Goal: Task Accomplishment & Management: Complete application form

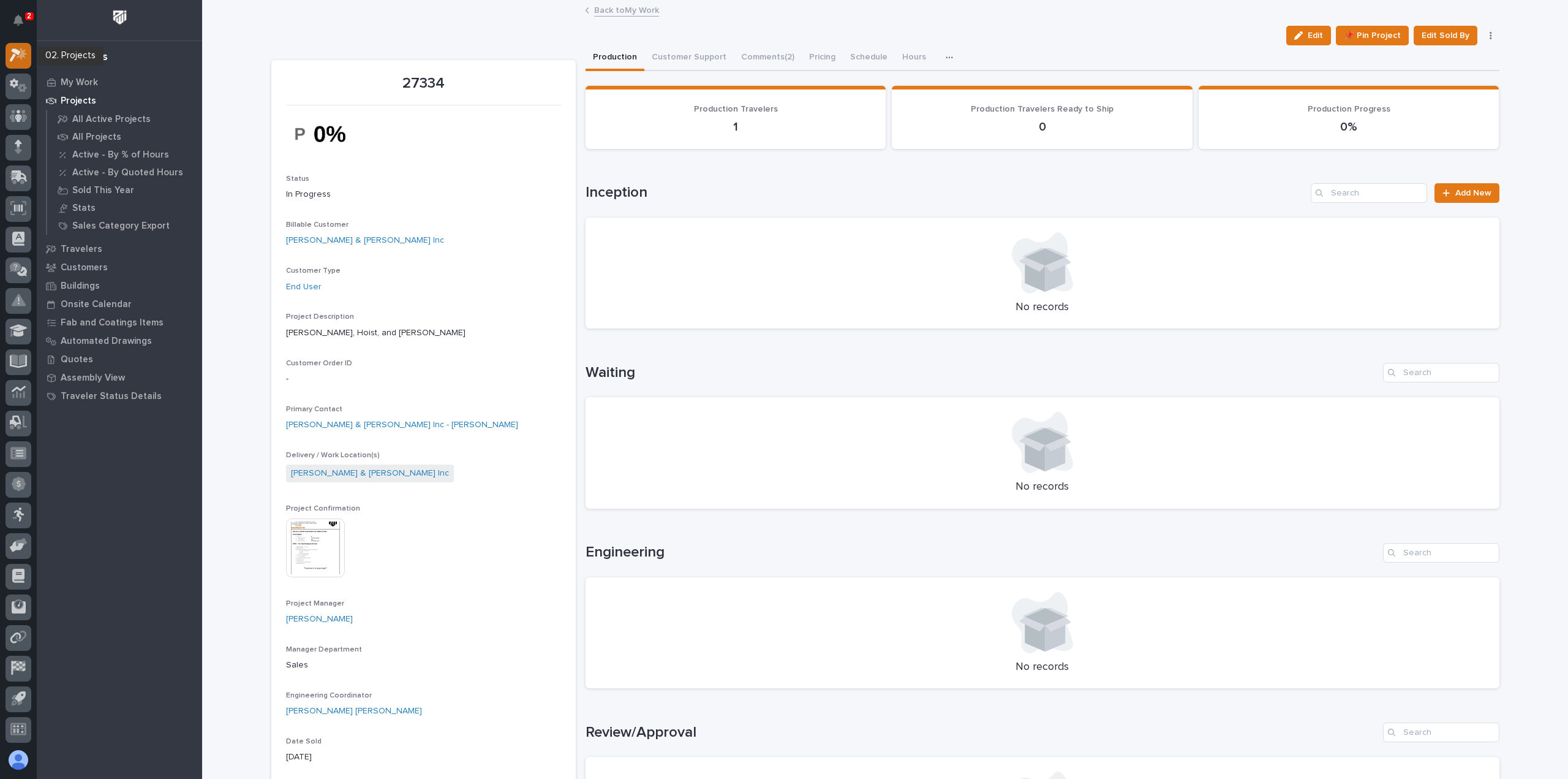
click at [23, 51] on icon at bounding box center [21, 54] width 10 height 12
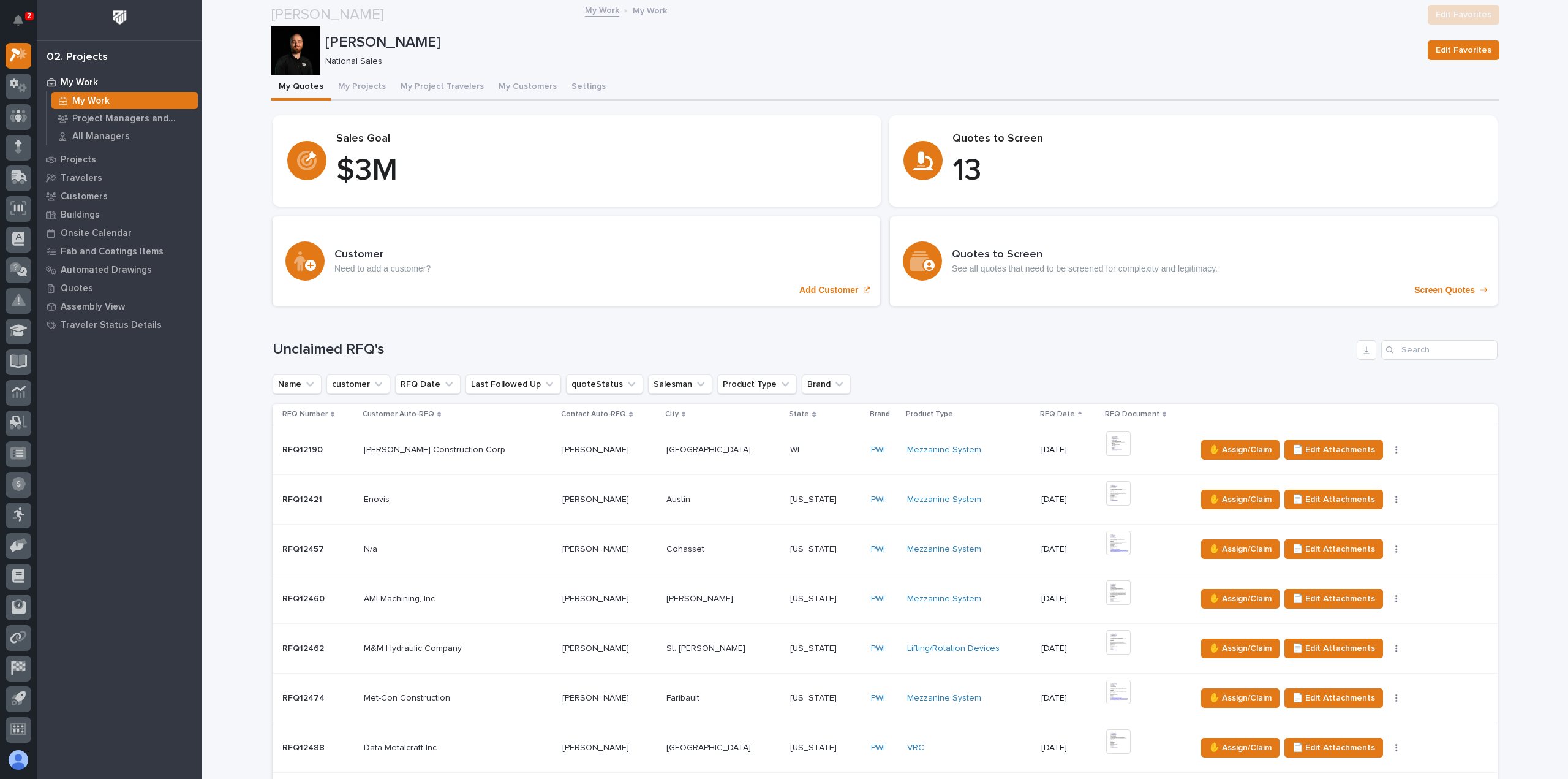
scroll to position [533, 0]
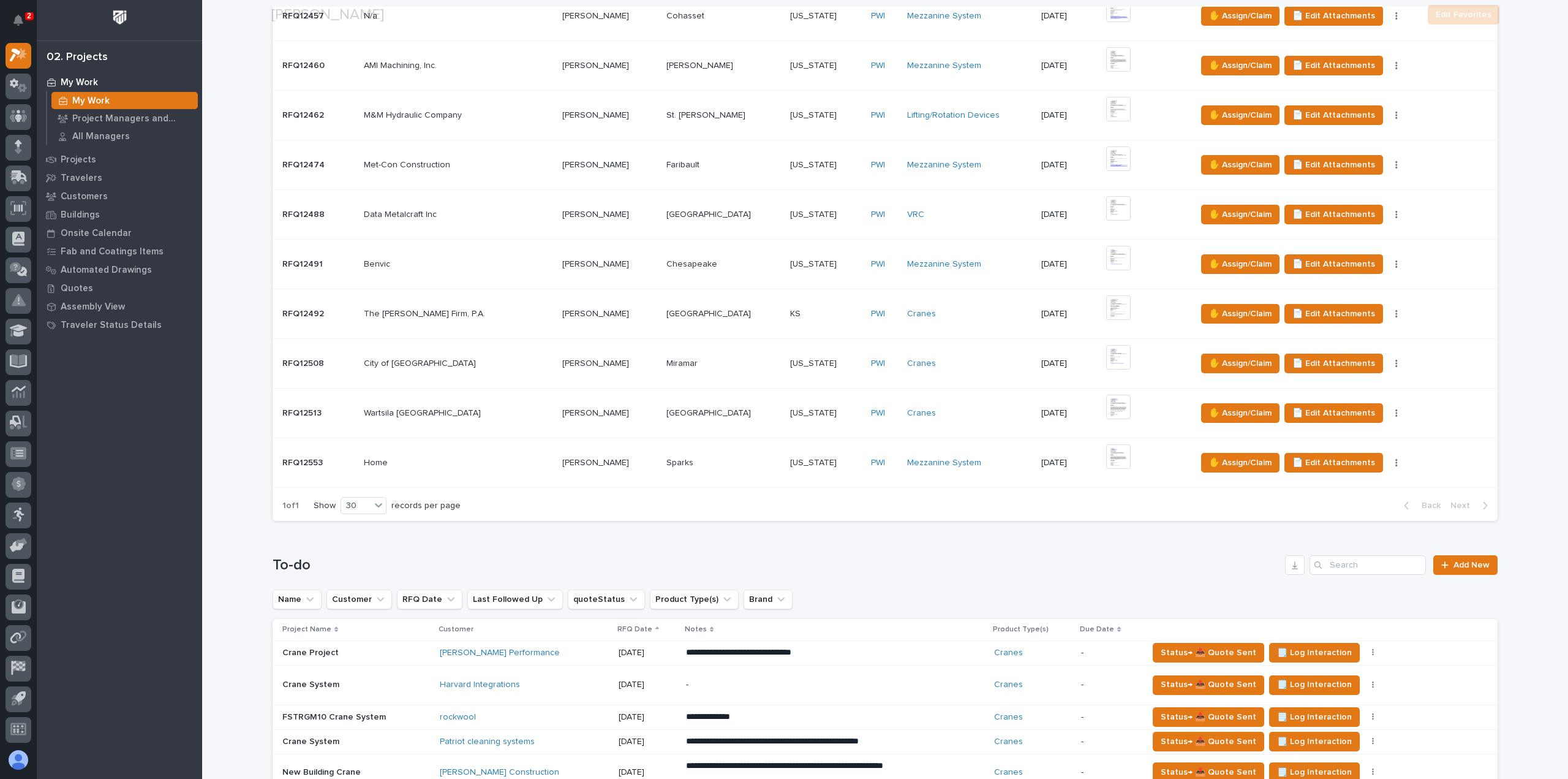
click at [481, 619] on th "Customer" at bounding box center [524, 629] width 178 height 21
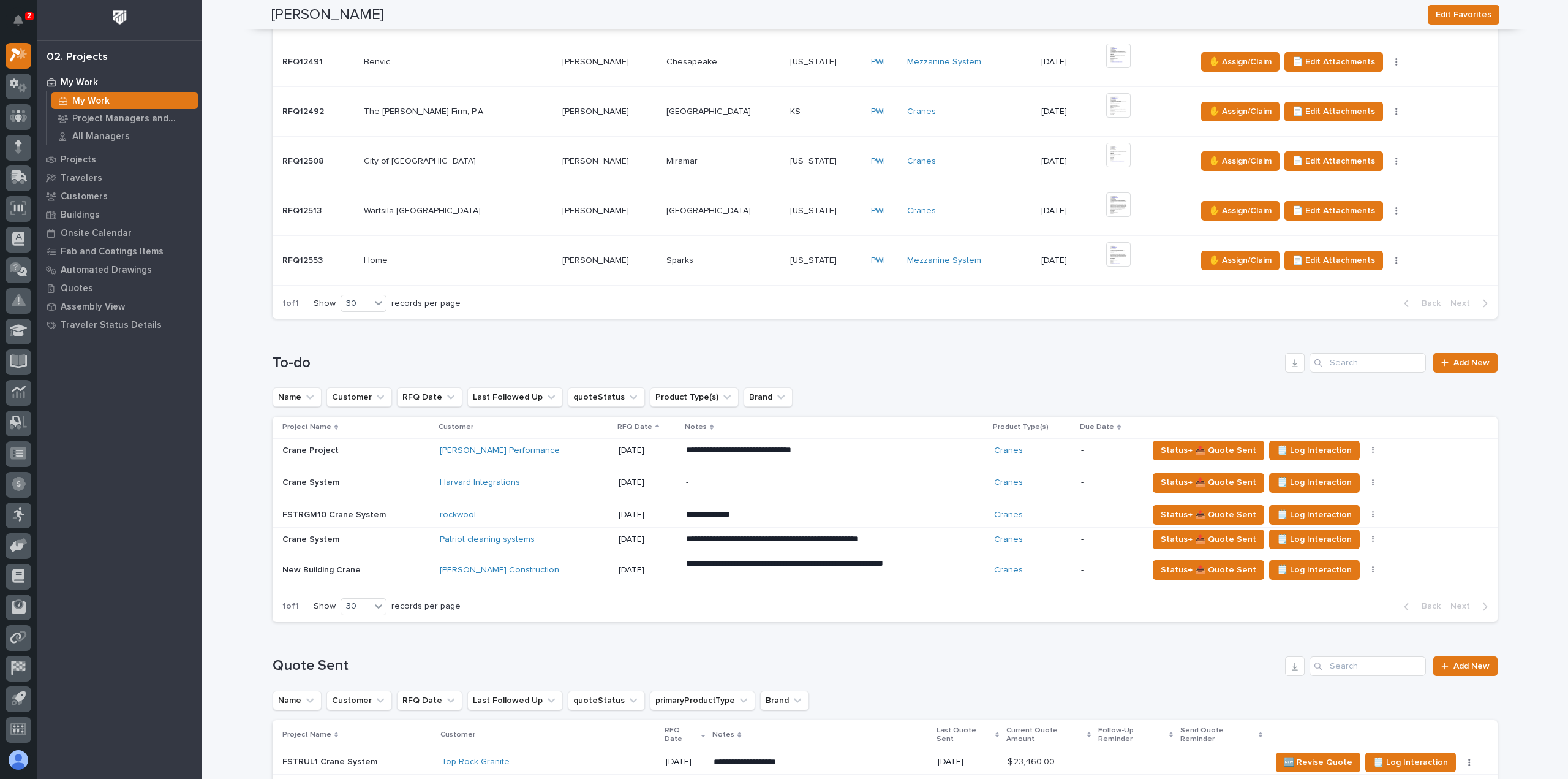
click at [497, 510] on div "rockwool" at bounding box center [524, 514] width 169 height 10
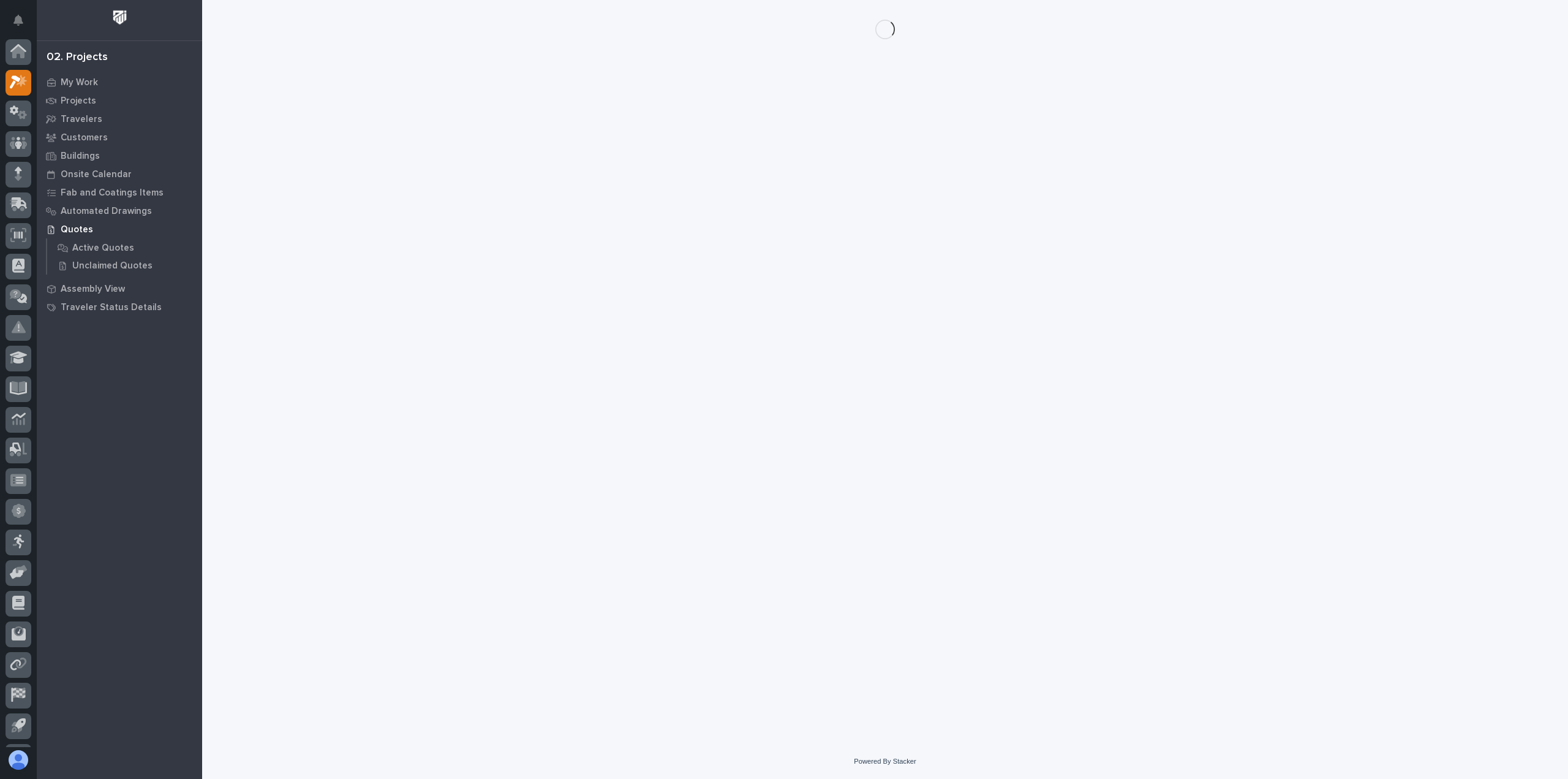
scroll to position [27, 0]
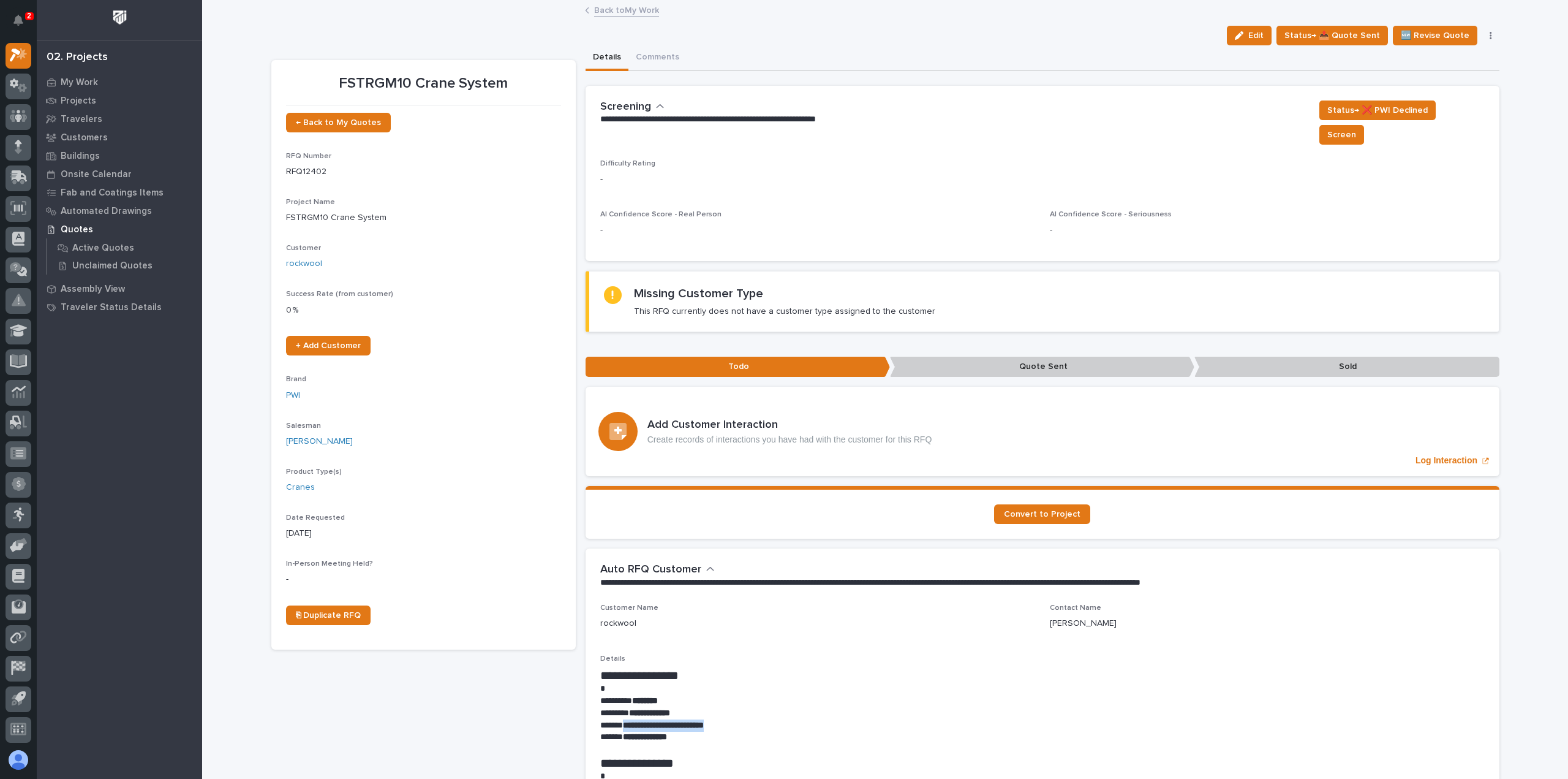
drag, startPoint x: 741, startPoint y: 708, endPoint x: 621, endPoint y: 706, distance: 120.0
click at [621, 719] on p "**********" at bounding box center [1043, 726] width 884 height 12
copy strong "**********"
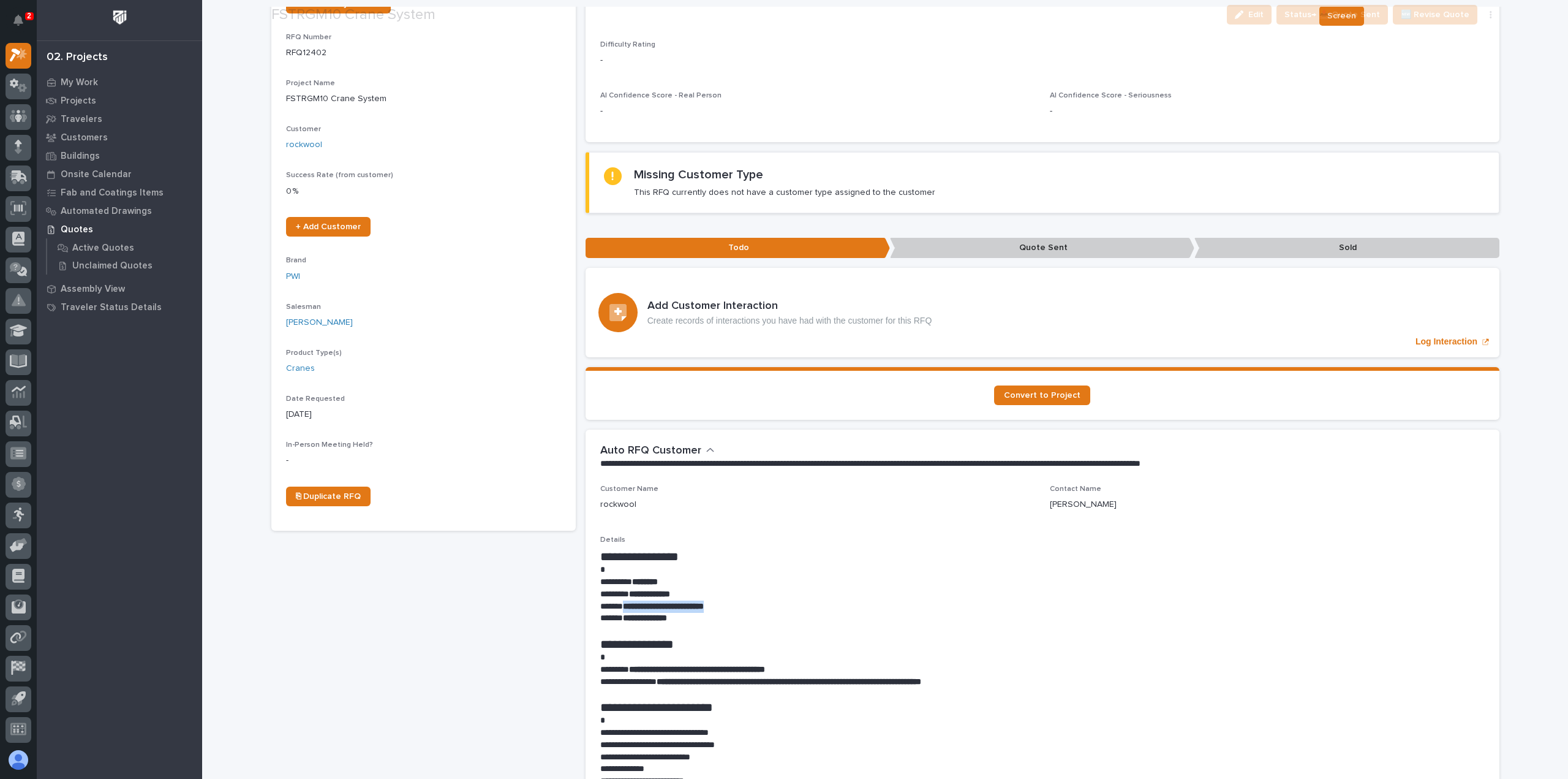
scroll to position [123, 0]
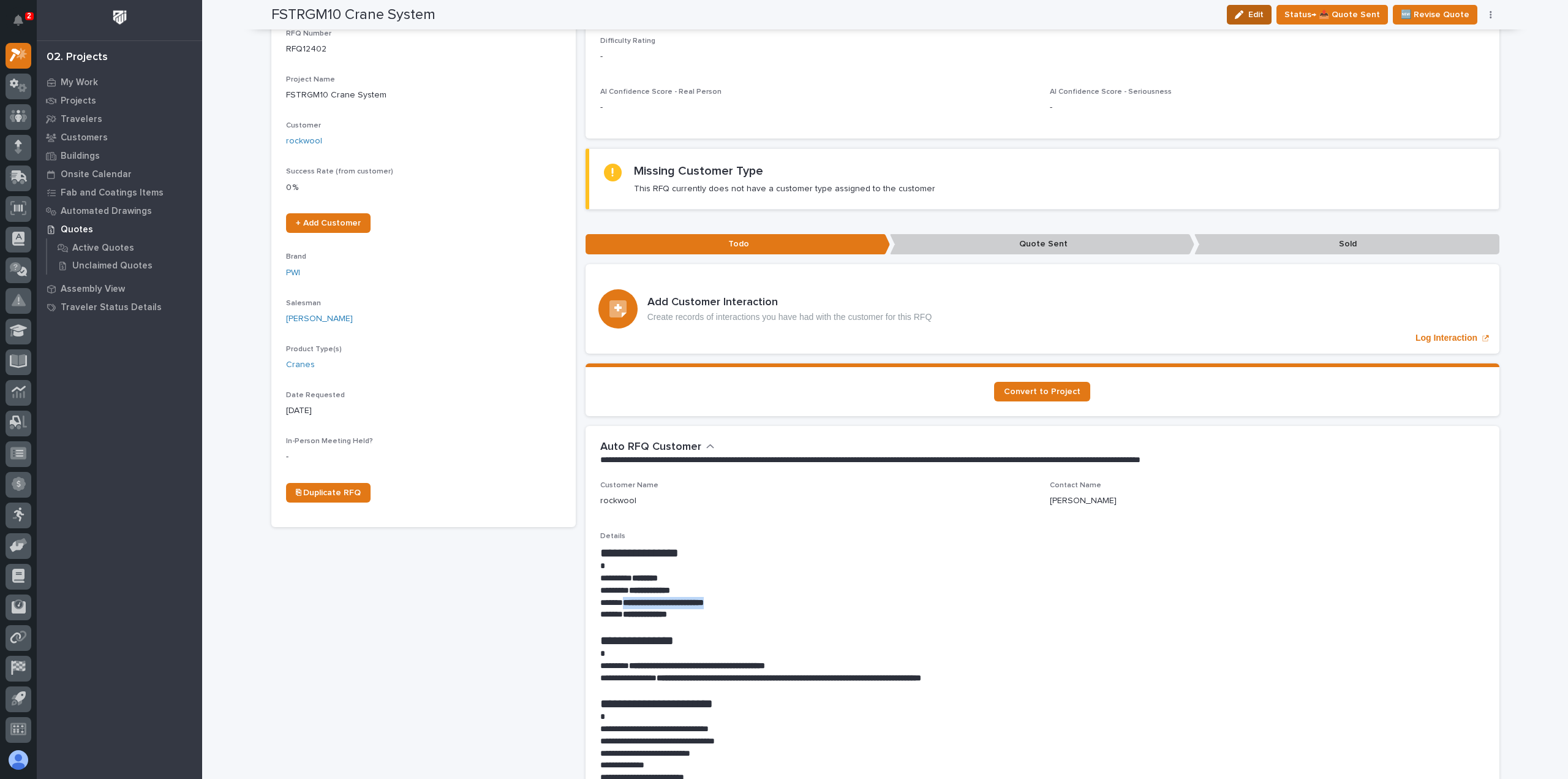
click at [1243, 14] on icon "button" at bounding box center [1239, 14] width 9 height 9
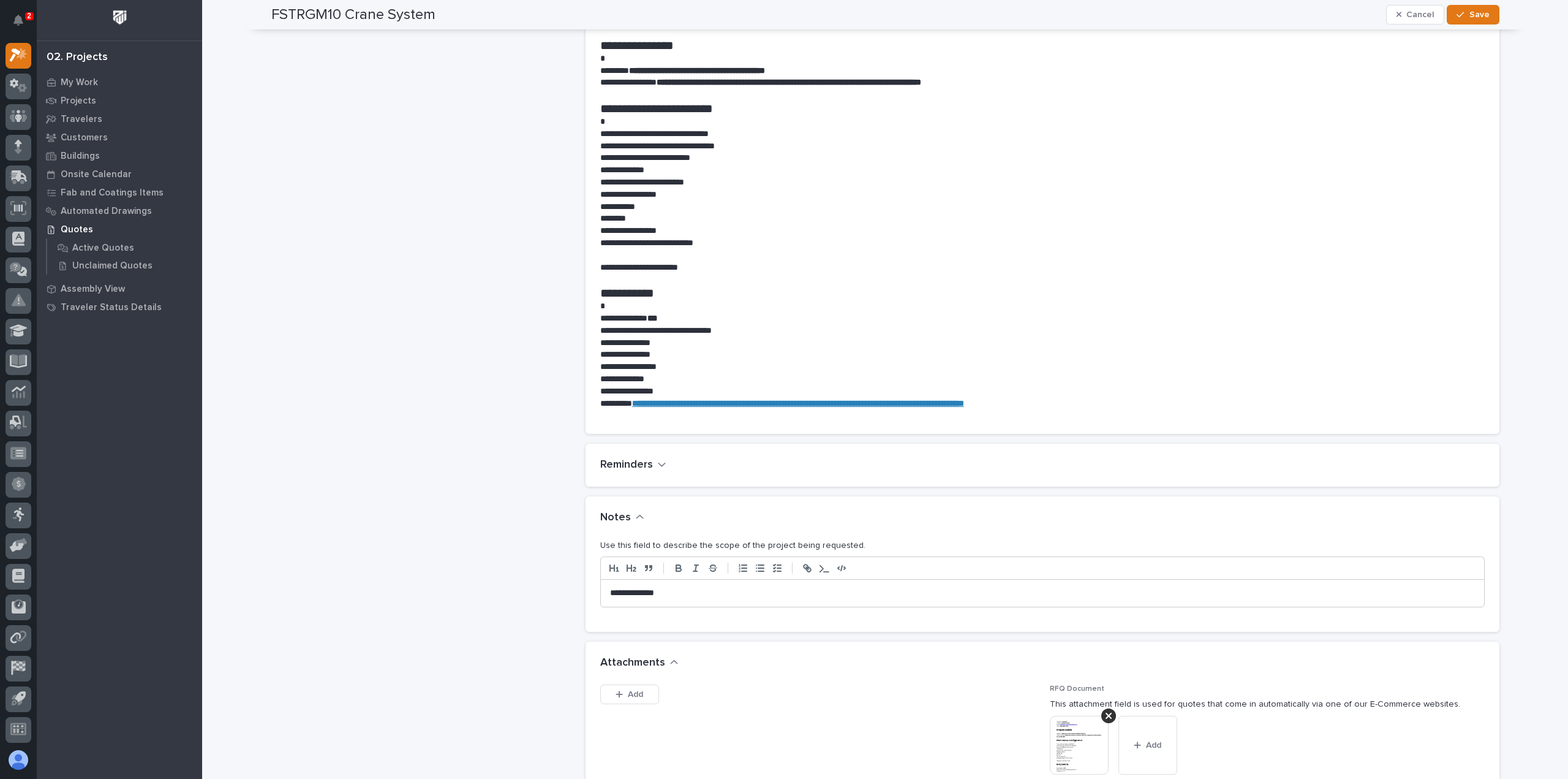
scroll to position [796, 0]
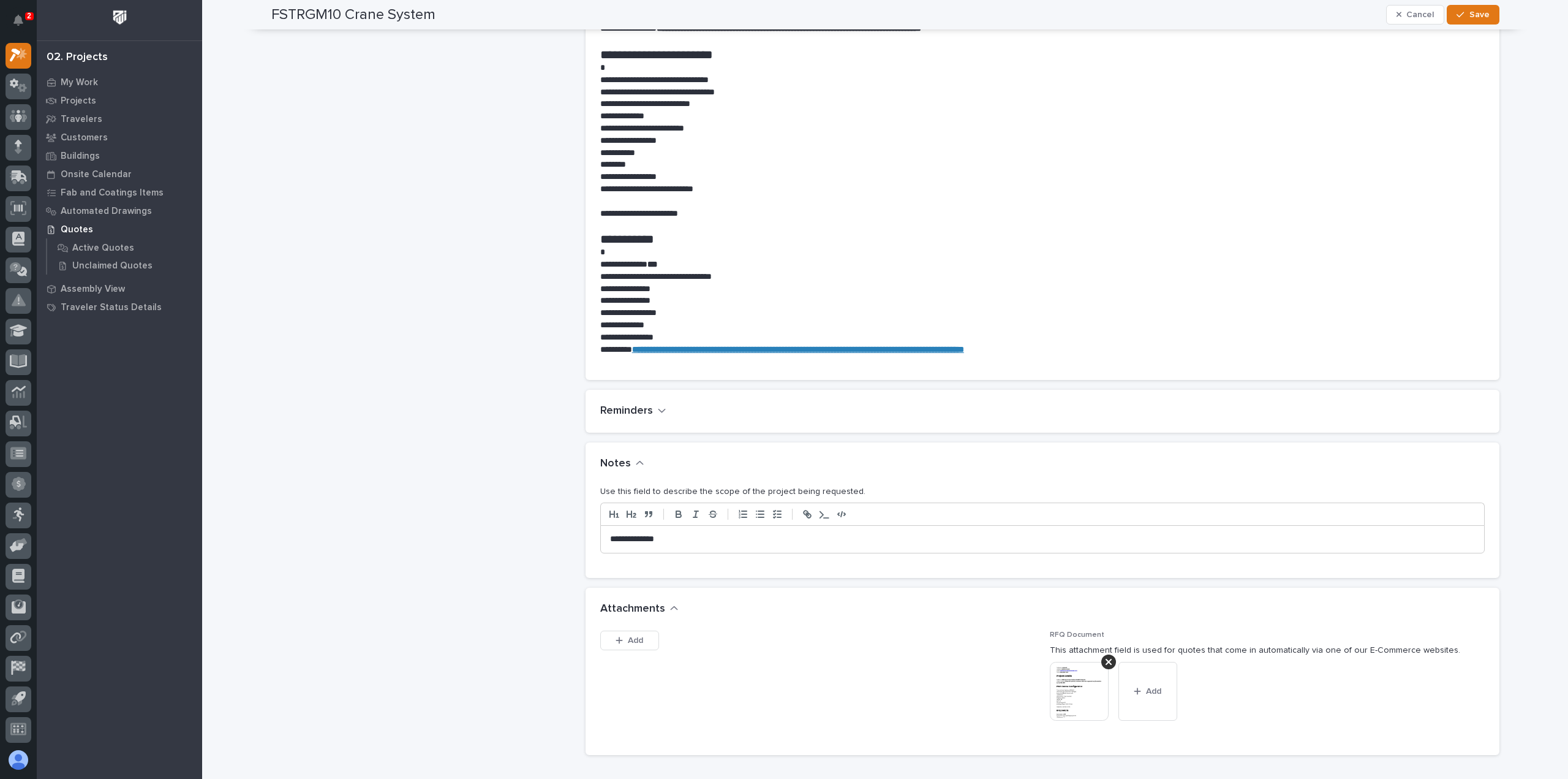
click at [712, 529] on div "**********" at bounding box center [1042, 539] width 883 height 27
click at [1457, 16] on icon "button" at bounding box center [1460, 14] width 8 height 9
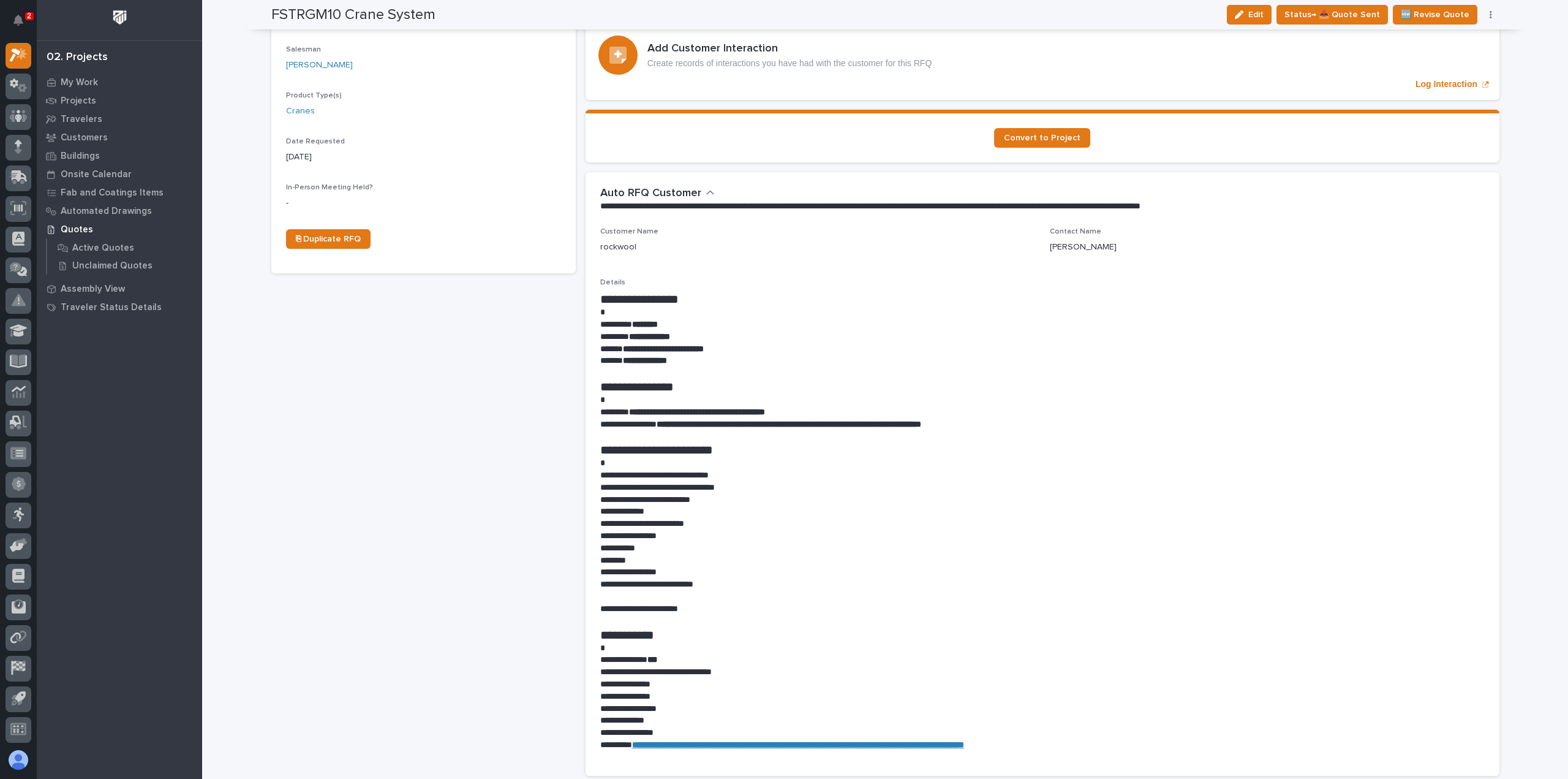
scroll to position [0, 0]
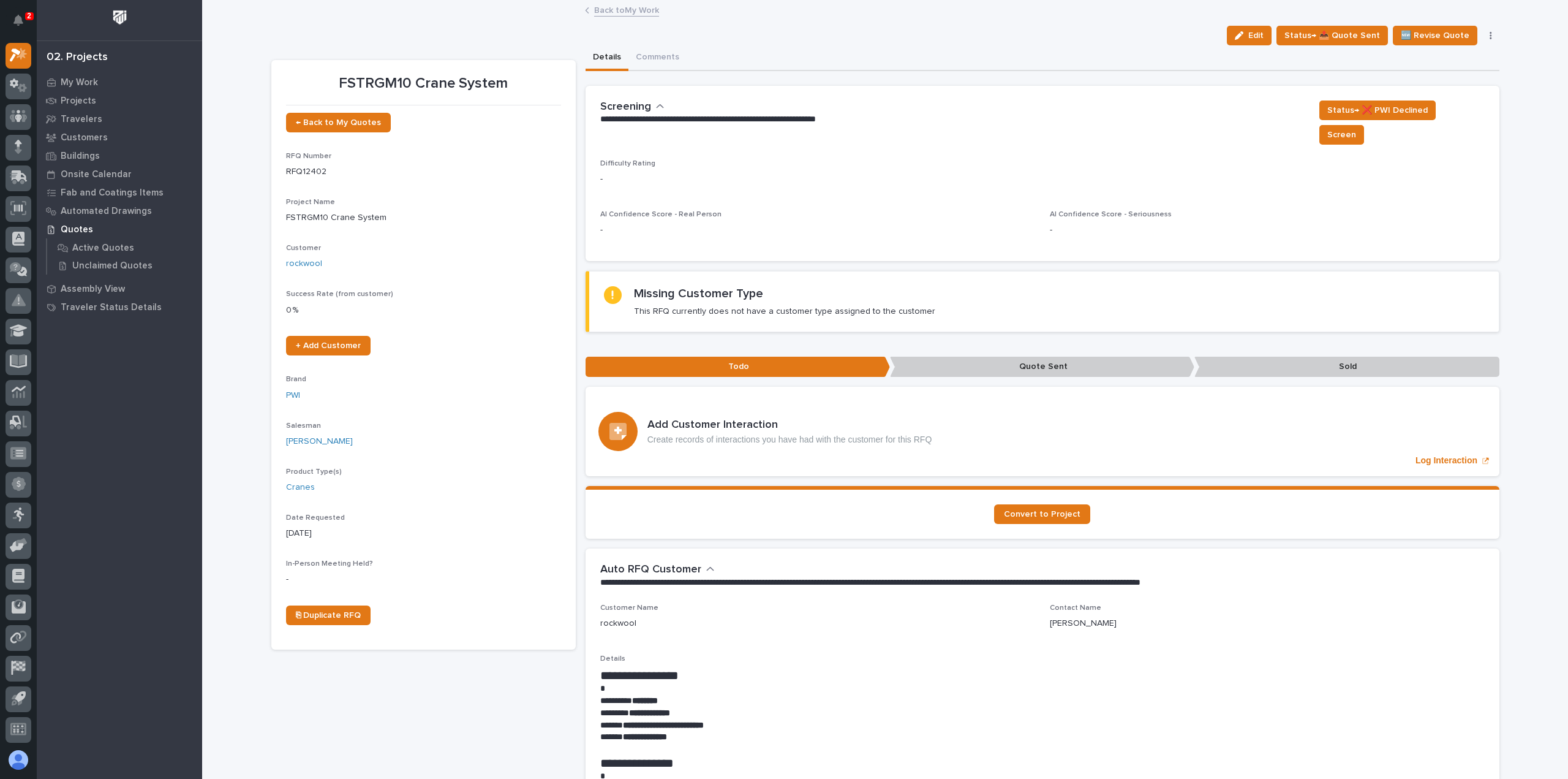
click at [621, 5] on link "Back to My Work" at bounding box center [627, 10] width 65 height 14
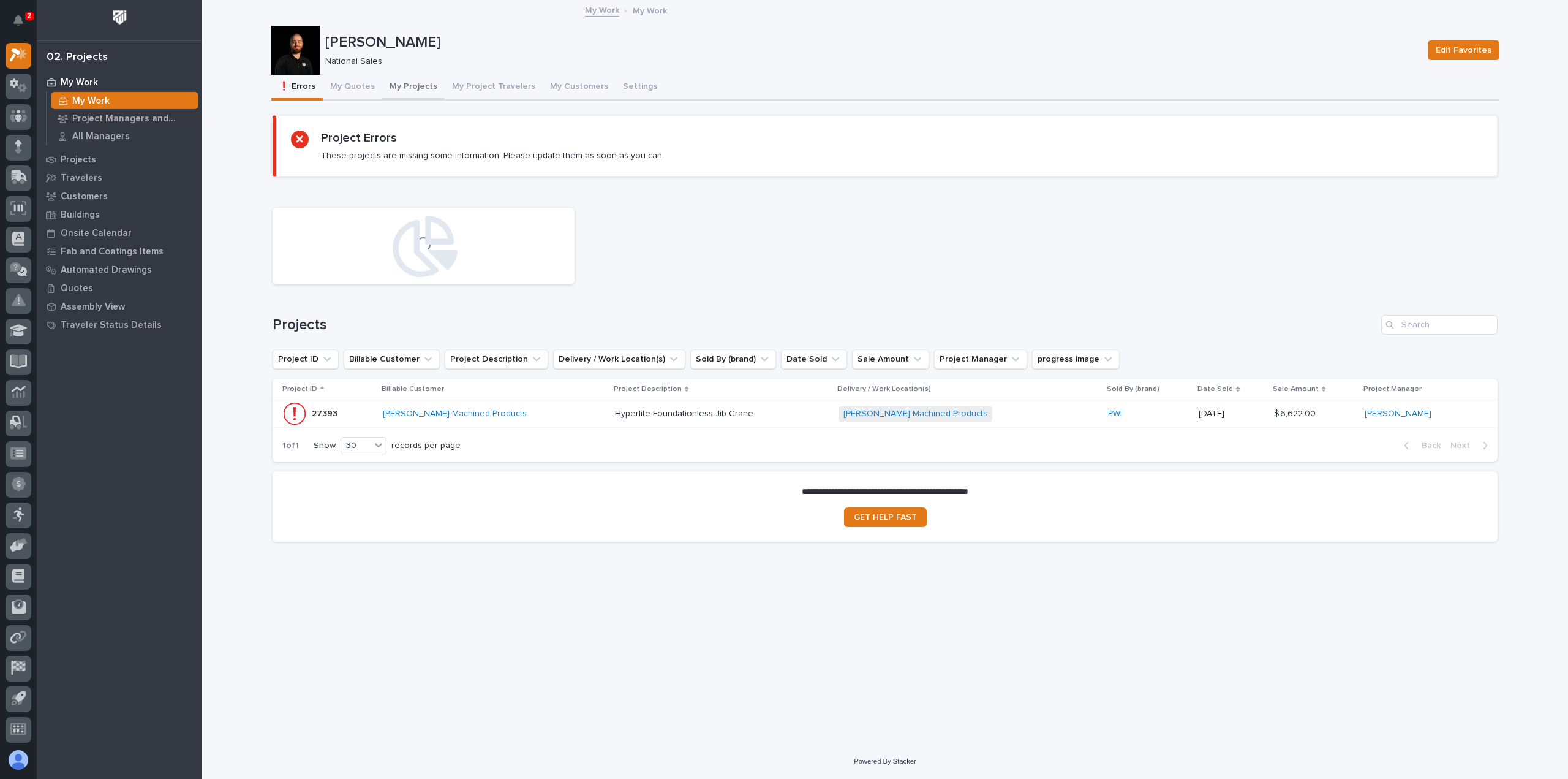
click at [402, 84] on button "My Projects" at bounding box center [413, 88] width 62 height 26
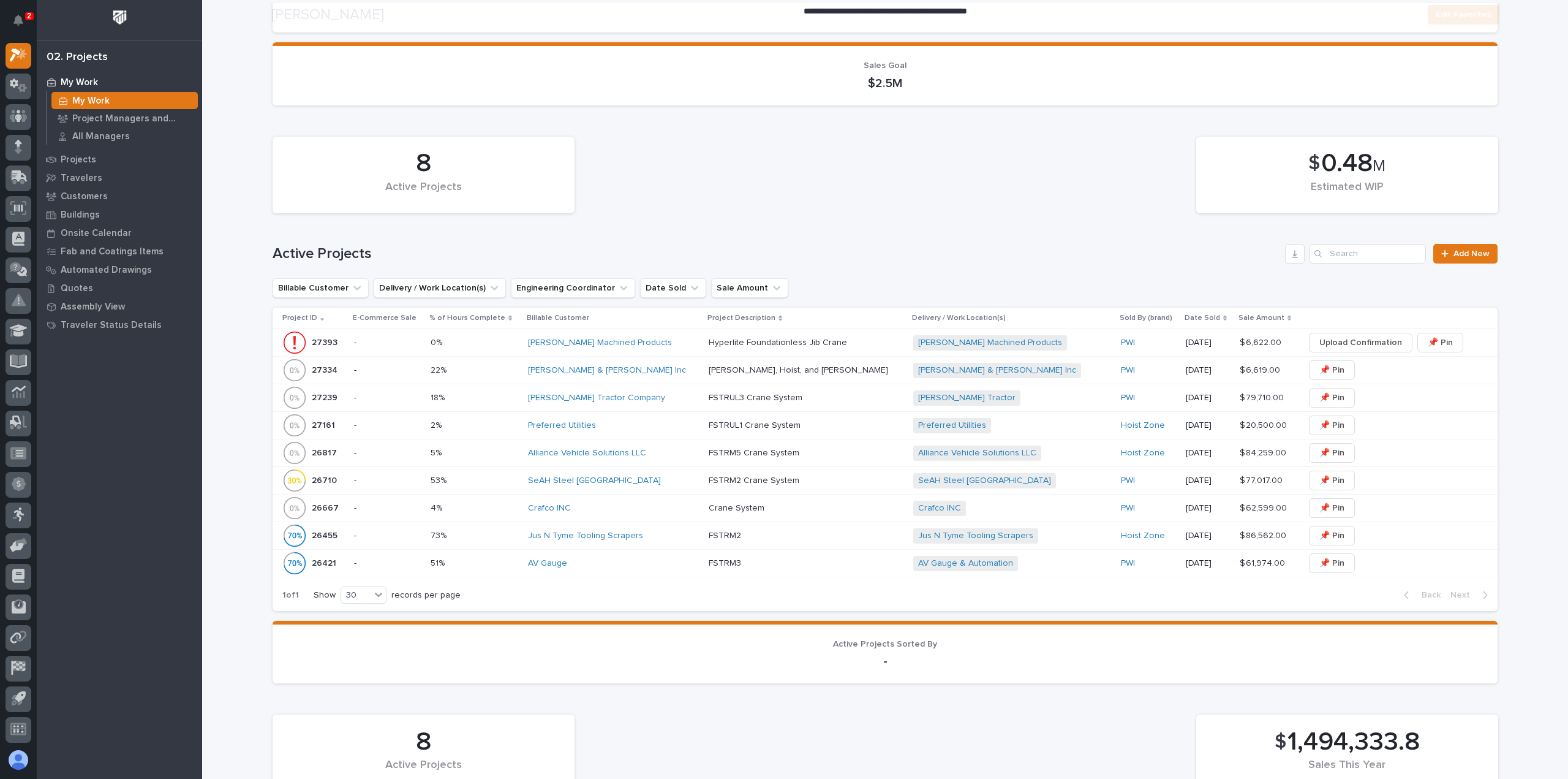
scroll to position [368, 0]
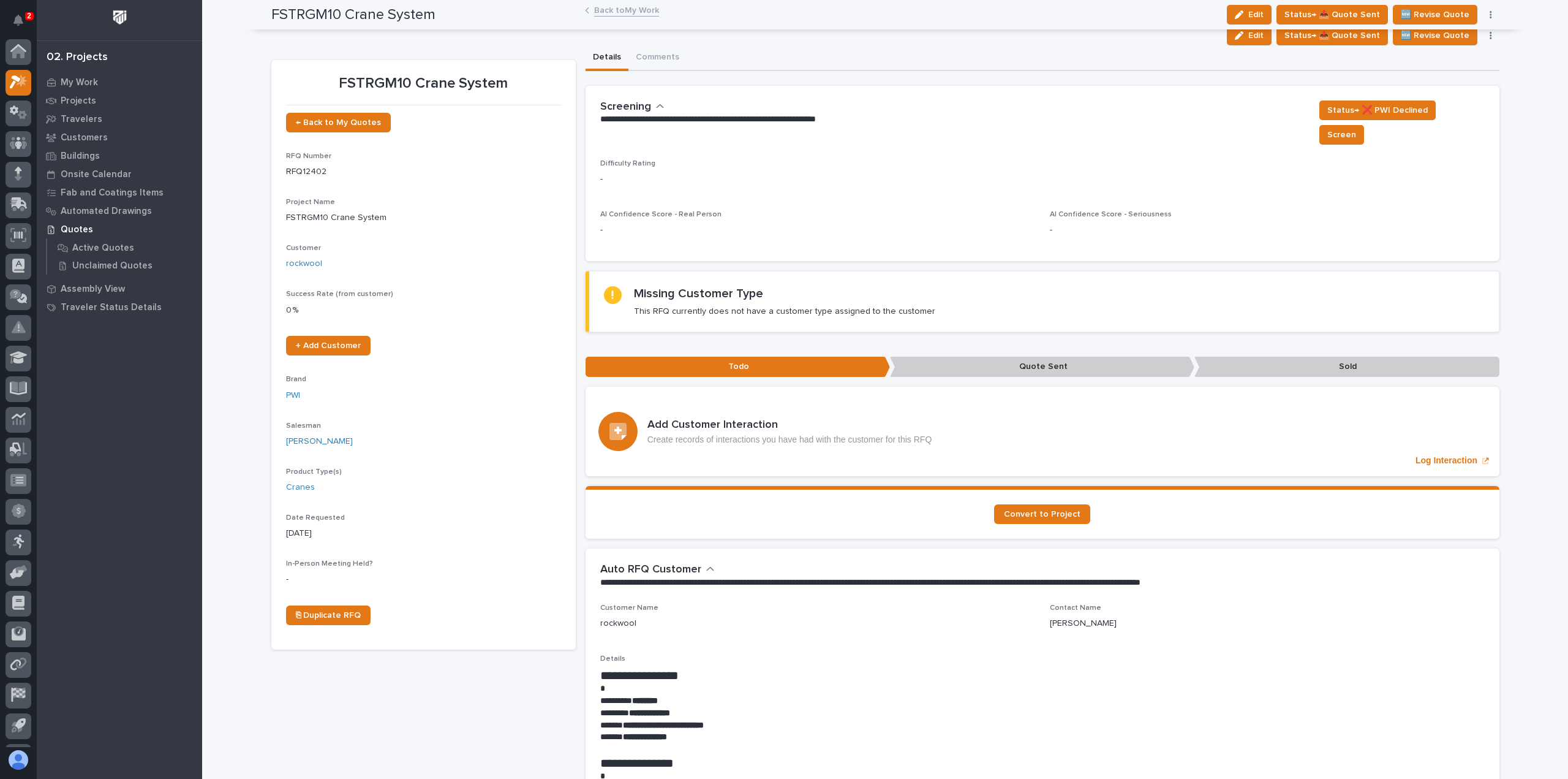
scroll to position [27, 0]
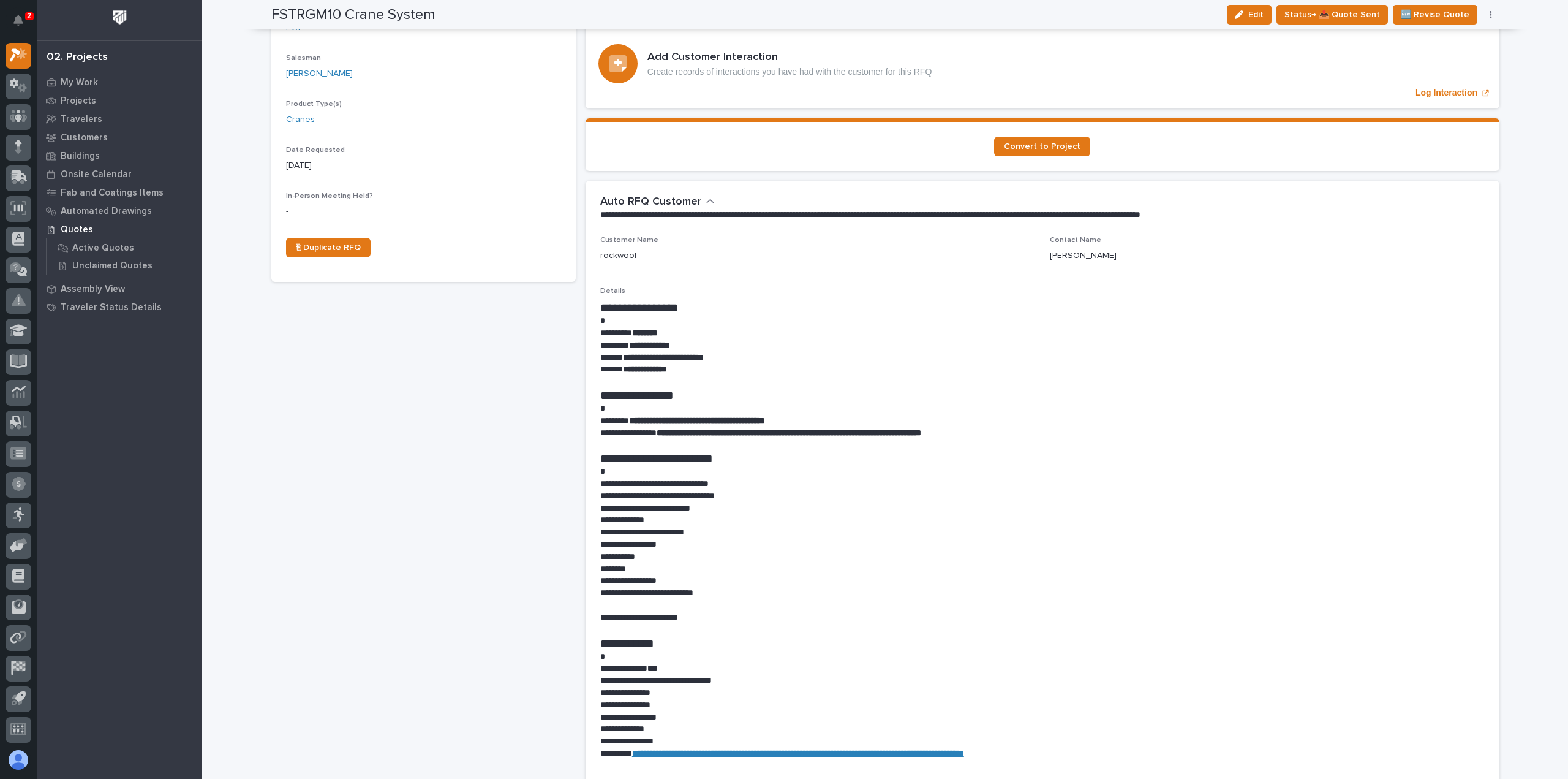
click at [1074, 363] on p "**********" at bounding box center [1043, 370] width 884 height 12
click at [390, 388] on div "FSTRGM10 Crane System ← Back to My Quotes RFQ Number RFQ12402 Project Name FSTR…" at bounding box center [424, 596] width 304 height 1807
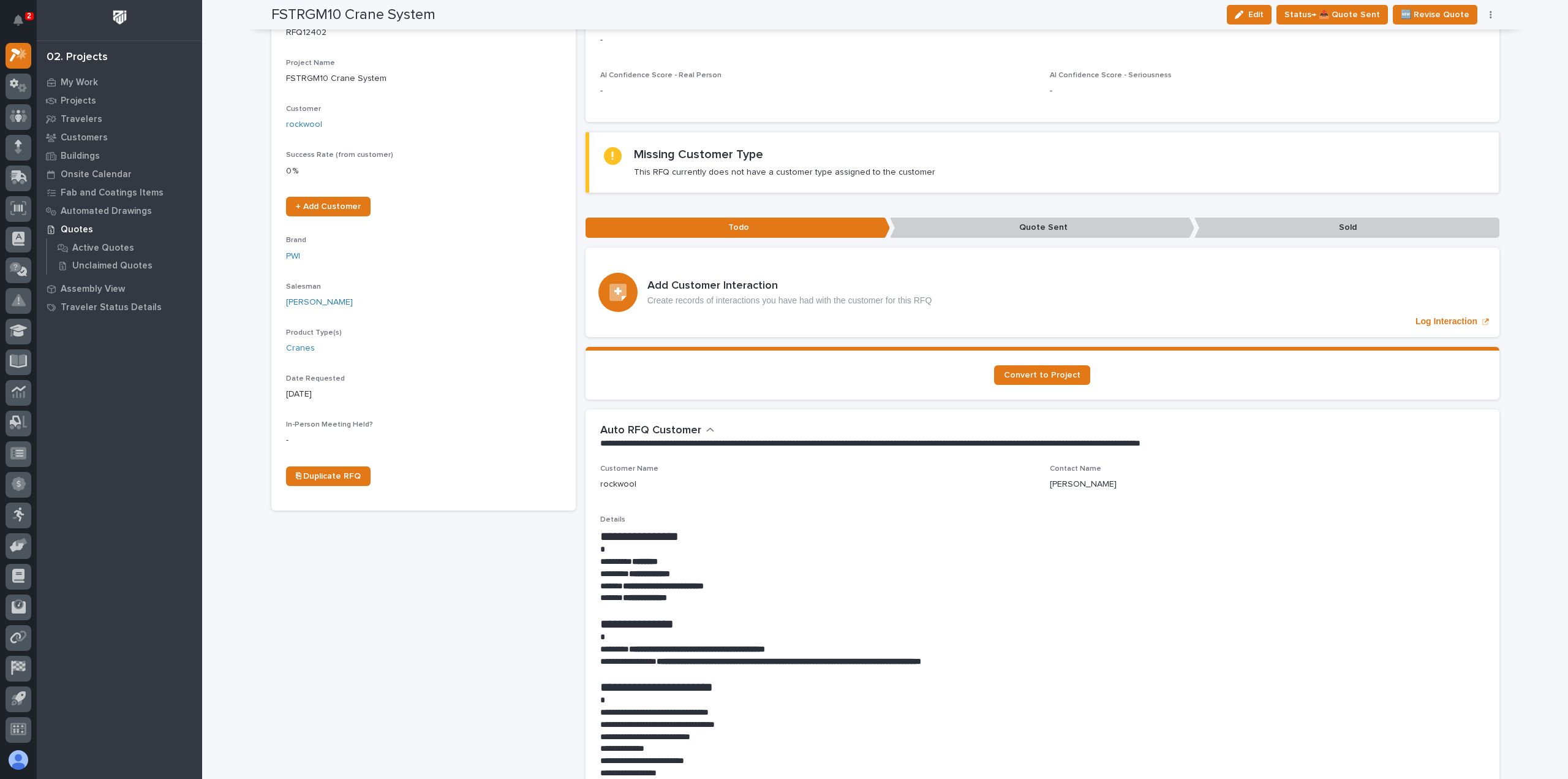
scroll to position [0, 0]
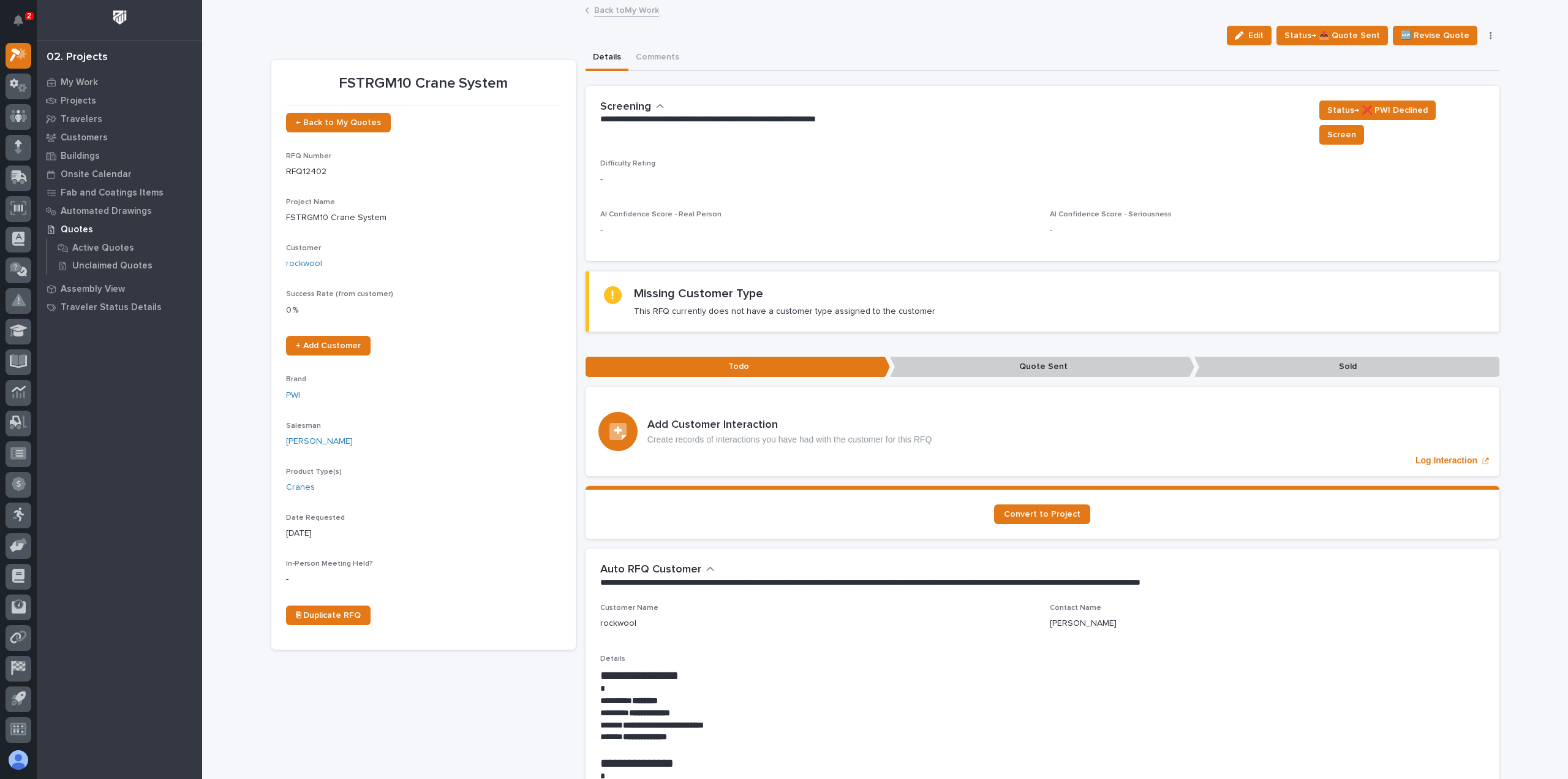
click at [602, 14] on link "Back to My Work" at bounding box center [627, 10] width 65 height 14
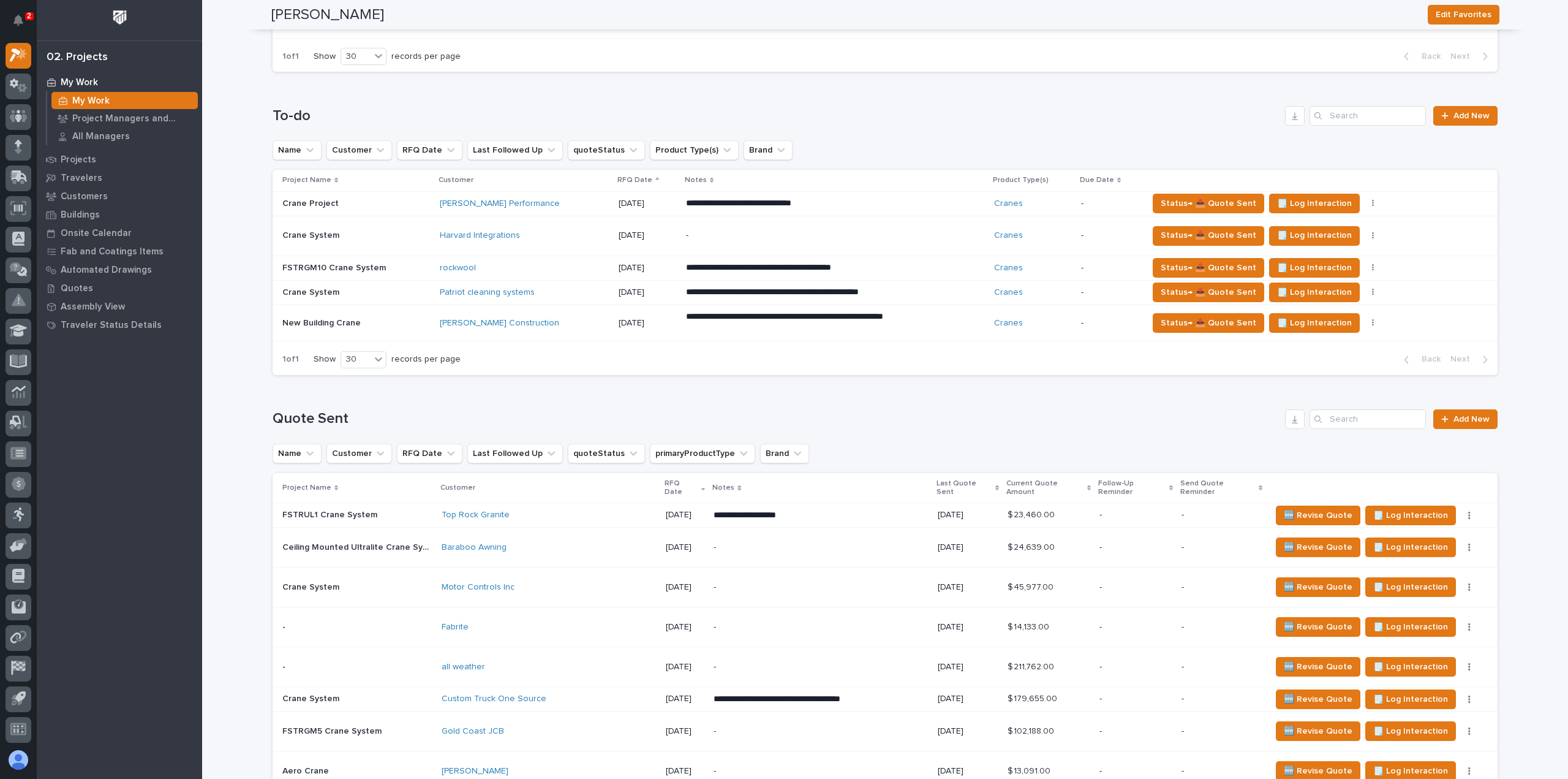
scroll to position [1042, 0]
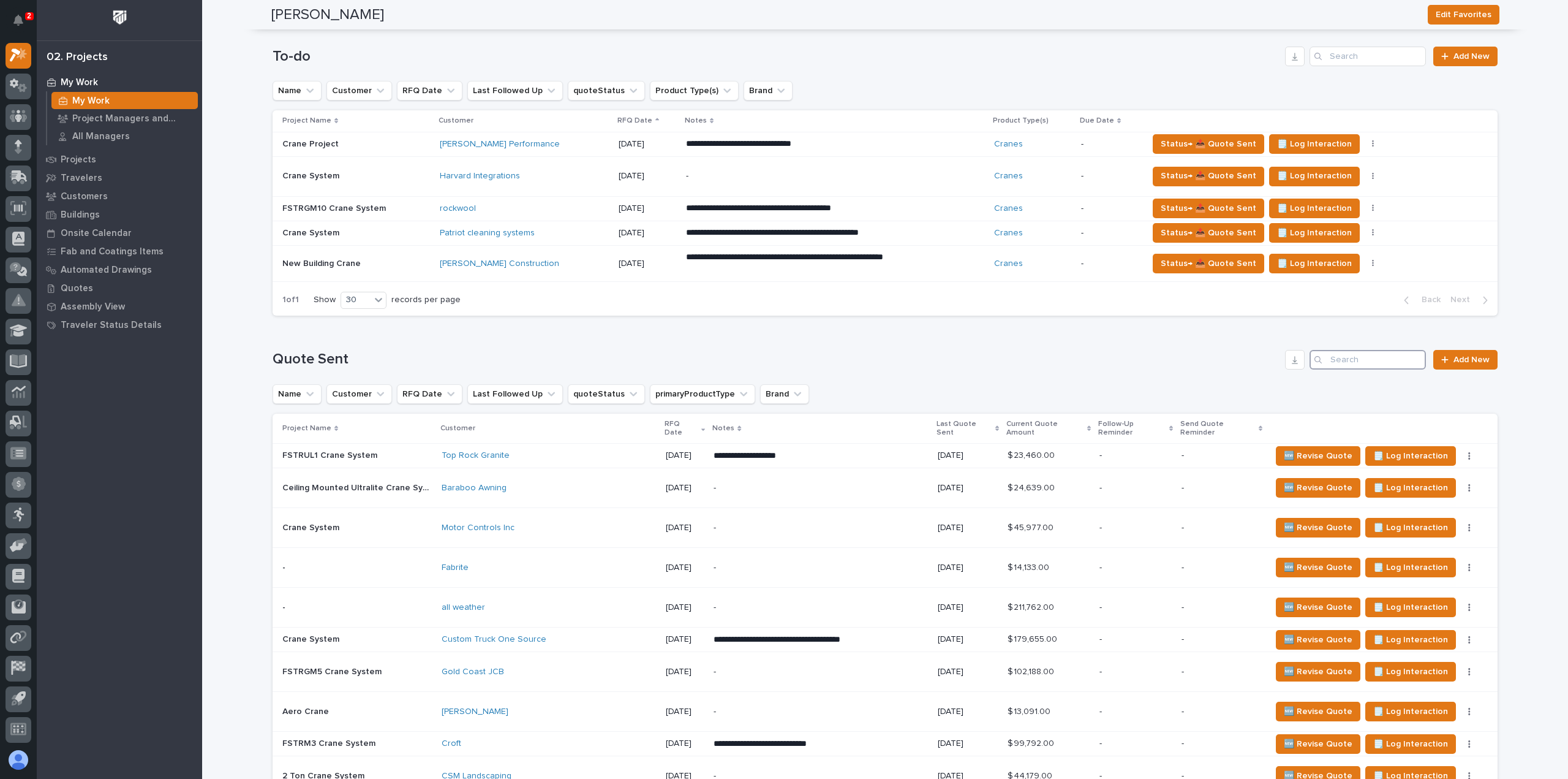
click at [1342, 359] on input "Search" at bounding box center [1368, 359] width 117 height 20
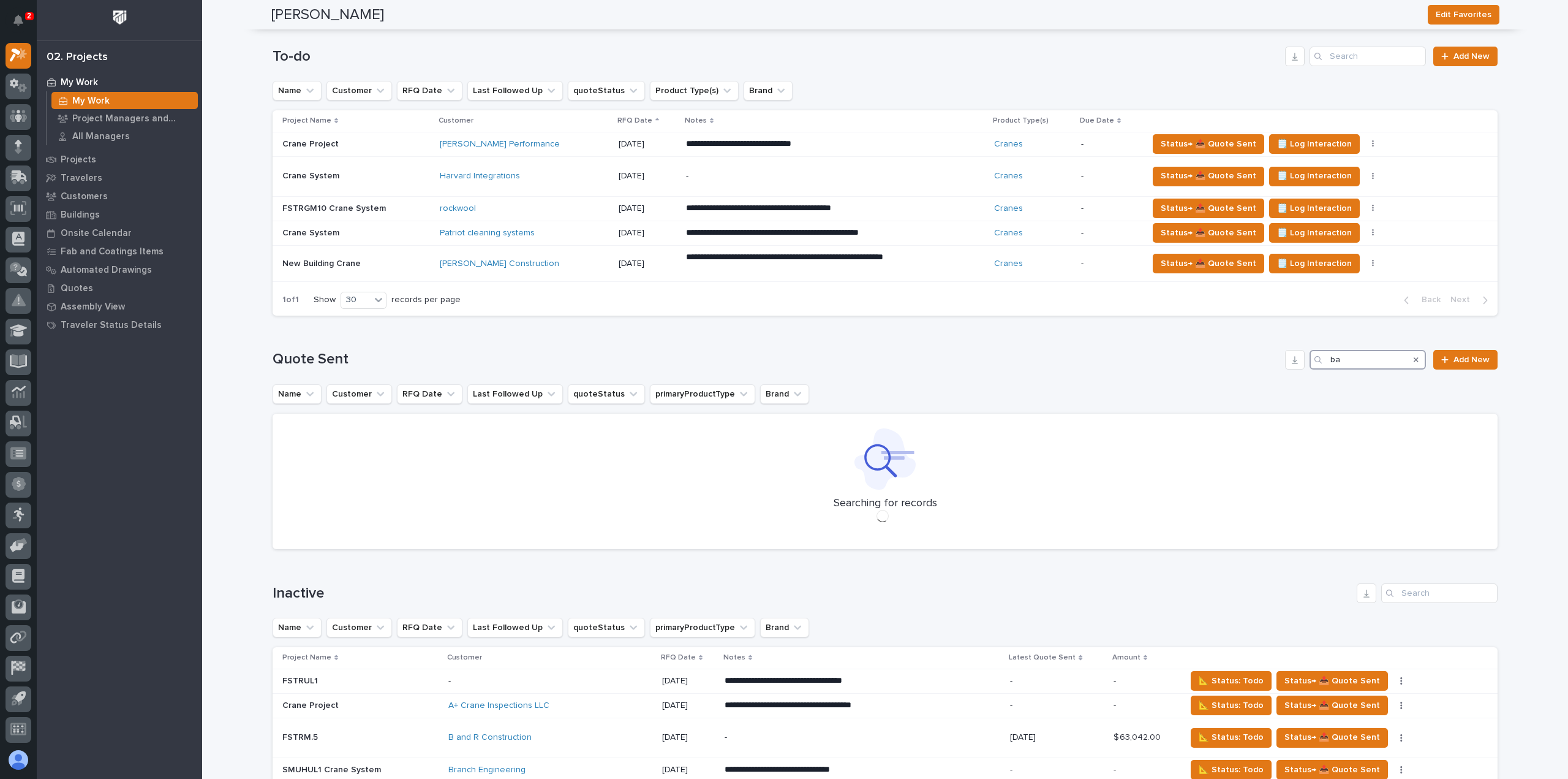
type input "b"
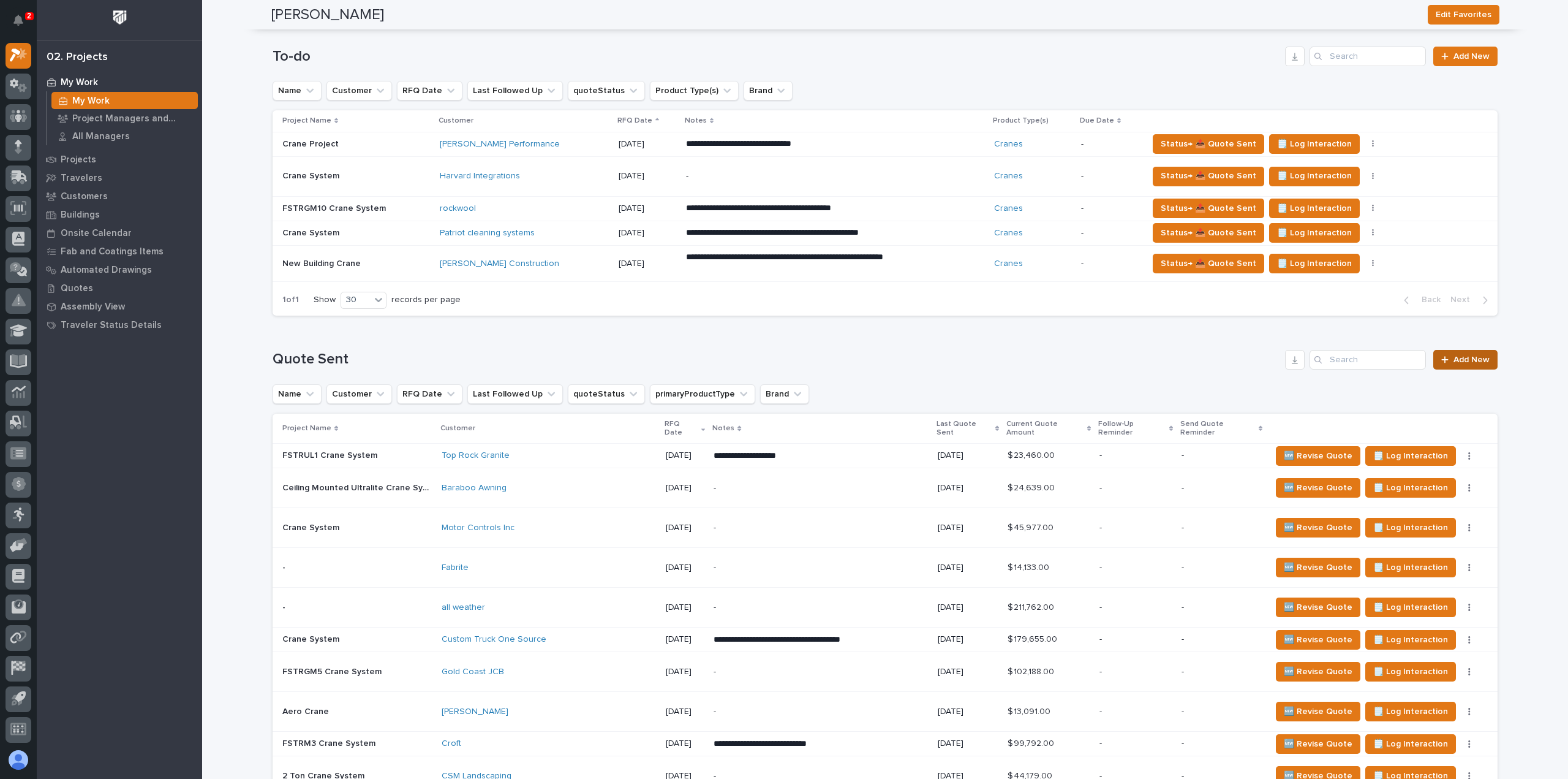
click at [1454, 359] on span "Add New" at bounding box center [1471, 359] width 36 height 9
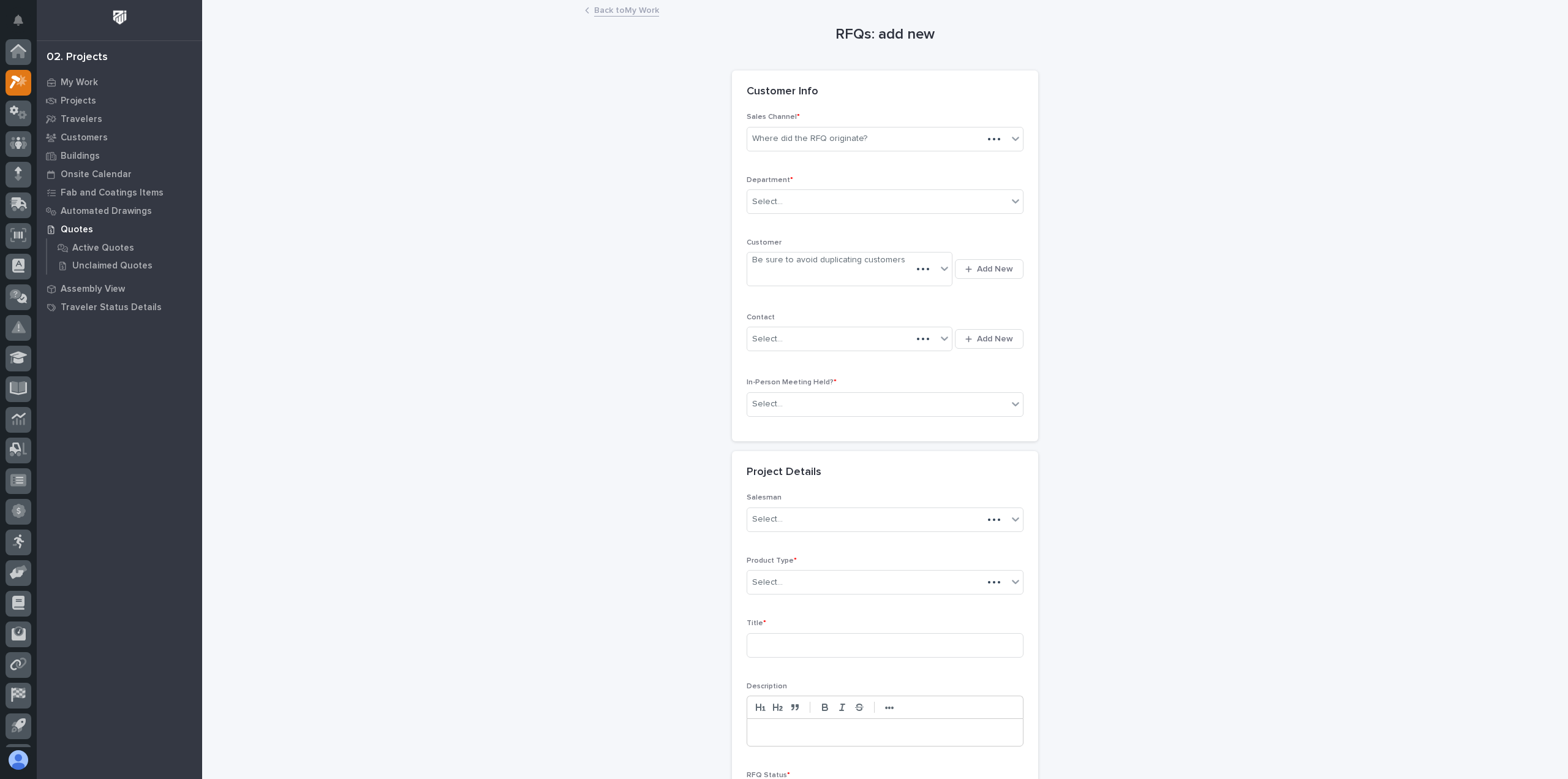
scroll to position [27, 0]
click at [845, 186] on div "Department * Select..." at bounding box center [885, 200] width 277 height 48
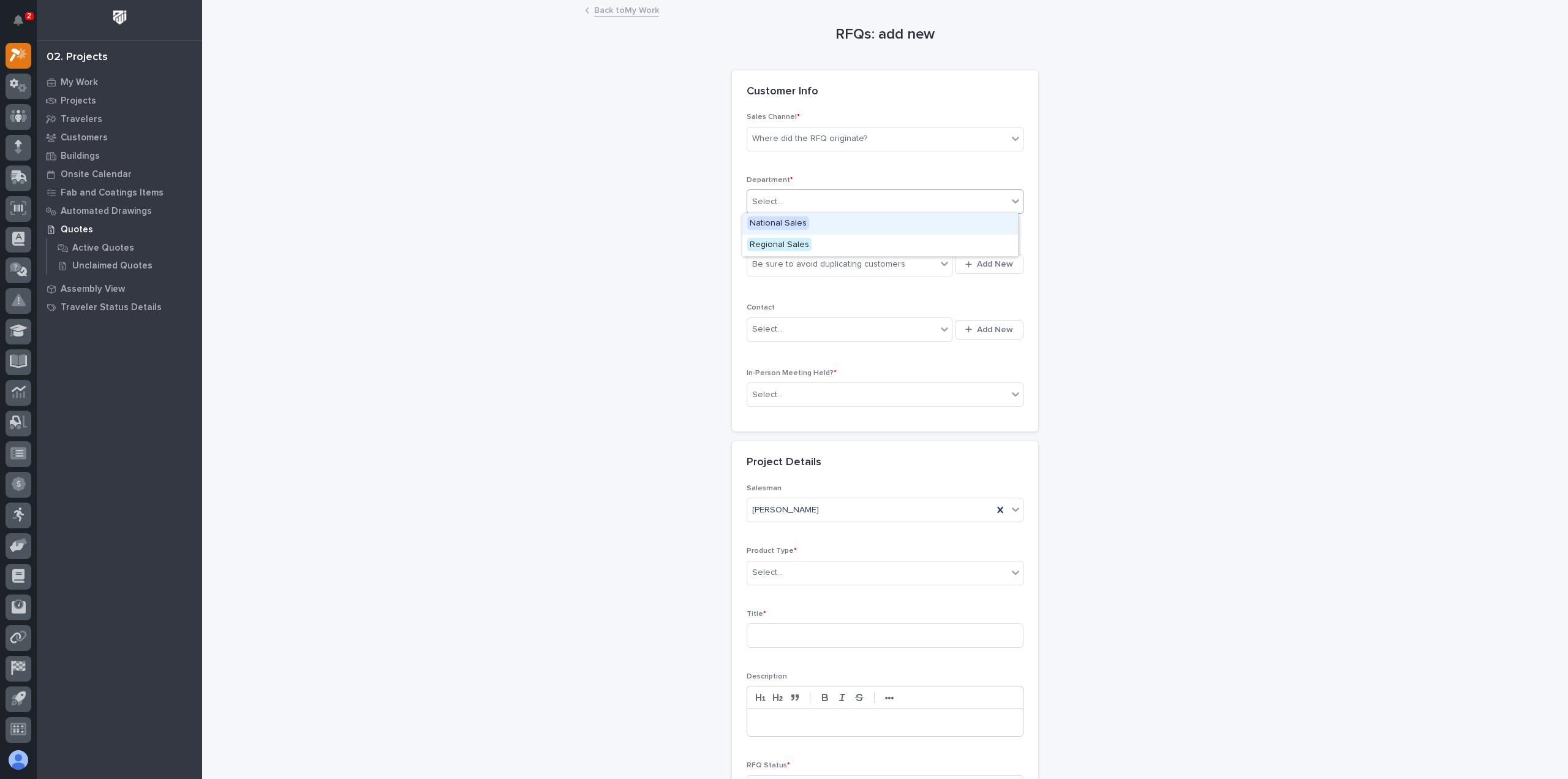
click at [849, 197] on div "Select..." at bounding box center [878, 202] width 261 height 20
click at [763, 220] on span "National Sales" at bounding box center [778, 223] width 62 height 14
click at [782, 270] on div "Be sure to avoid duplicating customers" at bounding box center [842, 264] width 189 height 20
type input "*****"
click at [833, 329] on div "Select..." at bounding box center [842, 328] width 189 height 20
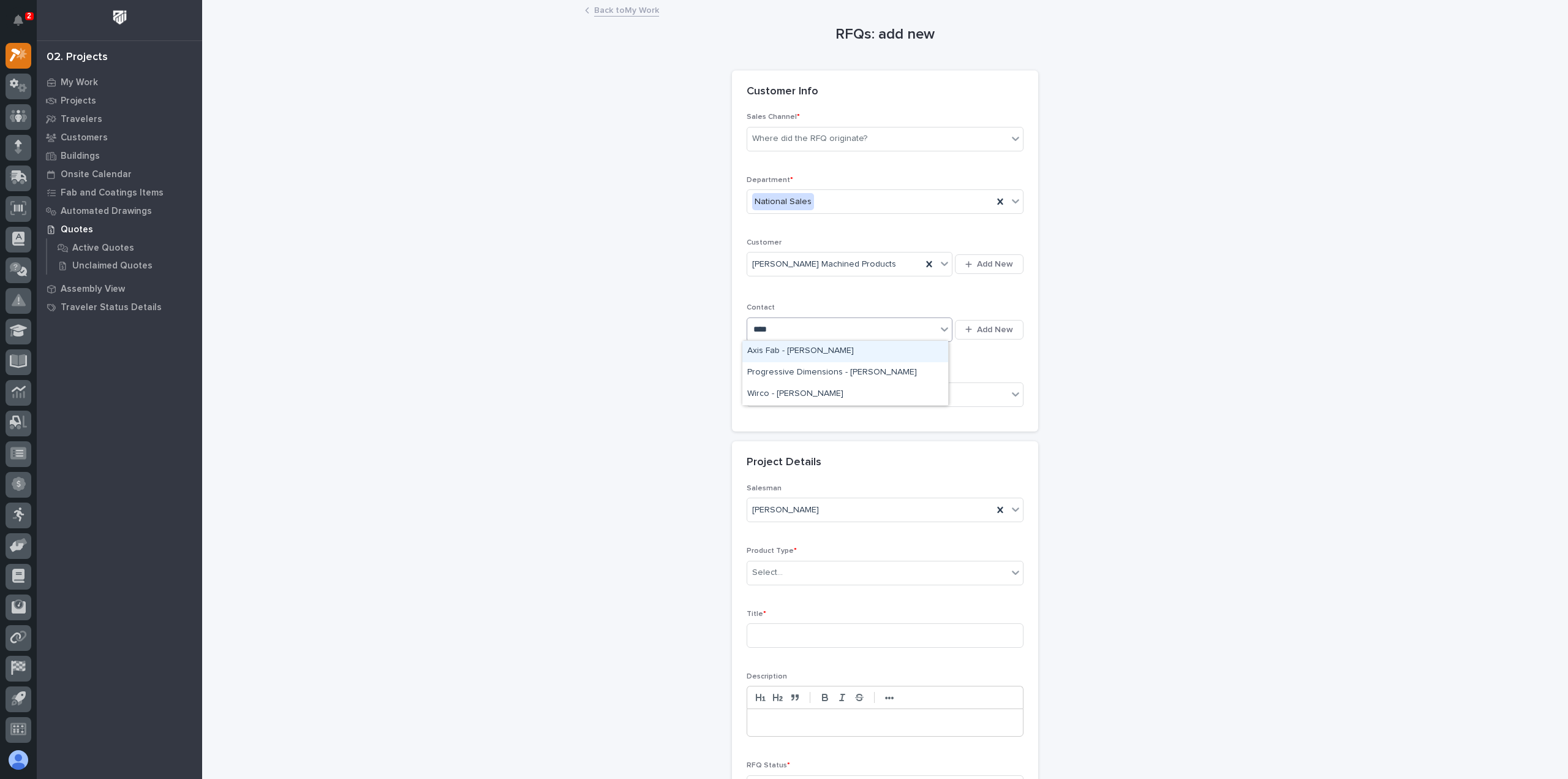
type input "*****"
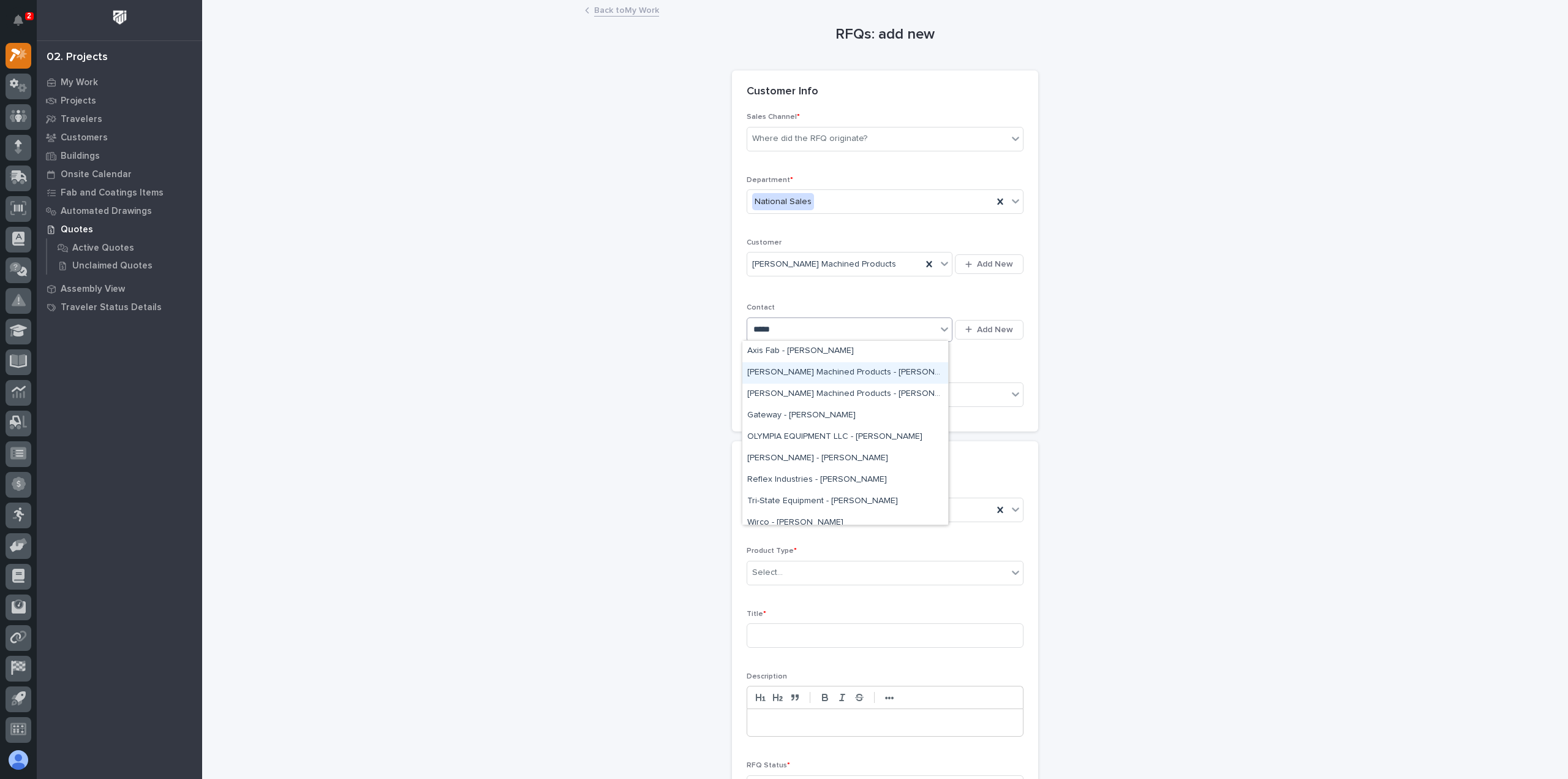
click at [827, 368] on div "Baskins Machined Products - Roger Bolinger" at bounding box center [845, 372] width 206 height 21
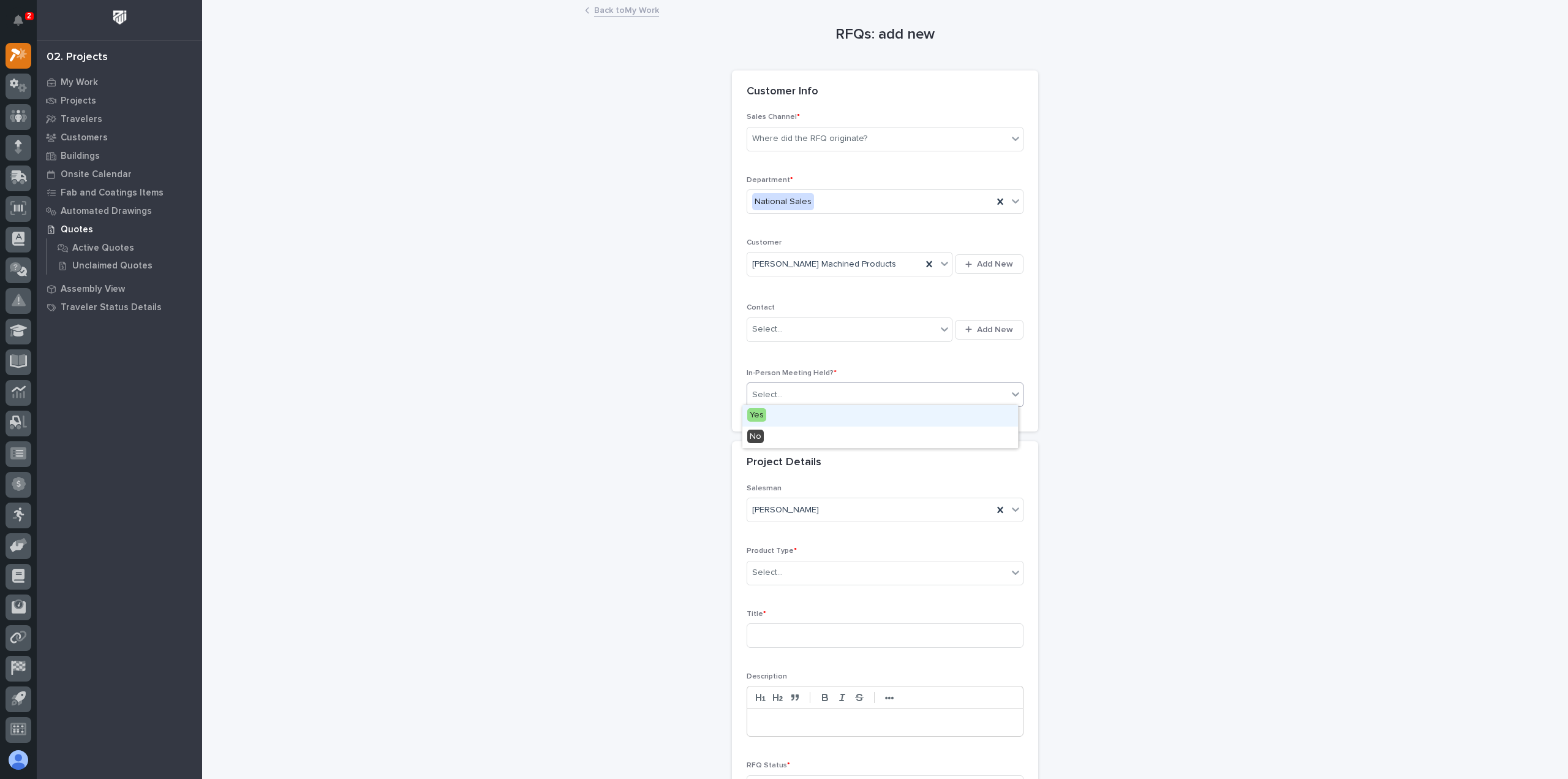
click at [819, 389] on div "Select..." at bounding box center [878, 394] width 261 height 20
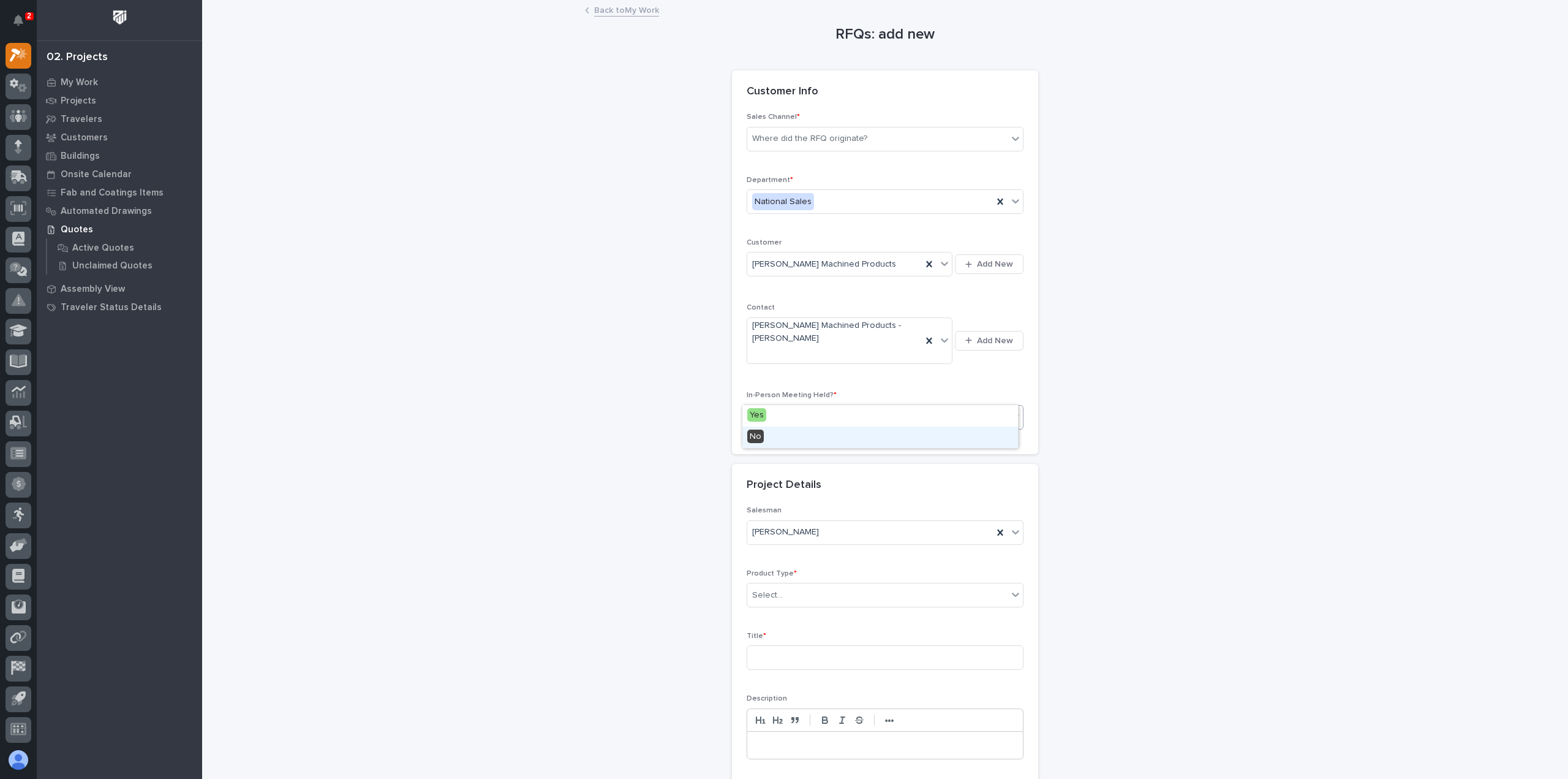
drag, startPoint x: 808, startPoint y: 426, endPoint x: 791, endPoint y: 440, distance: 22.0
click at [791, 440] on div "No" at bounding box center [880, 437] width 276 height 21
click at [792, 590] on div "Select..." at bounding box center [878, 595] width 261 height 20
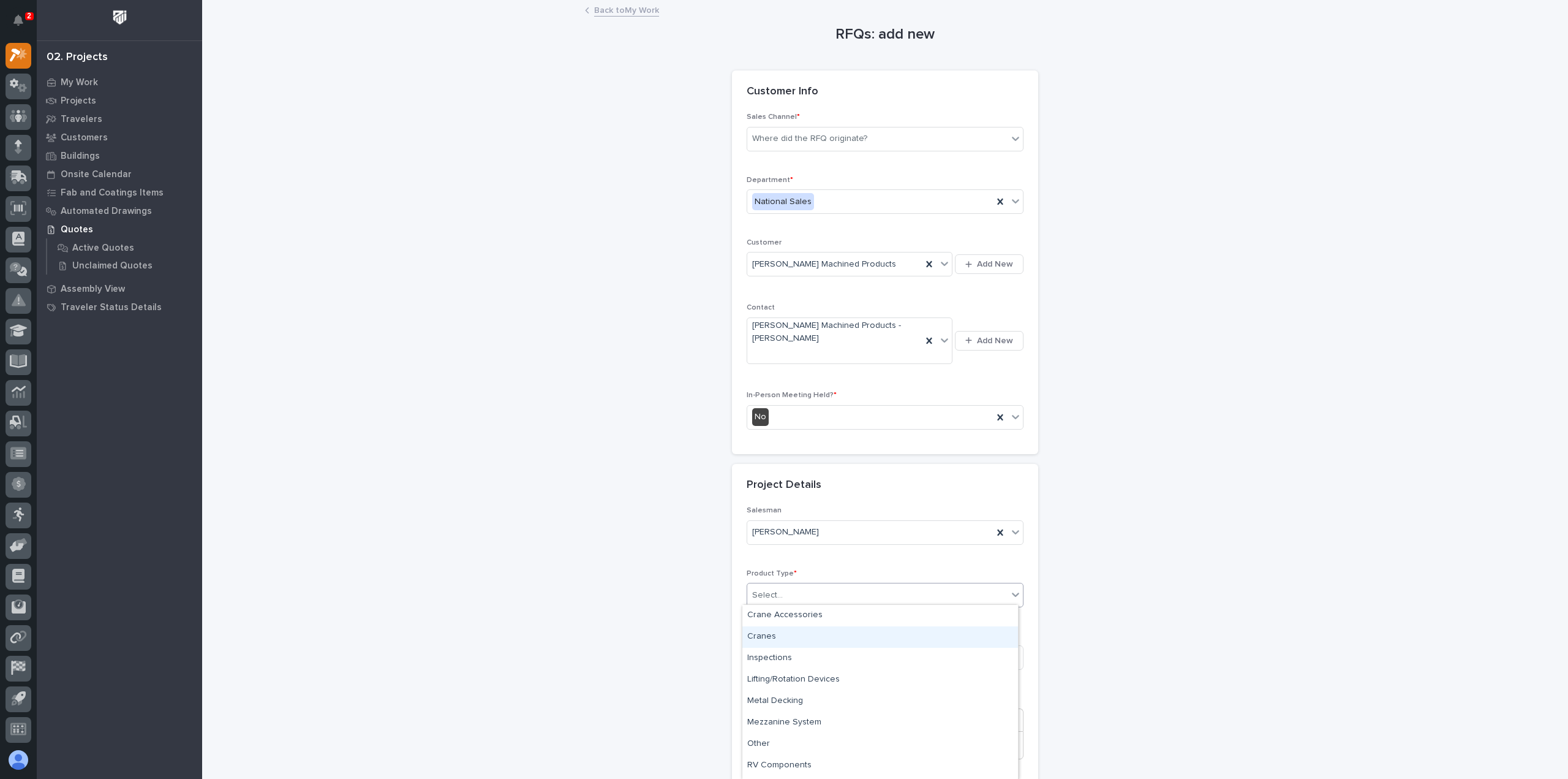
click at [784, 634] on div "Cranes" at bounding box center [880, 636] width 276 height 21
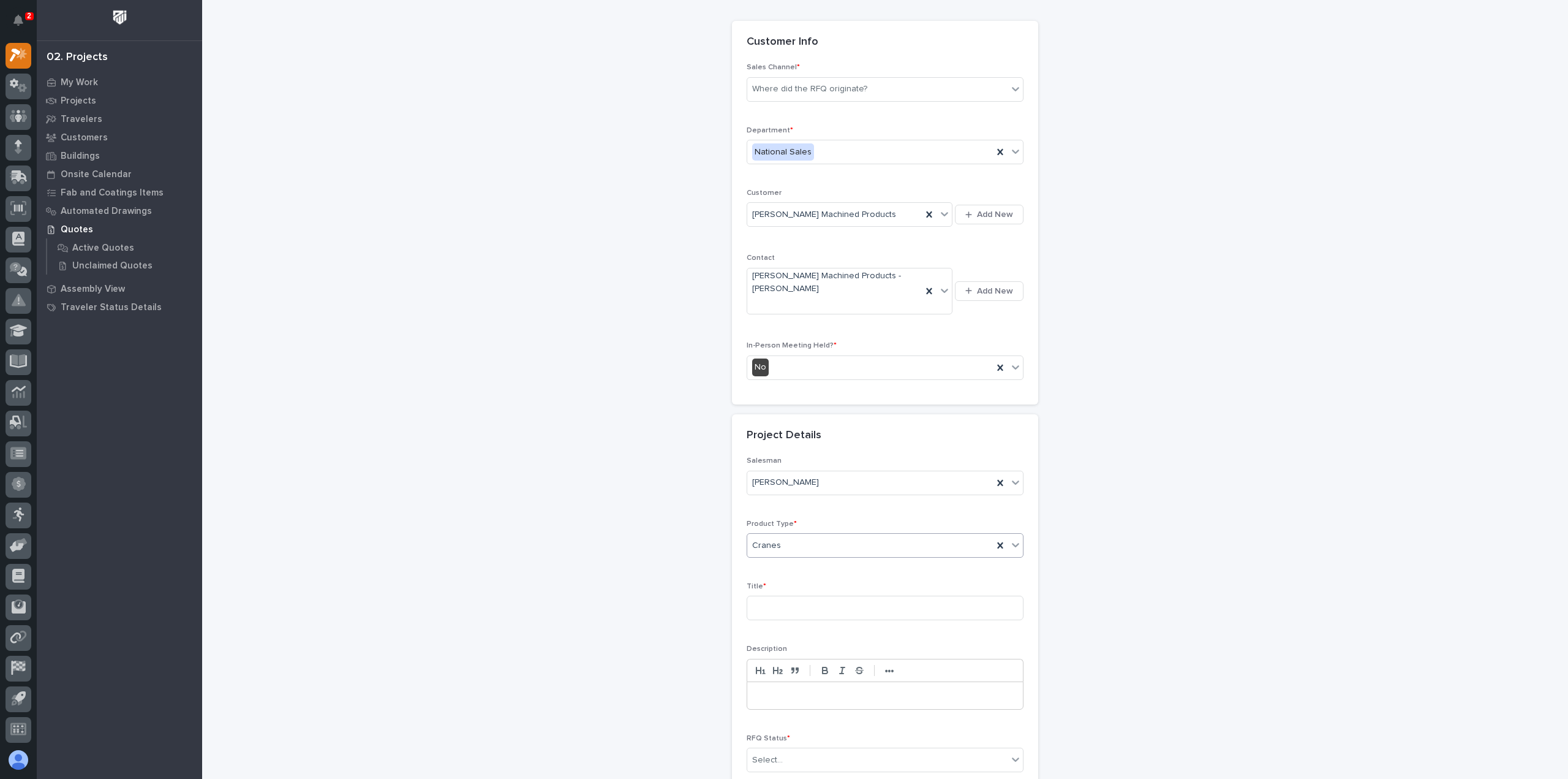
scroll to position [123, 0]
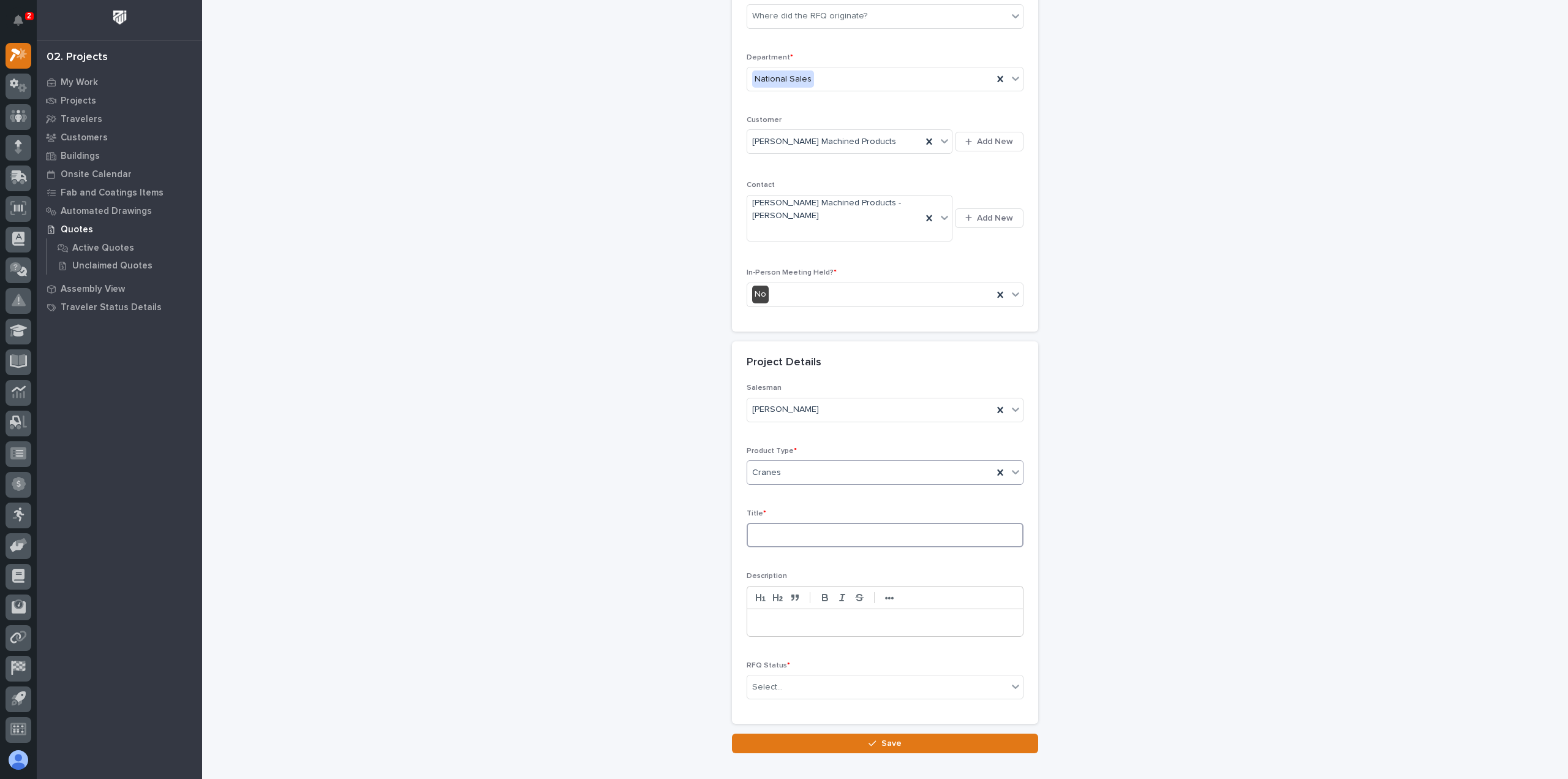
click at [773, 525] on input at bounding box center [885, 535] width 277 height 25
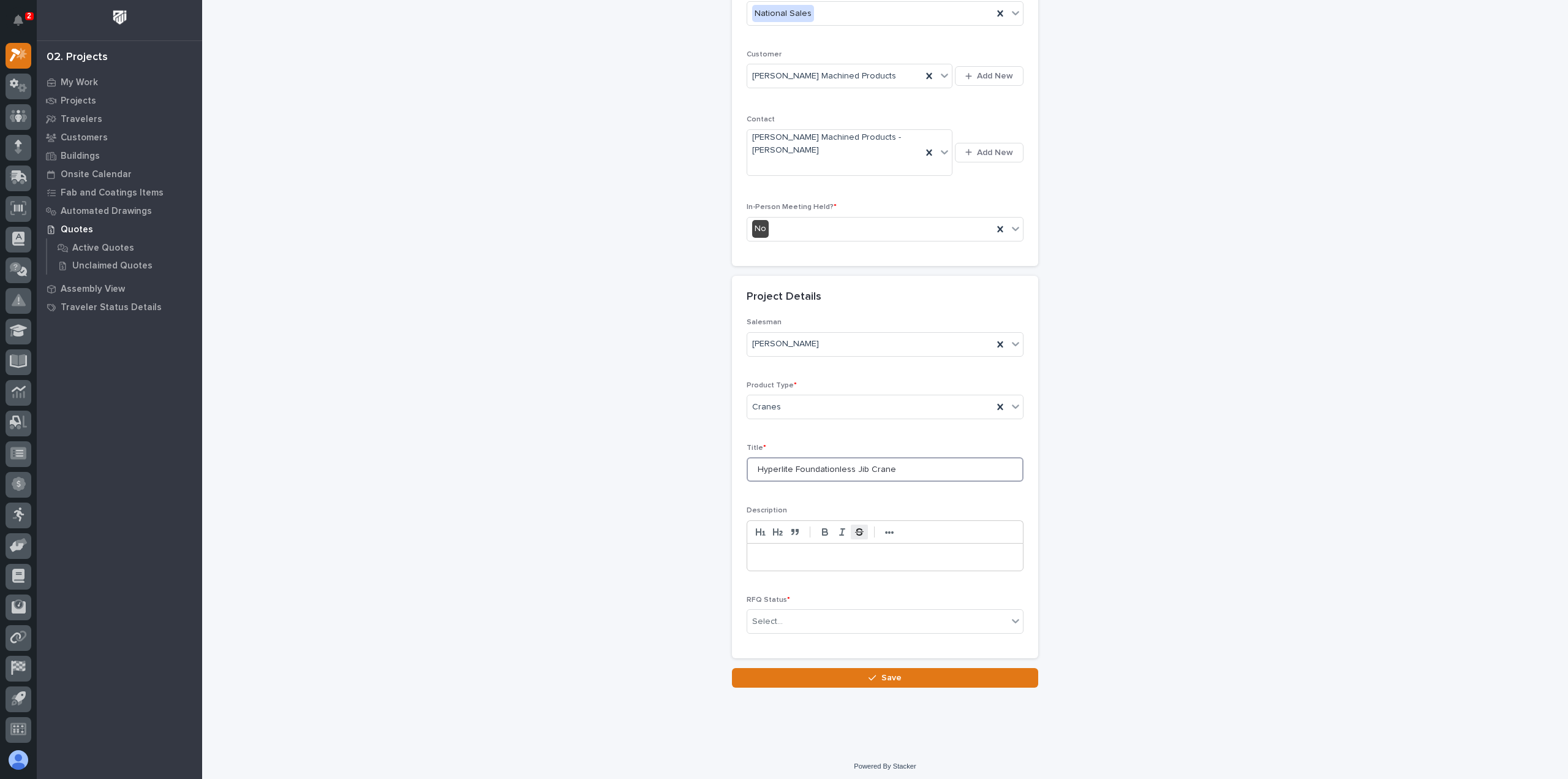
scroll to position [189, 0]
type input "Hyperlite Foundationless Jib Crane"
click at [791, 625] on div "Select..." at bounding box center [878, 621] width 261 height 20
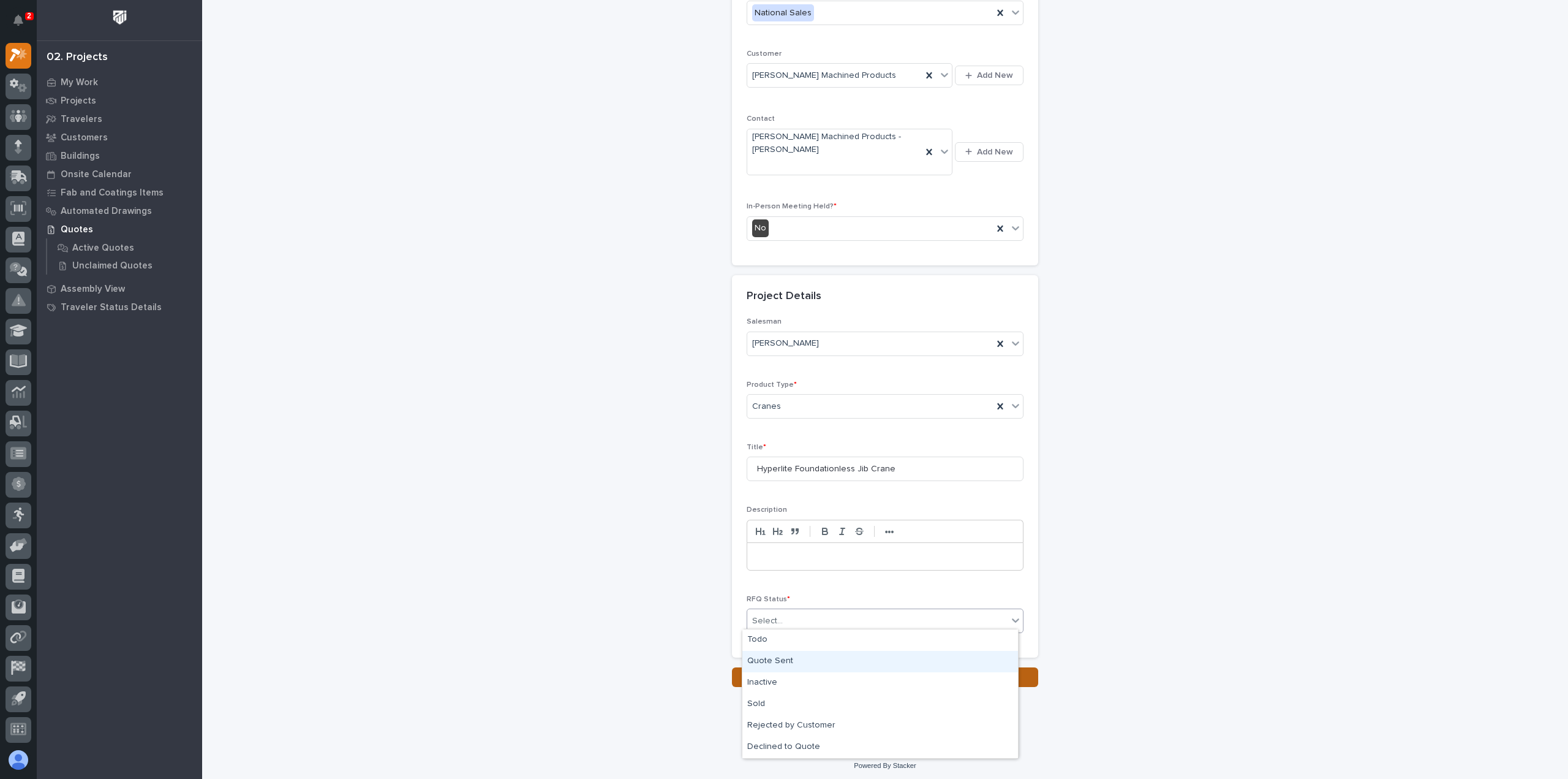
click at [785, 663] on div "Quote Sent" at bounding box center [880, 661] width 276 height 21
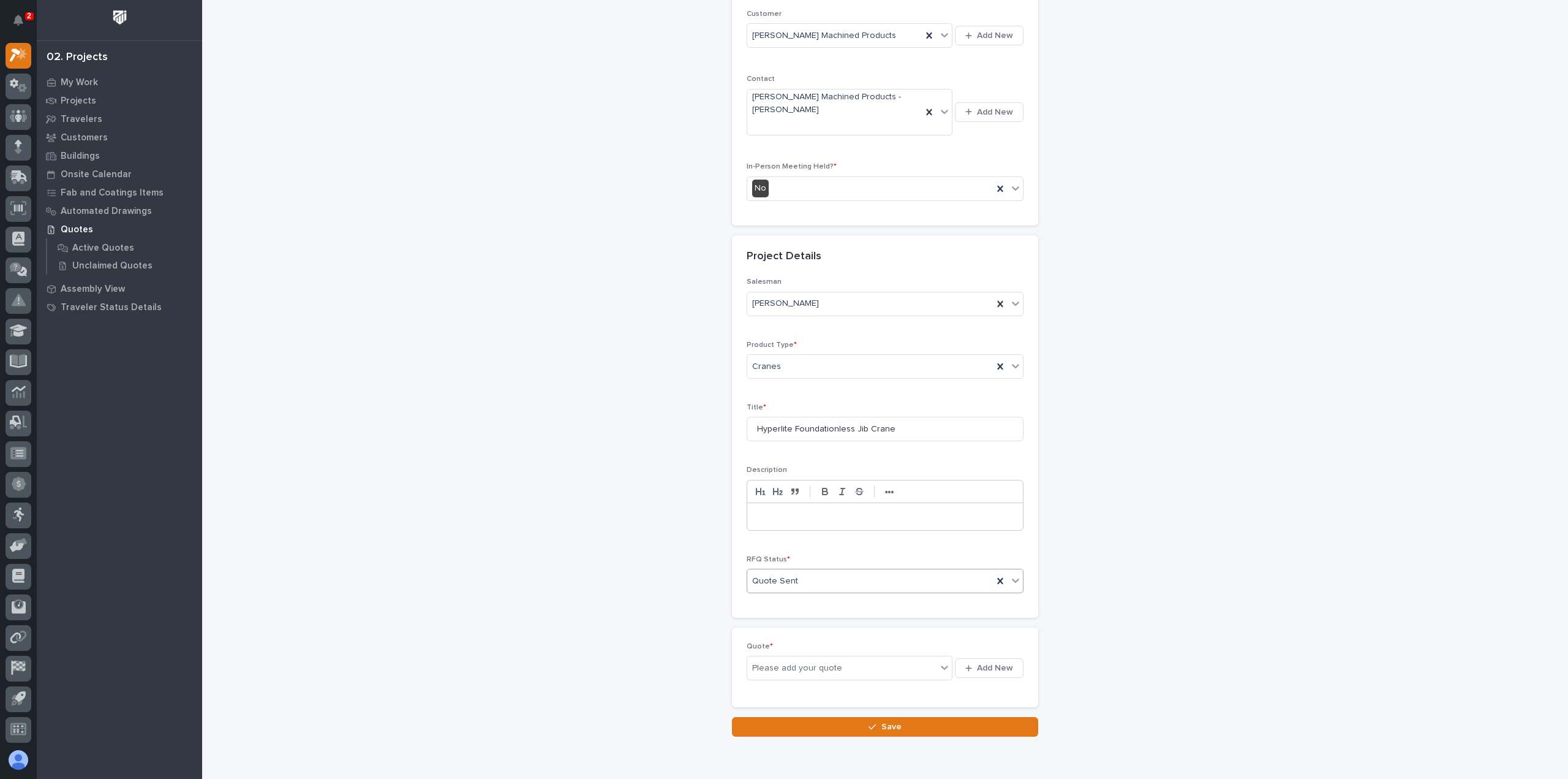
scroll to position [233, 0]
click at [865, 662] on div "Please add your quote" at bounding box center [842, 663] width 189 height 15
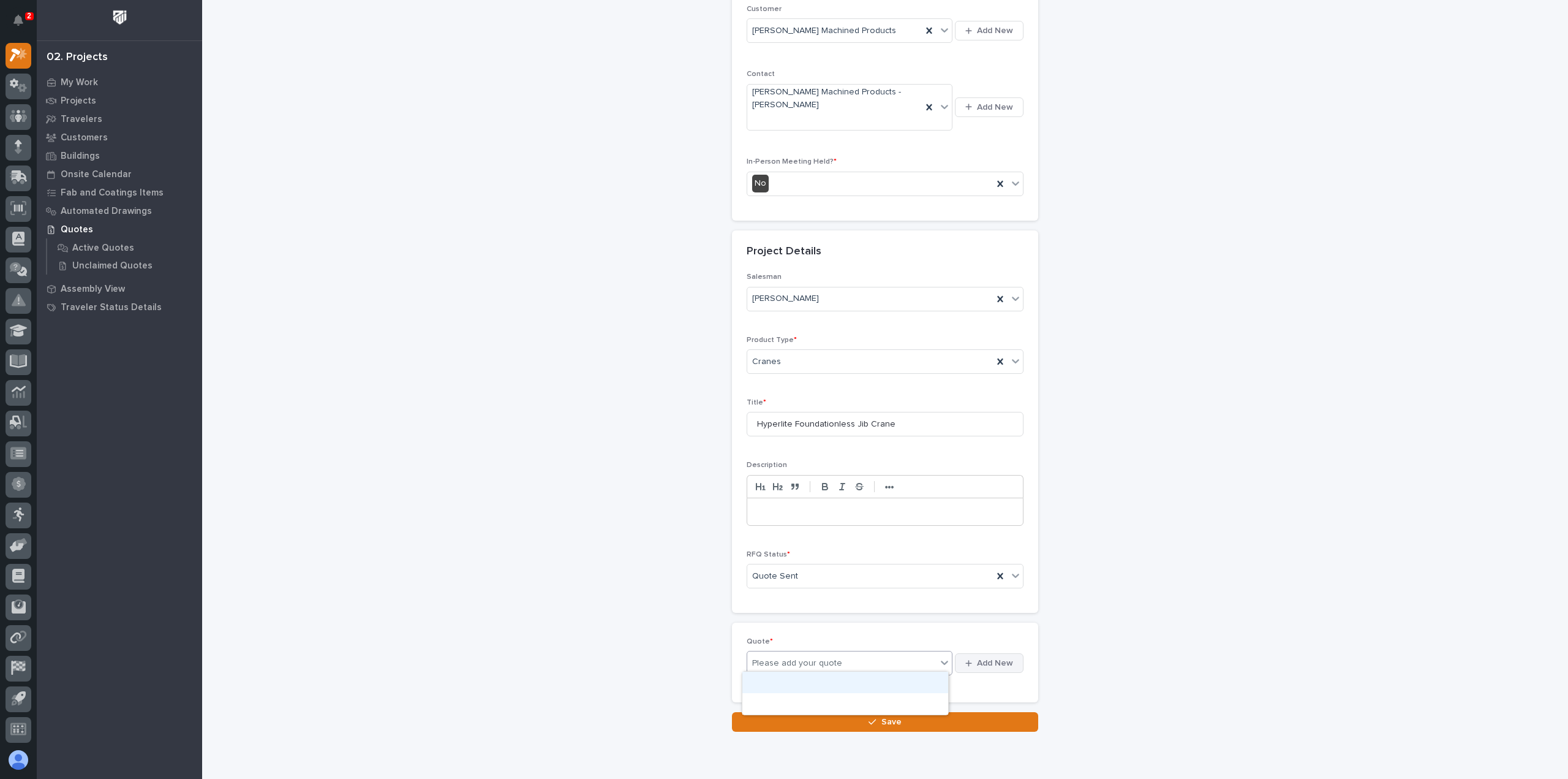
click at [982, 654] on button "Add New" at bounding box center [989, 662] width 69 height 20
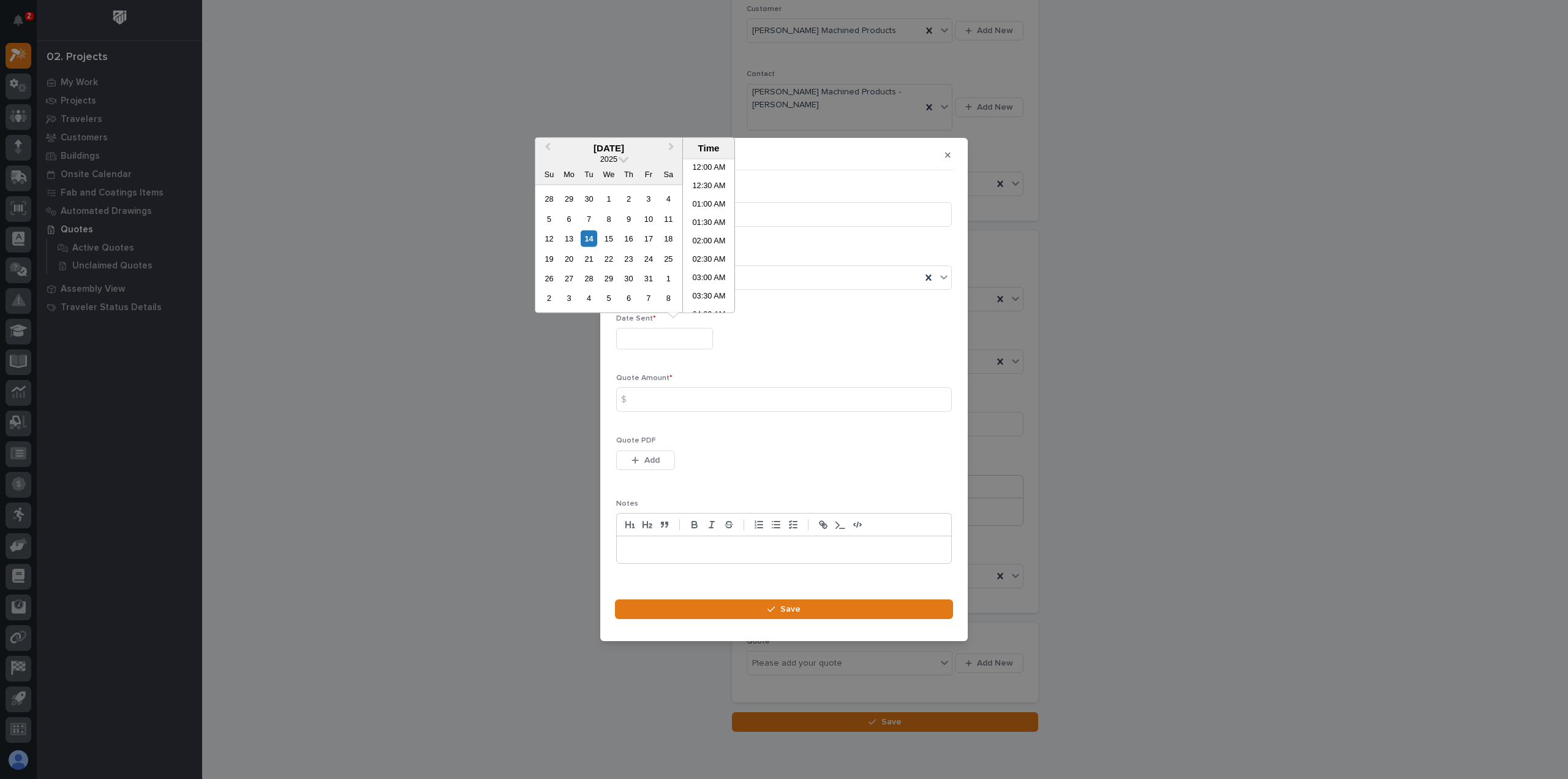
click at [657, 336] on input "text" at bounding box center [664, 338] width 97 height 21
drag, startPoint x: 592, startPoint y: 241, endPoint x: 636, endPoint y: 327, distance: 96.6
click at [592, 242] on div "14" at bounding box center [589, 239] width 16 height 16
type input "**********"
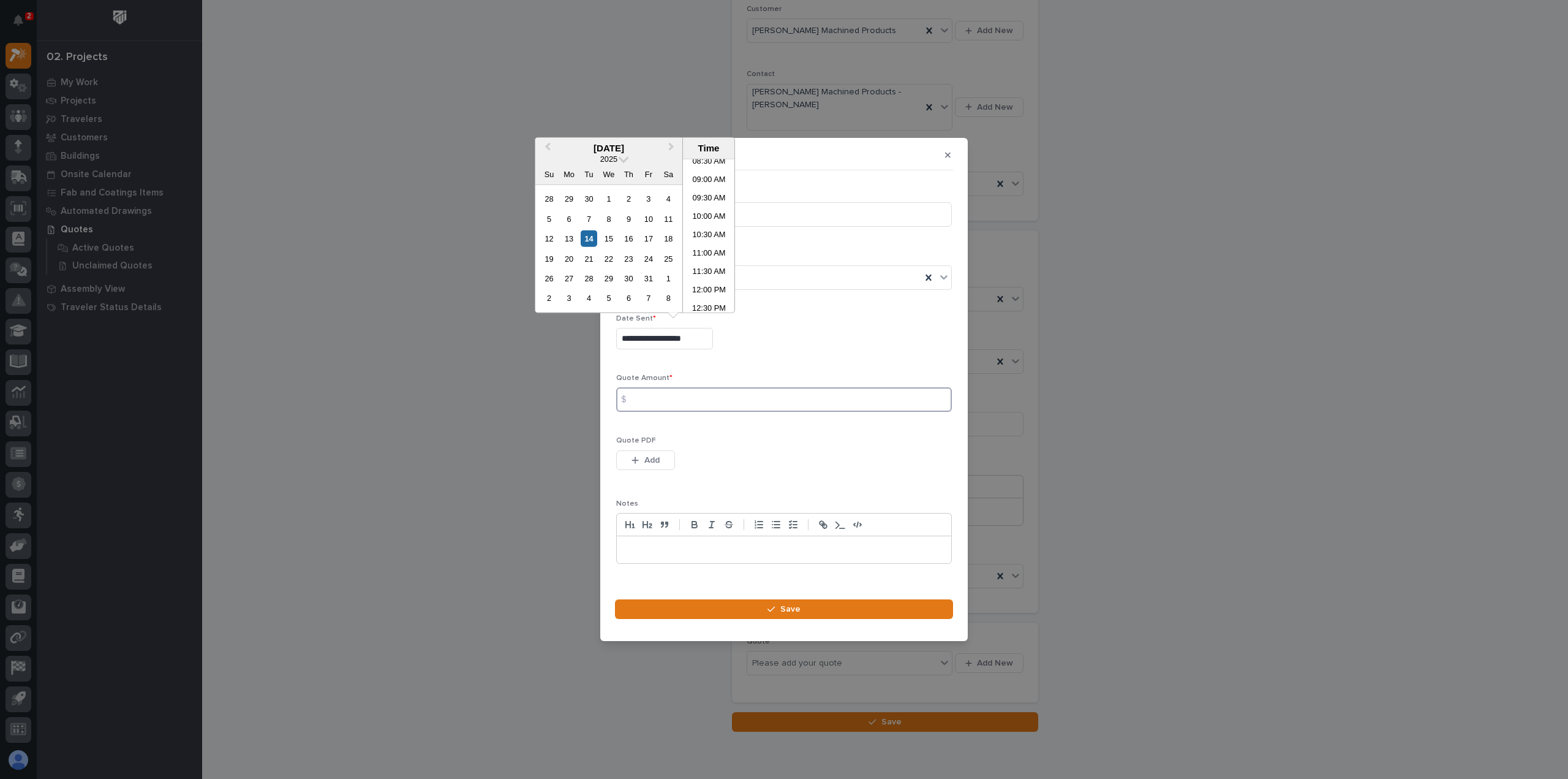
click at [671, 400] on input at bounding box center [784, 400] width 336 height 25
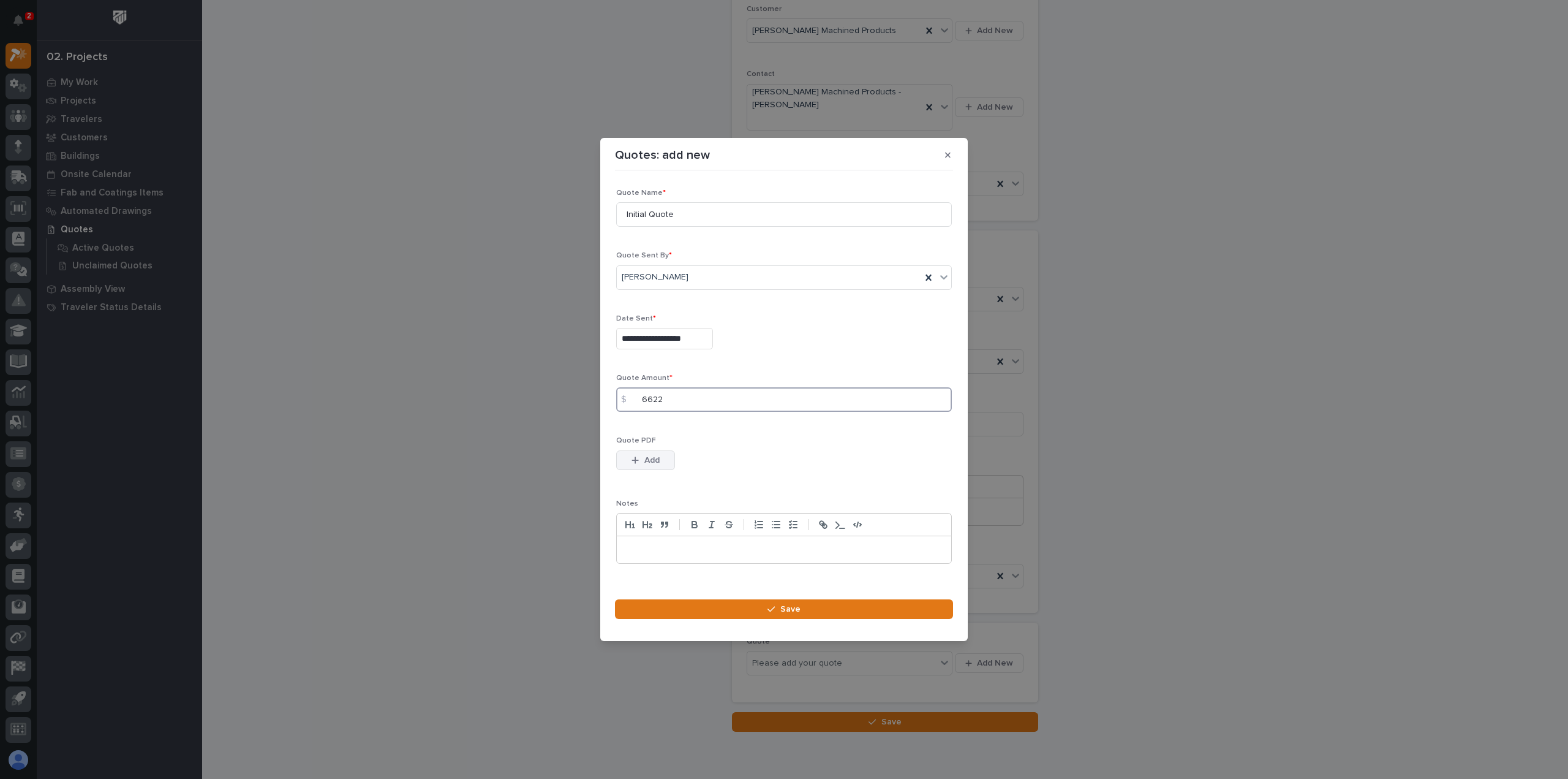
type input "6622"
click at [625, 464] on button "Add" at bounding box center [646, 460] width 59 height 20
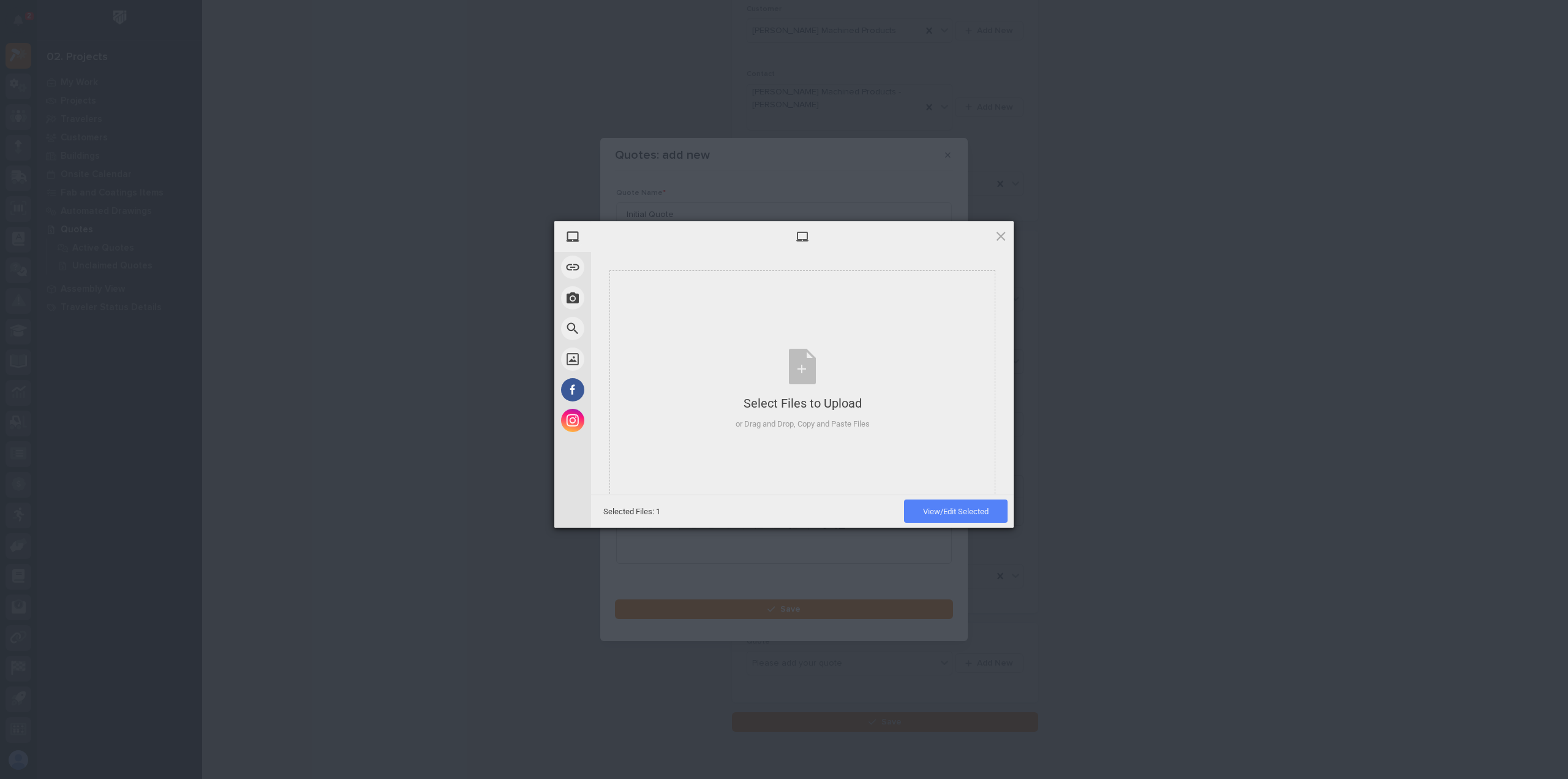
click at [951, 513] on span "View/Edit Selected" at bounding box center [956, 511] width 66 height 9
click at [969, 515] on span "Upload 1" at bounding box center [976, 511] width 24 height 9
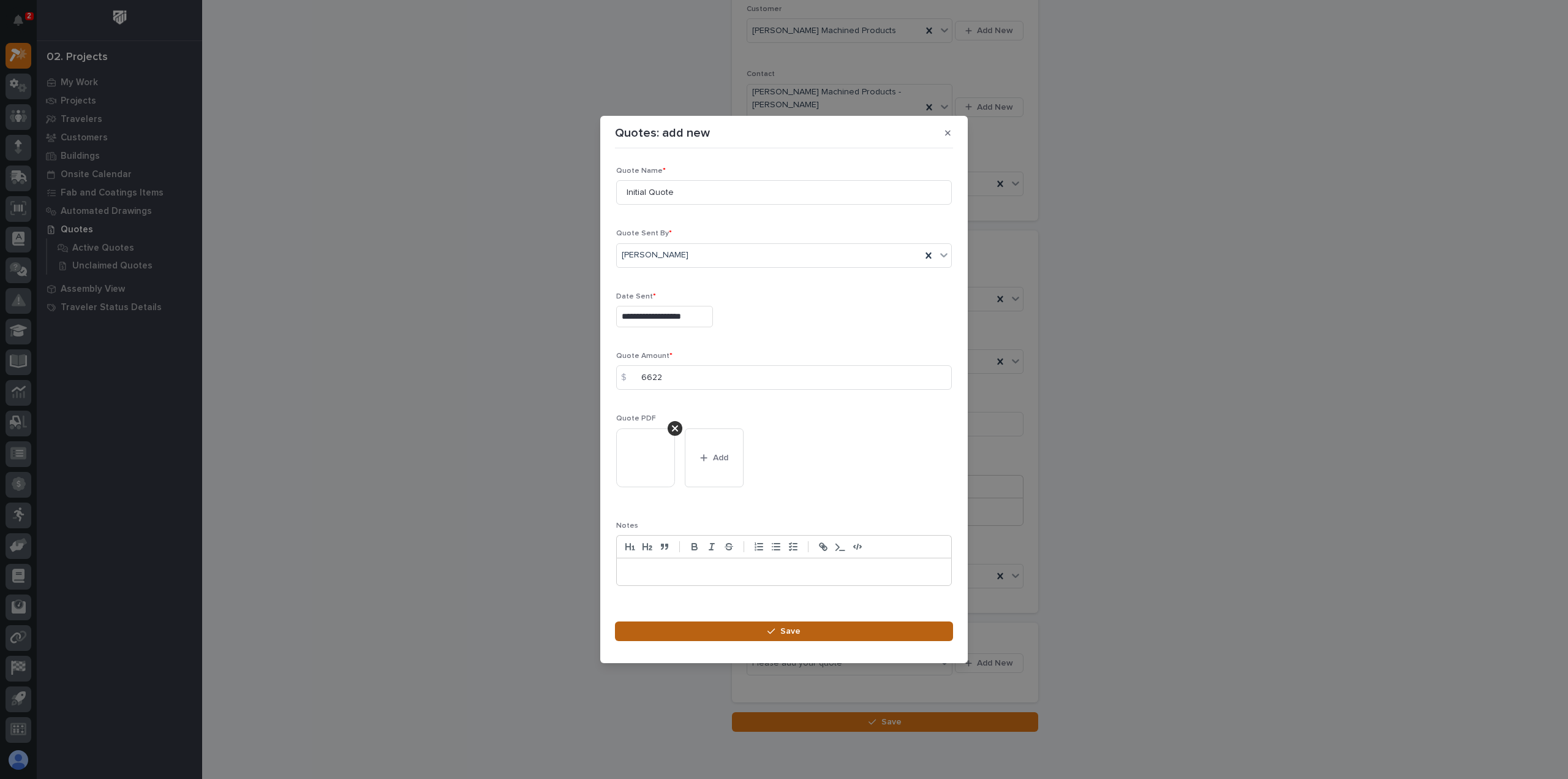
click at [767, 630] on button "Save" at bounding box center [784, 631] width 338 height 20
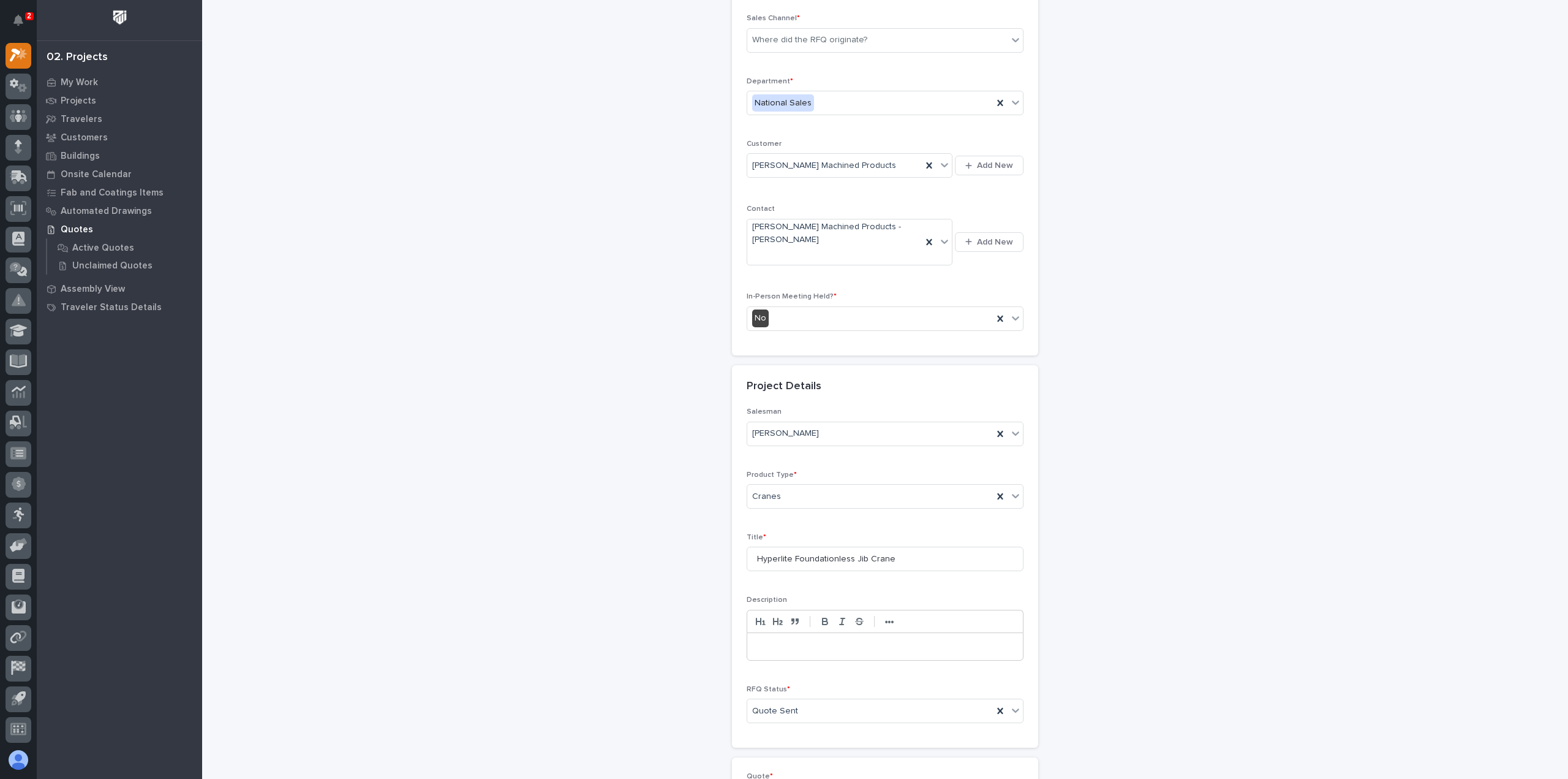
scroll to position [0, 0]
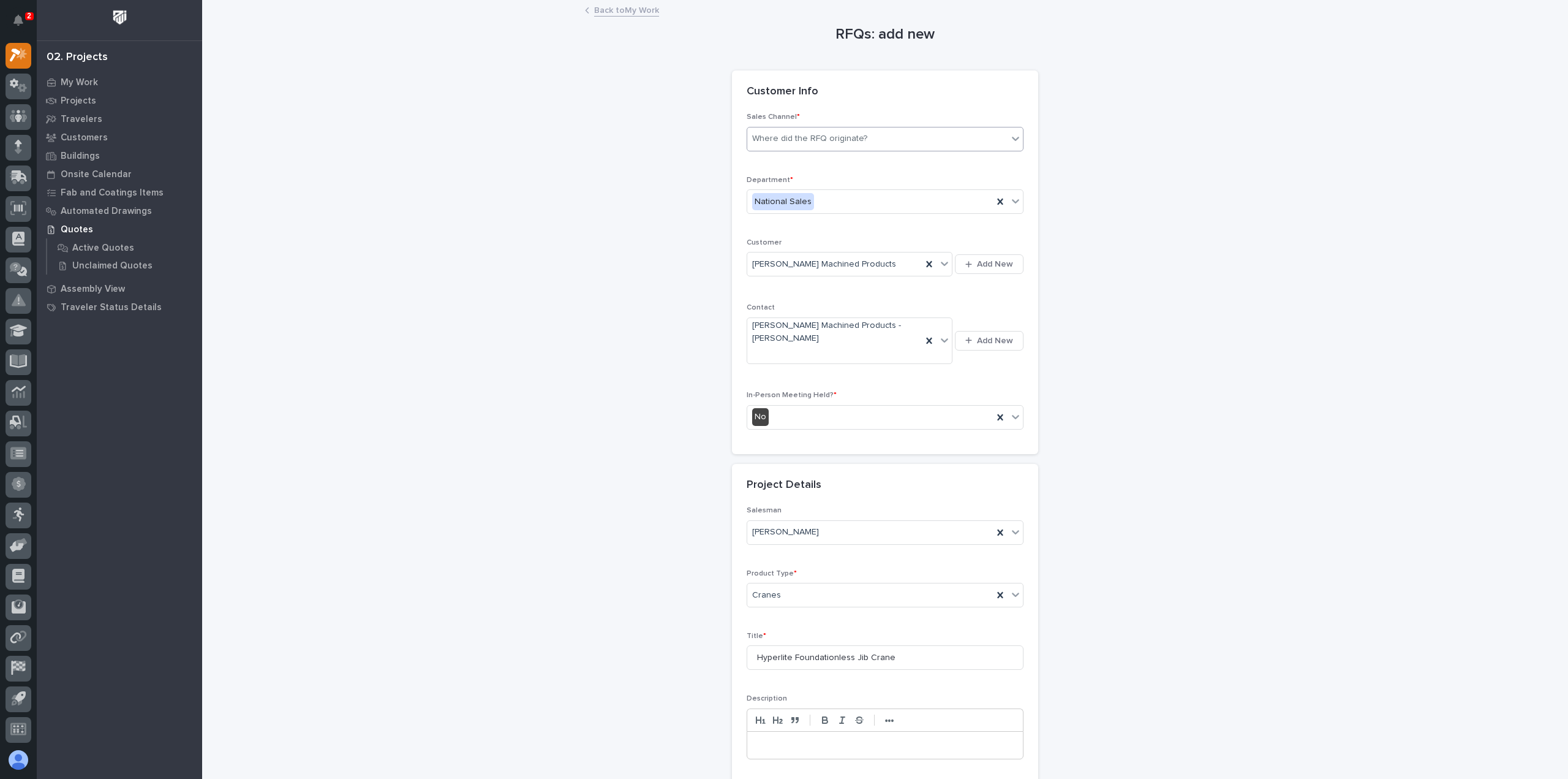
click at [841, 134] on div "Where did the RFQ originate?" at bounding box center [810, 139] width 115 height 13
click at [782, 176] on div "PWI" at bounding box center [880, 183] width 276 height 21
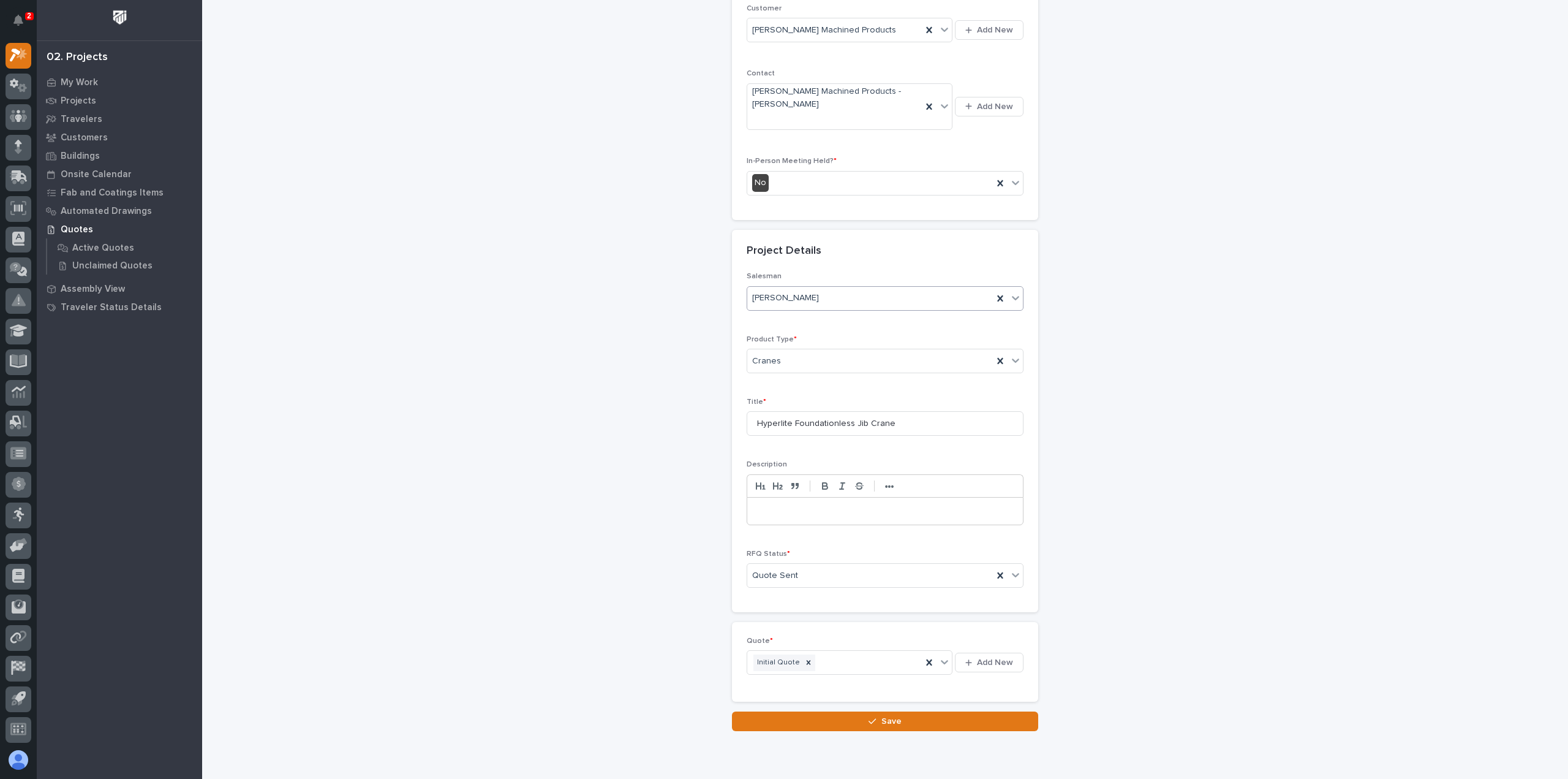
scroll to position [278, 0]
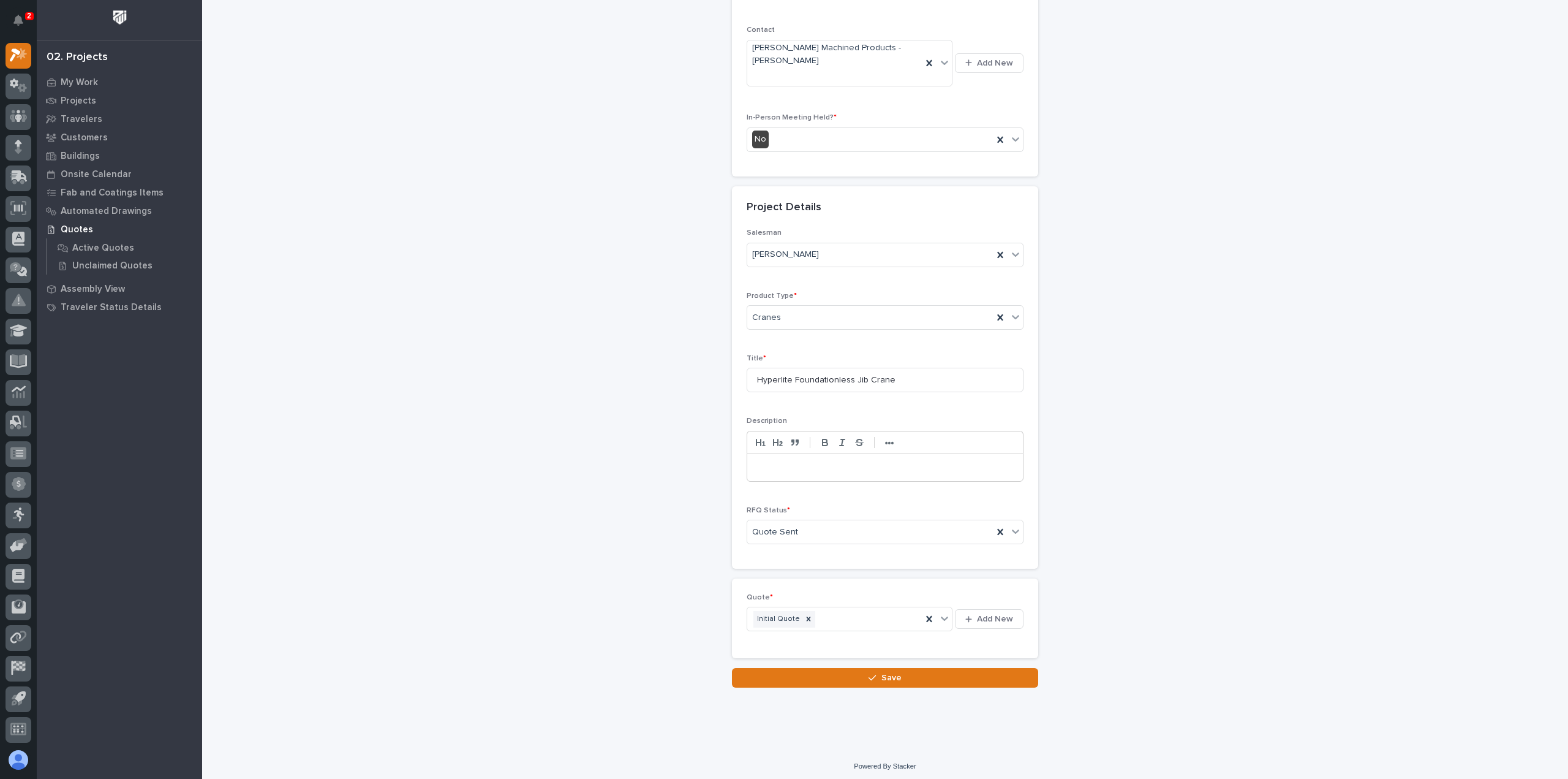
click at [818, 672] on button "Save" at bounding box center [885, 678] width 306 height 20
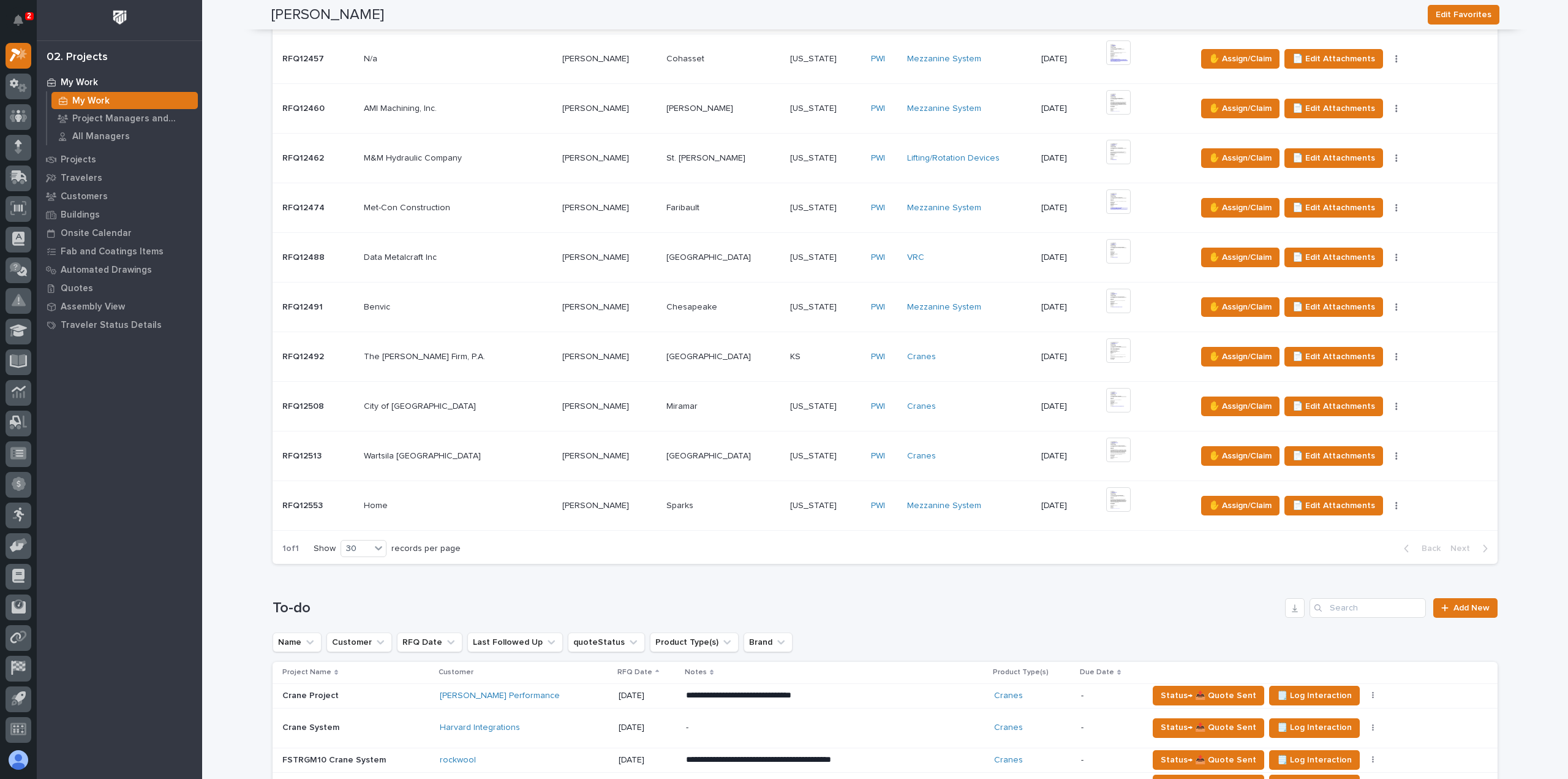
scroll to position [1103, 0]
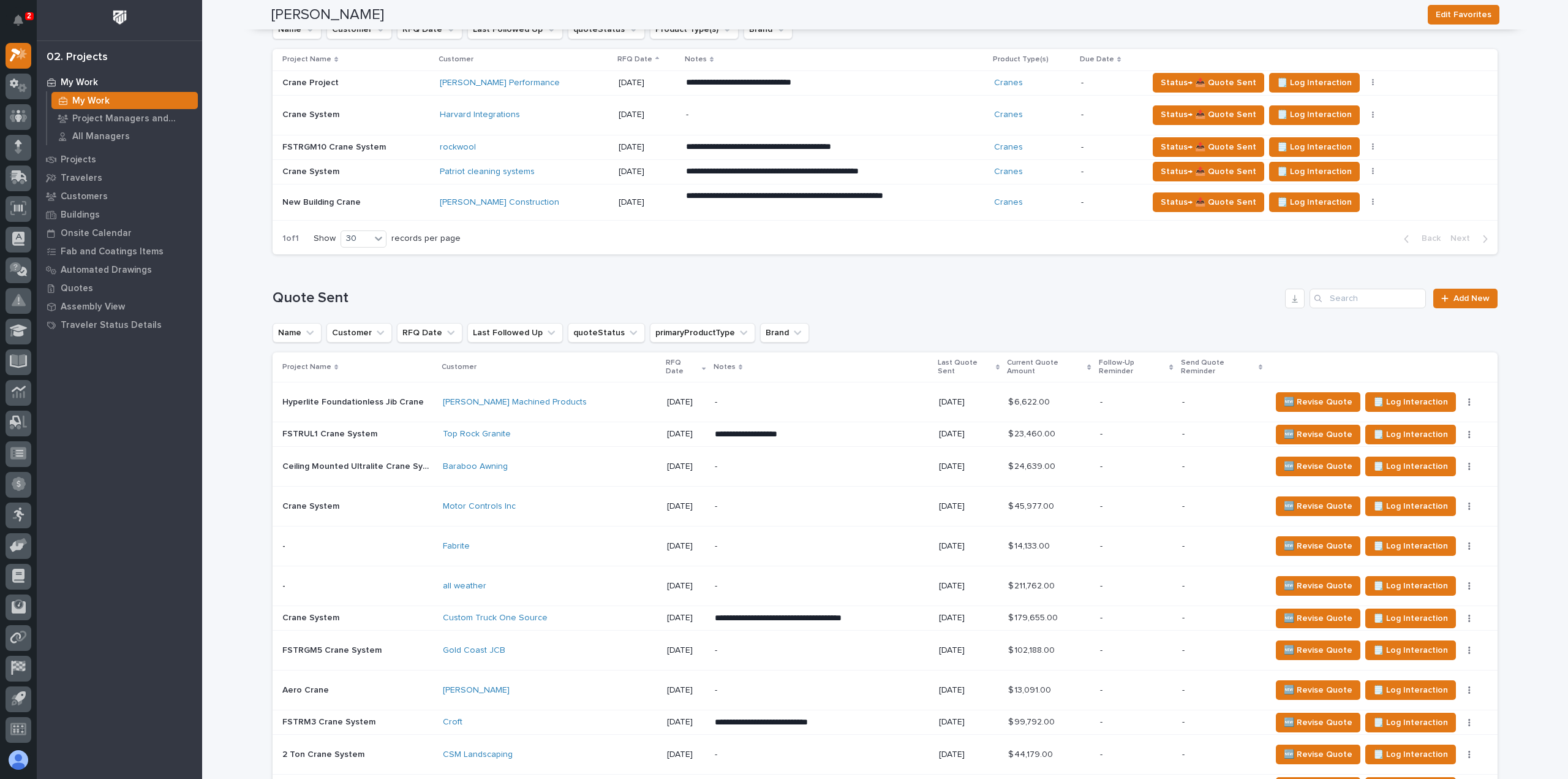
click at [1102, 397] on p "-" at bounding box center [1136, 402] width 72 height 10
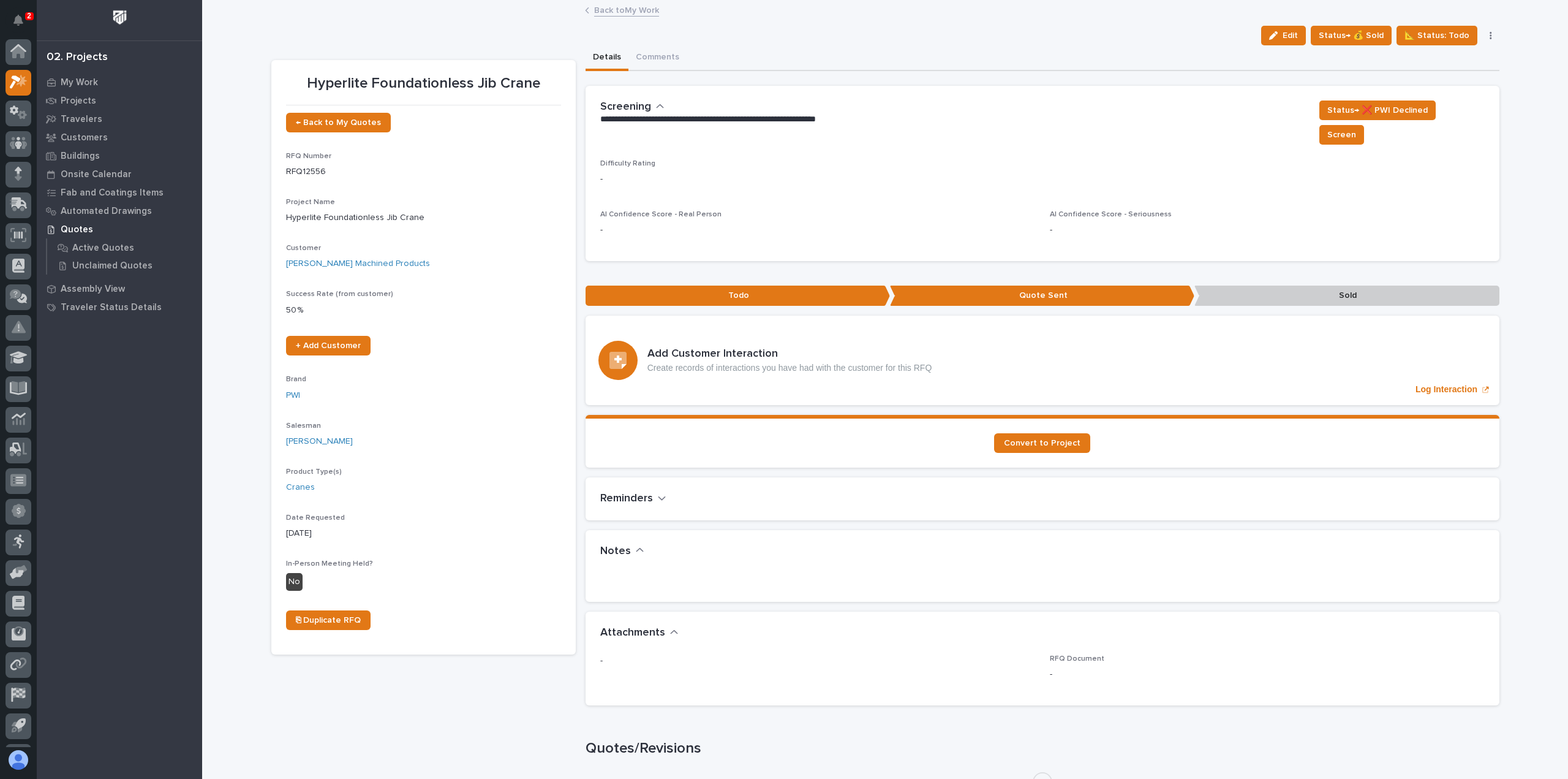
scroll to position [27, 0]
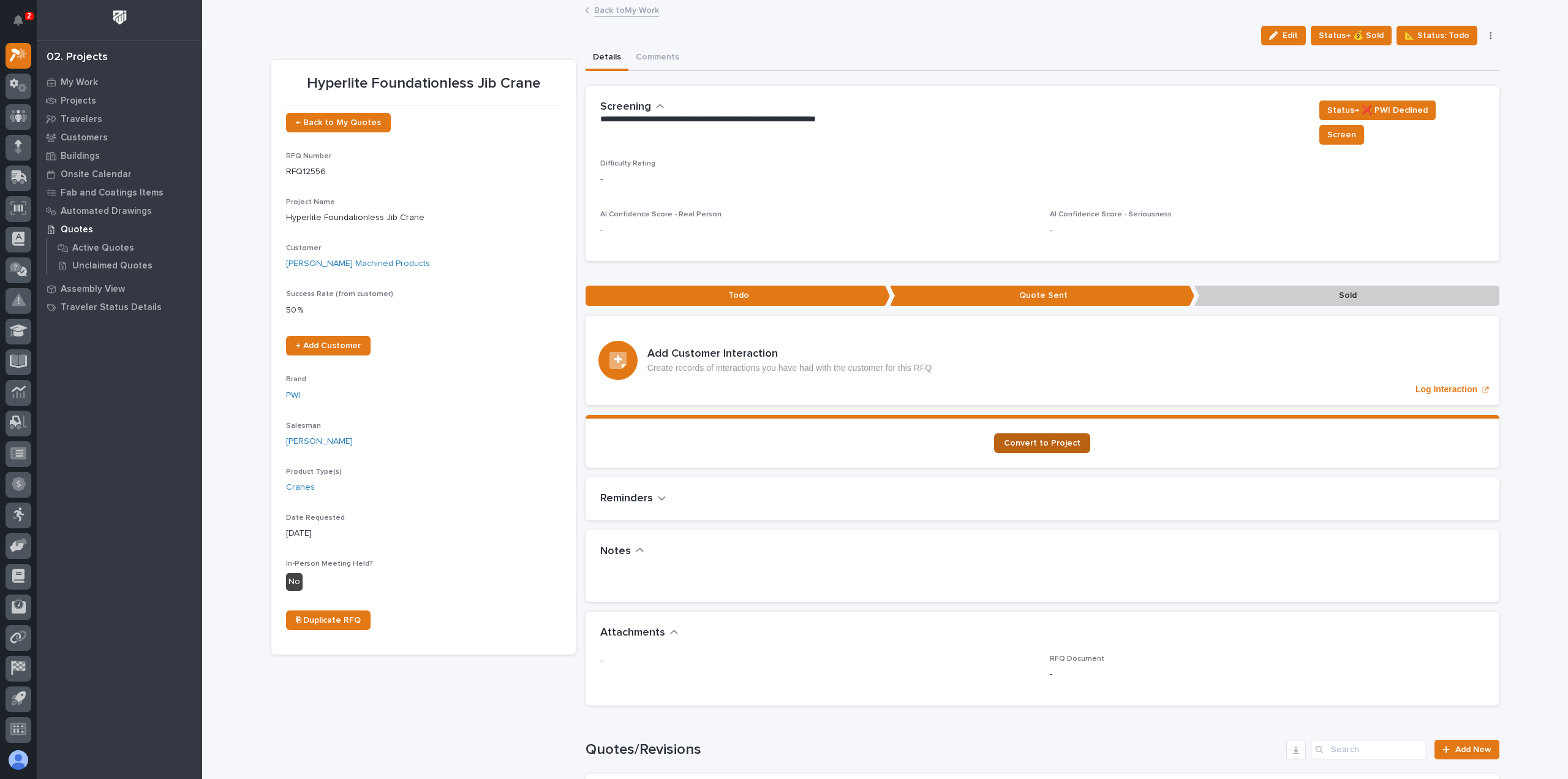
click at [1040, 439] on span "Convert to Project" at bounding box center [1042, 443] width 77 height 9
click at [1355, 33] on span "Status→ 💰 Sold" at bounding box center [1351, 35] width 65 height 14
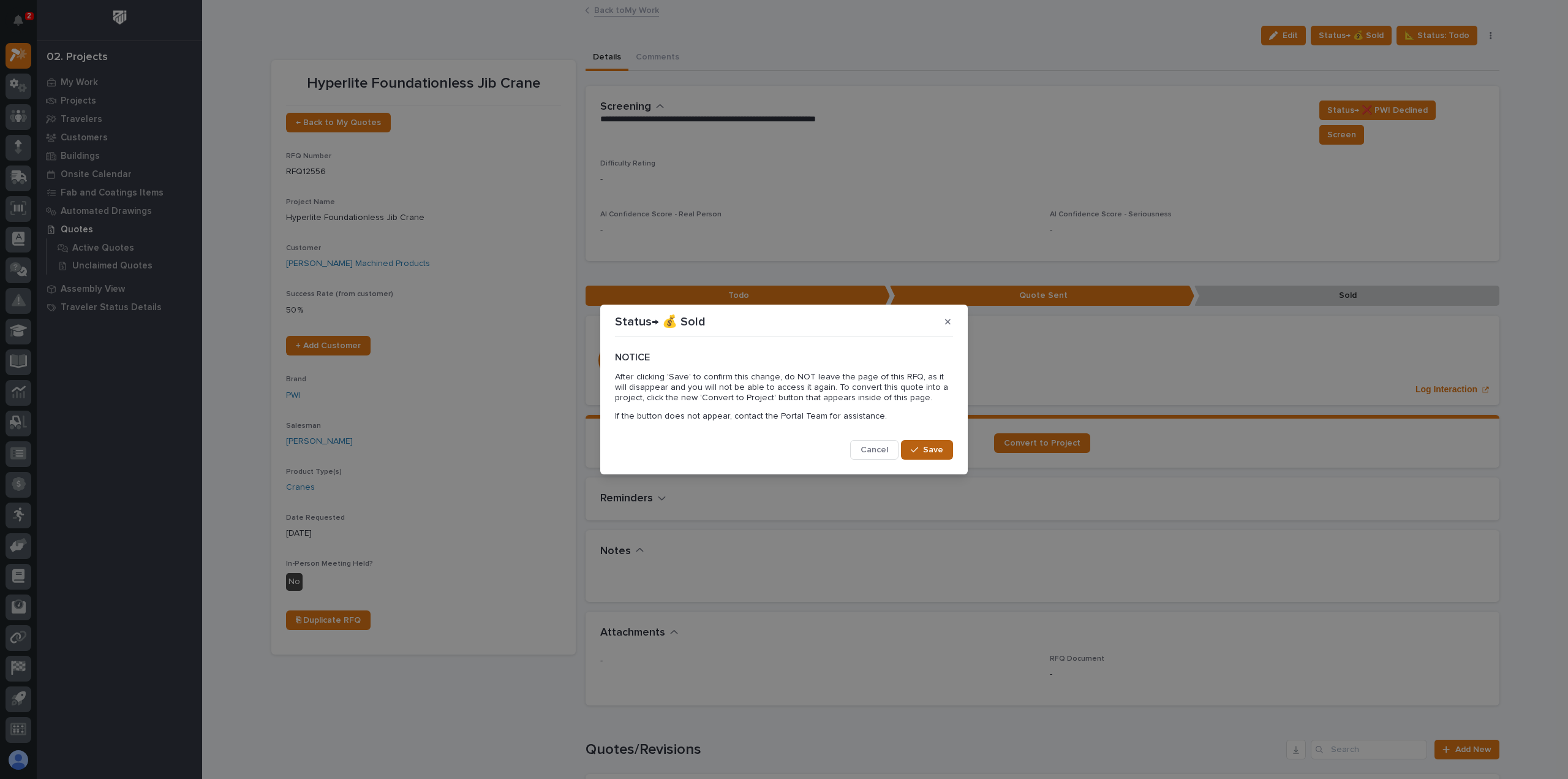
click at [932, 452] on span "Save" at bounding box center [932, 450] width 20 height 11
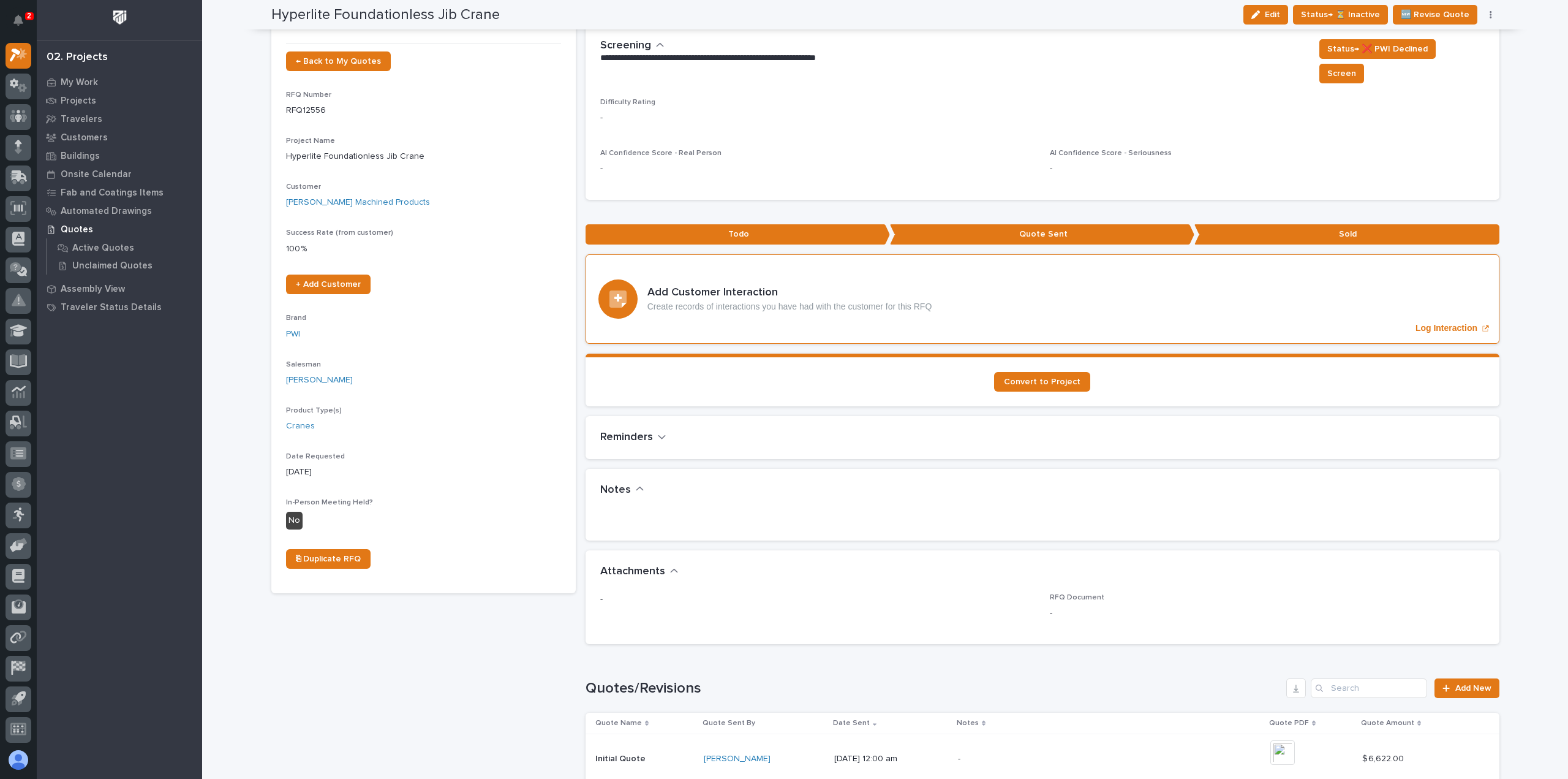
scroll to position [0, 0]
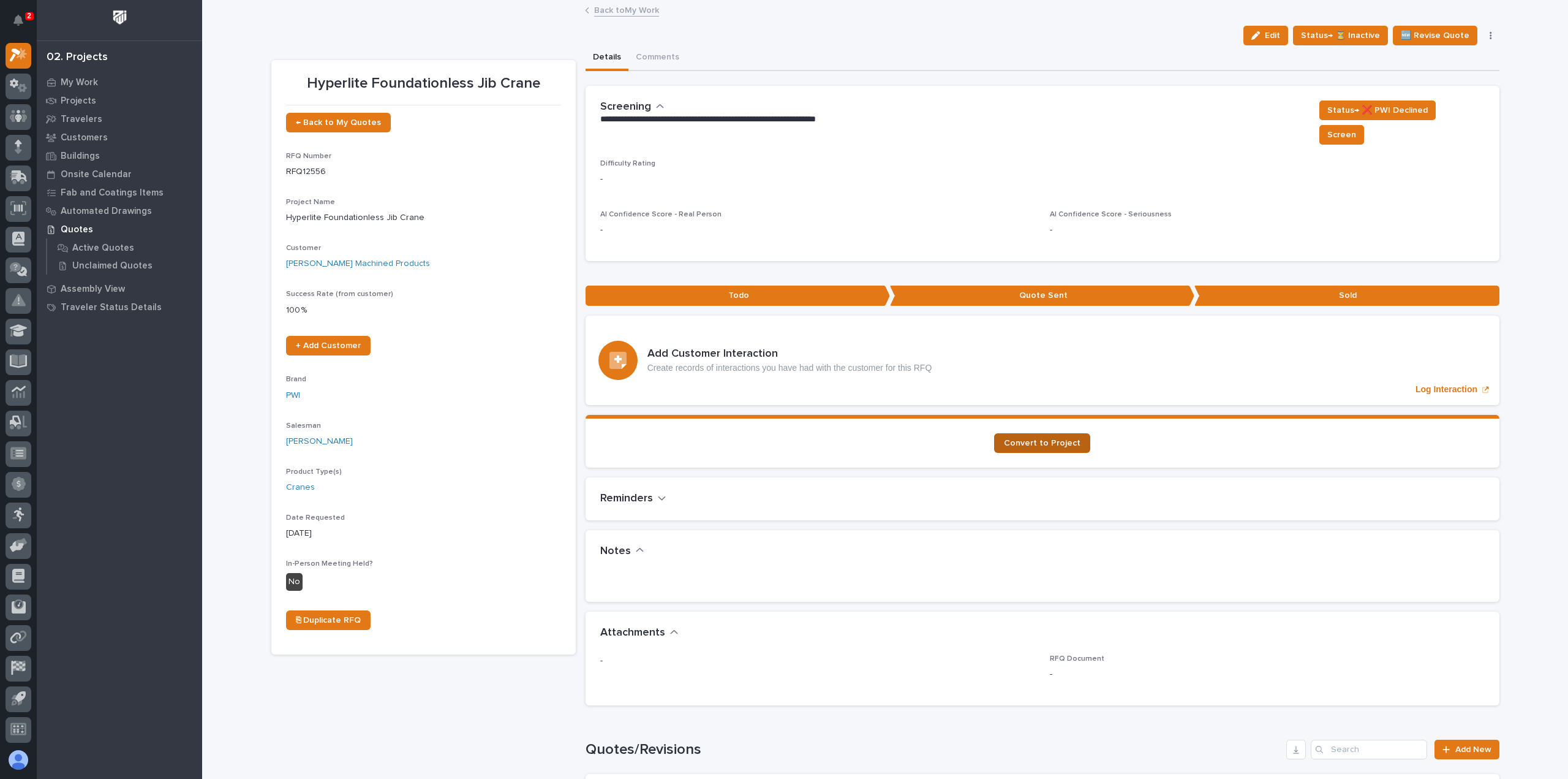
click at [1054, 439] on span "Convert to Project" at bounding box center [1042, 443] width 77 height 9
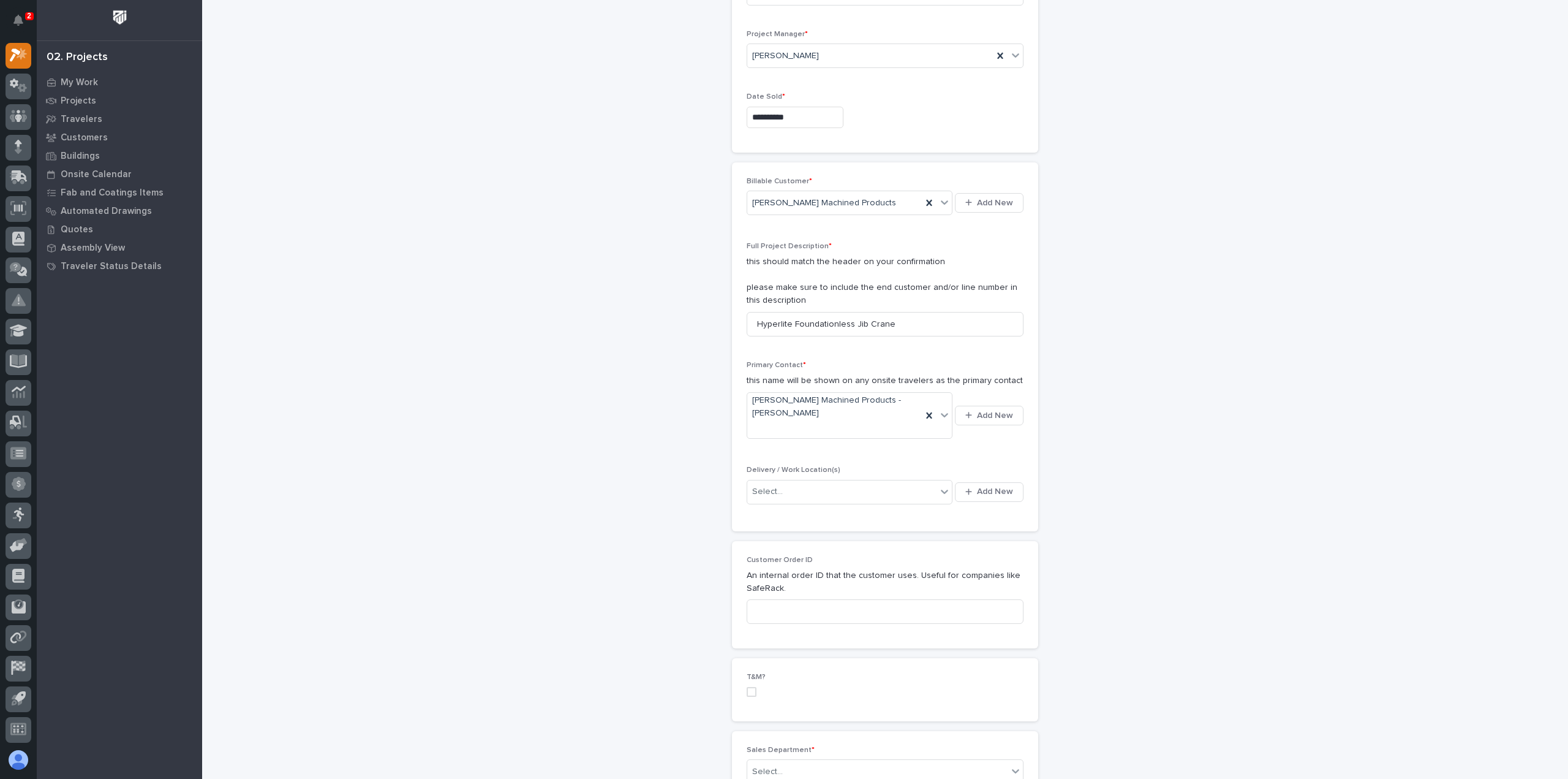
scroll to position [123, 0]
click at [852, 486] on div "Select..." at bounding box center [842, 486] width 189 height 20
type input "******"
click at [779, 497] on div "[PERSON_NAME] Machined Products" at bounding box center [845, 507] width 206 height 21
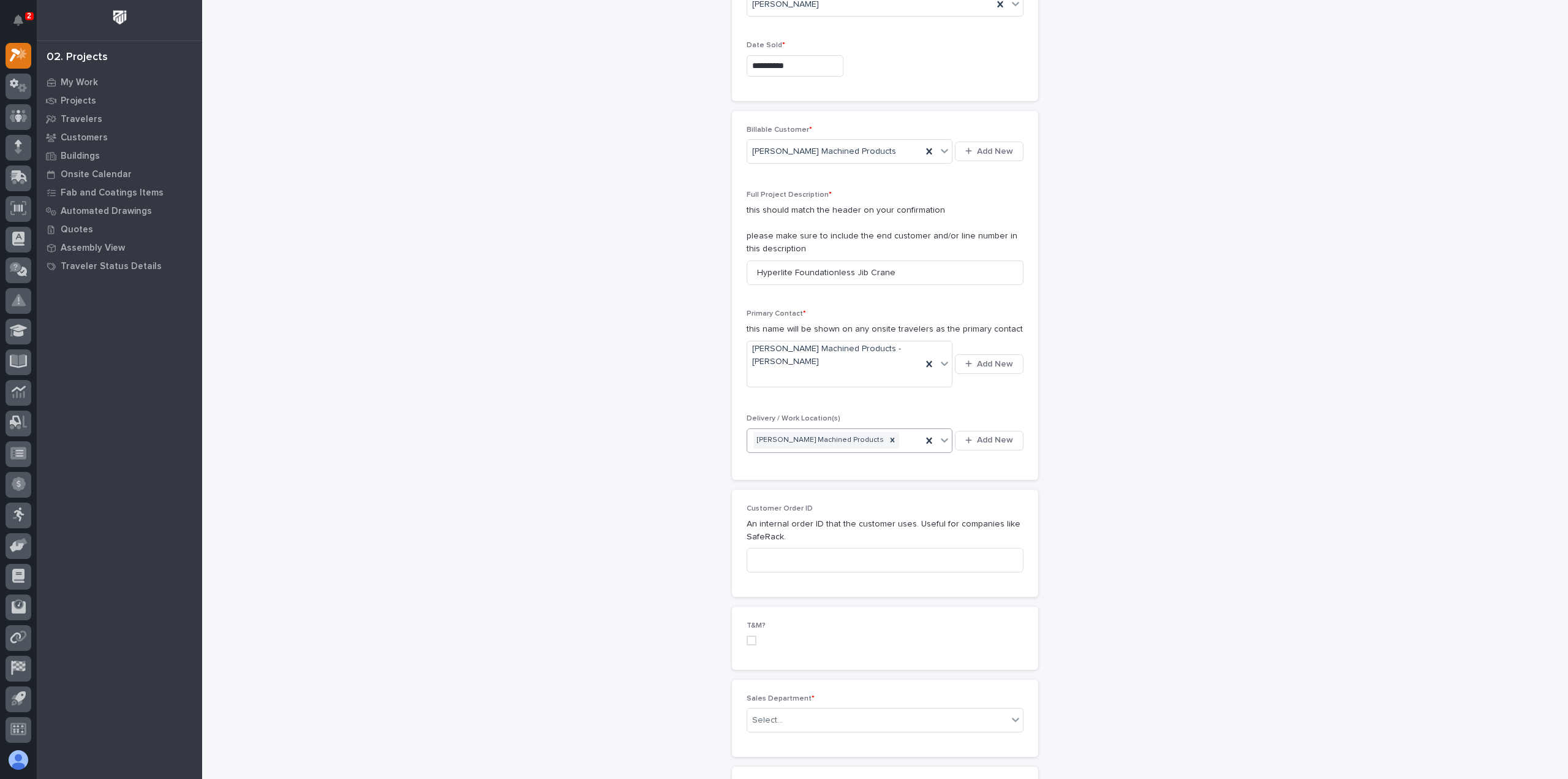
scroll to position [245, 0]
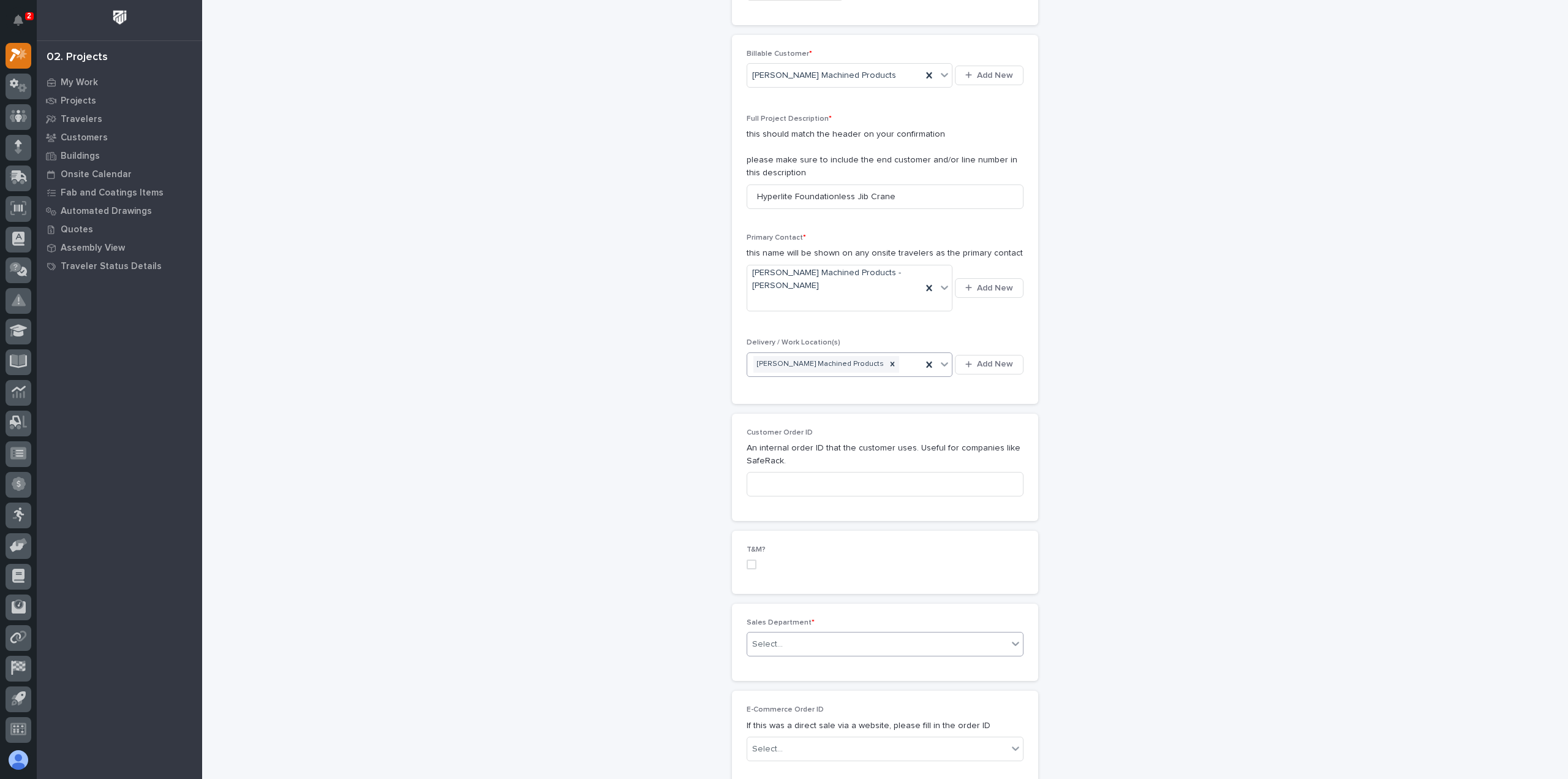
click at [811, 638] on div "Select..." at bounding box center [878, 644] width 261 height 20
click at [813, 658] on div "National Sales" at bounding box center [880, 664] width 276 height 21
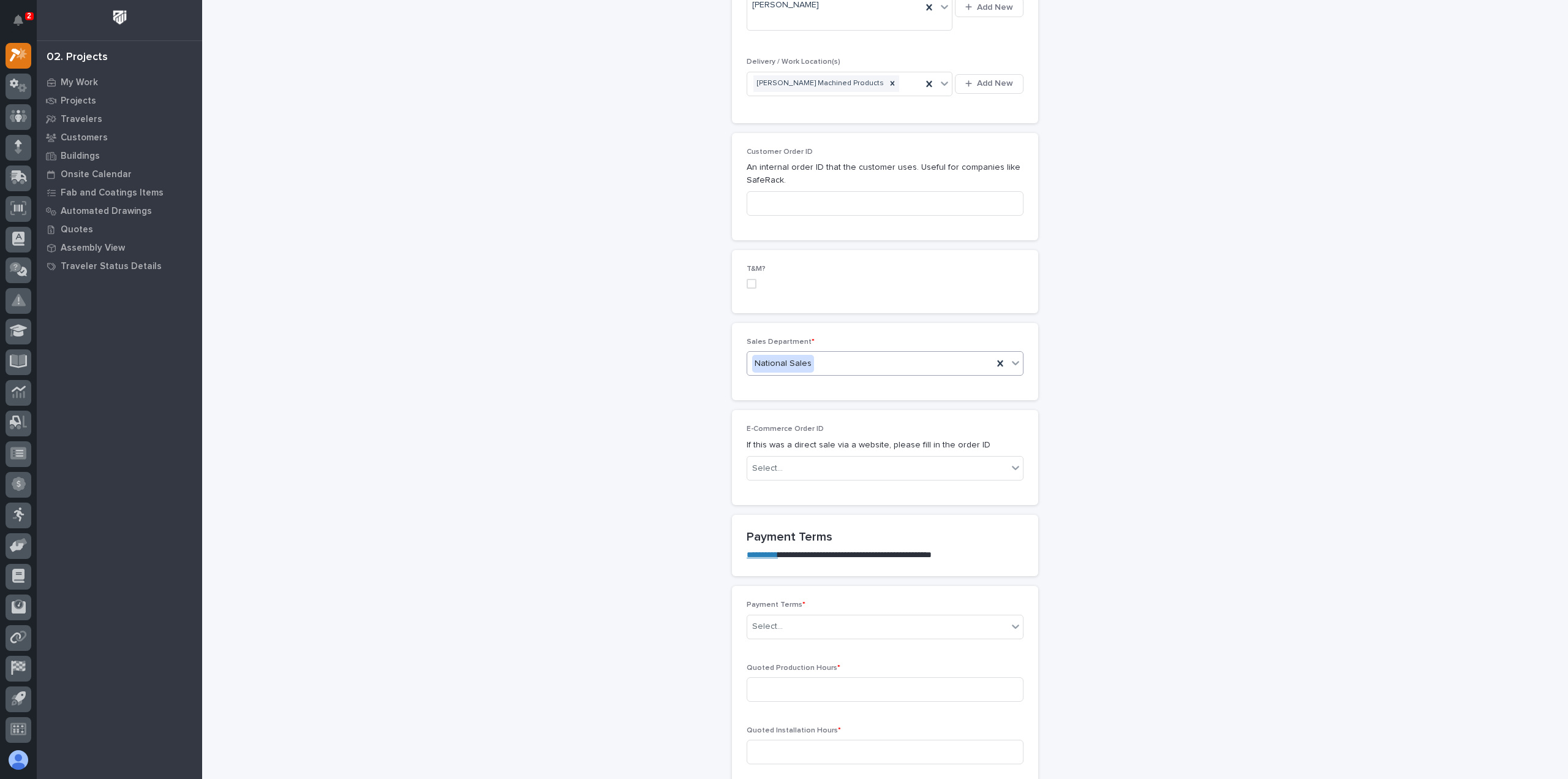
scroll to position [612, 0]
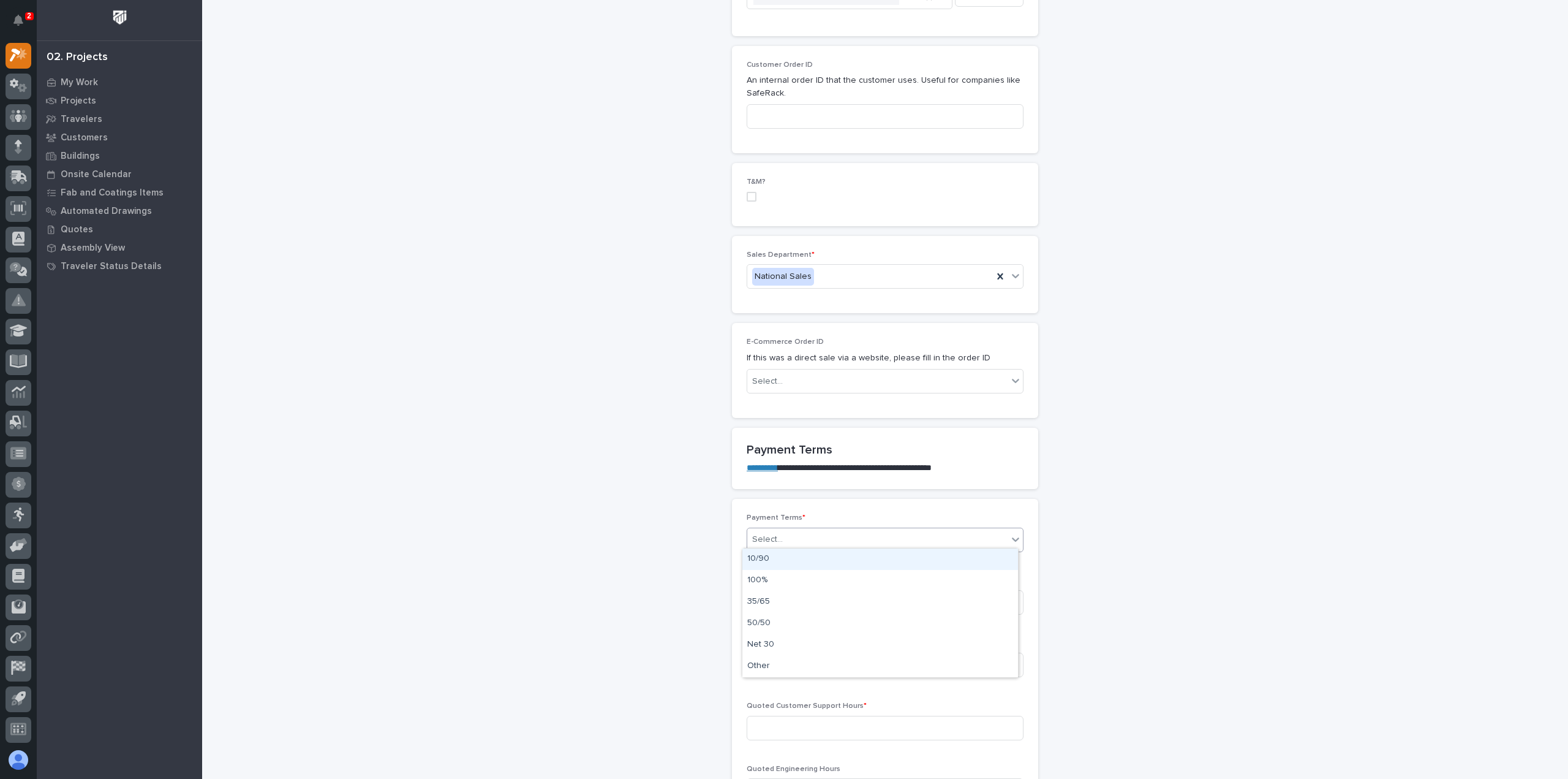
click at [790, 532] on div "Select..." at bounding box center [878, 539] width 261 height 20
click at [782, 645] on div "Net 30" at bounding box center [880, 645] width 276 height 21
click at [796, 598] on input at bounding box center [885, 602] width 277 height 25
type input "7"
click at [876, 664] on input at bounding box center [885, 664] width 277 height 25
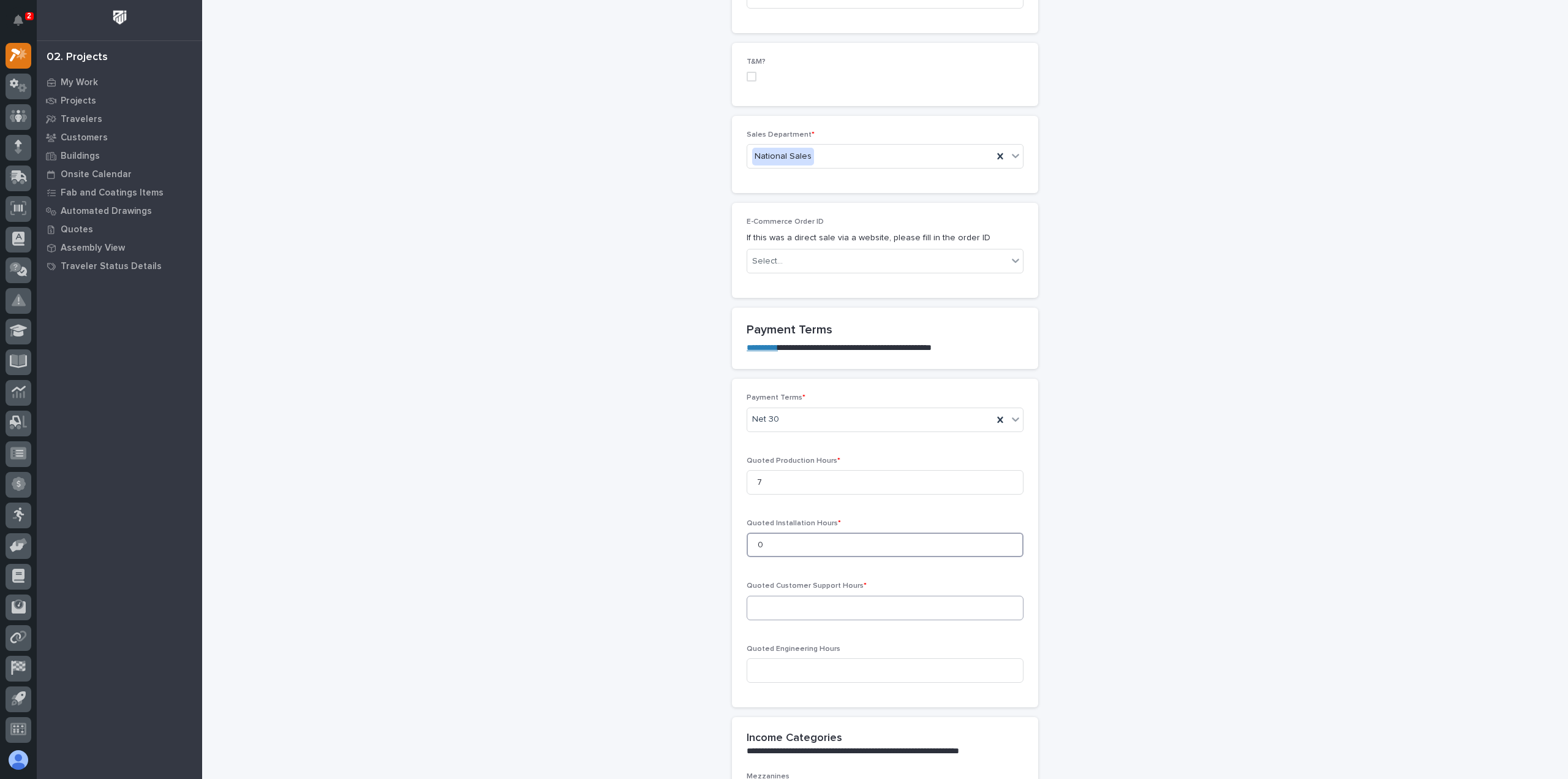
scroll to position [735, 0]
type input "0"
click at [854, 598] on input at bounding box center [885, 606] width 277 height 25
type input "0"
click at [1253, 474] on div "**********" at bounding box center [885, 571] width 1228 height 2611
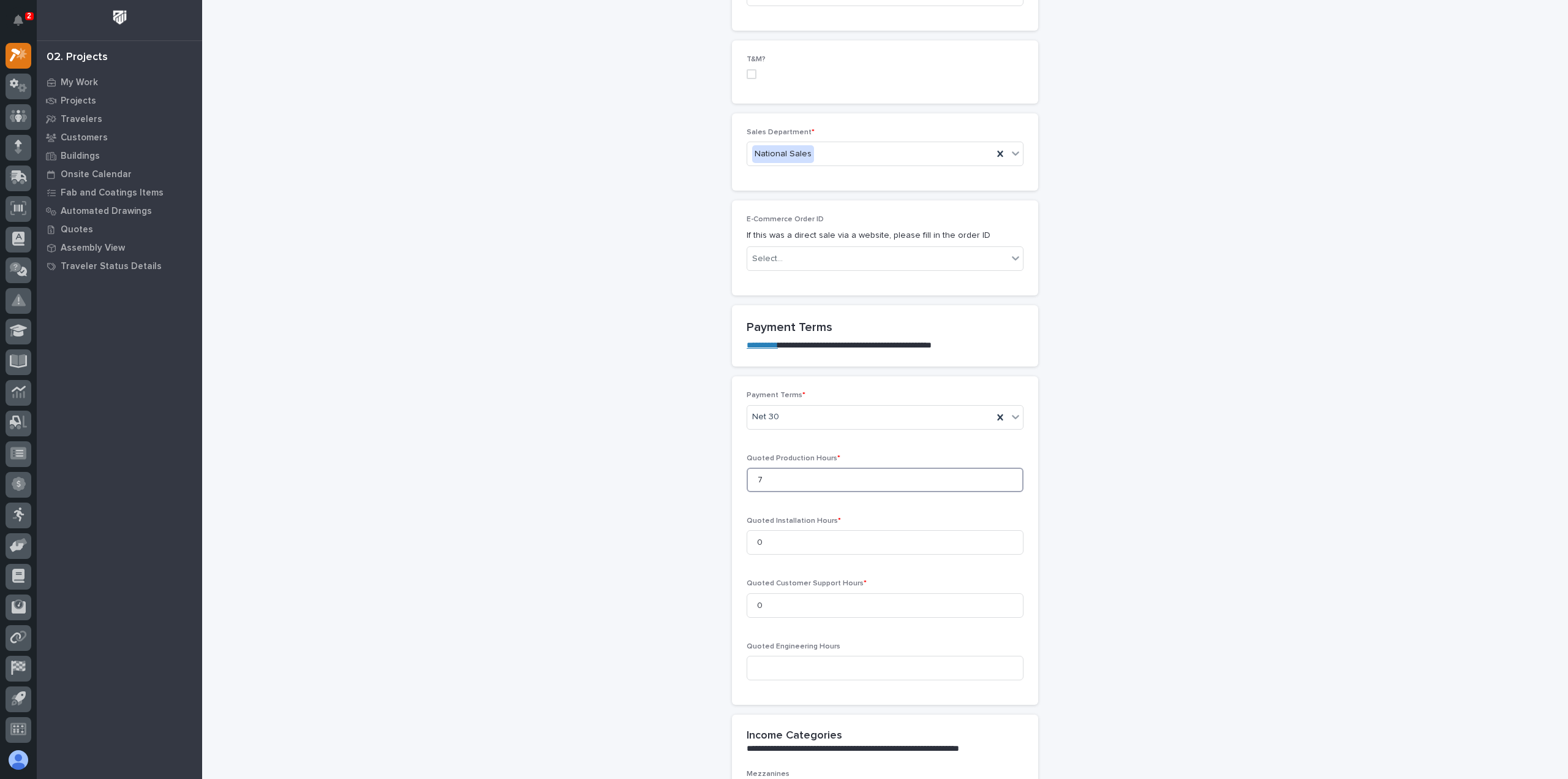
drag, startPoint x: 833, startPoint y: 474, endPoint x: 832, endPoint y: 503, distance: 29.0
click at [707, 479] on div "**********" at bounding box center [885, 571] width 1228 height 2611
type input "10"
click at [812, 476] on input "10" at bounding box center [885, 480] width 277 height 25
click at [1382, 342] on div "**********" at bounding box center [885, 571] width 1228 height 2611
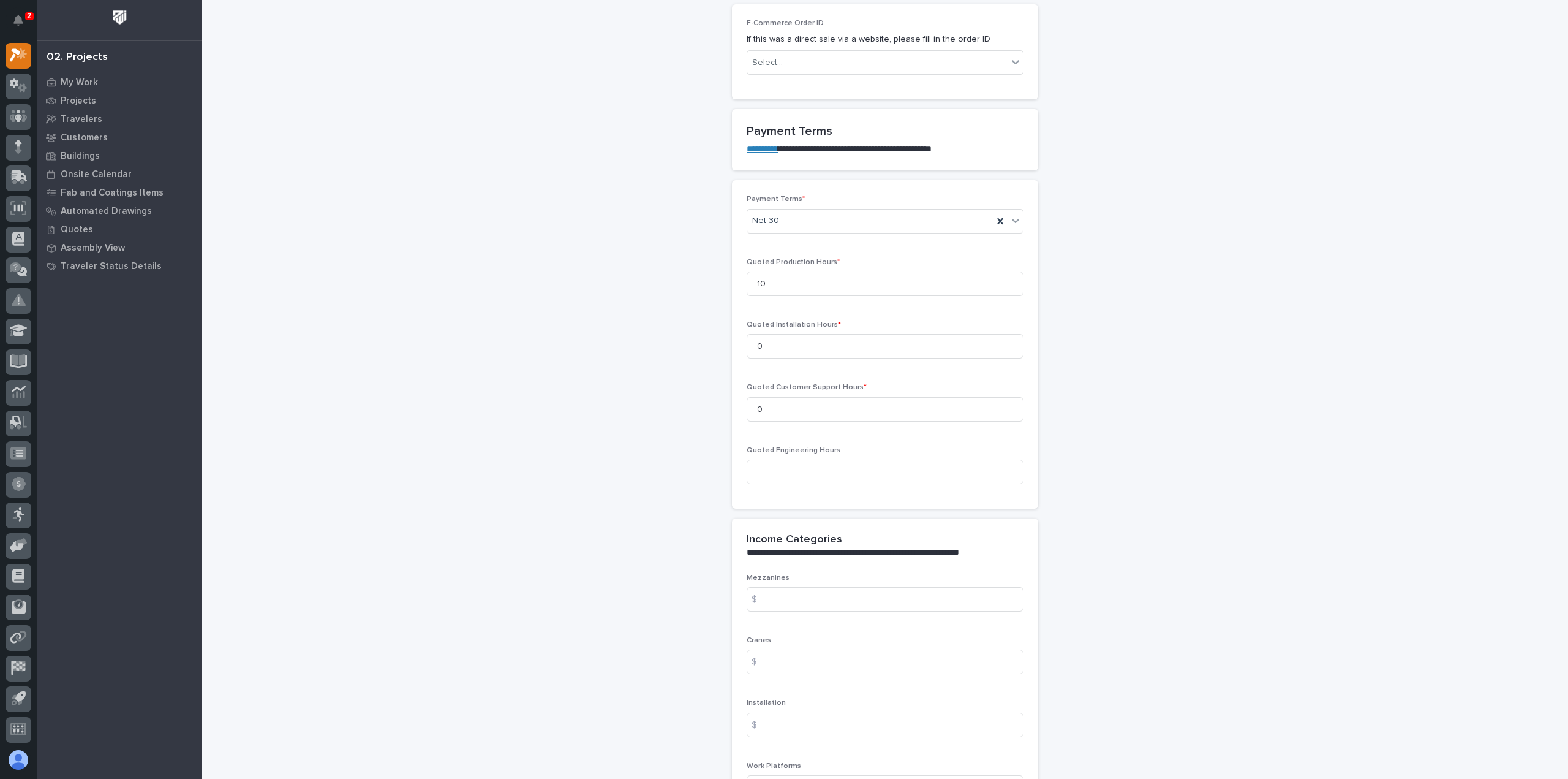
scroll to position [1103, 0]
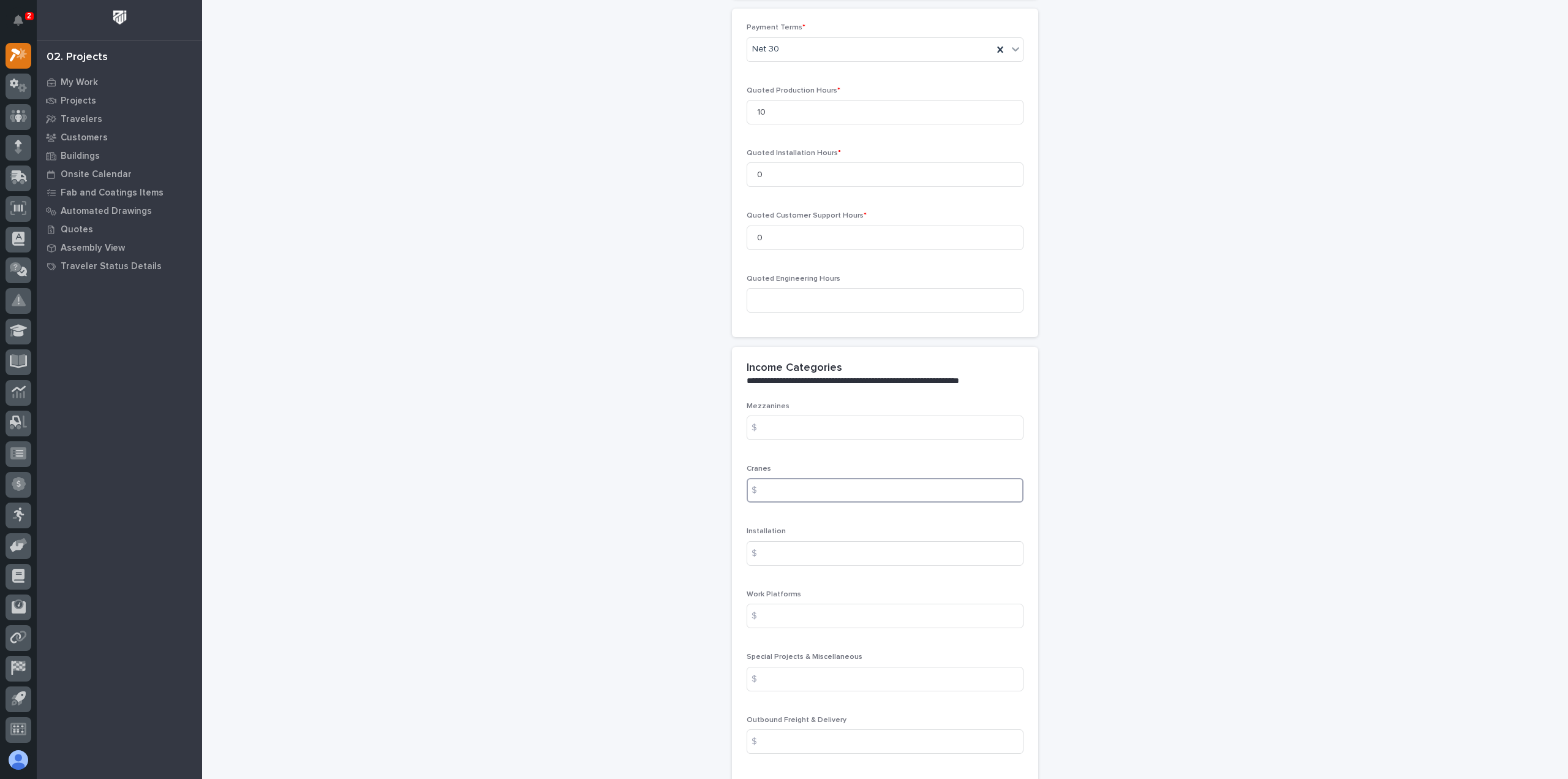
click at [854, 486] on input at bounding box center [885, 490] width 277 height 25
click at [767, 482] on input at bounding box center [885, 490] width 277 height 25
type input "4885"
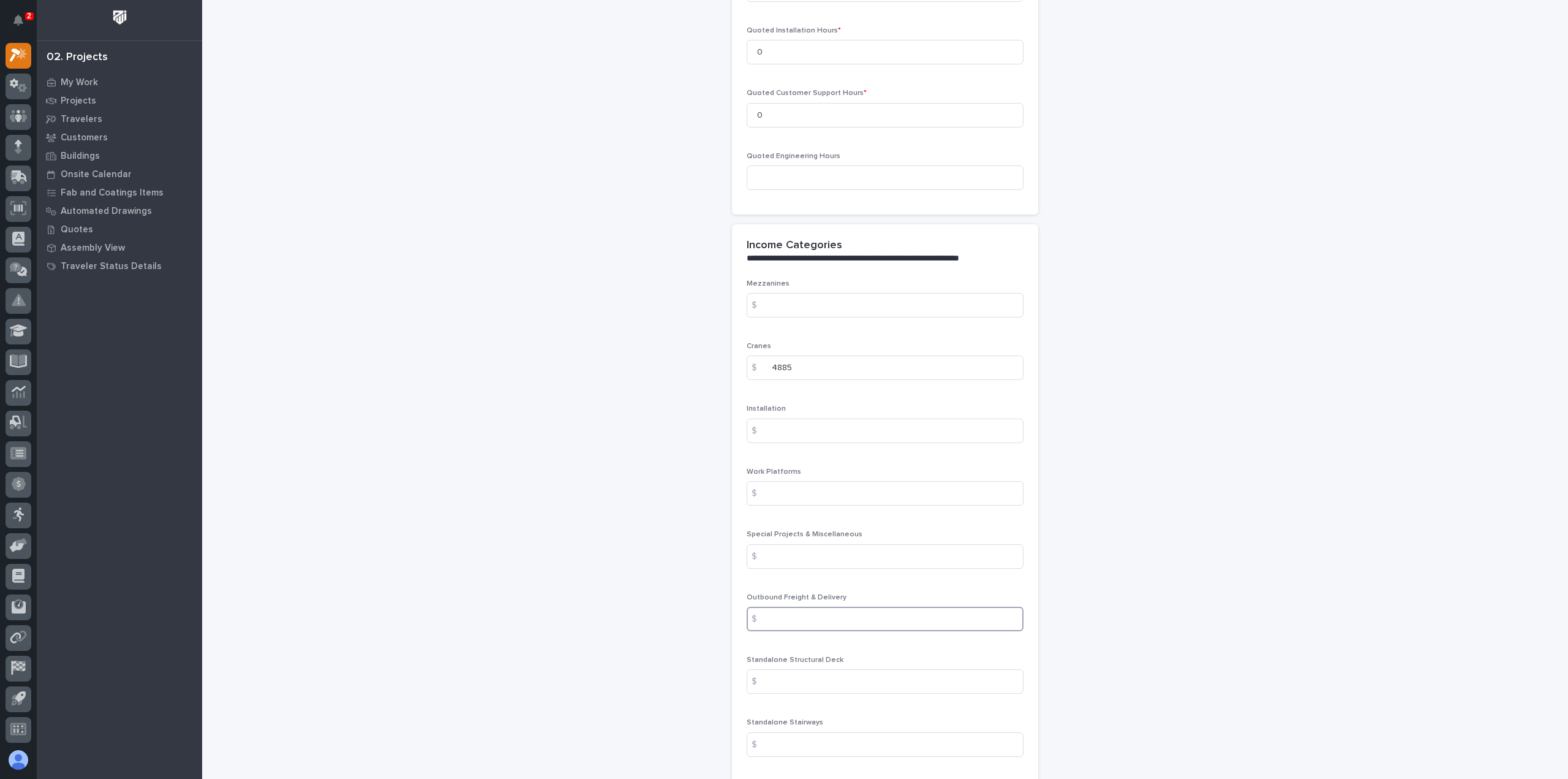
click at [793, 617] on input at bounding box center [885, 619] width 277 height 25
type input "1737"
click at [1366, 543] on div "**********" at bounding box center [885, 81] width 1228 height 2611
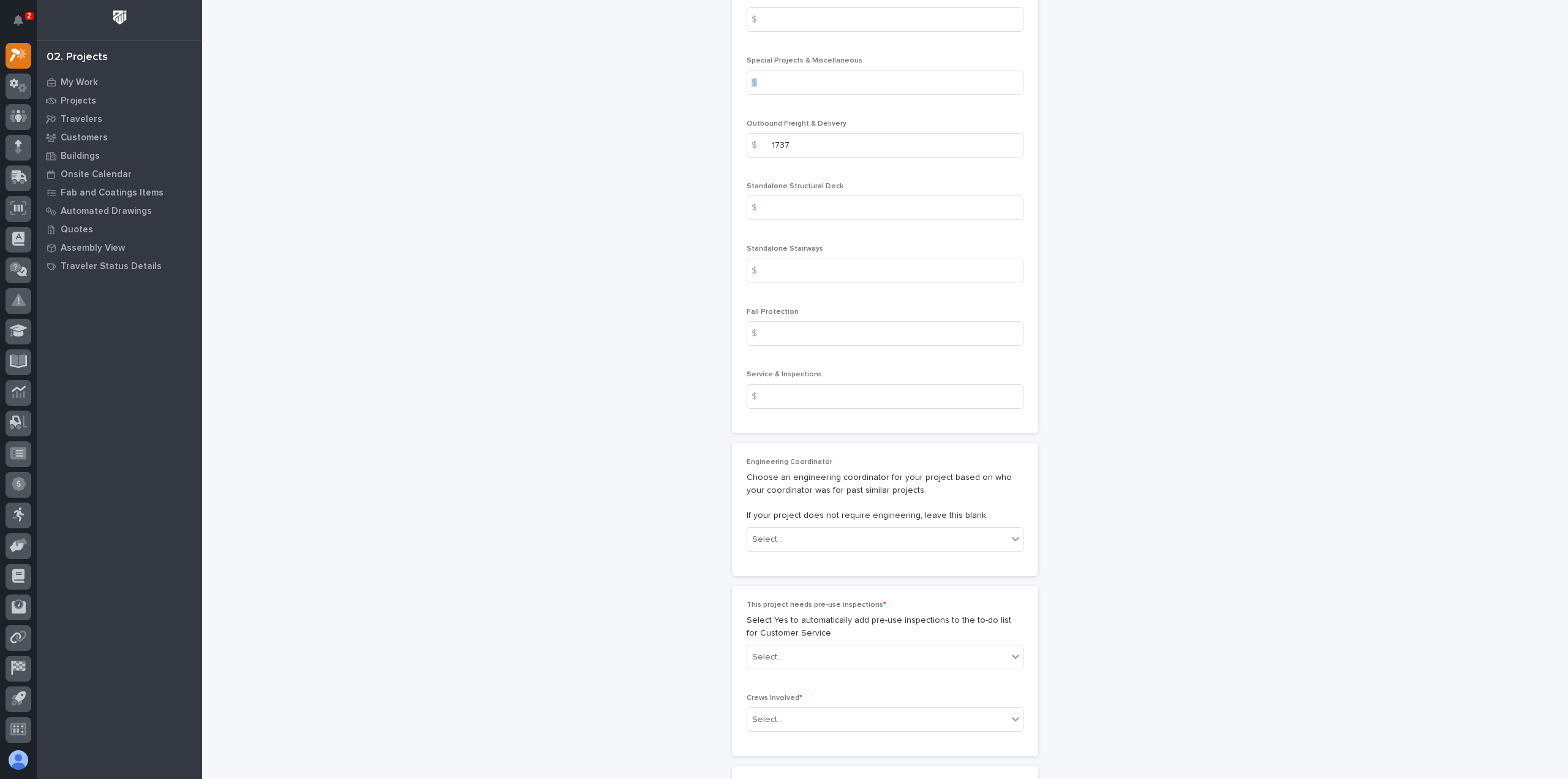
scroll to position [1716, 0]
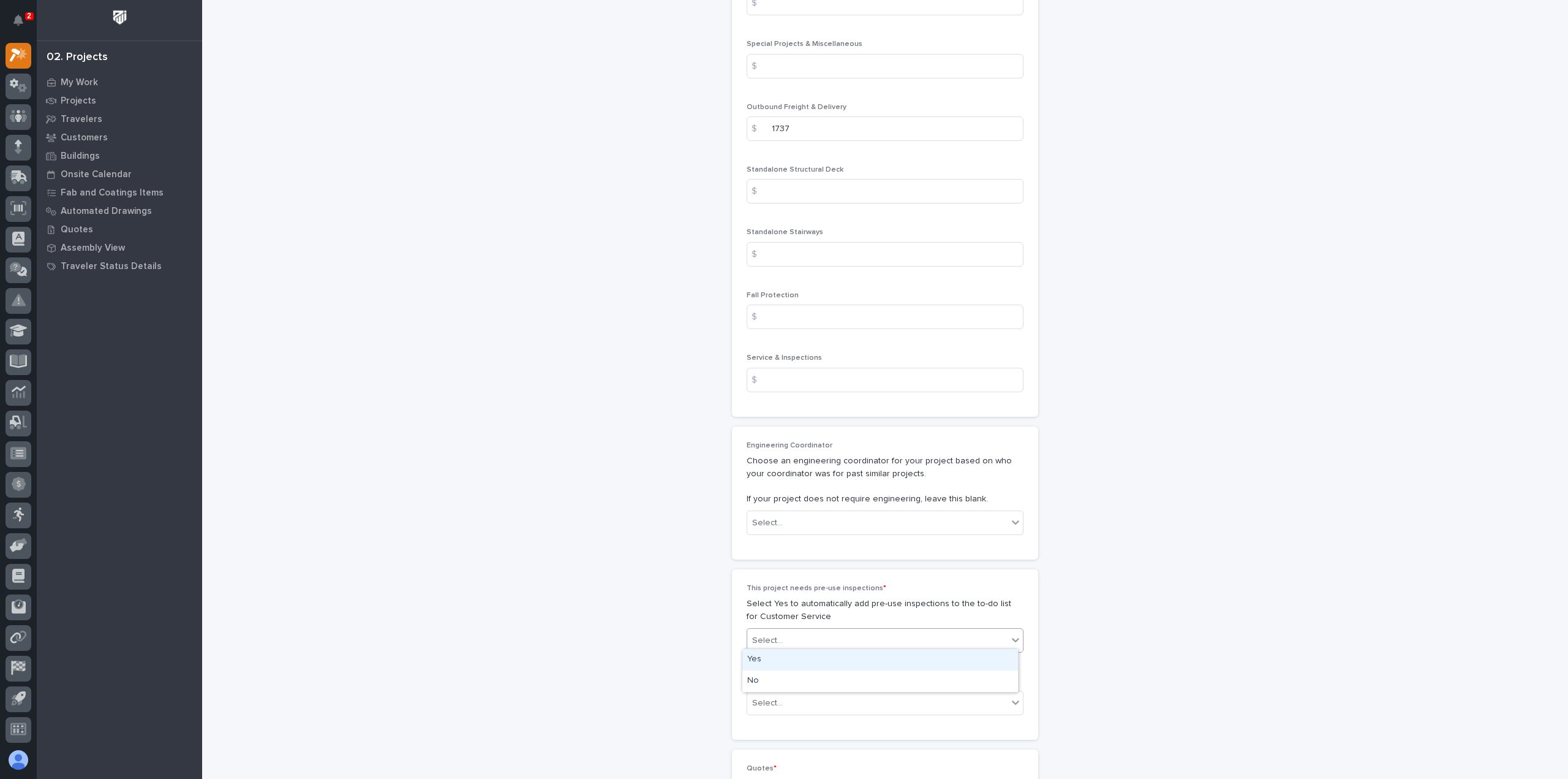
click at [797, 634] on div "Select..." at bounding box center [878, 640] width 261 height 20
click at [778, 687] on div "No" at bounding box center [880, 680] width 276 height 21
click at [780, 693] on div "Select..." at bounding box center [878, 702] width 261 height 20
click at [786, 702] on div "Select..." at bounding box center [878, 702] width 261 height 20
click at [788, 696] on div "Select..." at bounding box center [878, 702] width 261 height 20
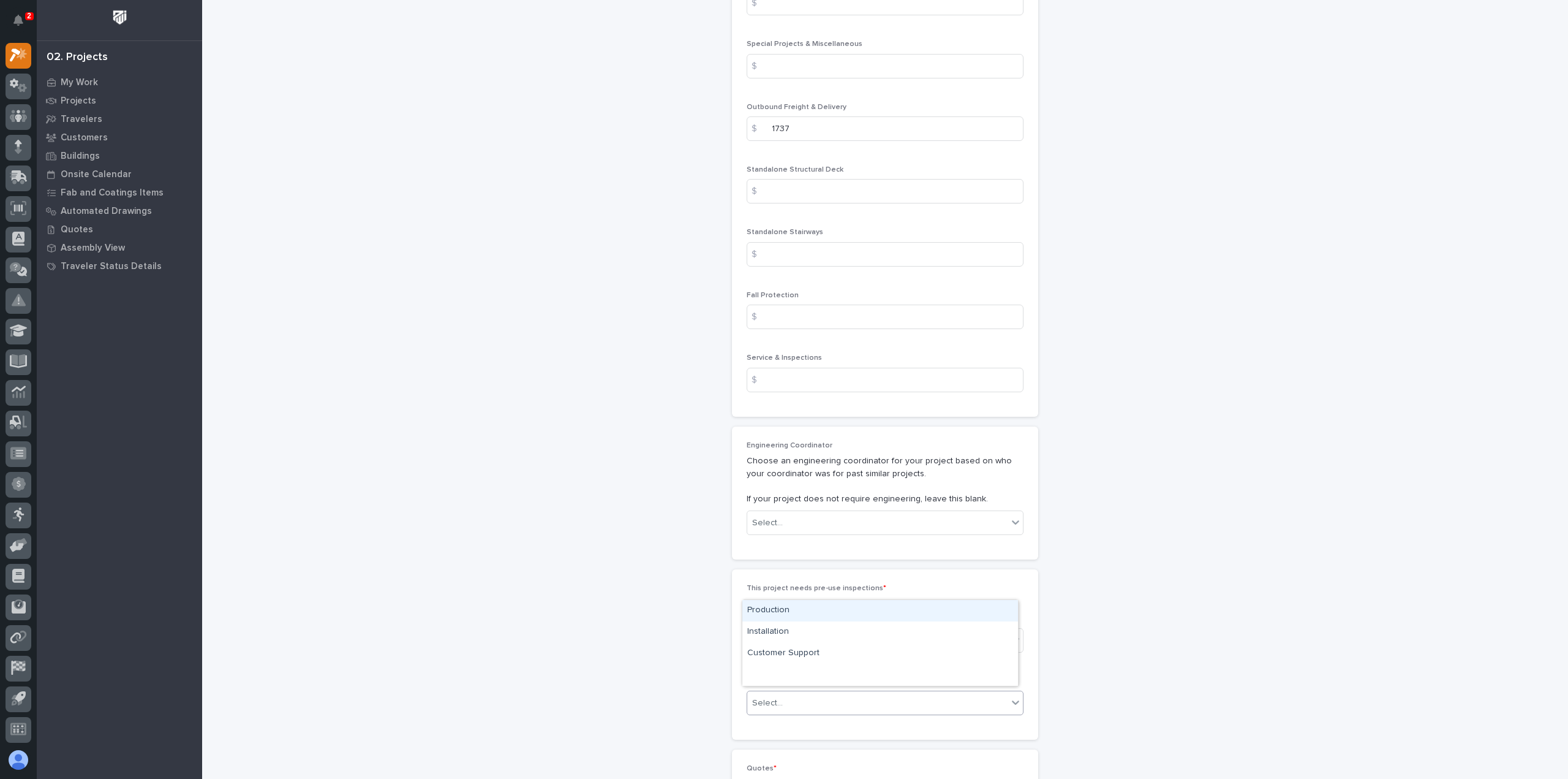
click at [781, 616] on div "Production" at bounding box center [880, 610] width 276 height 21
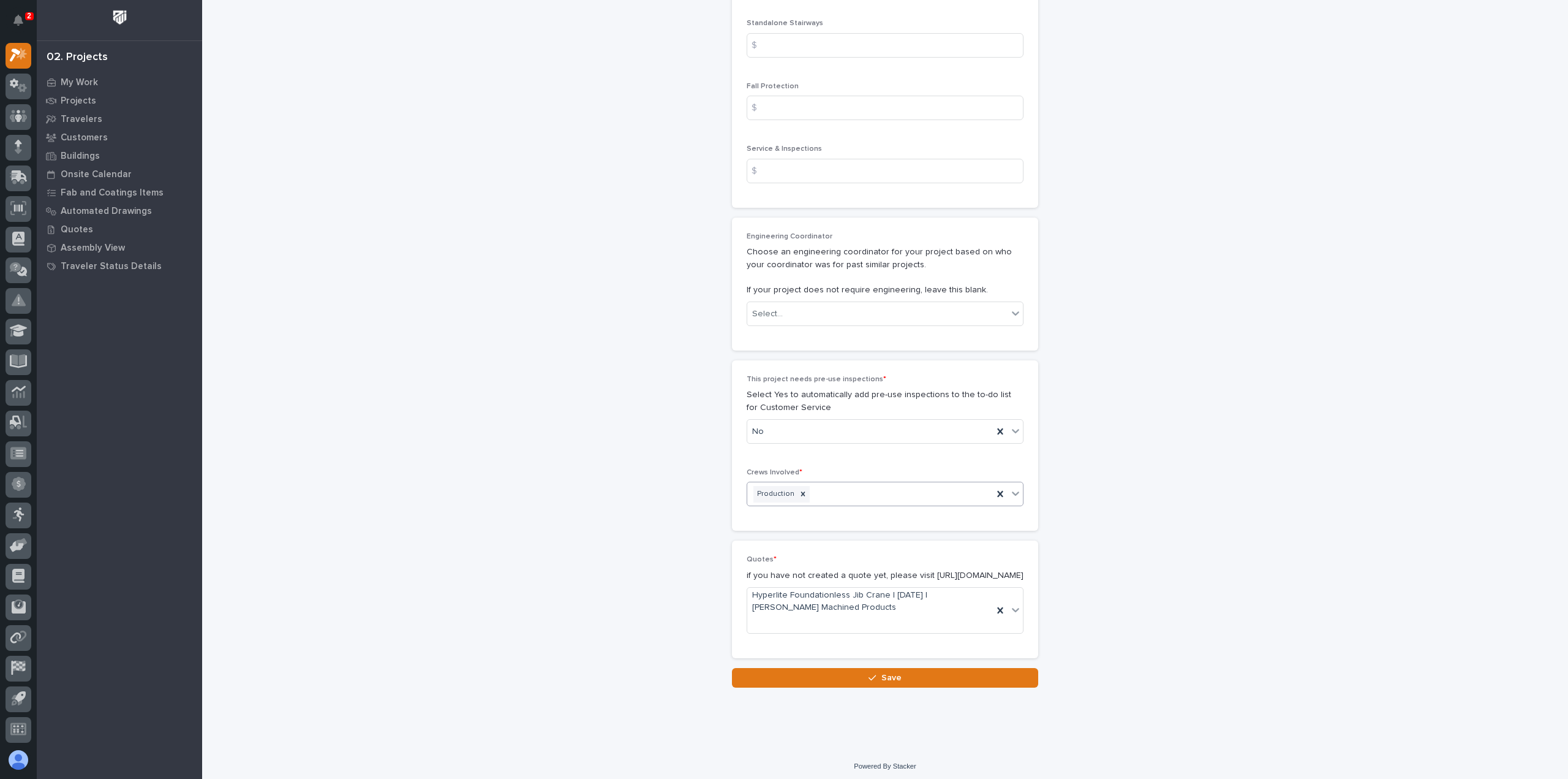
scroll to position [1936, 0]
click at [845, 668] on button "Save" at bounding box center [885, 673] width 306 height 20
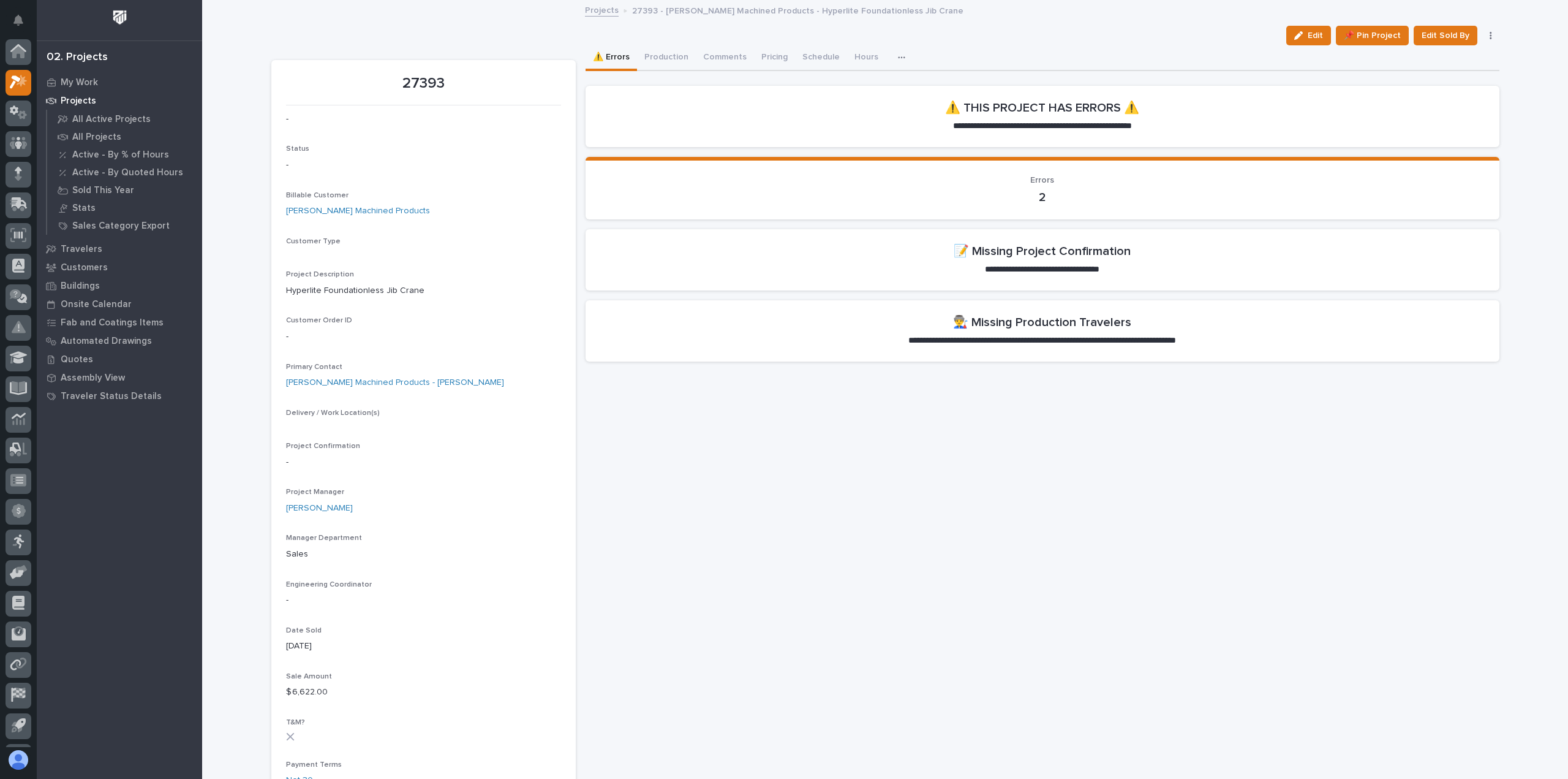
scroll to position [27, 0]
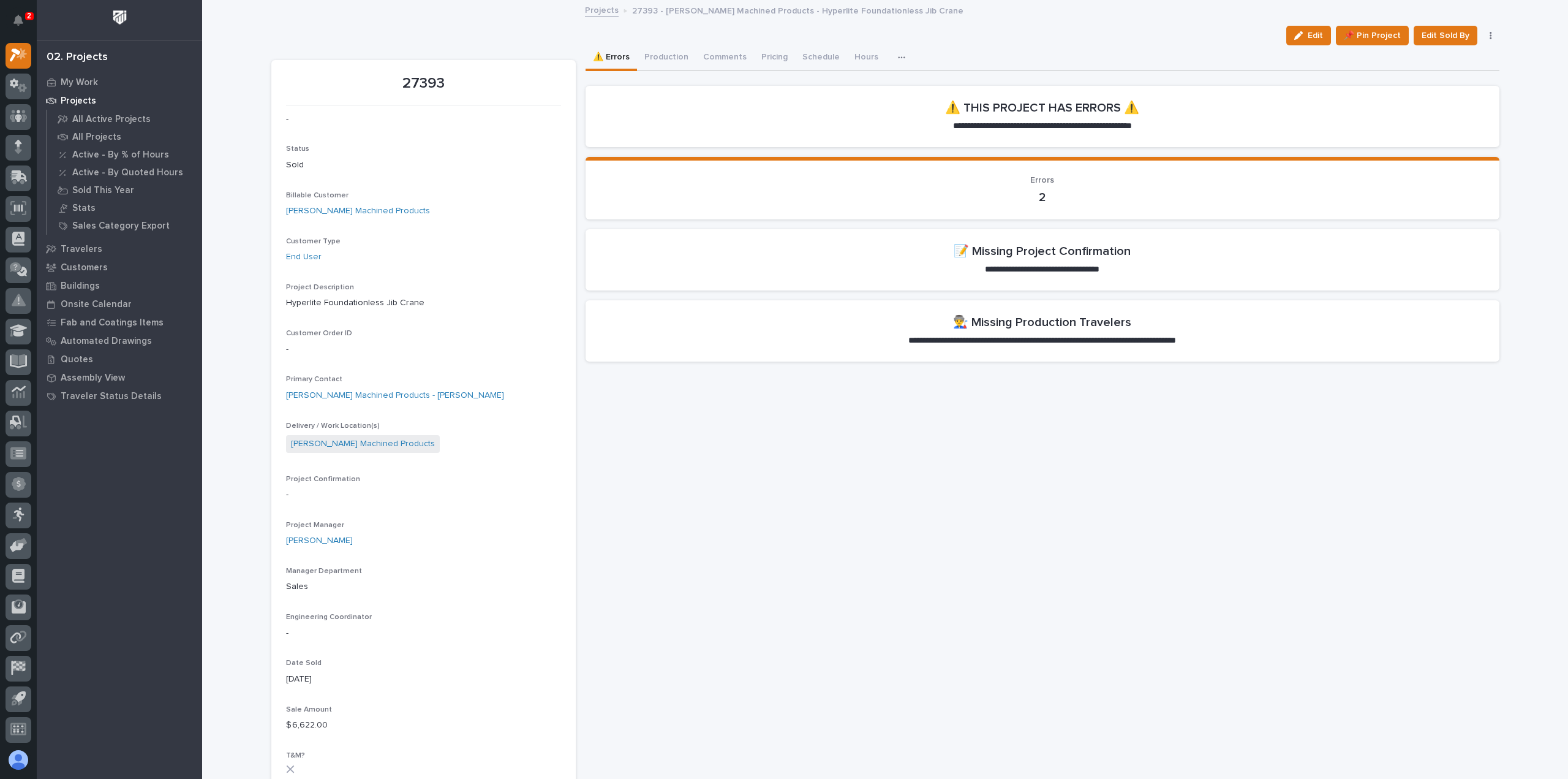
click at [1297, 27] on button "Edit" at bounding box center [1308, 36] width 45 height 20
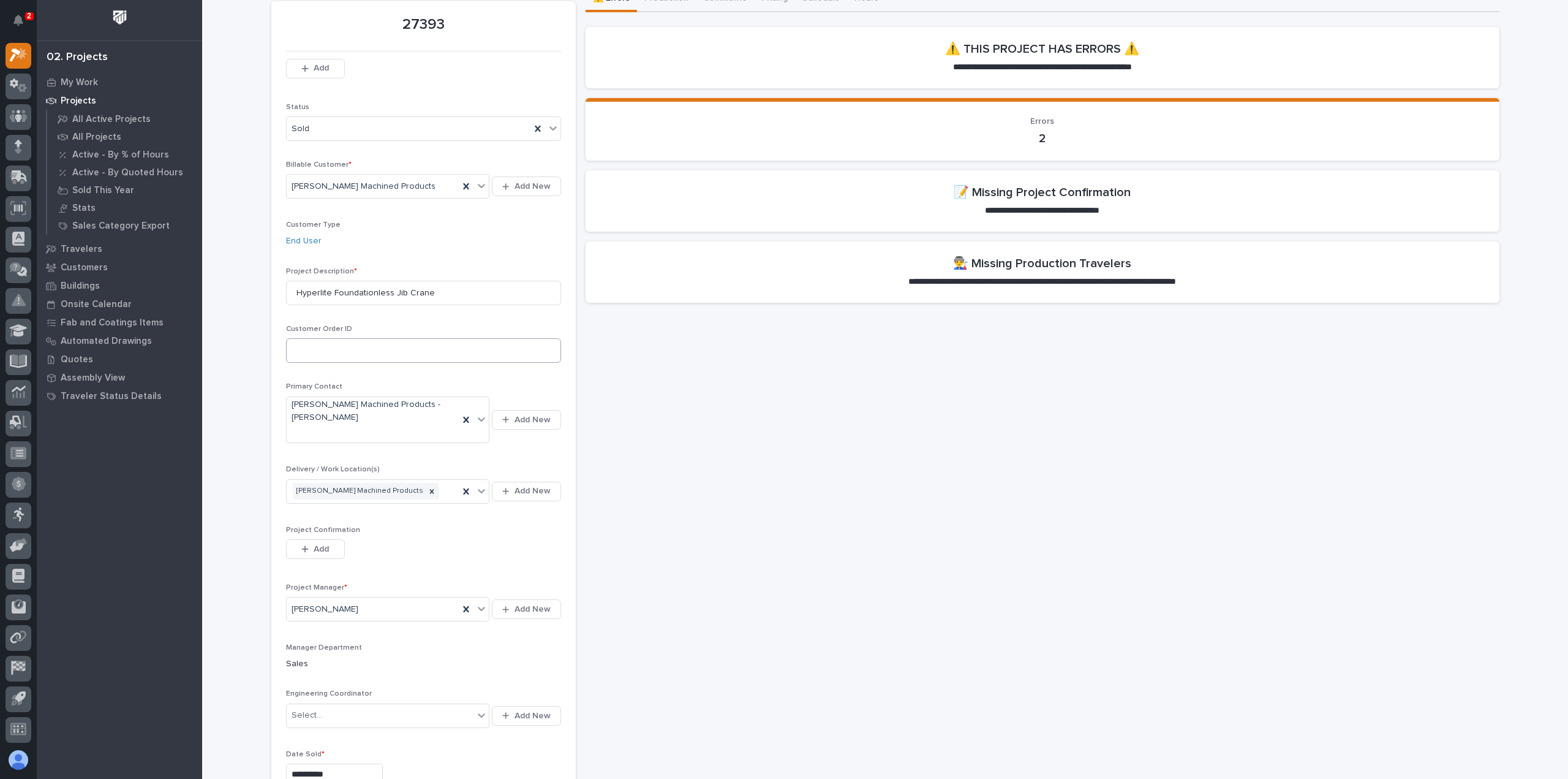
scroll to position [123, 0]
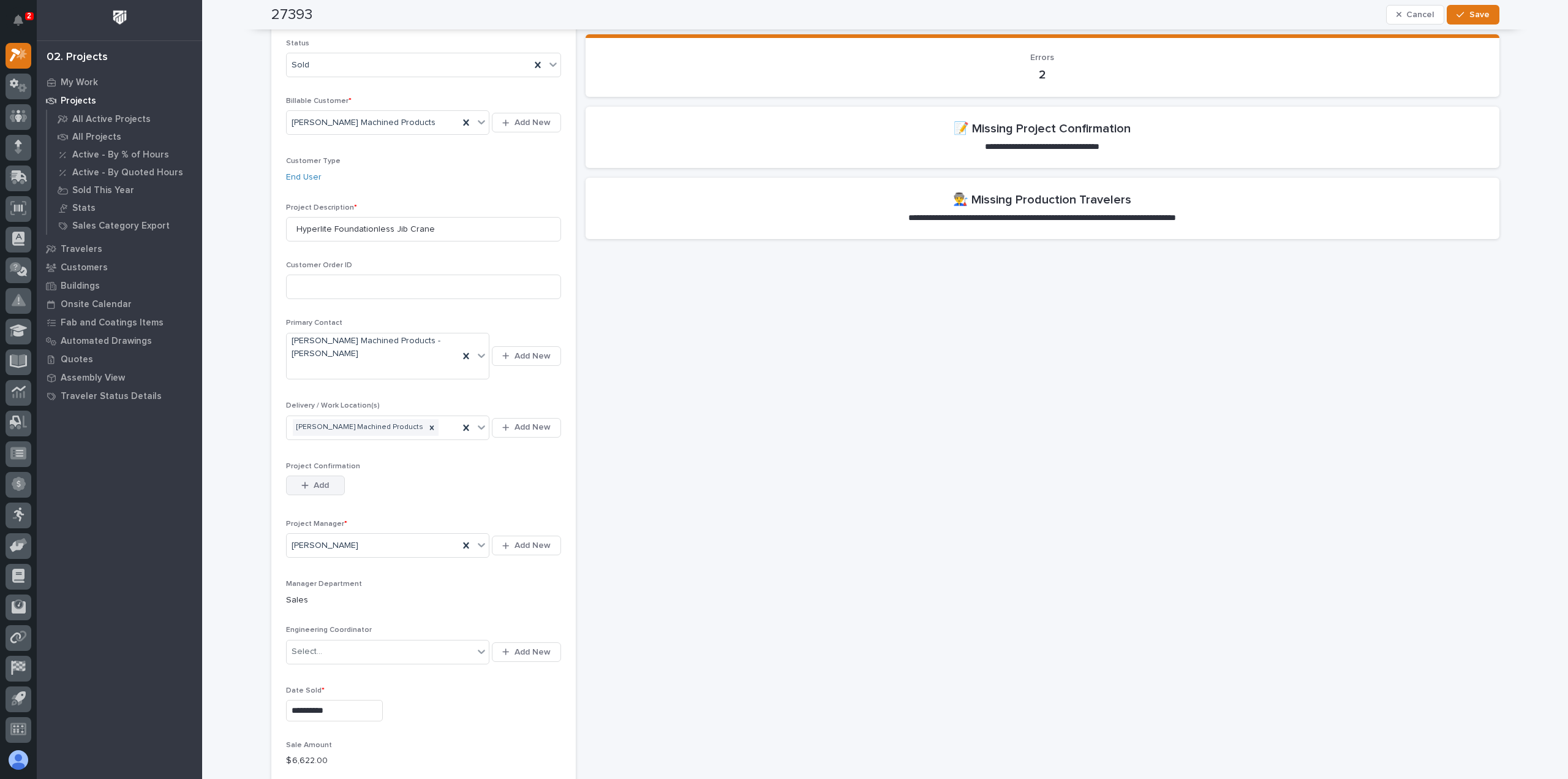
click at [313, 475] on button "Add" at bounding box center [315, 485] width 59 height 20
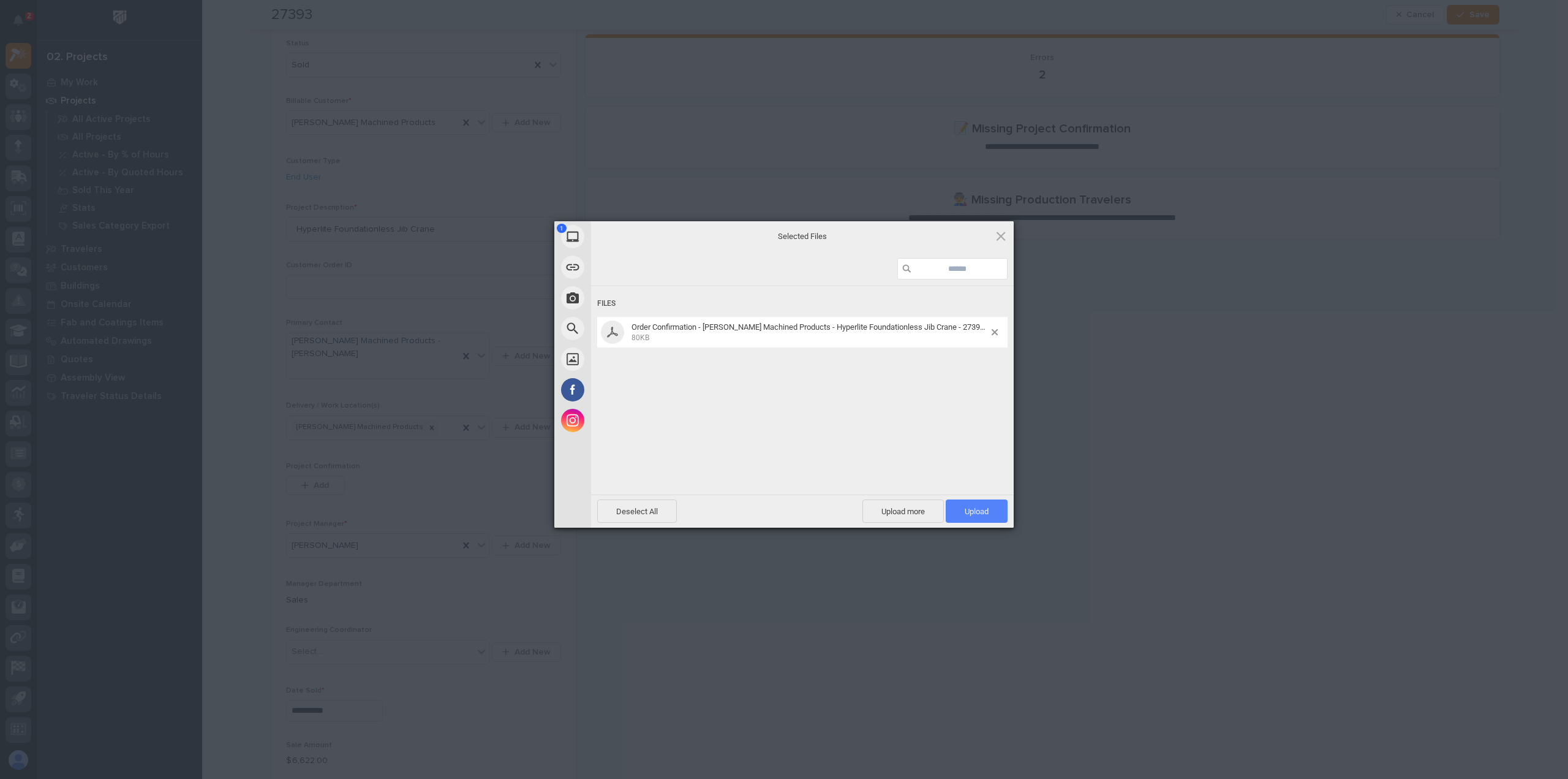
click at [968, 512] on span "Upload 1" at bounding box center [976, 511] width 24 height 9
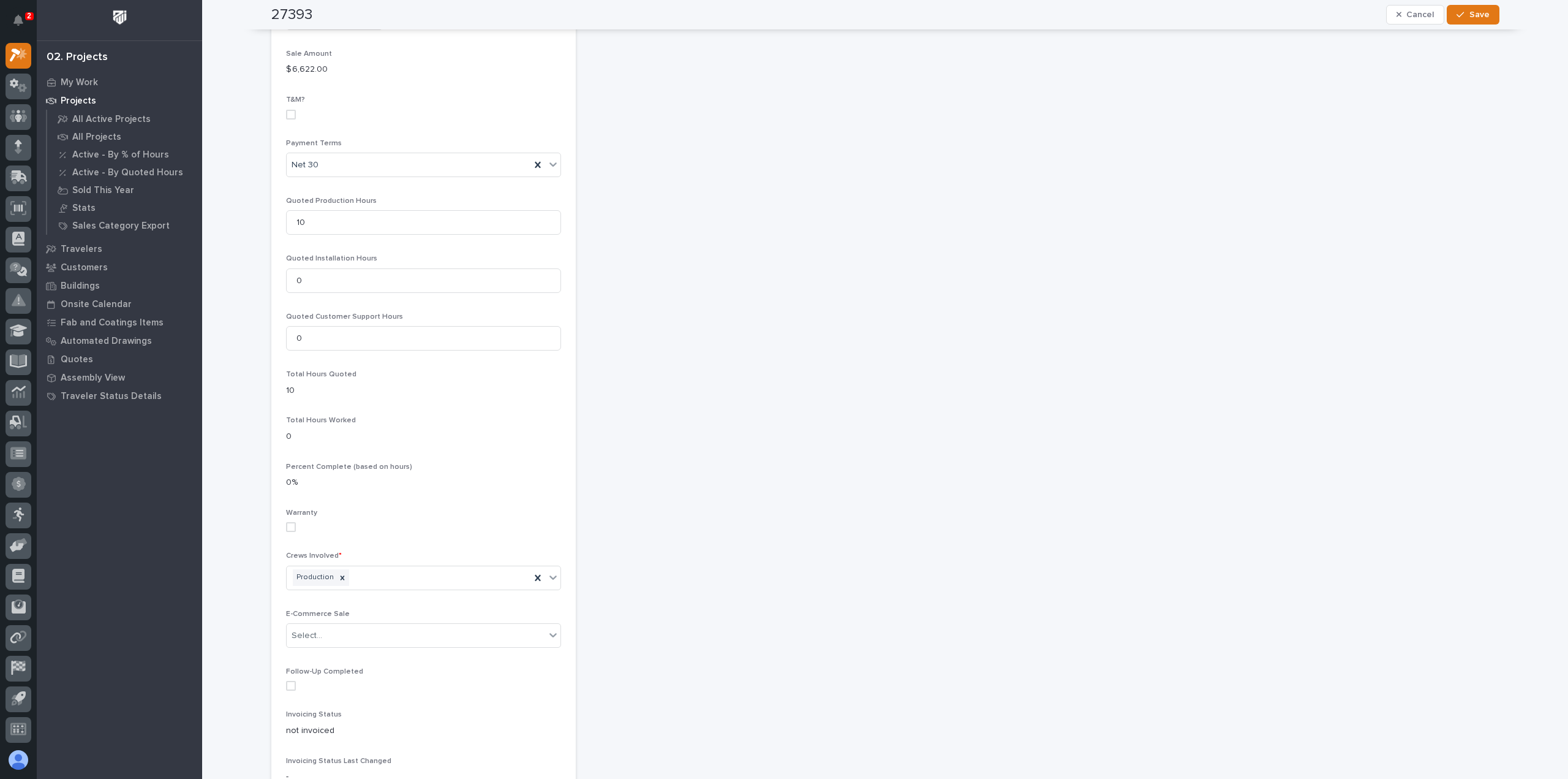
scroll to position [1103, 0]
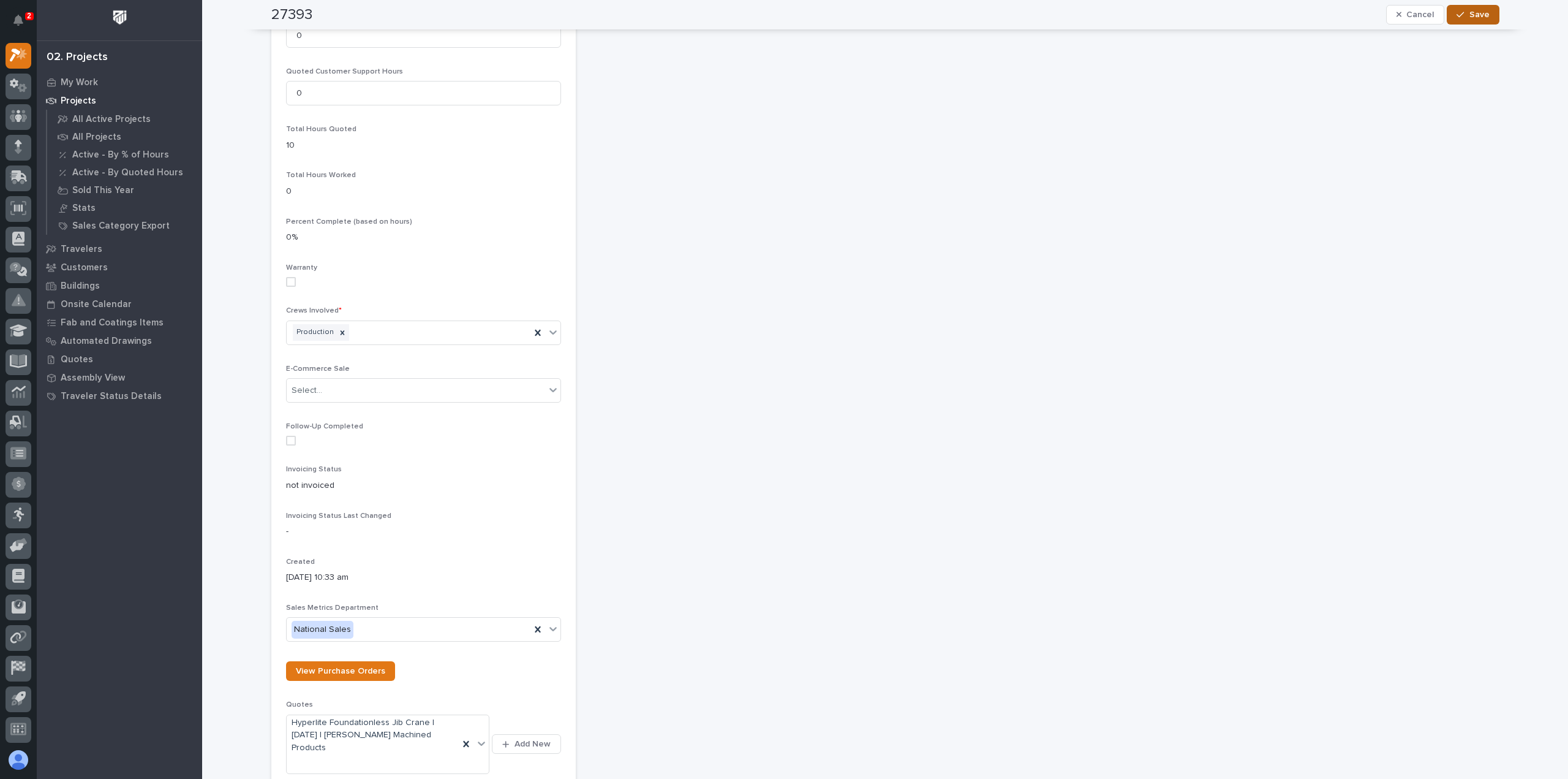
click at [1458, 11] on icon "button" at bounding box center [1460, 14] width 8 height 9
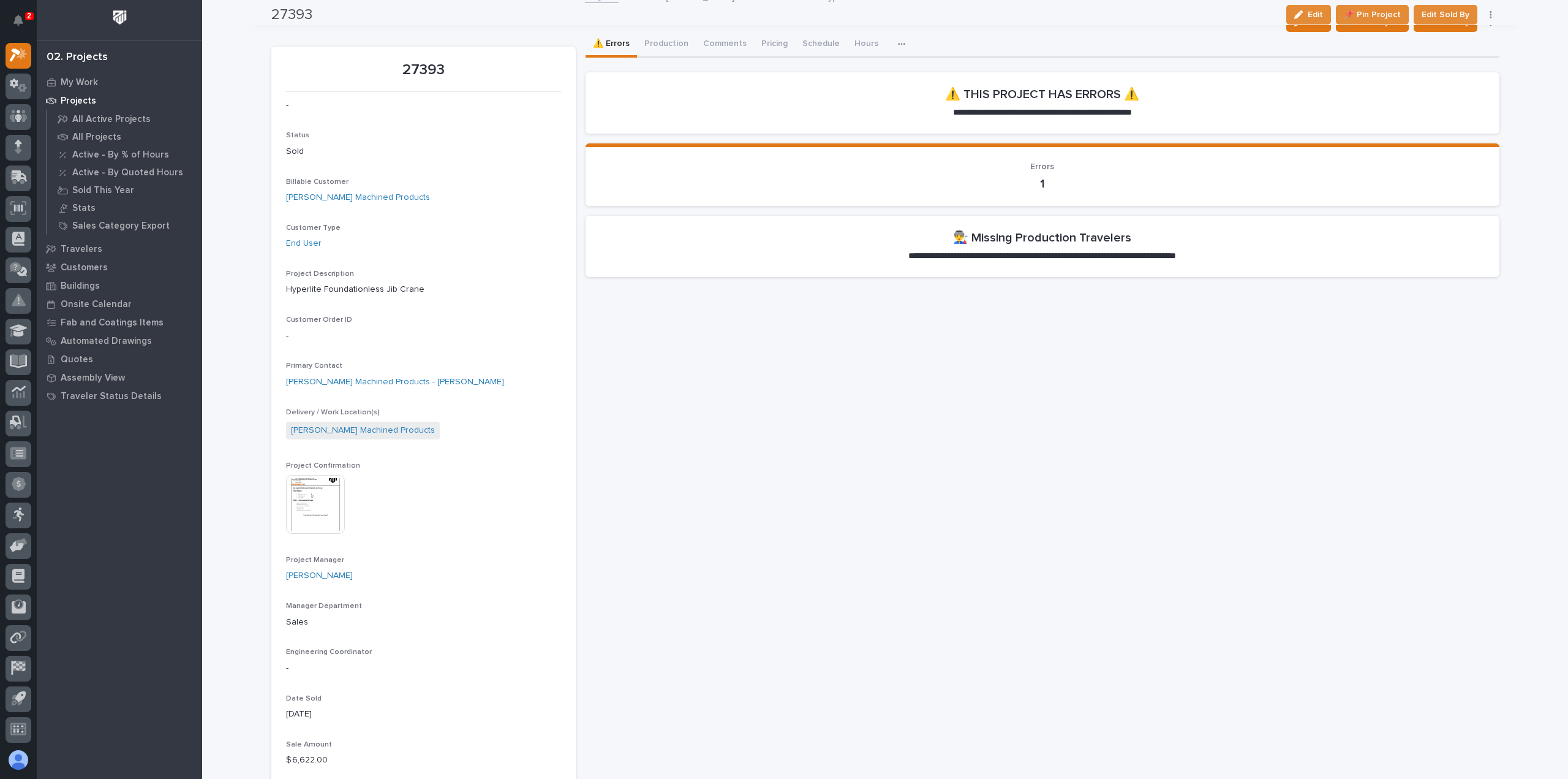
scroll to position [0, 0]
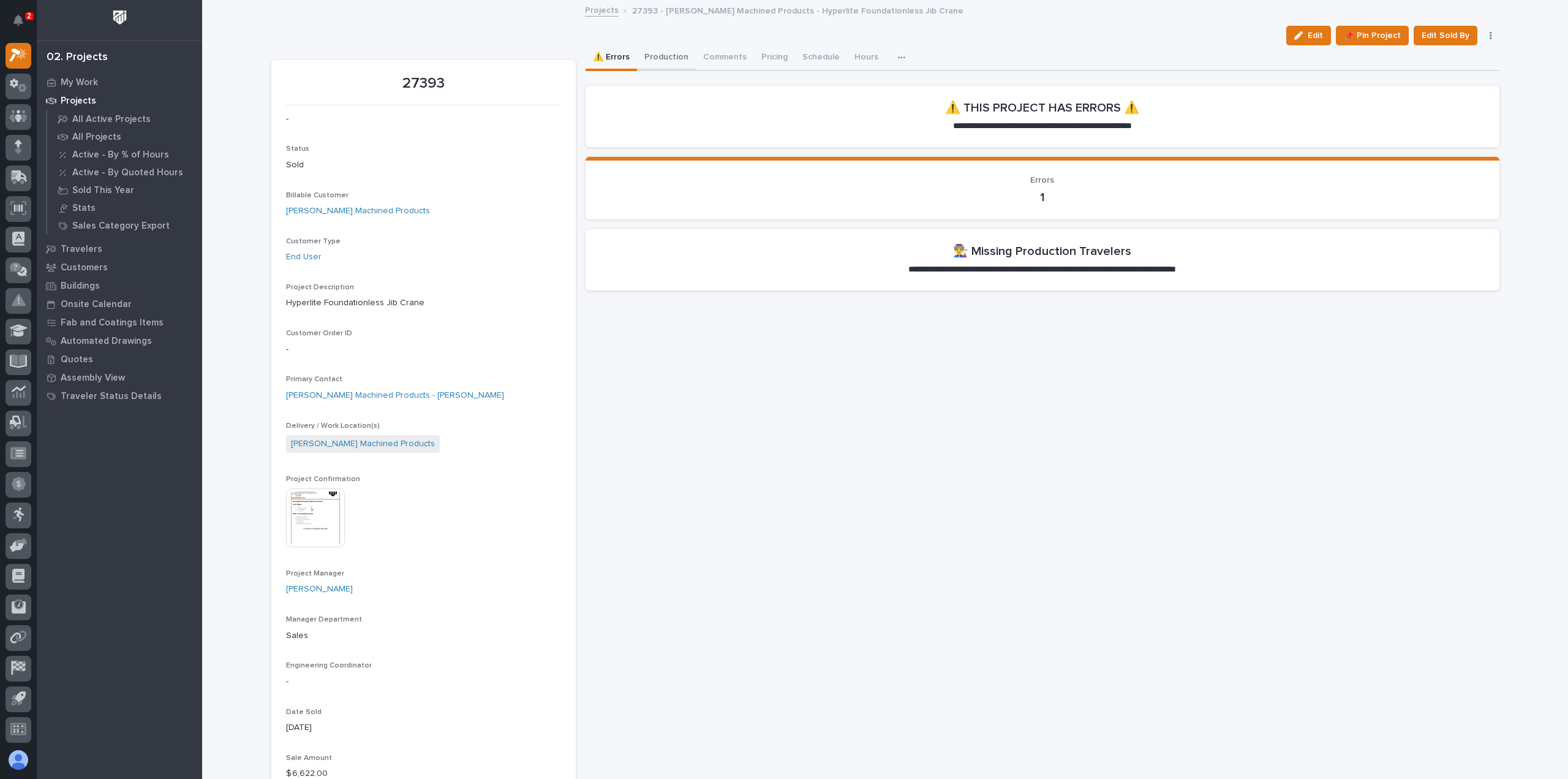
click at [651, 56] on button "Production" at bounding box center [666, 58] width 59 height 26
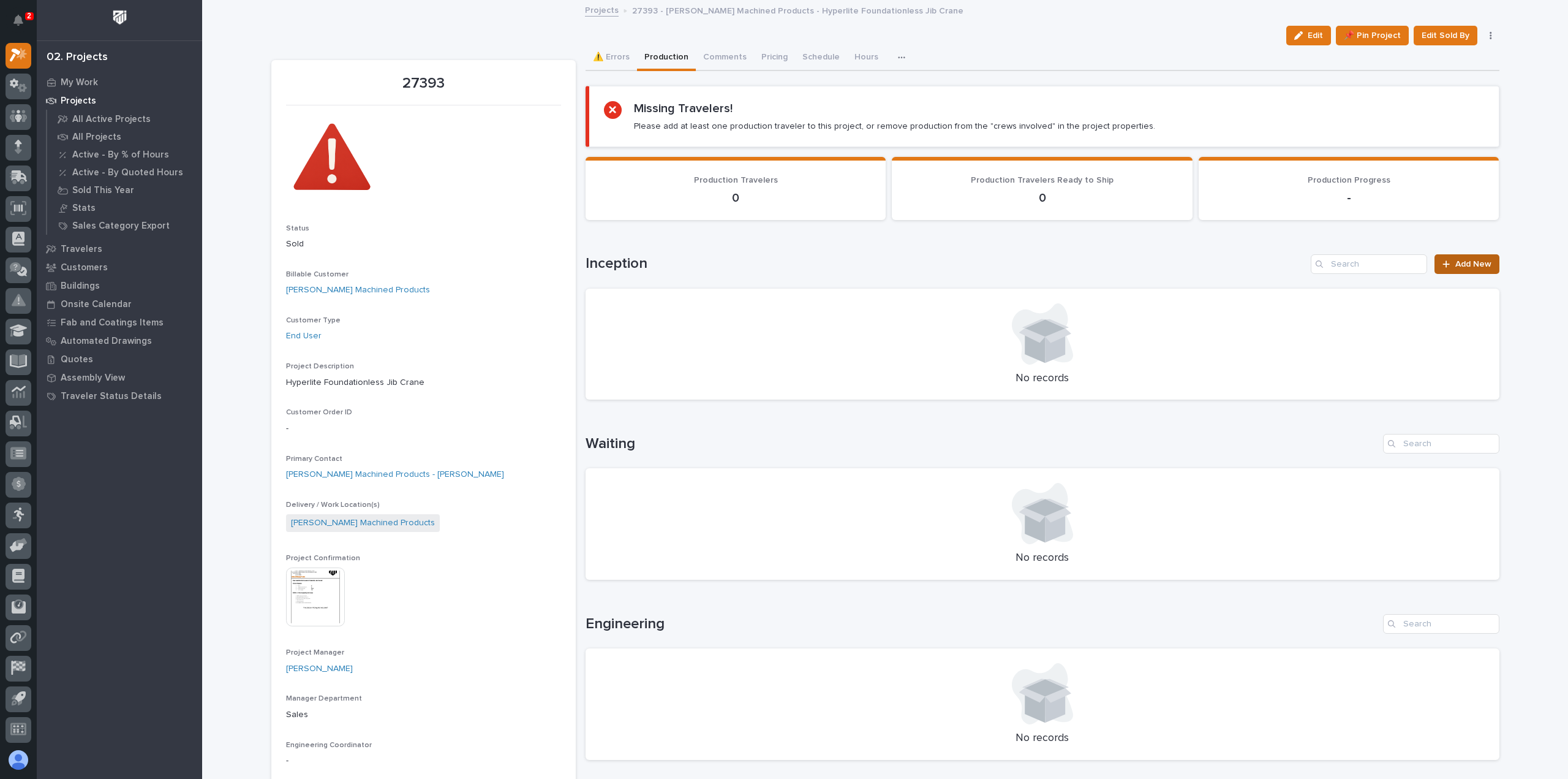
click at [1482, 260] on span "Add New" at bounding box center [1473, 264] width 36 height 9
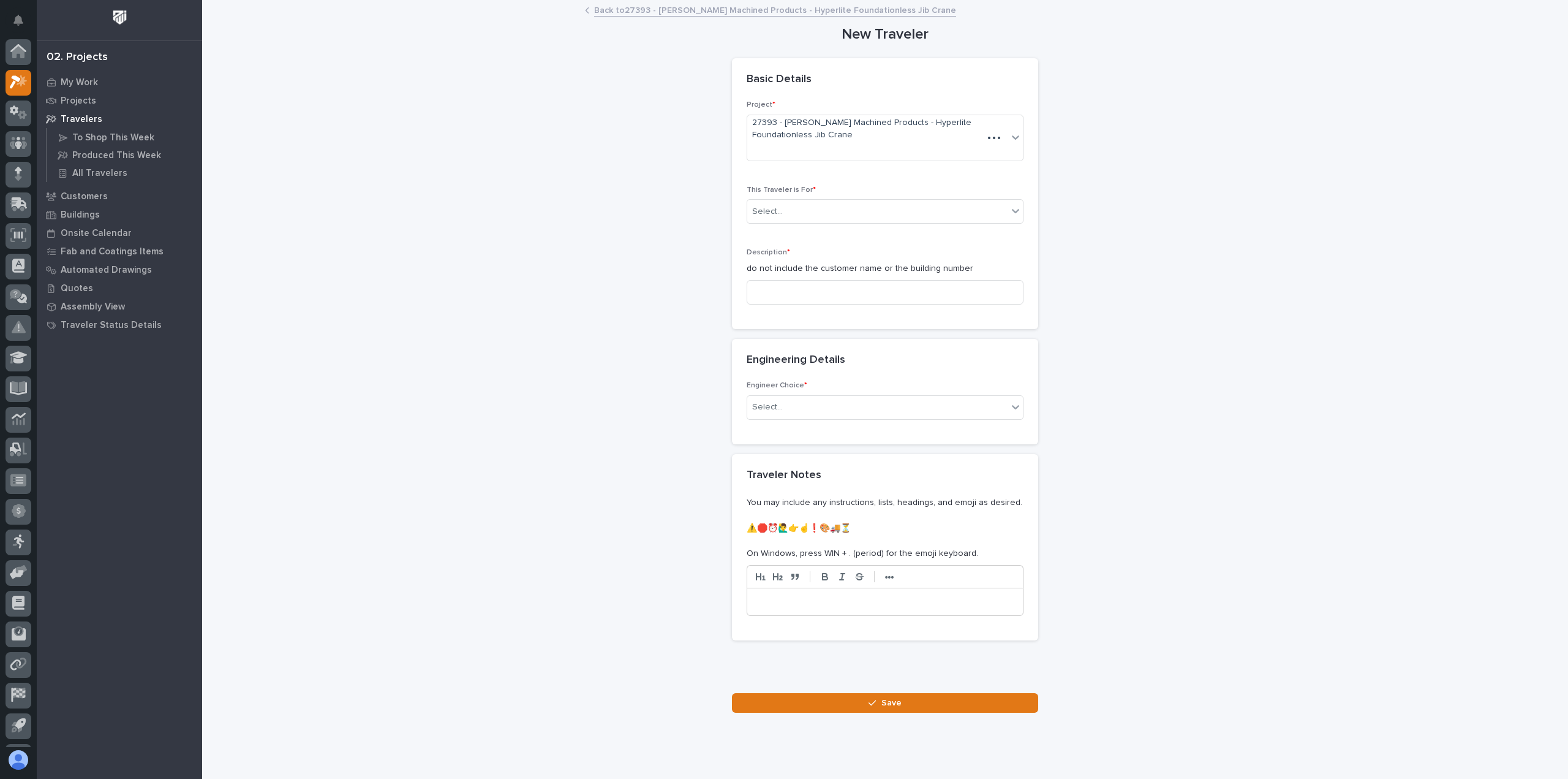
scroll to position [27, 0]
click at [795, 204] on div "Select..." at bounding box center [878, 211] width 261 height 20
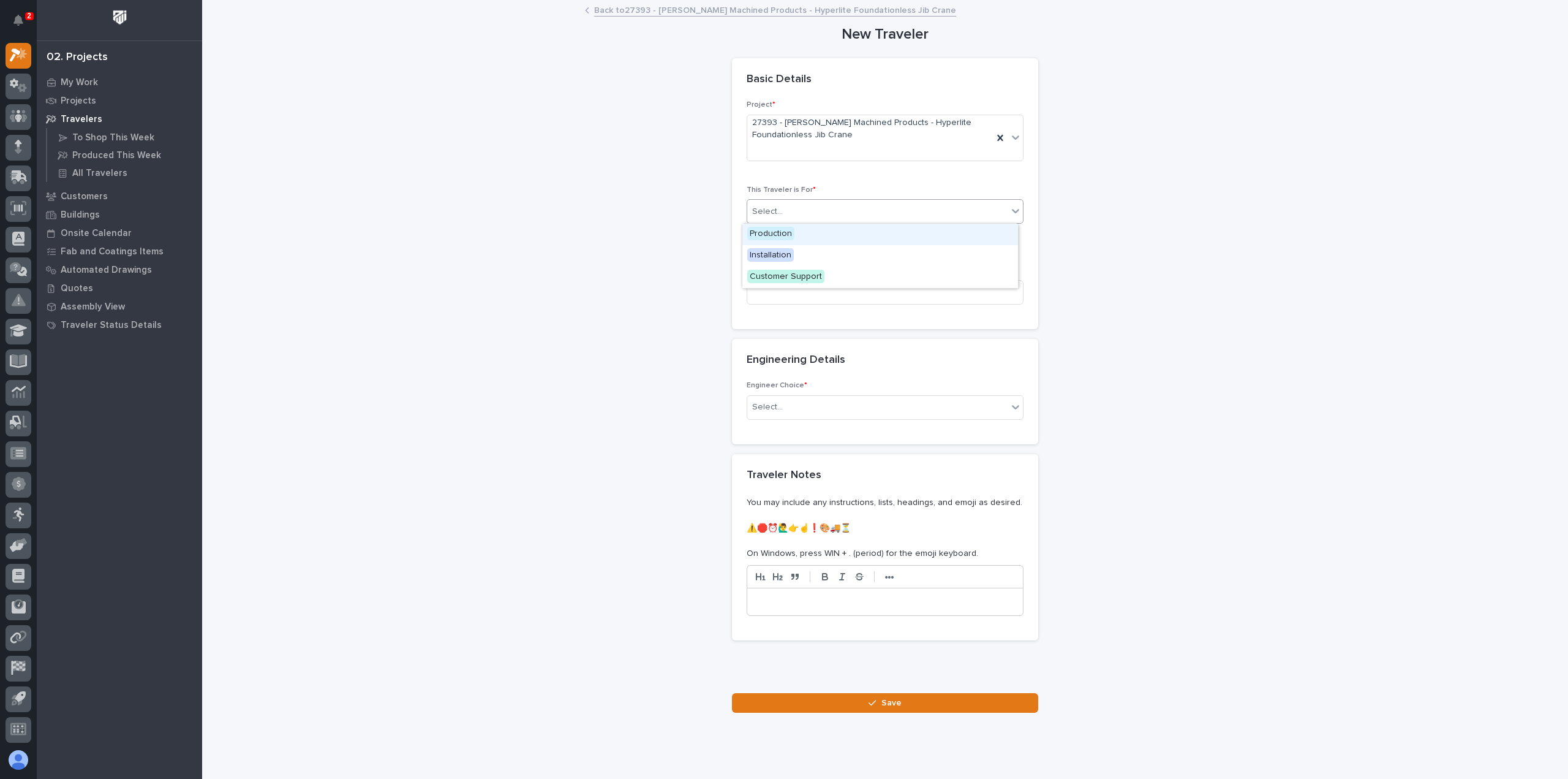
click at [788, 236] on span "Production" at bounding box center [771, 234] width 47 height 14
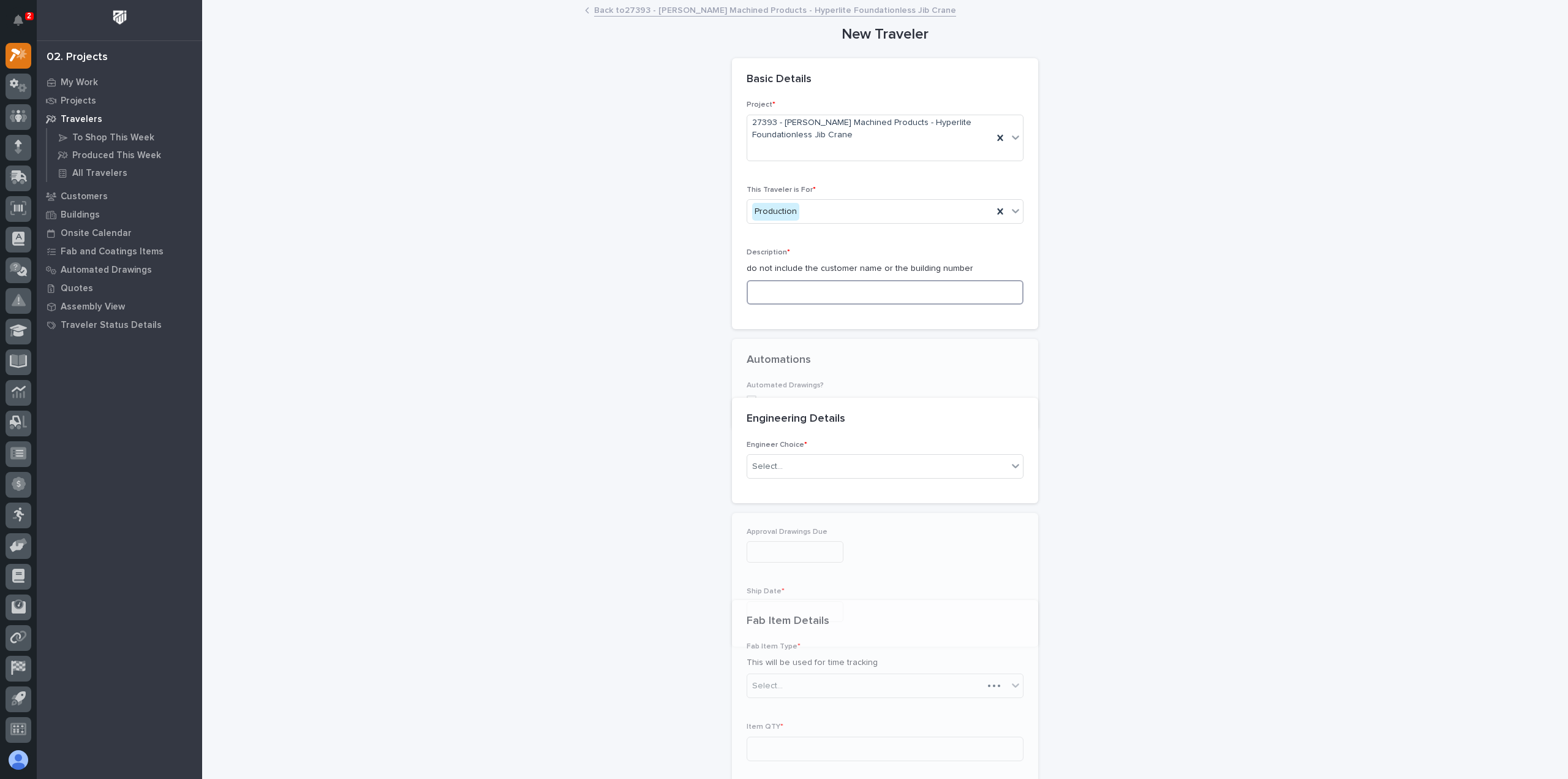
click at [794, 281] on input at bounding box center [885, 292] width 277 height 25
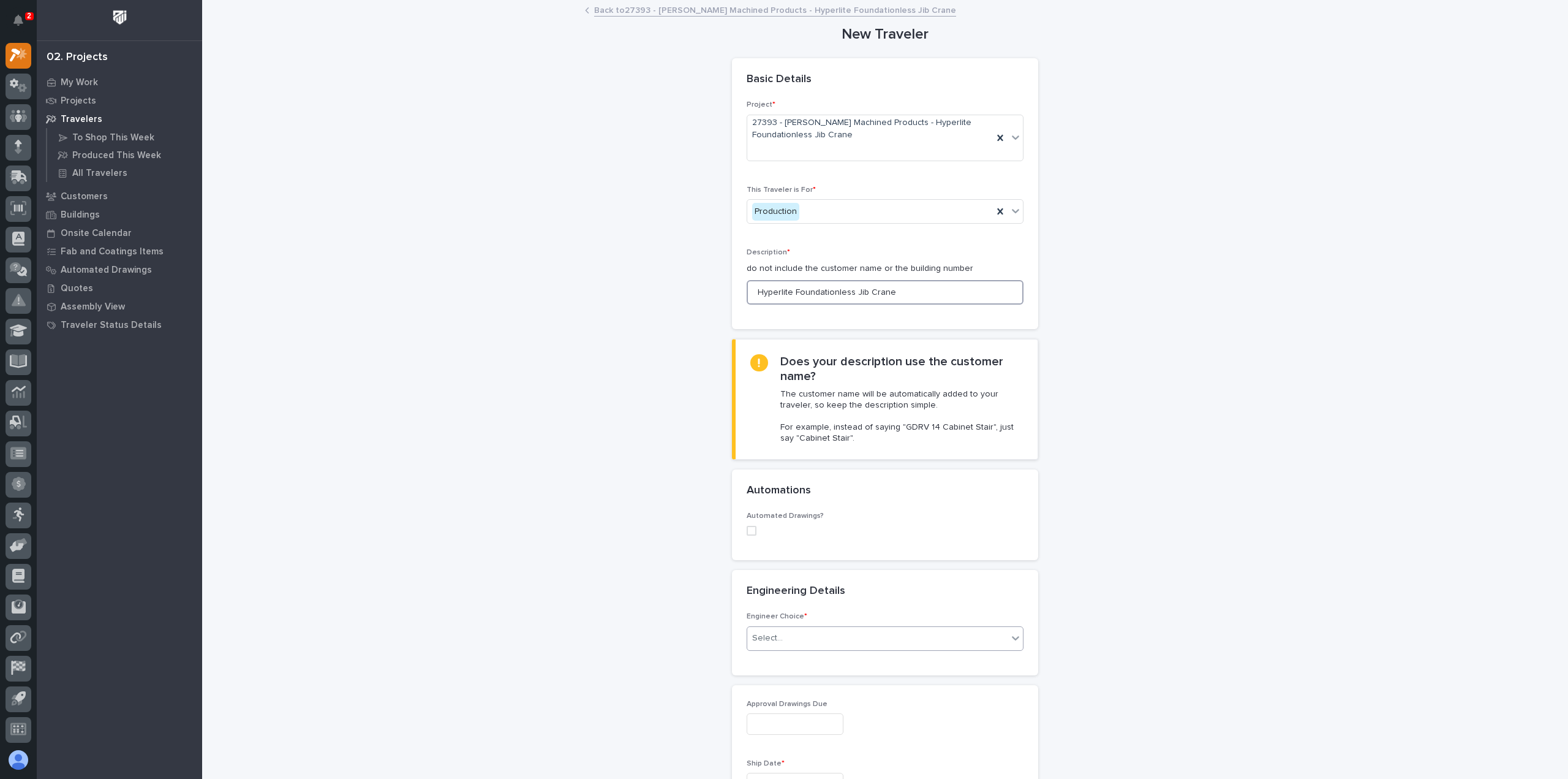
type input "Hyperlite Foundationless Jib Crane"
click at [760, 632] on div "Select..." at bounding box center [767, 638] width 31 height 13
click at [819, 678] on div "I want my coordinator to choose an engineer" at bounding box center [880, 681] width 276 height 21
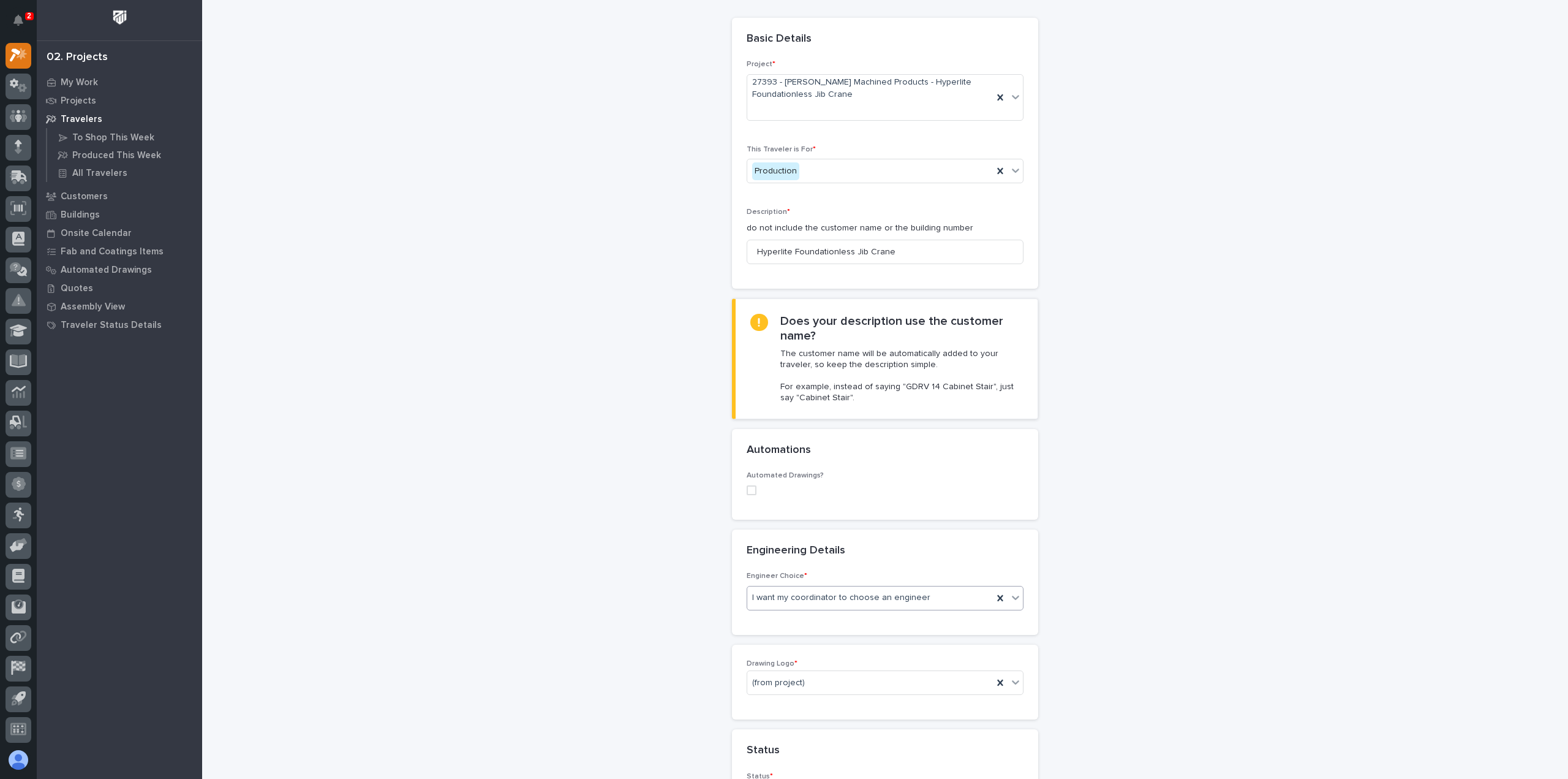
scroll to position [184, 0]
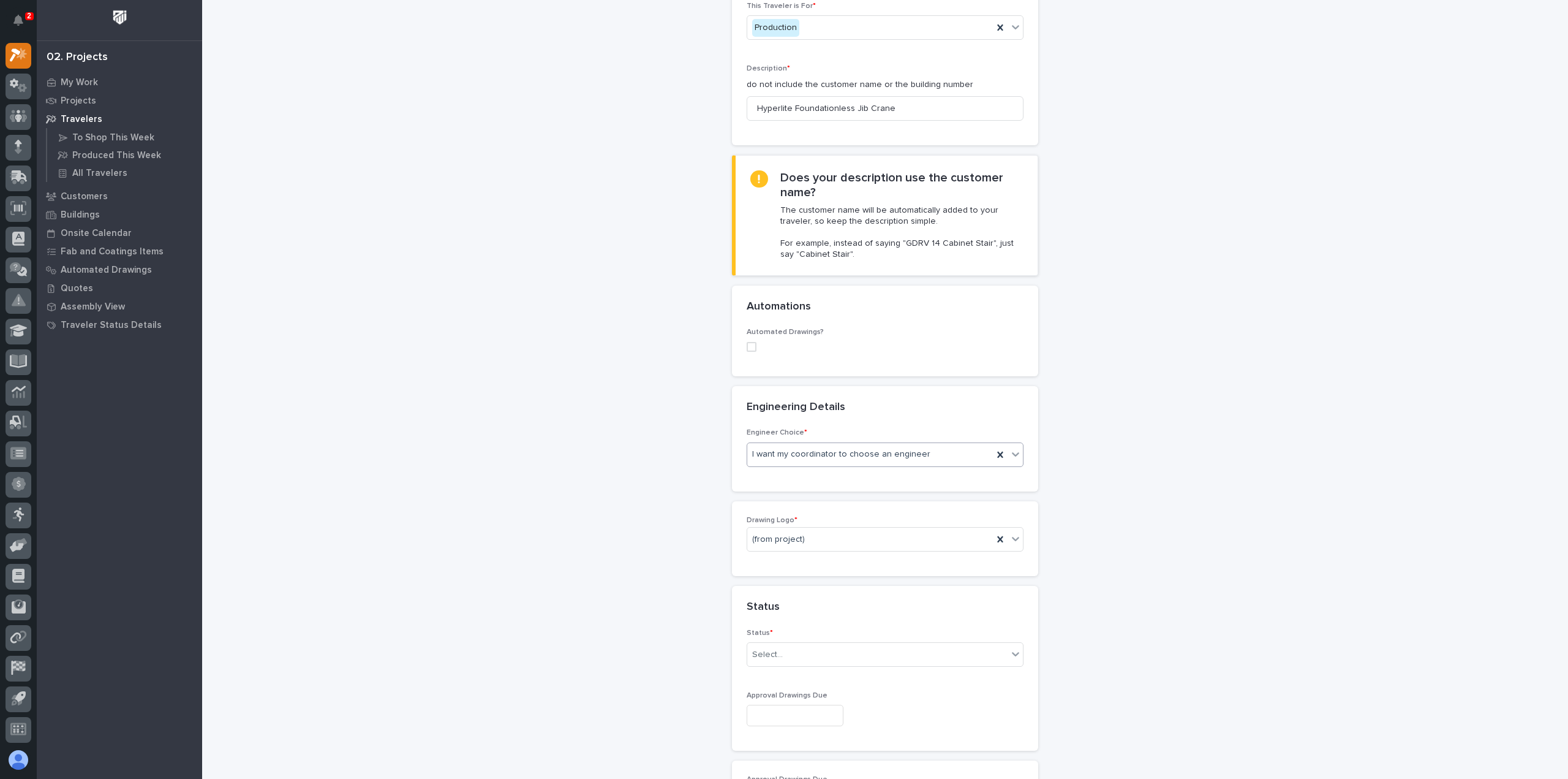
click at [825, 453] on span "I want my coordinator to choose an engineer" at bounding box center [841, 454] width 178 height 13
click at [827, 520] on div "I know who will draw this" at bounding box center [880, 519] width 276 height 21
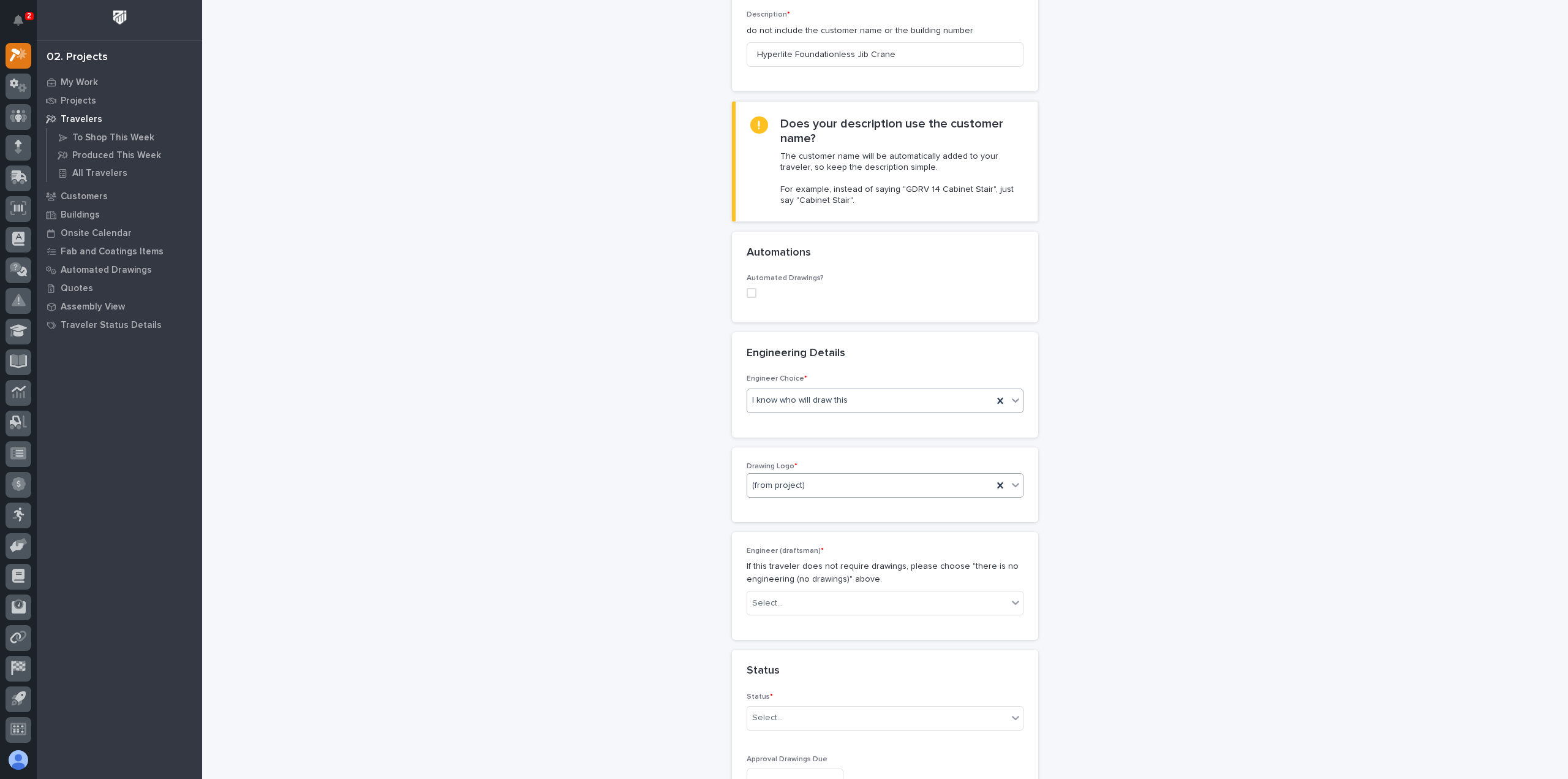
scroll to position [243, 0]
click at [808, 597] on div "Select..." at bounding box center [878, 598] width 261 height 20
click at [799, 657] on div "Ben Lee Miller" at bounding box center [880, 662] width 276 height 21
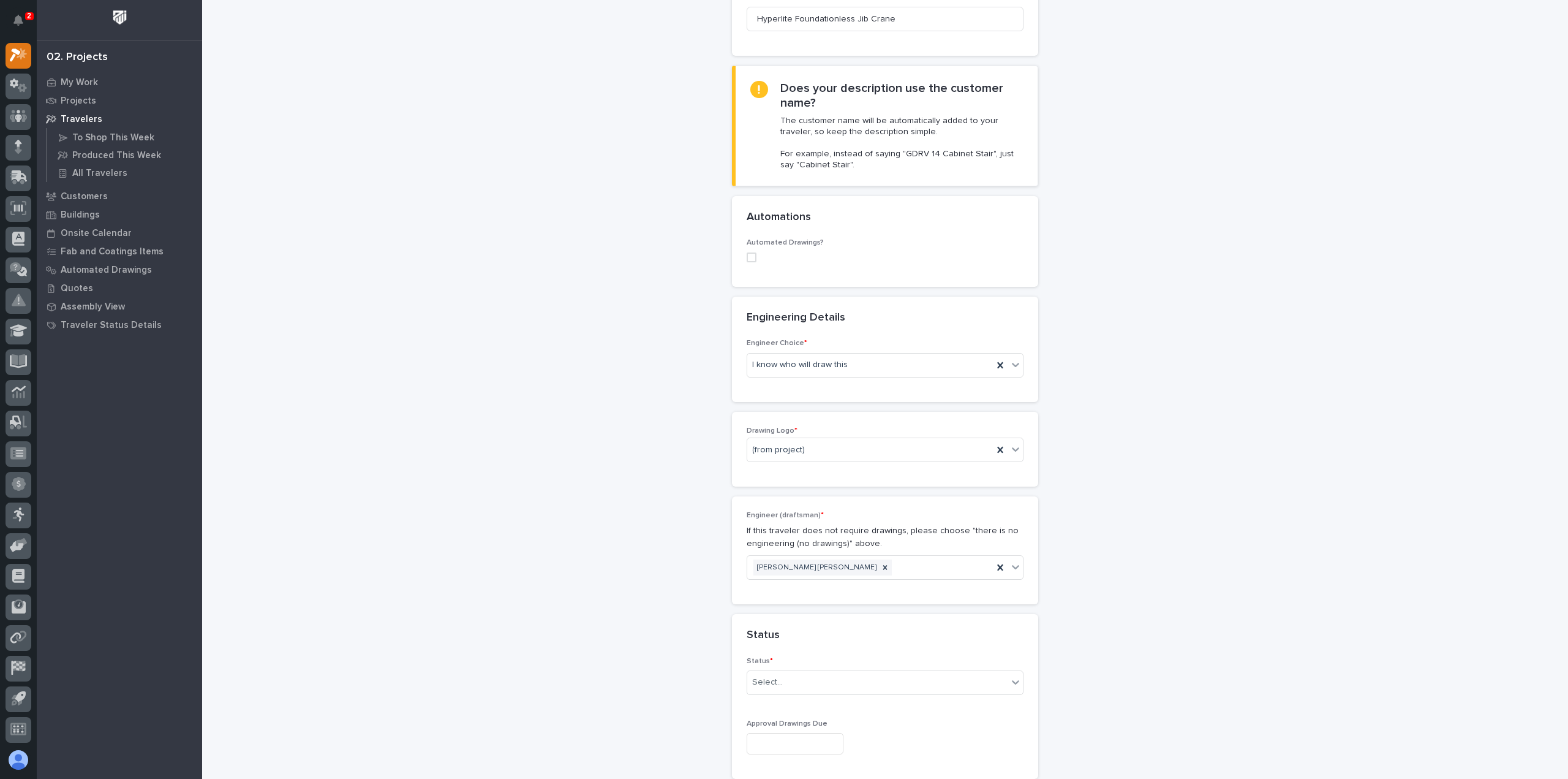
scroll to position [365, 0]
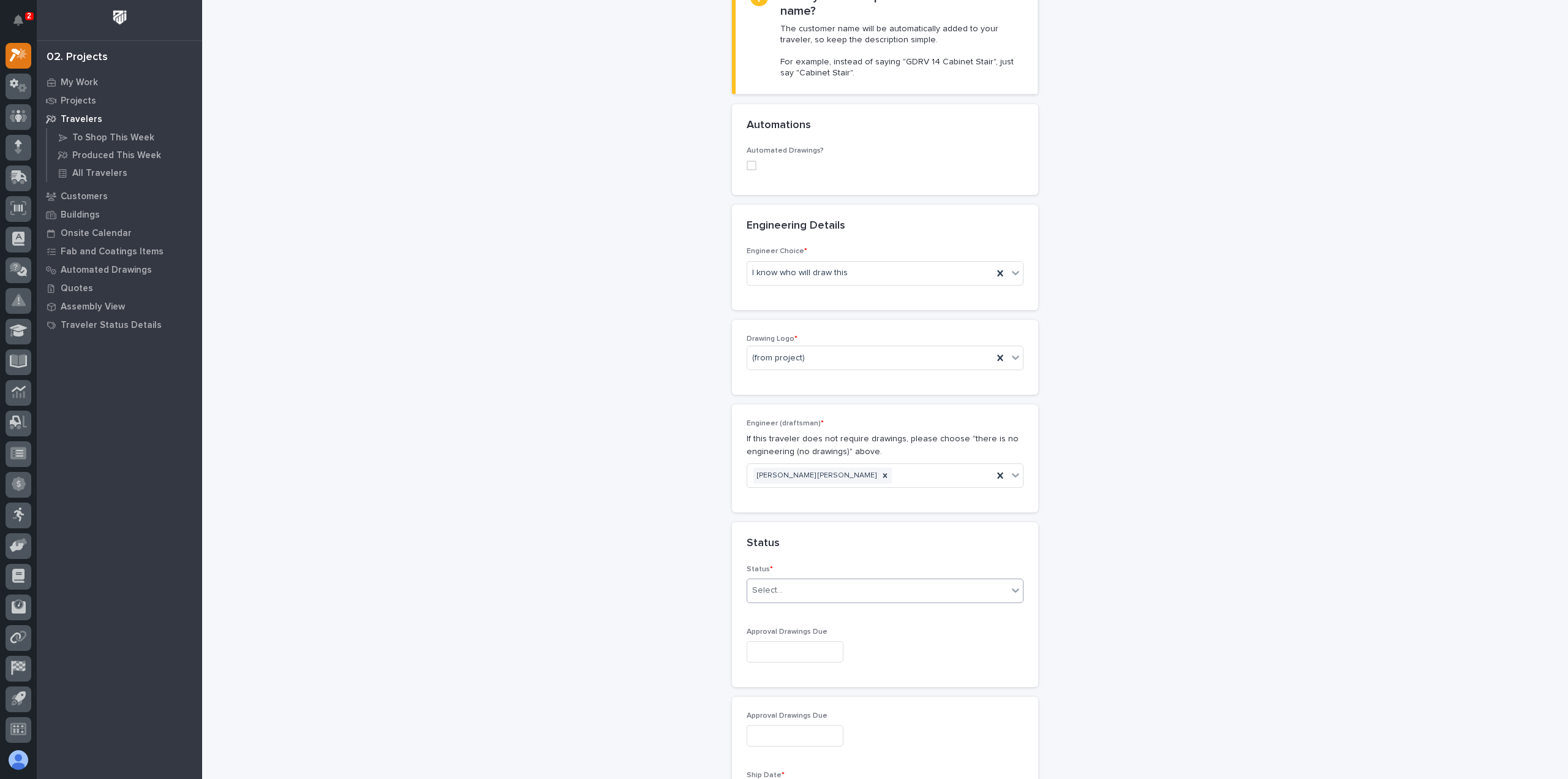
click at [786, 594] on div "Select..." at bounding box center [878, 590] width 261 height 20
click at [790, 613] on div "Sold (no traveler printed)" at bounding box center [880, 611] width 276 height 21
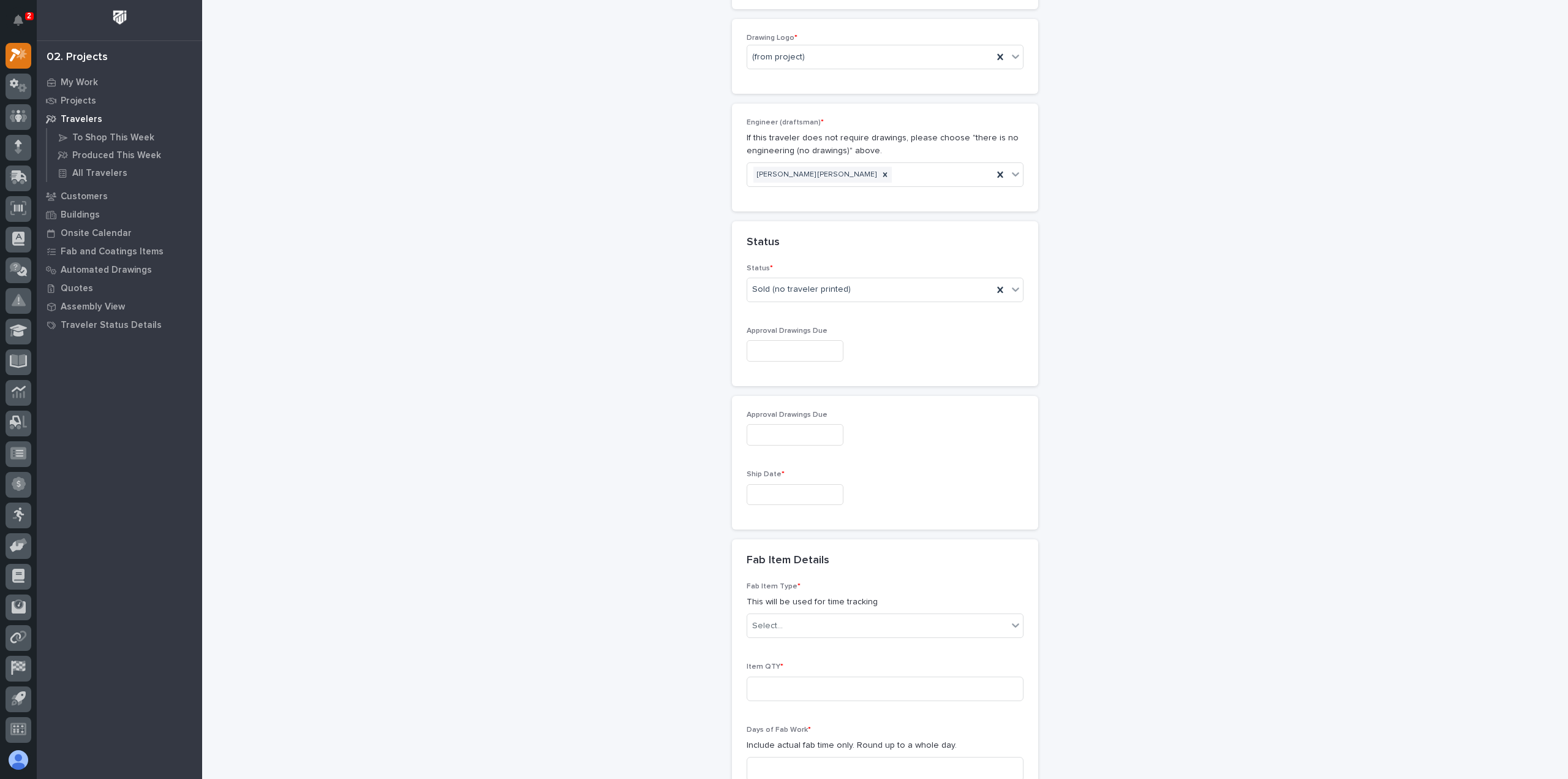
scroll to position [671, 0]
click at [838, 485] on input "text" at bounding box center [795, 489] width 97 height 21
click at [769, 450] on div "4" at bounding box center [767, 444] width 16 height 16
type input "**********"
click at [793, 612] on div "Select..." at bounding box center [878, 620] width 261 height 20
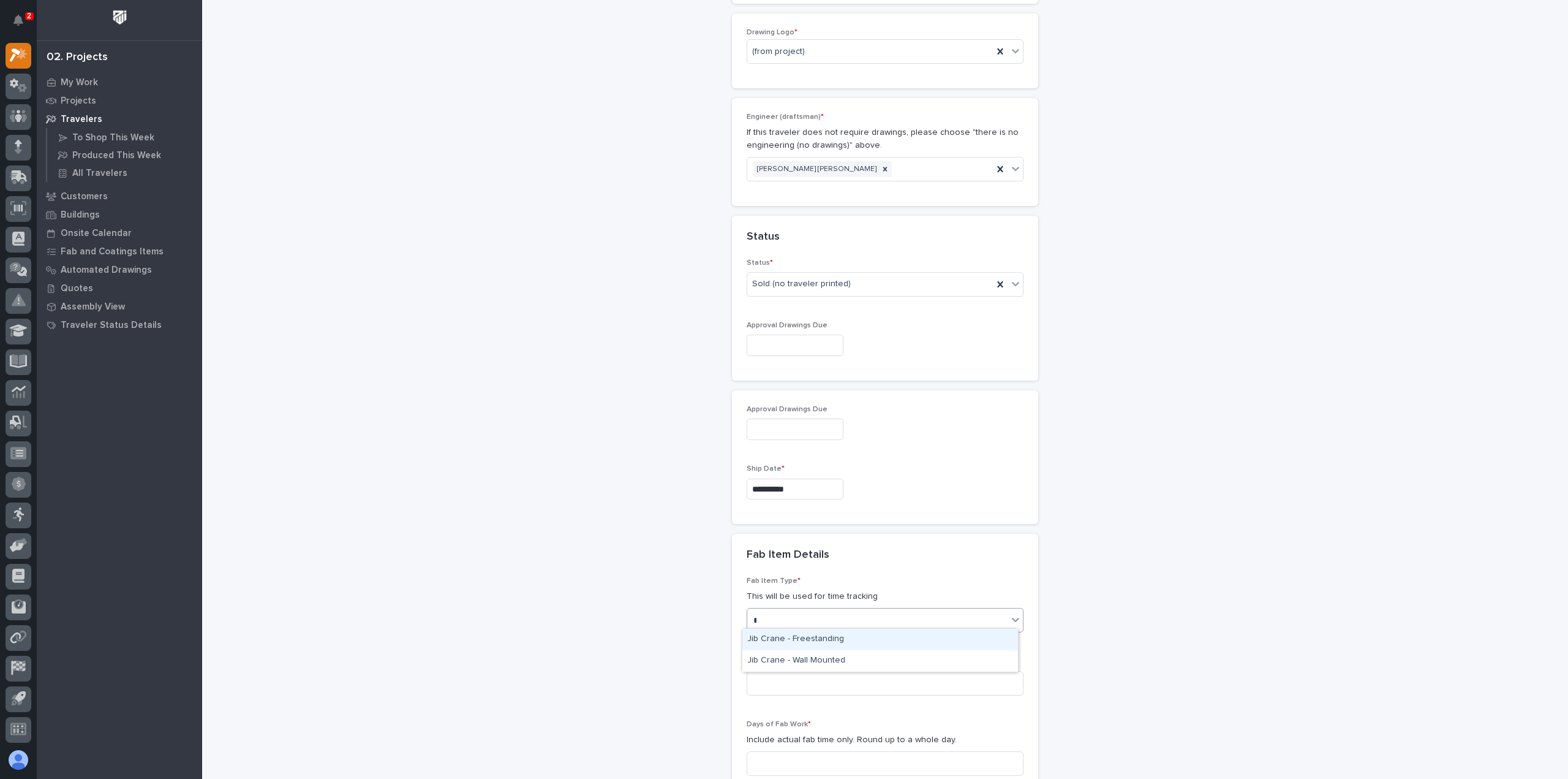
scroll to position [0, 0]
type input "***"
click at [791, 630] on div "Jib Crane - Freestanding" at bounding box center [880, 639] width 276 height 21
click at [859, 679] on input at bounding box center [885, 683] width 277 height 25
click at [861, 681] on input at bounding box center [885, 683] width 277 height 25
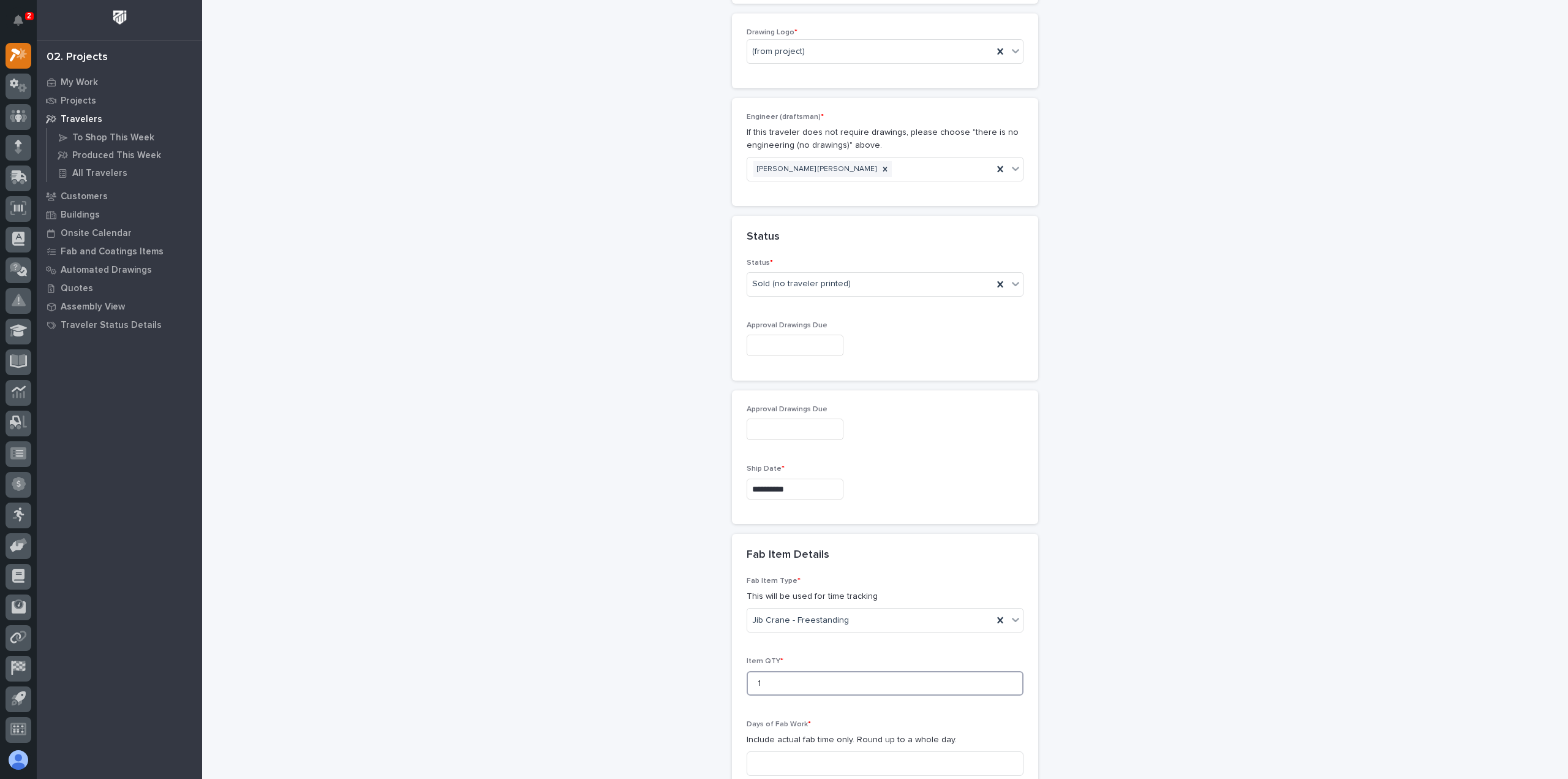
type input "1"
click at [520, 585] on div "New Traveler Loading... Saving… Loading... Saving… Basic Details Project * 2739…" at bounding box center [885, 311] width 1228 height 1963
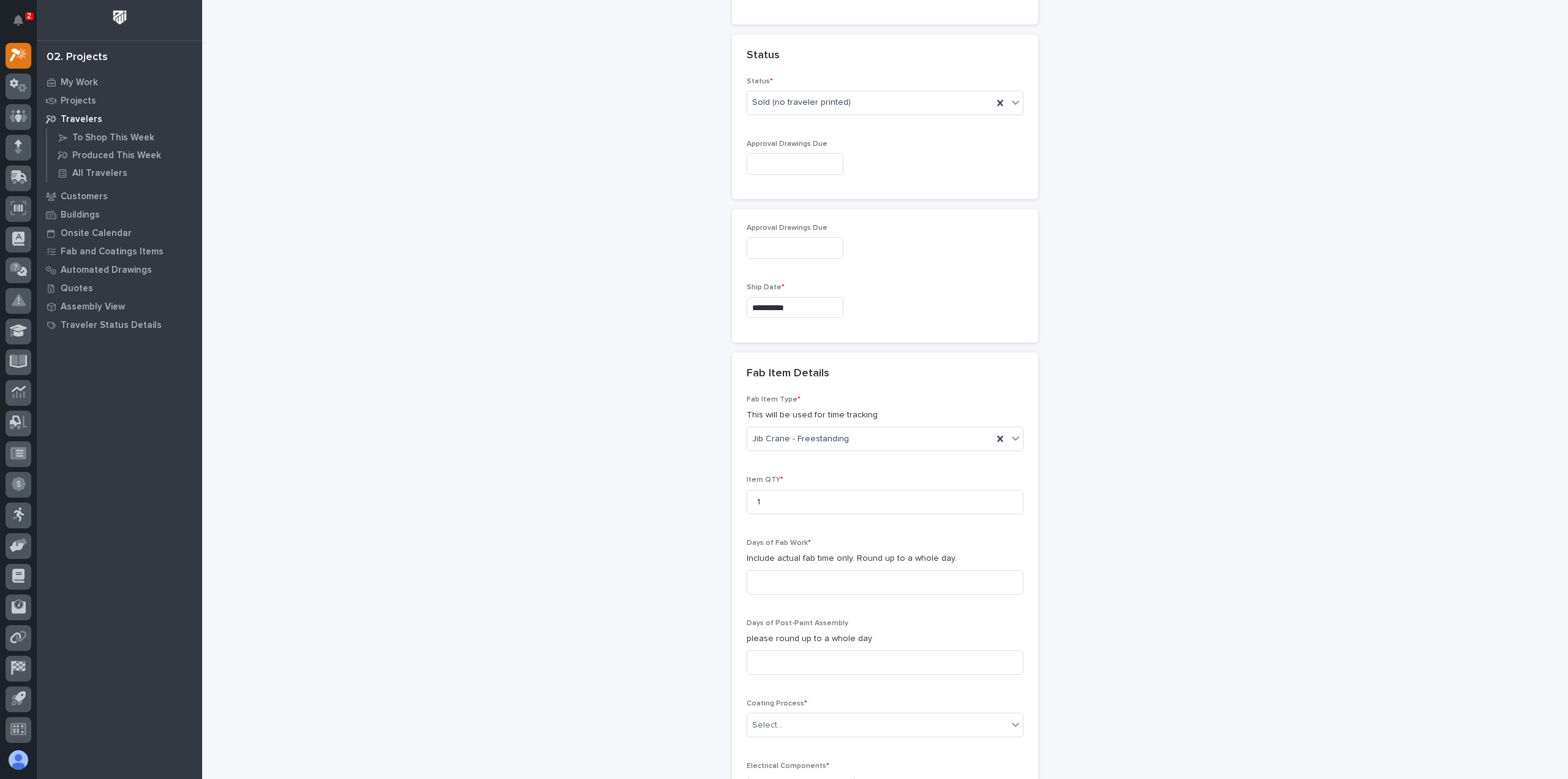
scroll to position [917, 0]
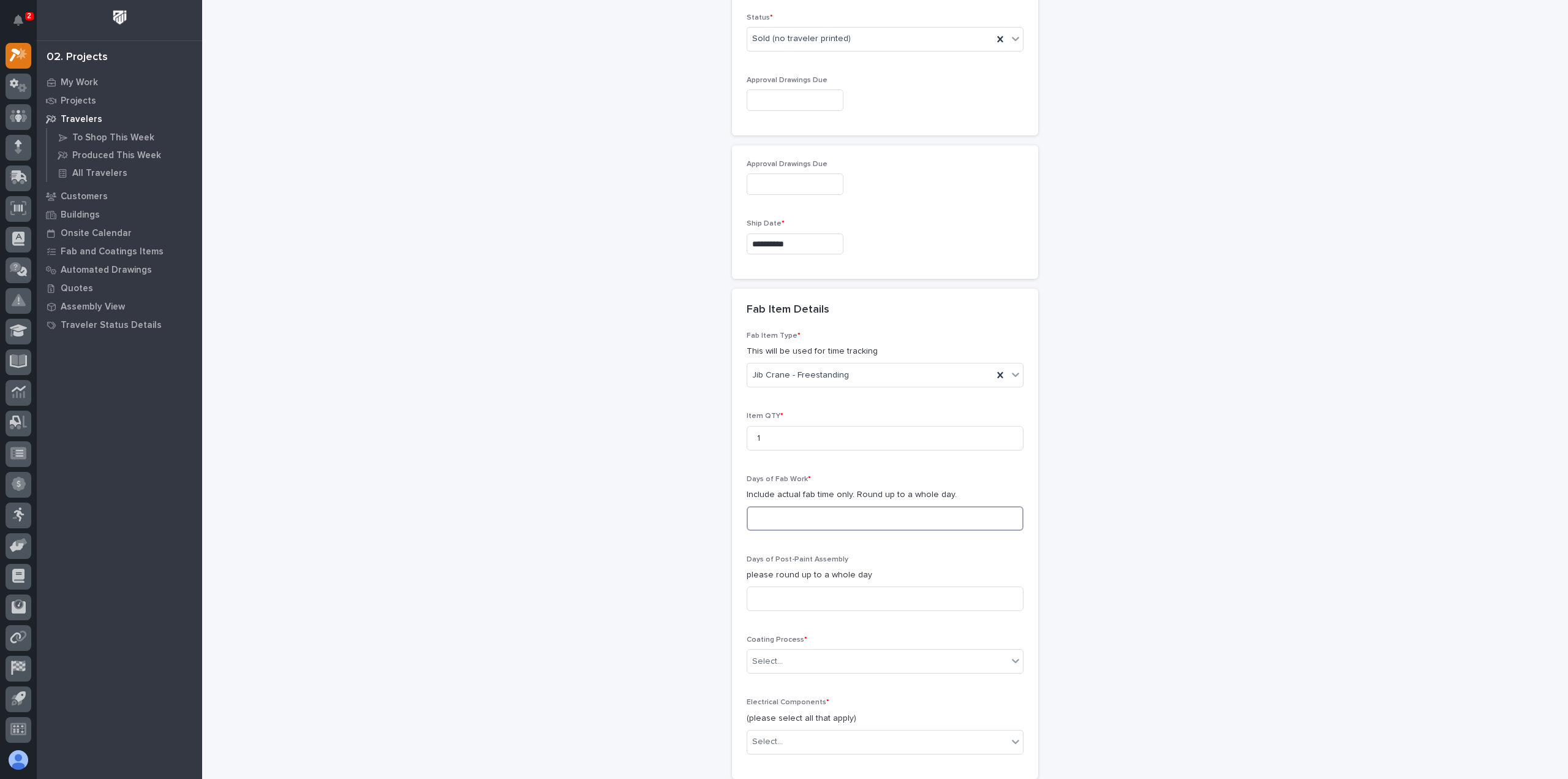
click at [767, 500] on div "Days of Fab Work * Include actual fab time only. Round up to a whole day." at bounding box center [885, 507] width 277 height 66
type input "2"
click at [795, 606] on div "Days of Post-Paint Assembly please round up to a whole day" at bounding box center [885, 588] width 277 height 66
click at [797, 600] on input at bounding box center [885, 599] width 277 height 25
type input "1"
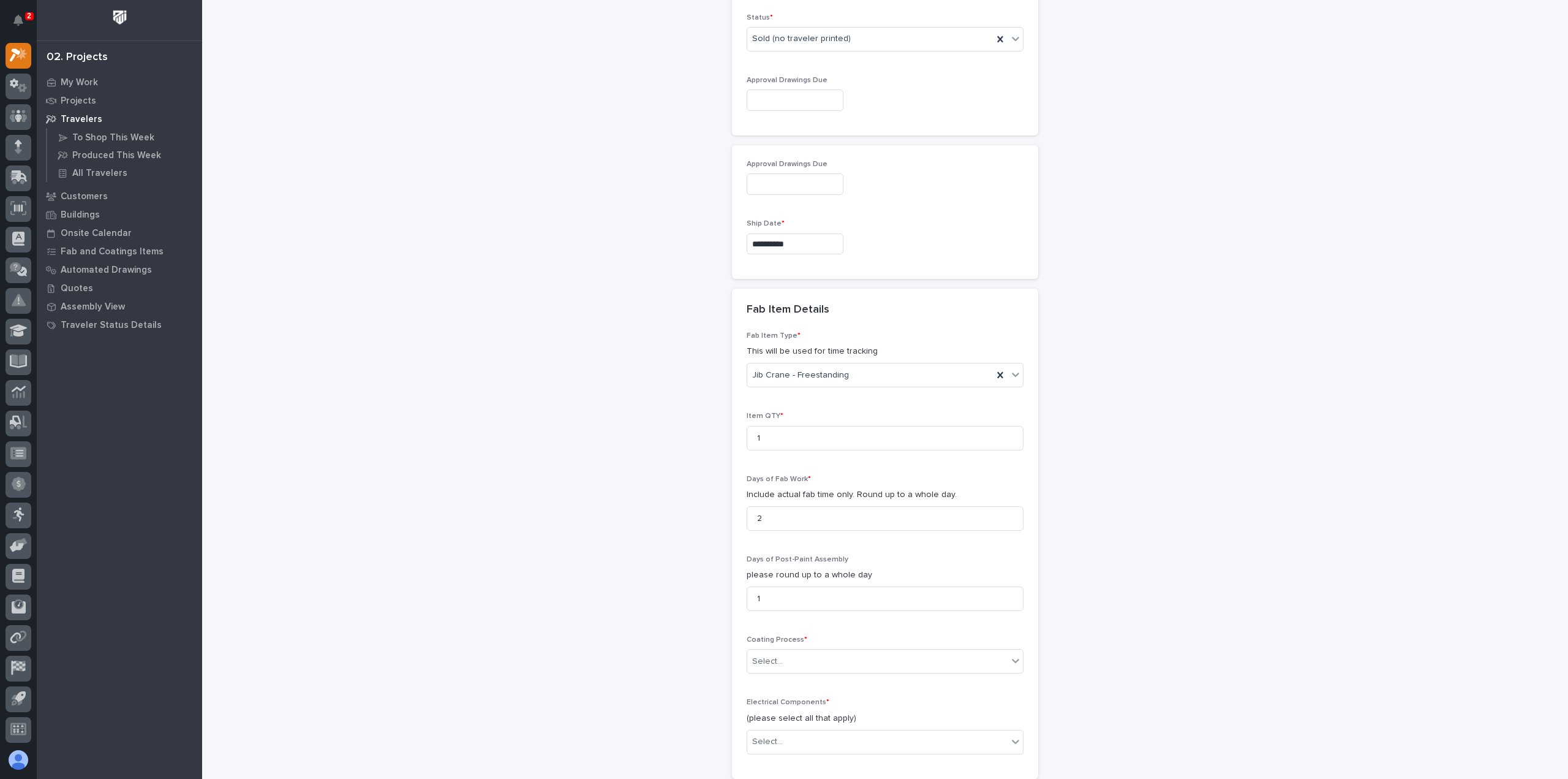
click at [681, 527] on div "New Traveler Loading... Saving… Loading... Saving… Basic Details Project * 2739…" at bounding box center [885, 66] width 1228 height 1963
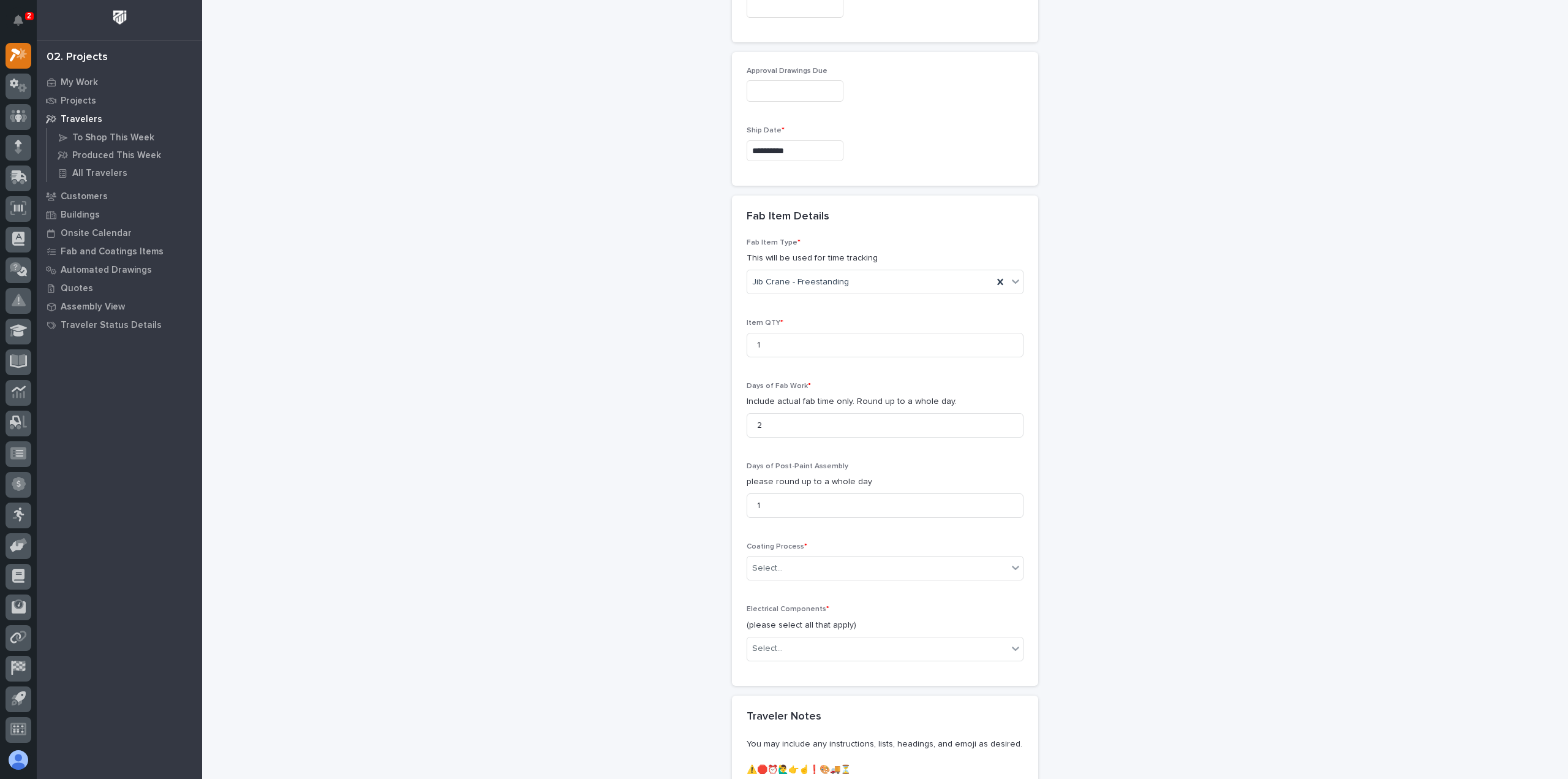
scroll to position [1101, 0]
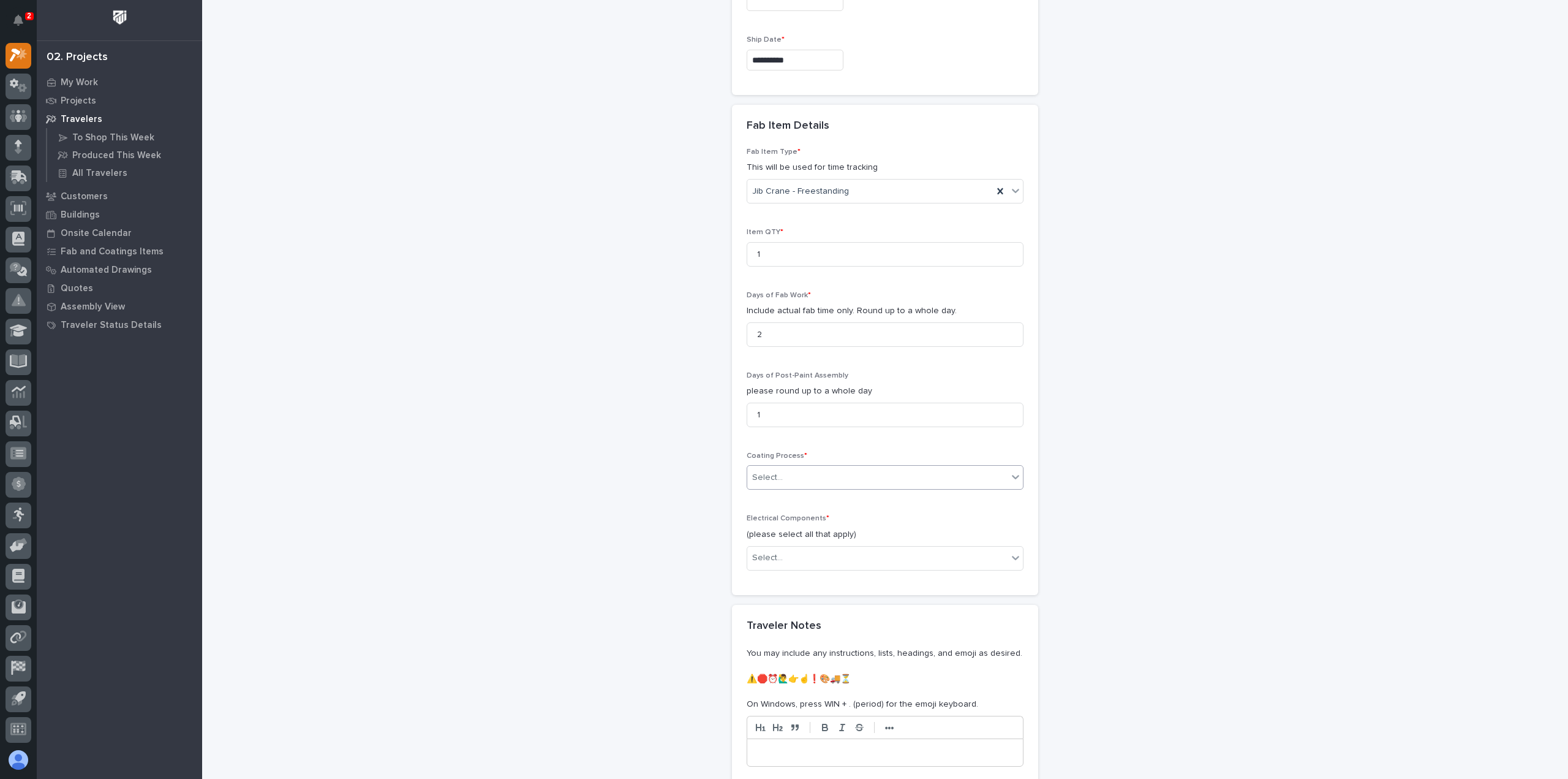
click at [834, 472] on div "Select..." at bounding box center [878, 477] width 261 height 20
click at [801, 519] on div "In-House Paint/Powder" at bounding box center [880, 517] width 276 height 21
click at [804, 548] on div "Select..." at bounding box center [878, 558] width 261 height 20
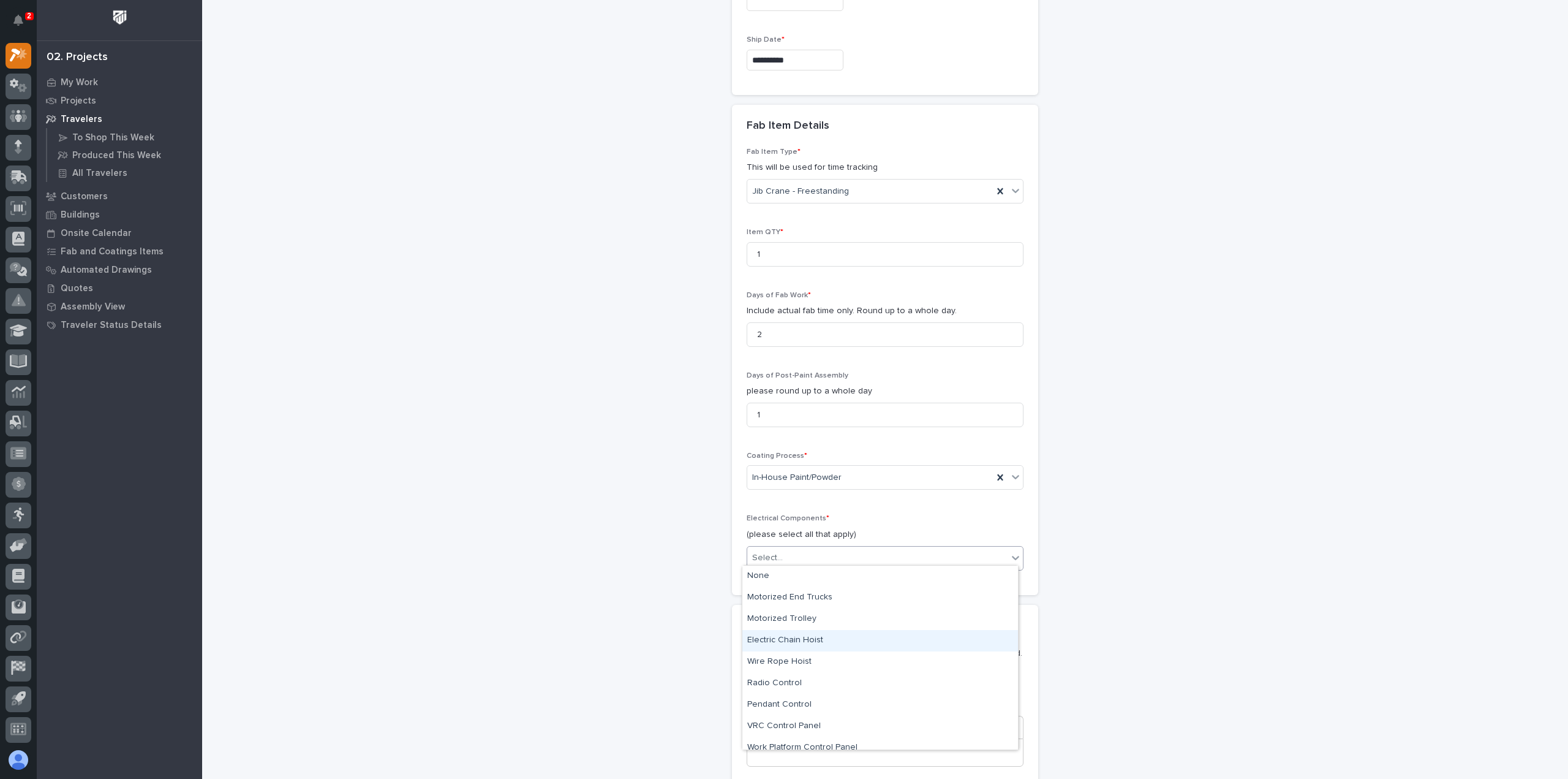
scroll to position [31, 0]
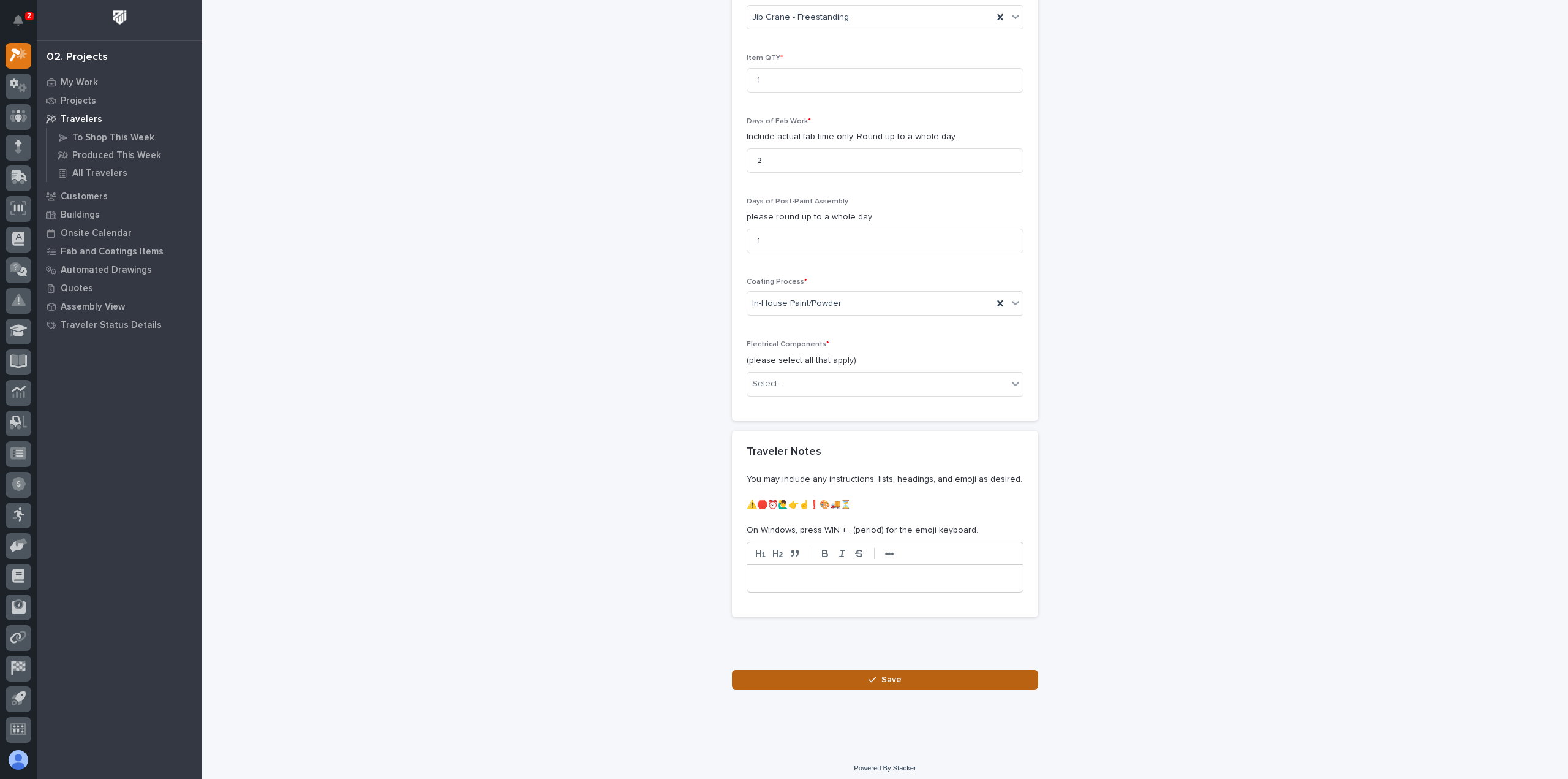
click at [875, 678] on button "Save" at bounding box center [885, 679] width 306 height 20
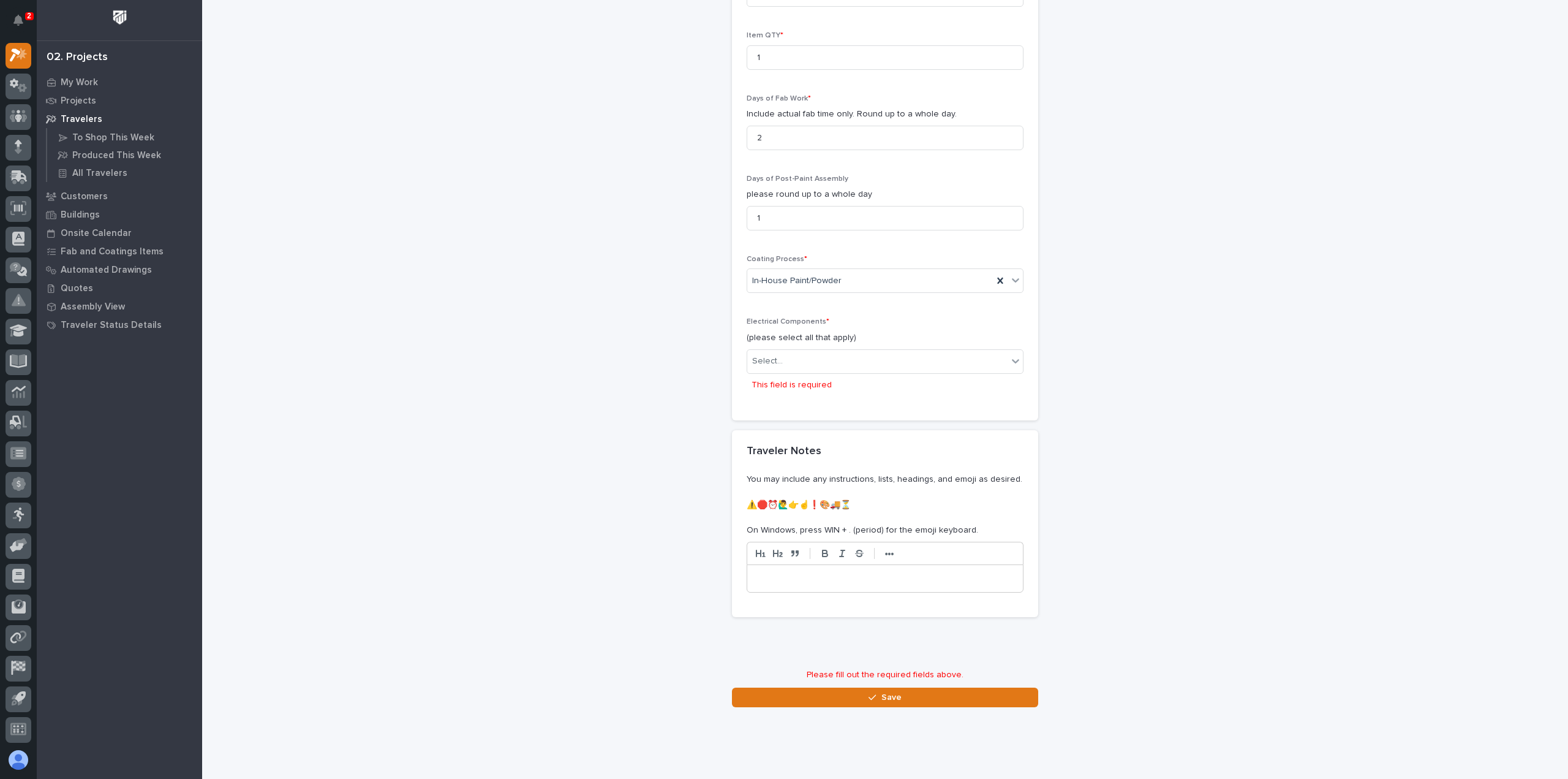
click at [842, 368] on div "Select... This field is required" at bounding box center [885, 372] width 277 height 47
drag, startPoint x: 840, startPoint y: 342, endPoint x: 841, endPoint y: 355, distance: 13.0
click at [841, 344] on div "Electrical Components * (please select all that apply) Select... This field is …" at bounding box center [885, 361] width 277 height 88
click at [844, 351] on div "Select..." at bounding box center [878, 361] width 261 height 20
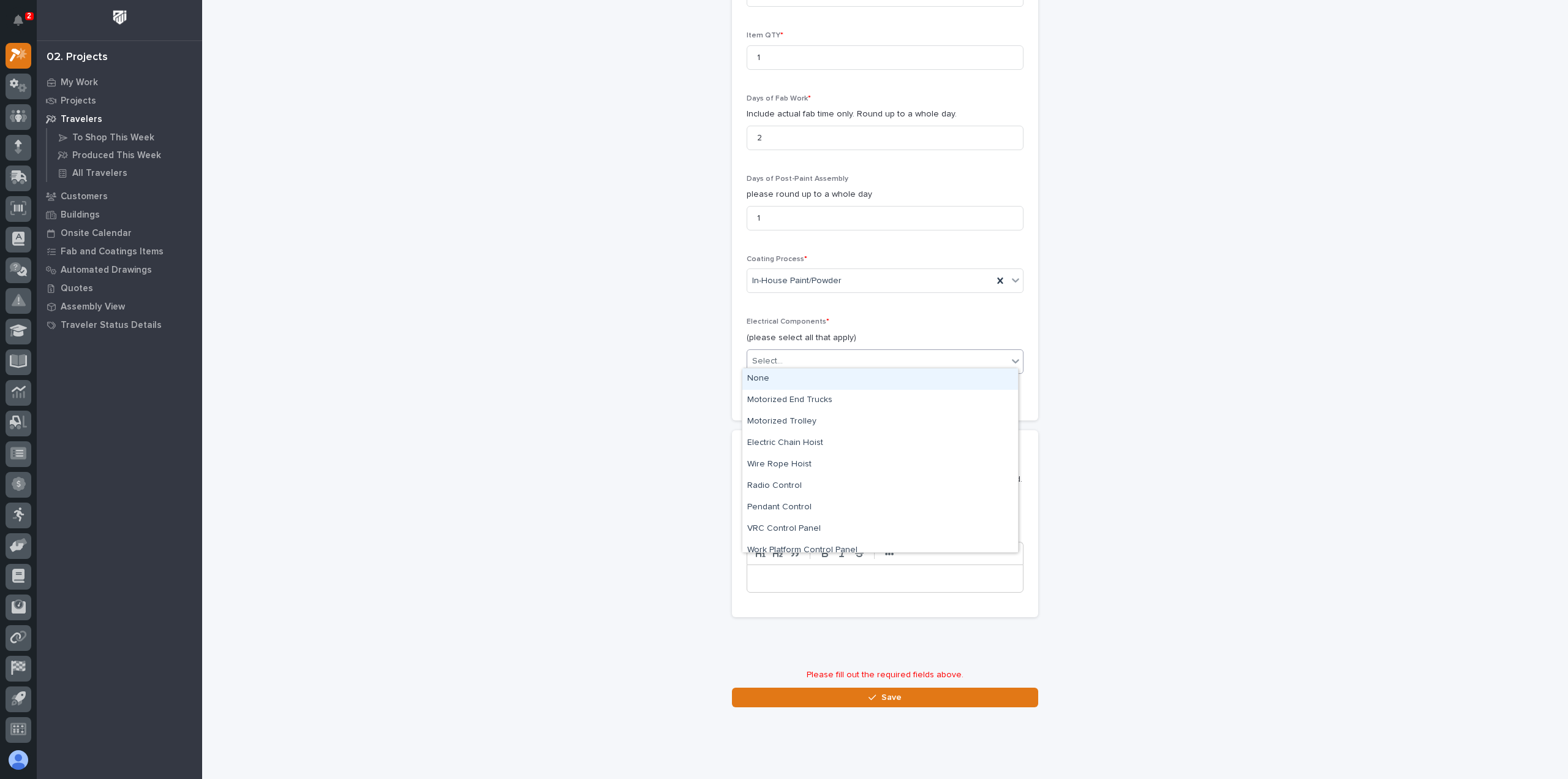
click at [849, 378] on div "None" at bounding box center [880, 379] width 276 height 21
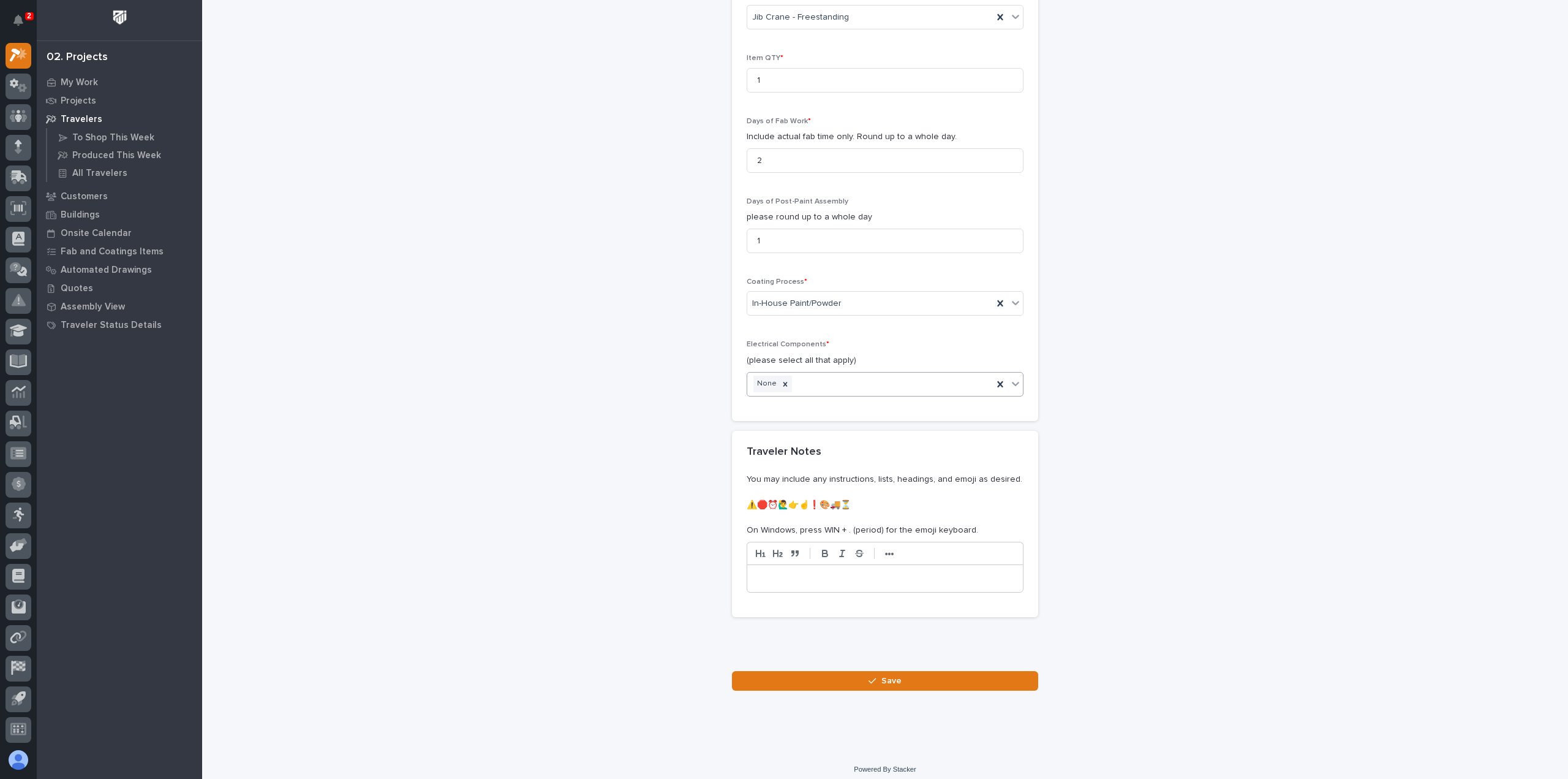
scroll to position [1274, 0]
click at [883, 674] on span "Save" at bounding box center [891, 680] width 20 height 11
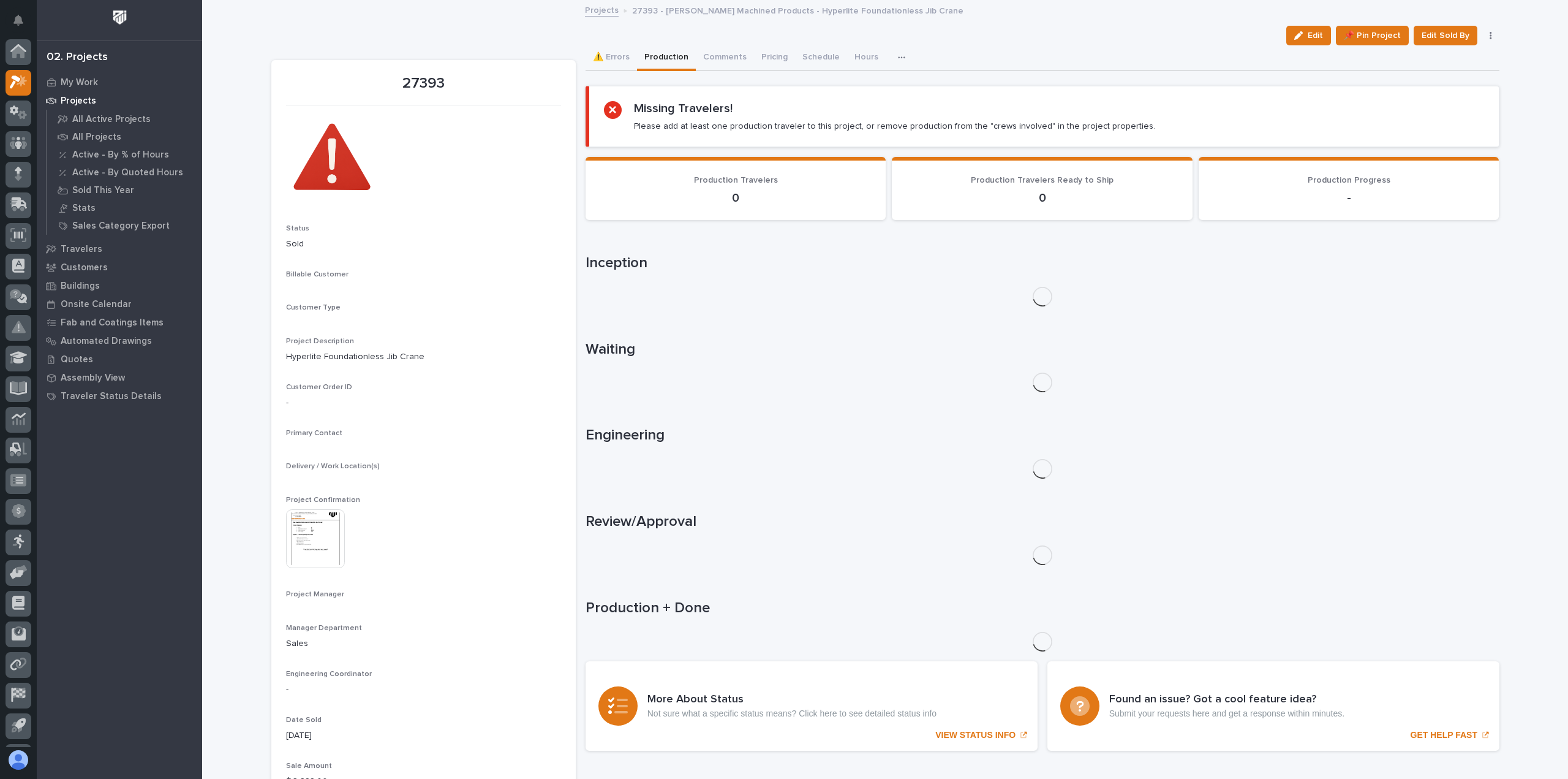
scroll to position [27, 0]
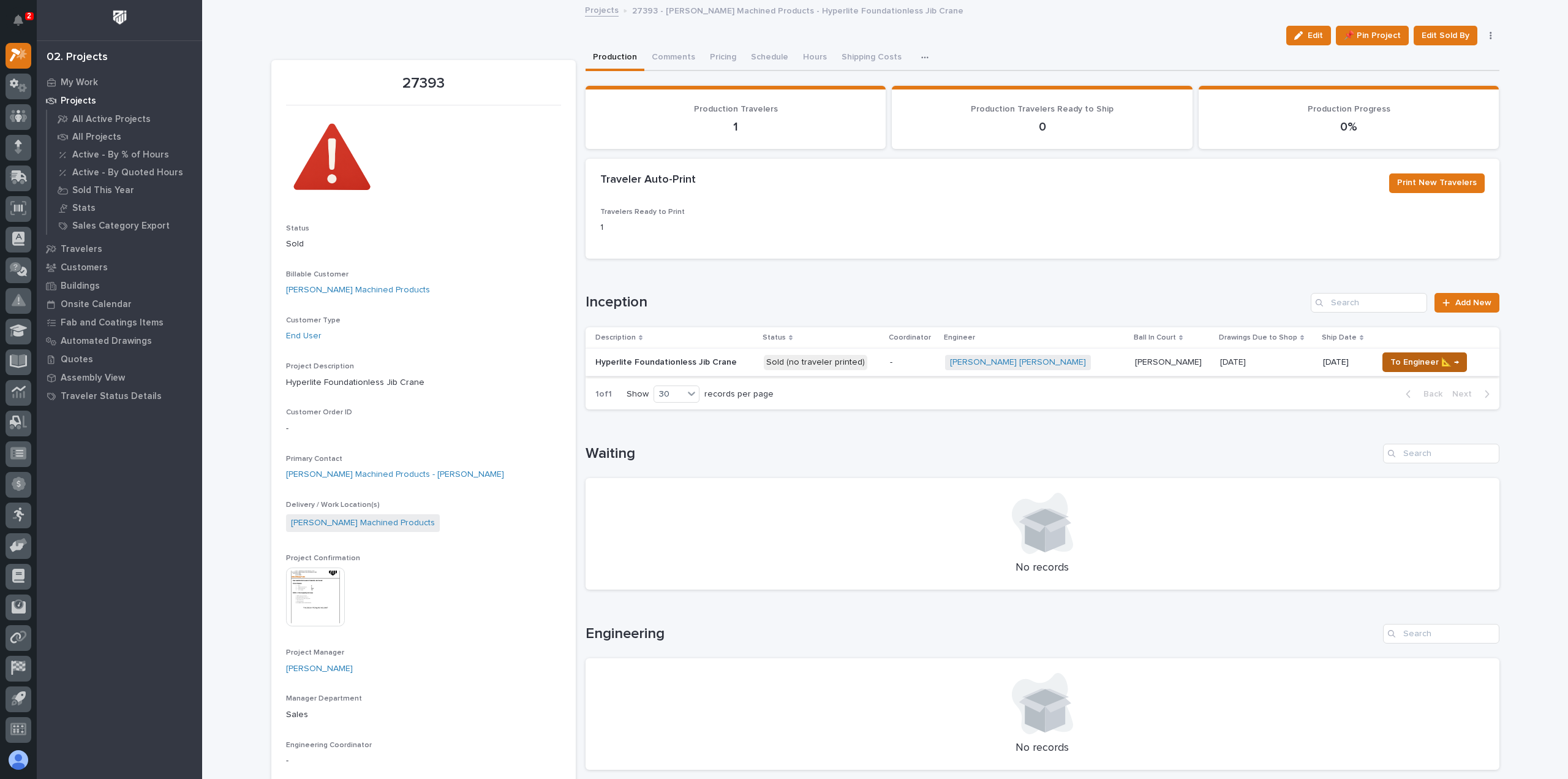
click at [1390, 365] on span "To Engineer 📐 →" at bounding box center [1425, 361] width 69 height 14
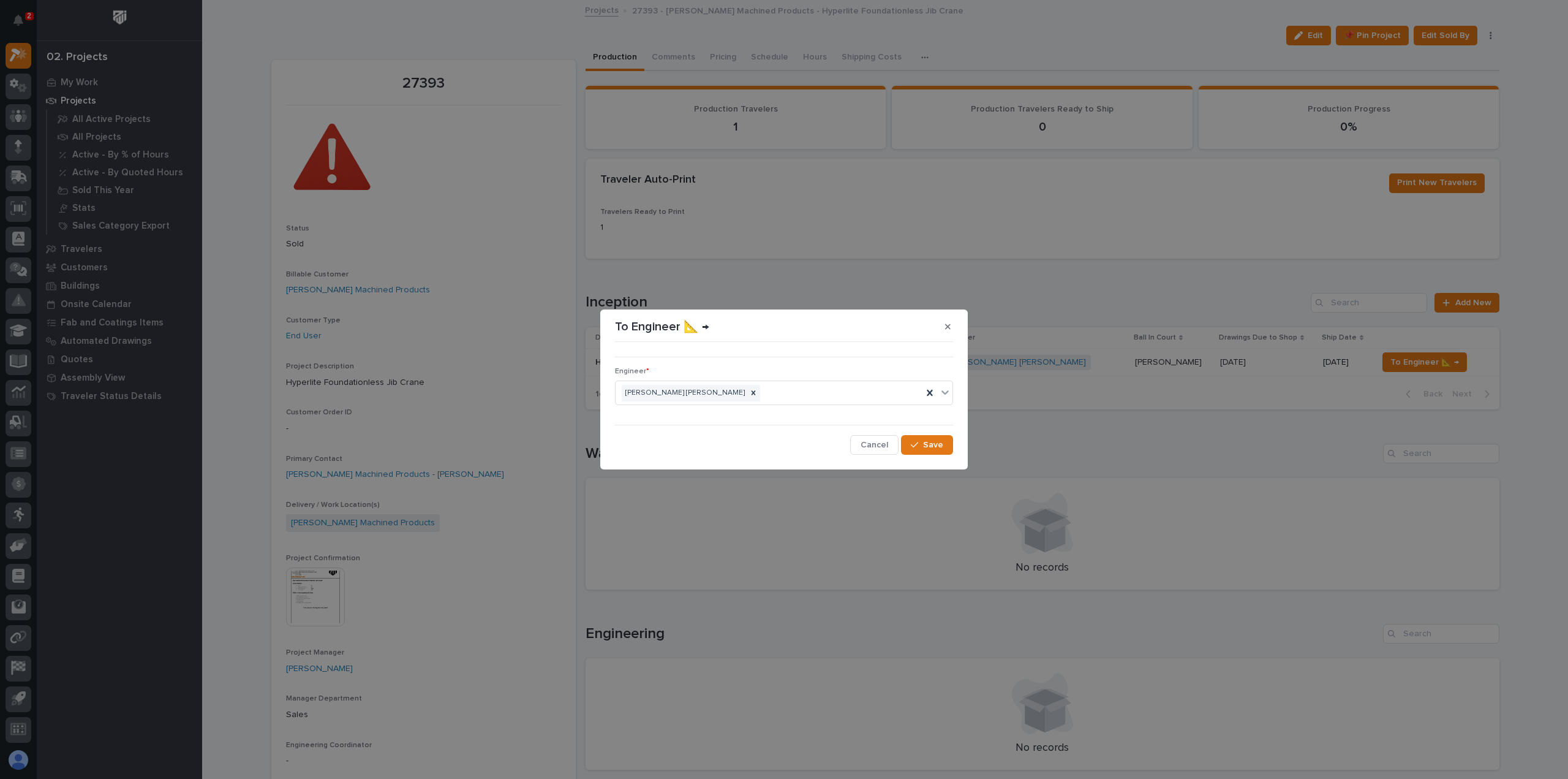
click at [955, 451] on div "••• Engineer * Ben Lee Miller Cancel Save" at bounding box center [784, 400] width 344 height 114
click at [947, 451] on button "Save" at bounding box center [927, 444] width 52 height 20
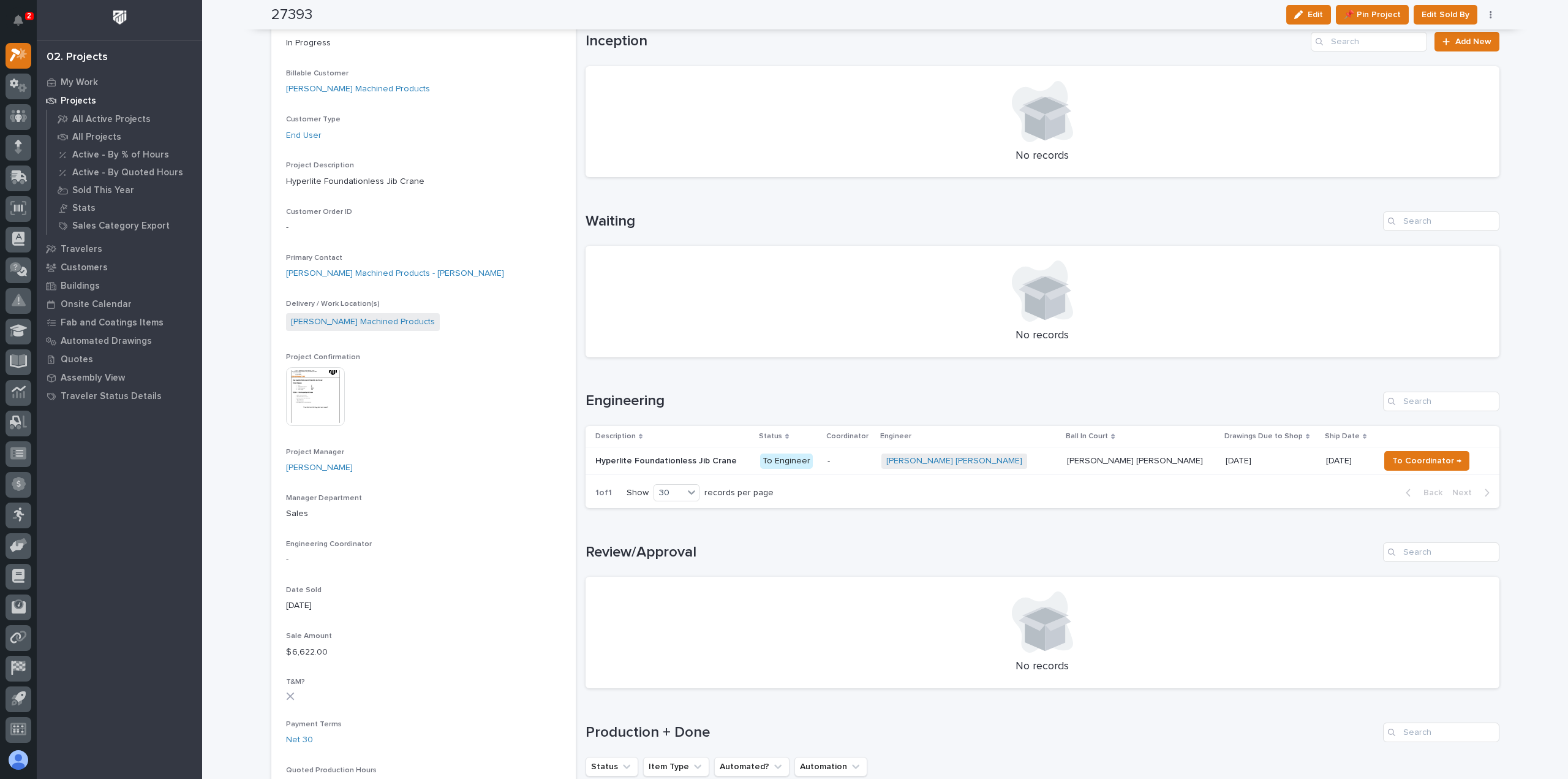
scroll to position [0, 0]
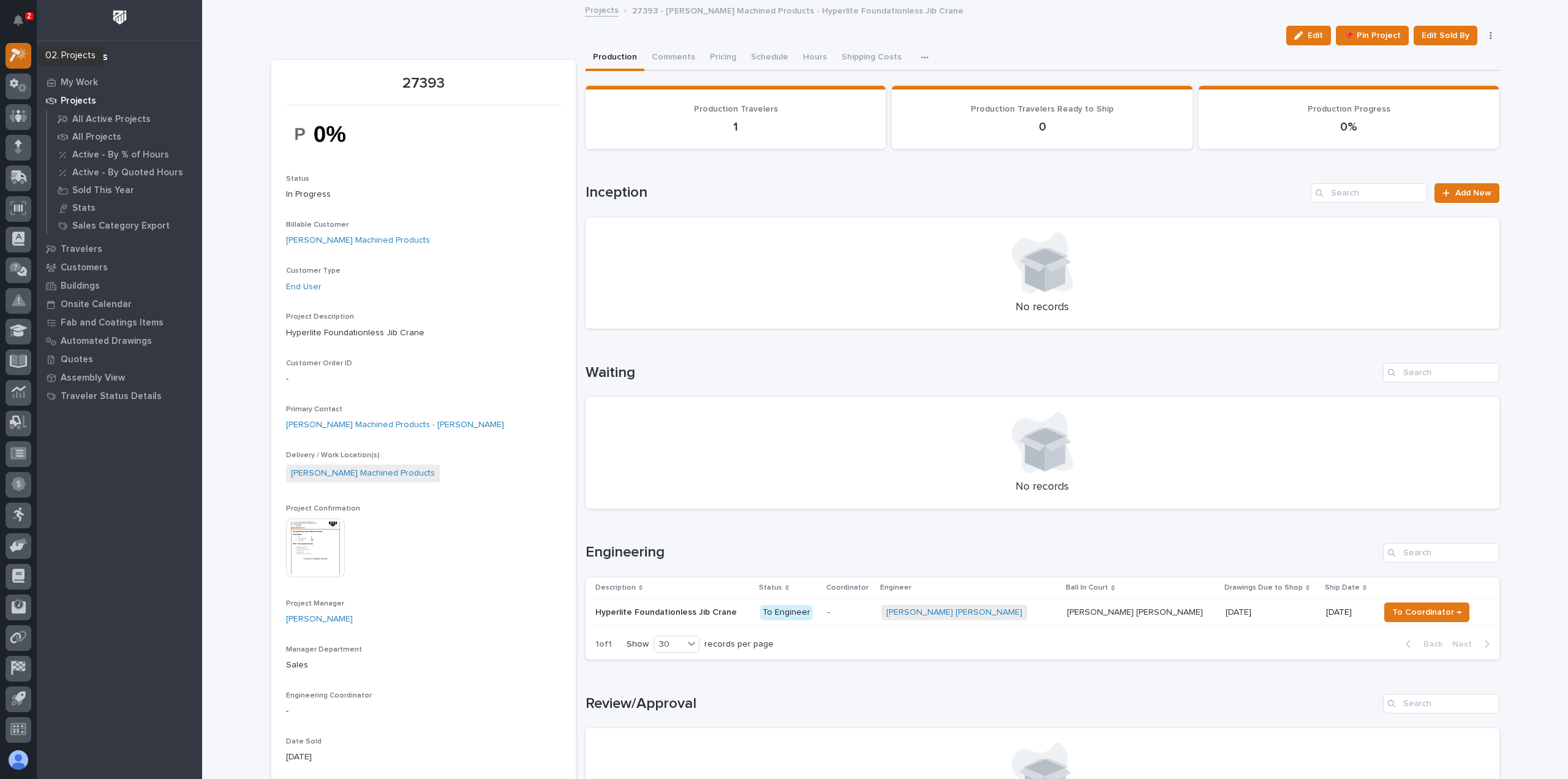
click at [16, 52] on icon at bounding box center [15, 56] width 11 height 14
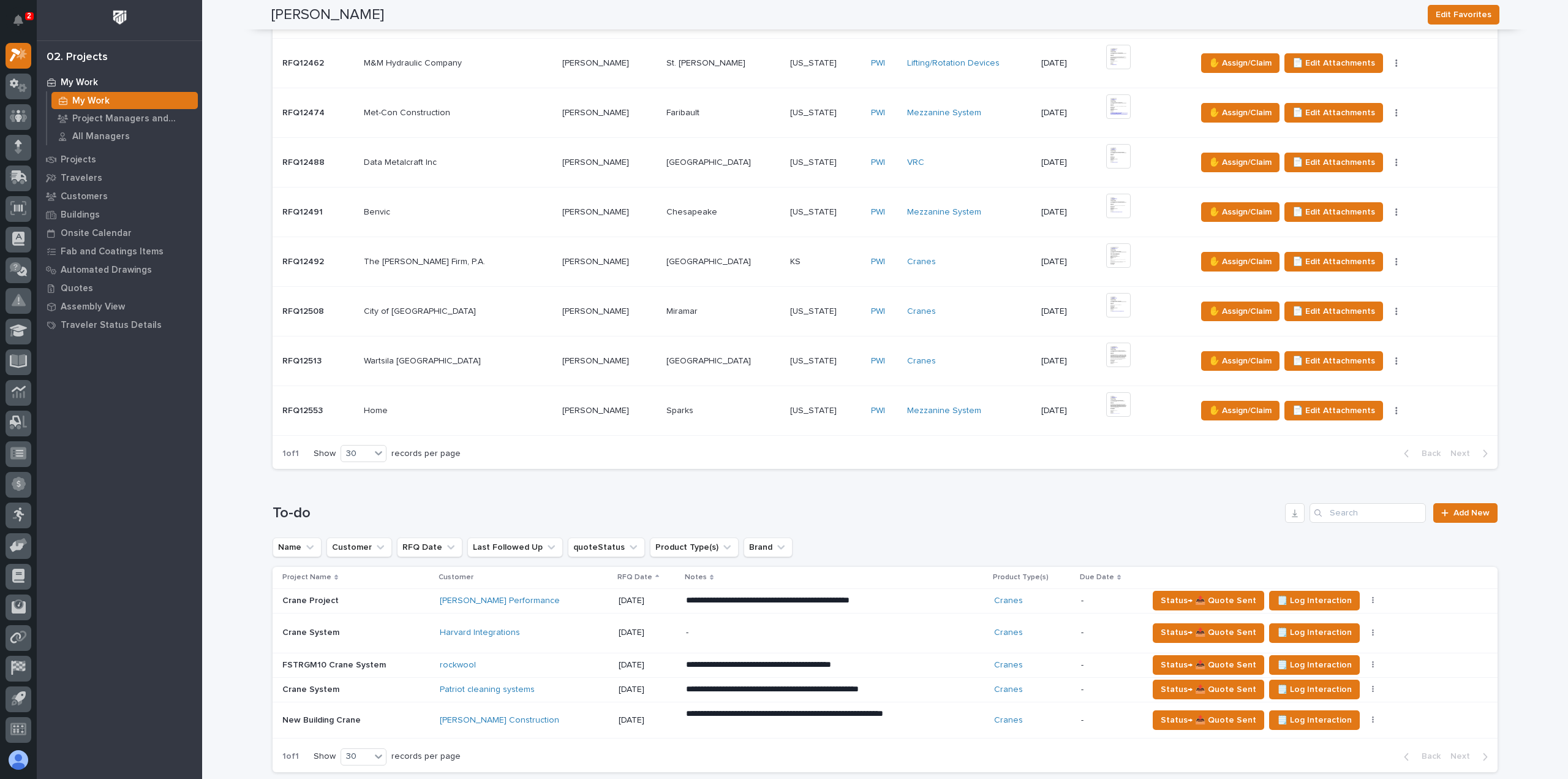
scroll to position [674, 0]
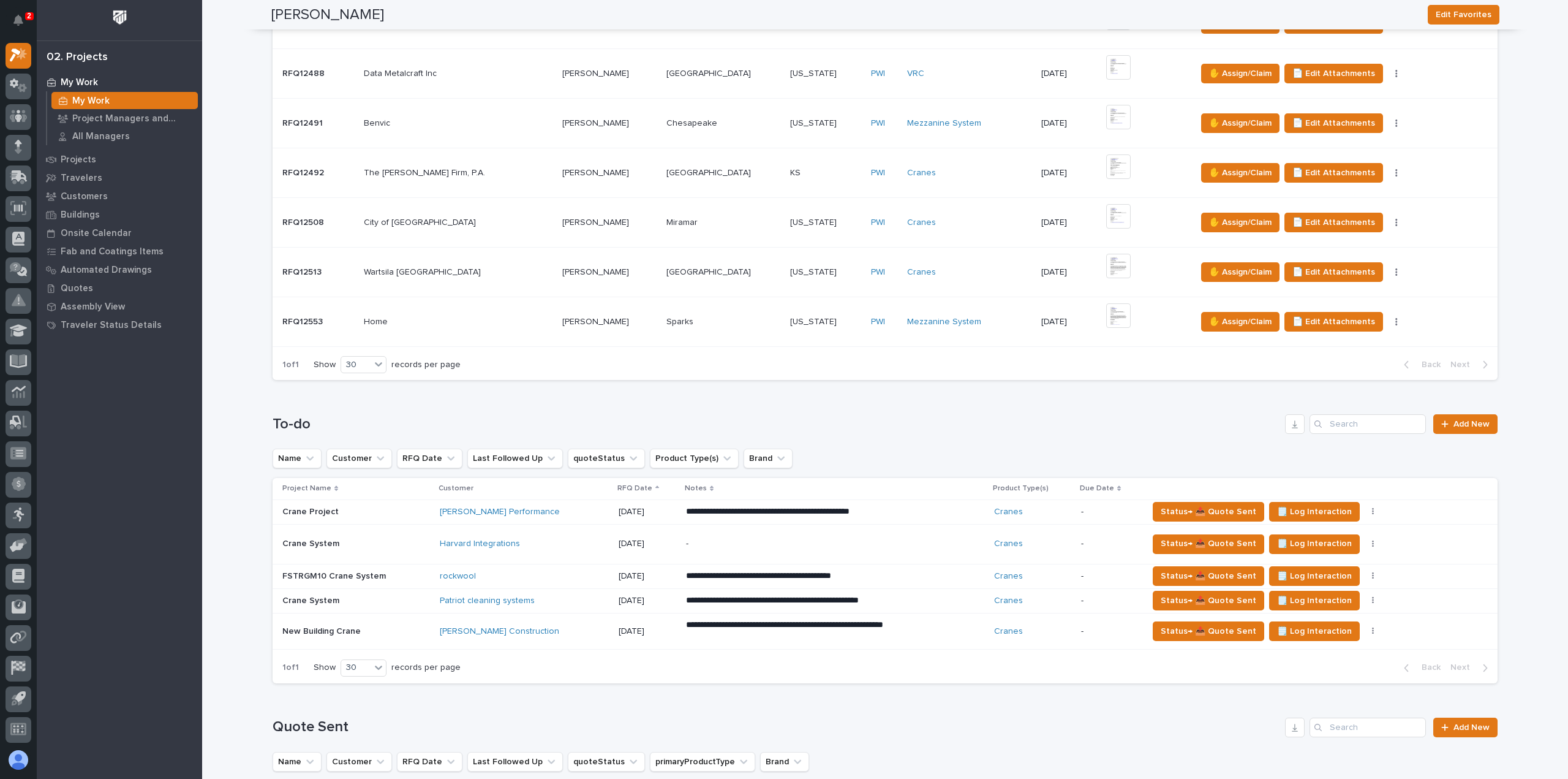
click at [727, 545] on p "-" at bounding box center [793, 543] width 215 height 10
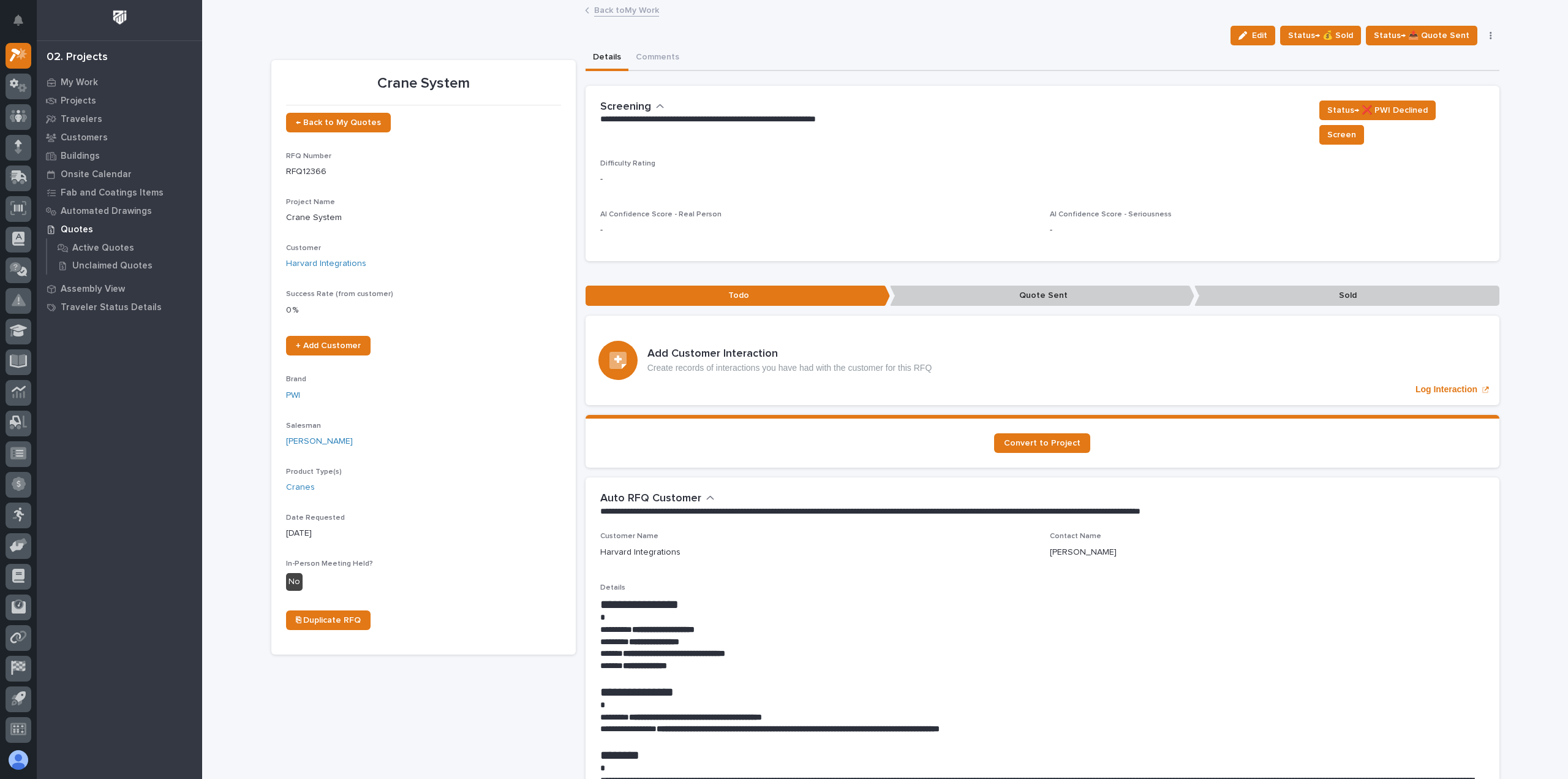
scroll to position [245, 0]
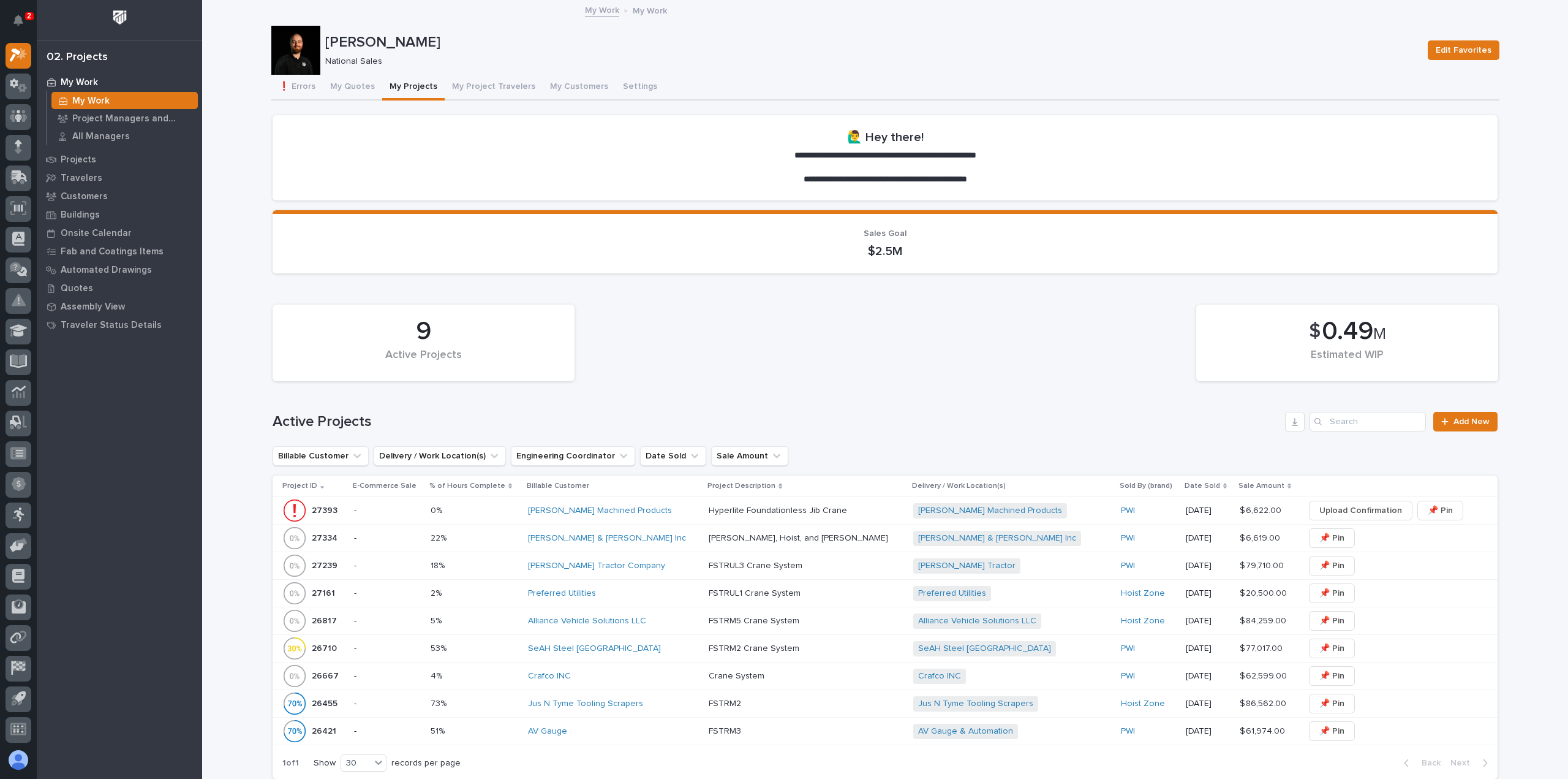
scroll to position [368, 0]
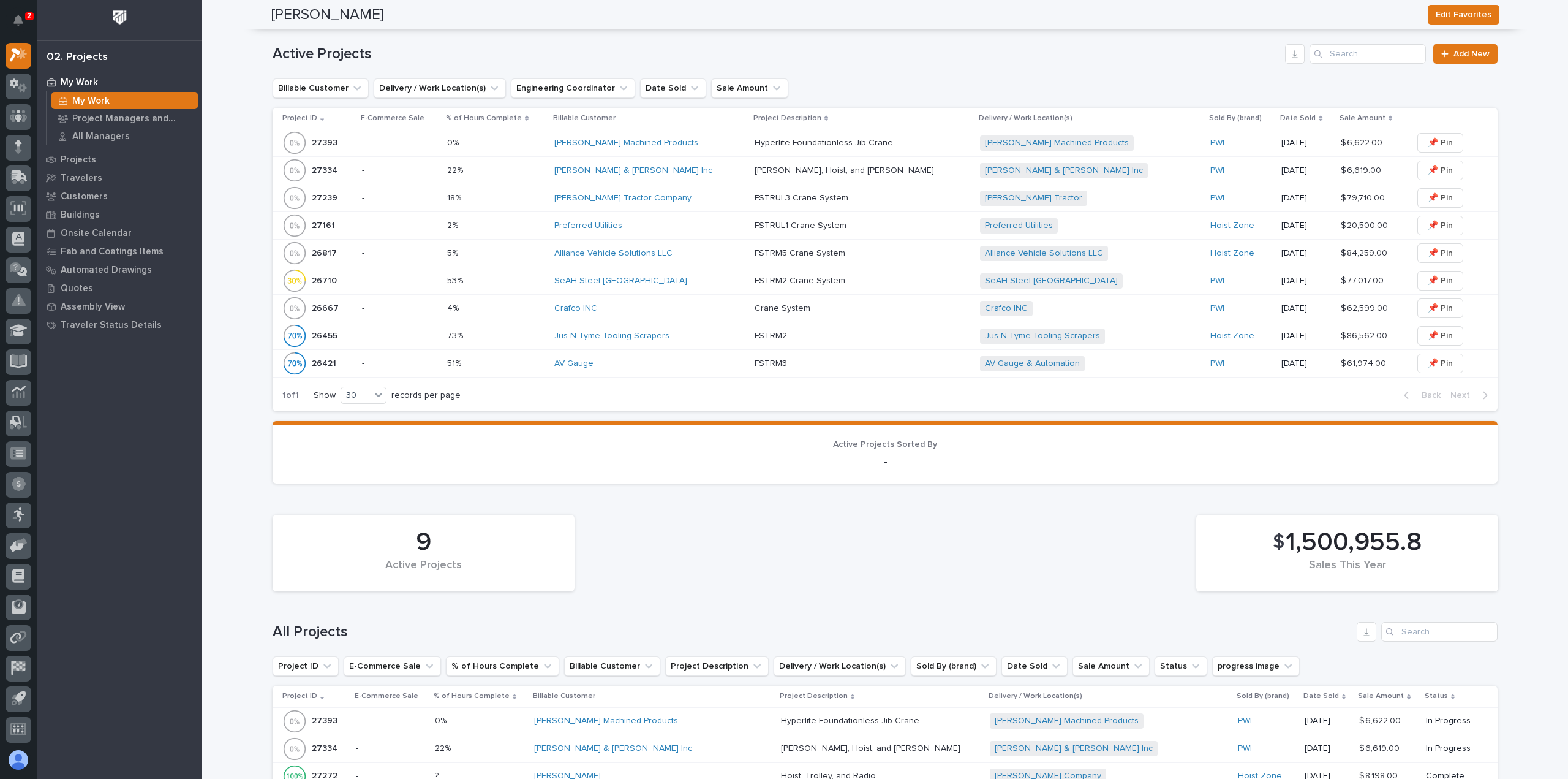
click at [1013, 521] on div "9 Active Projects $ 1,500,955.8 Sales This Year" at bounding box center [885, 553] width 1238 height 89
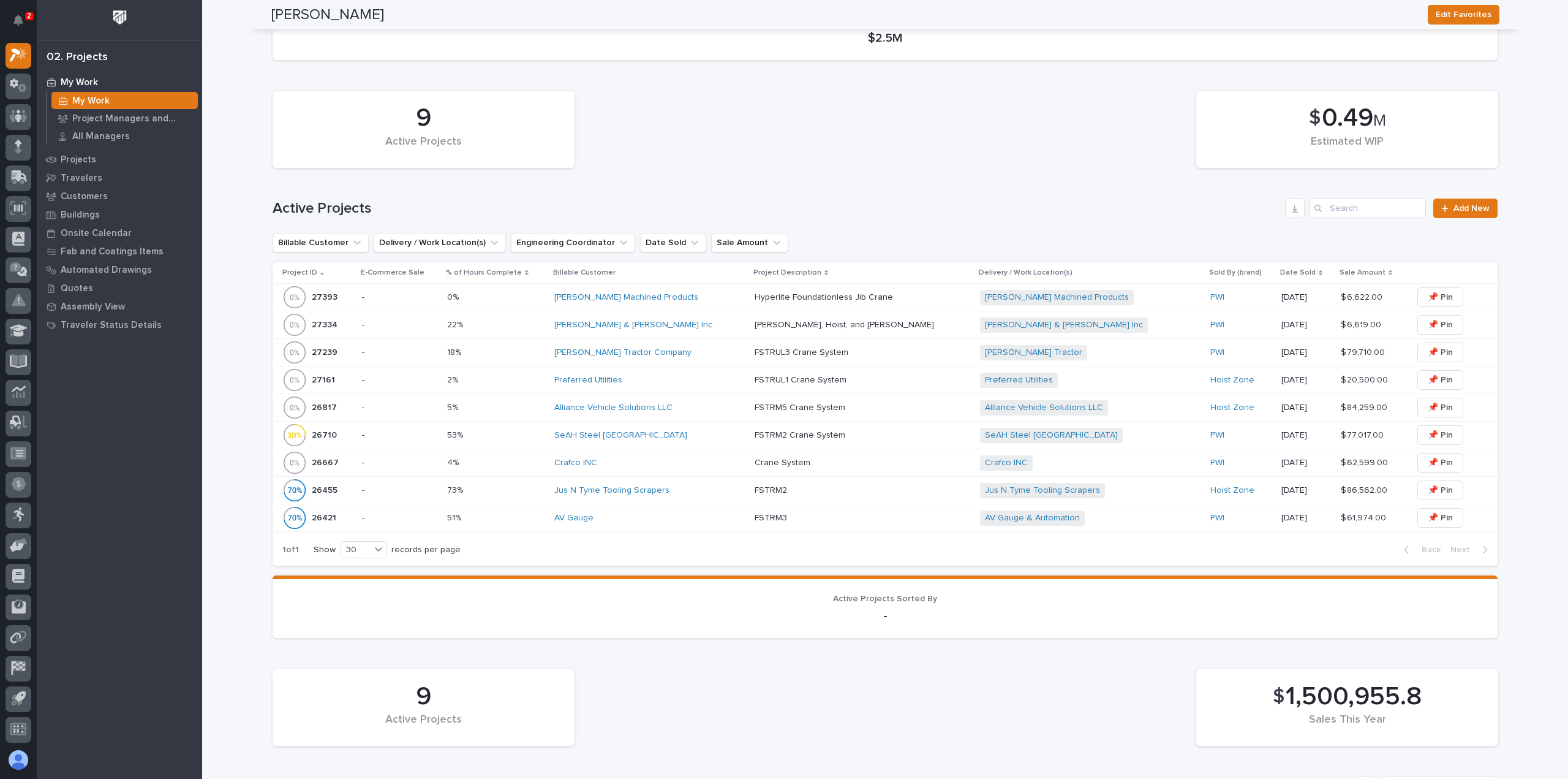
scroll to position [0, 0]
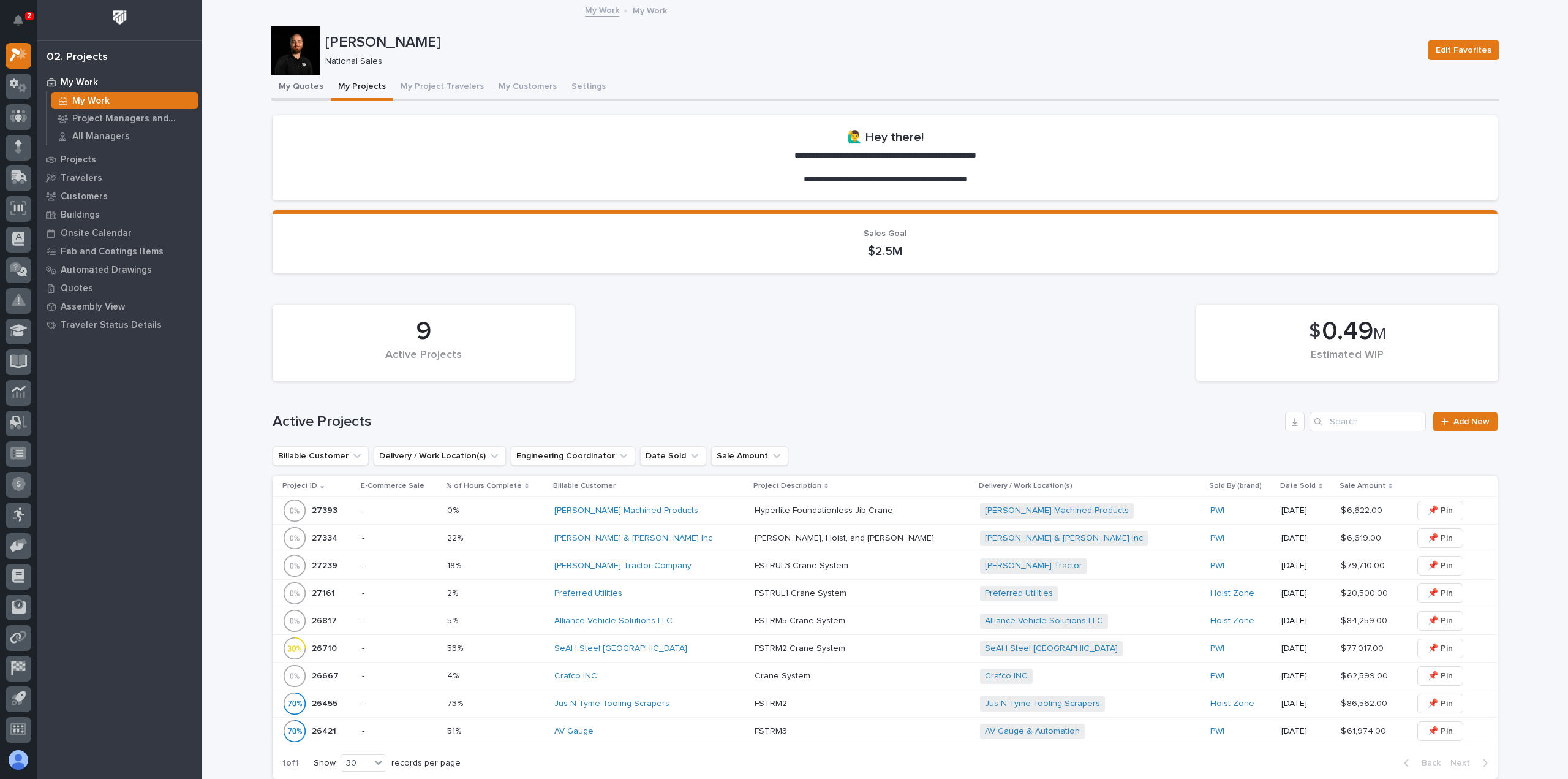
click at [298, 86] on button "My Quotes" at bounding box center [301, 88] width 60 height 26
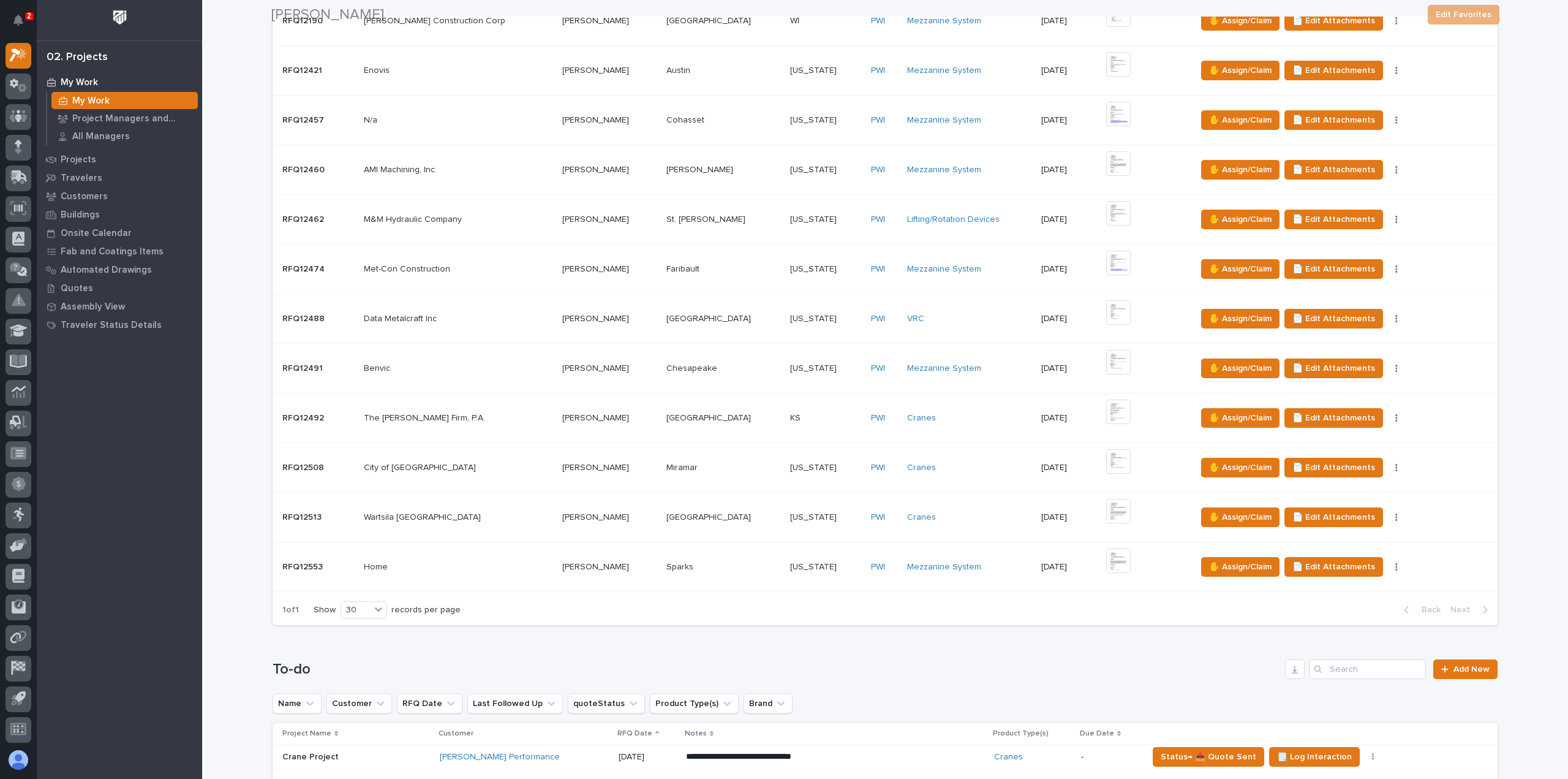
scroll to position [796, 0]
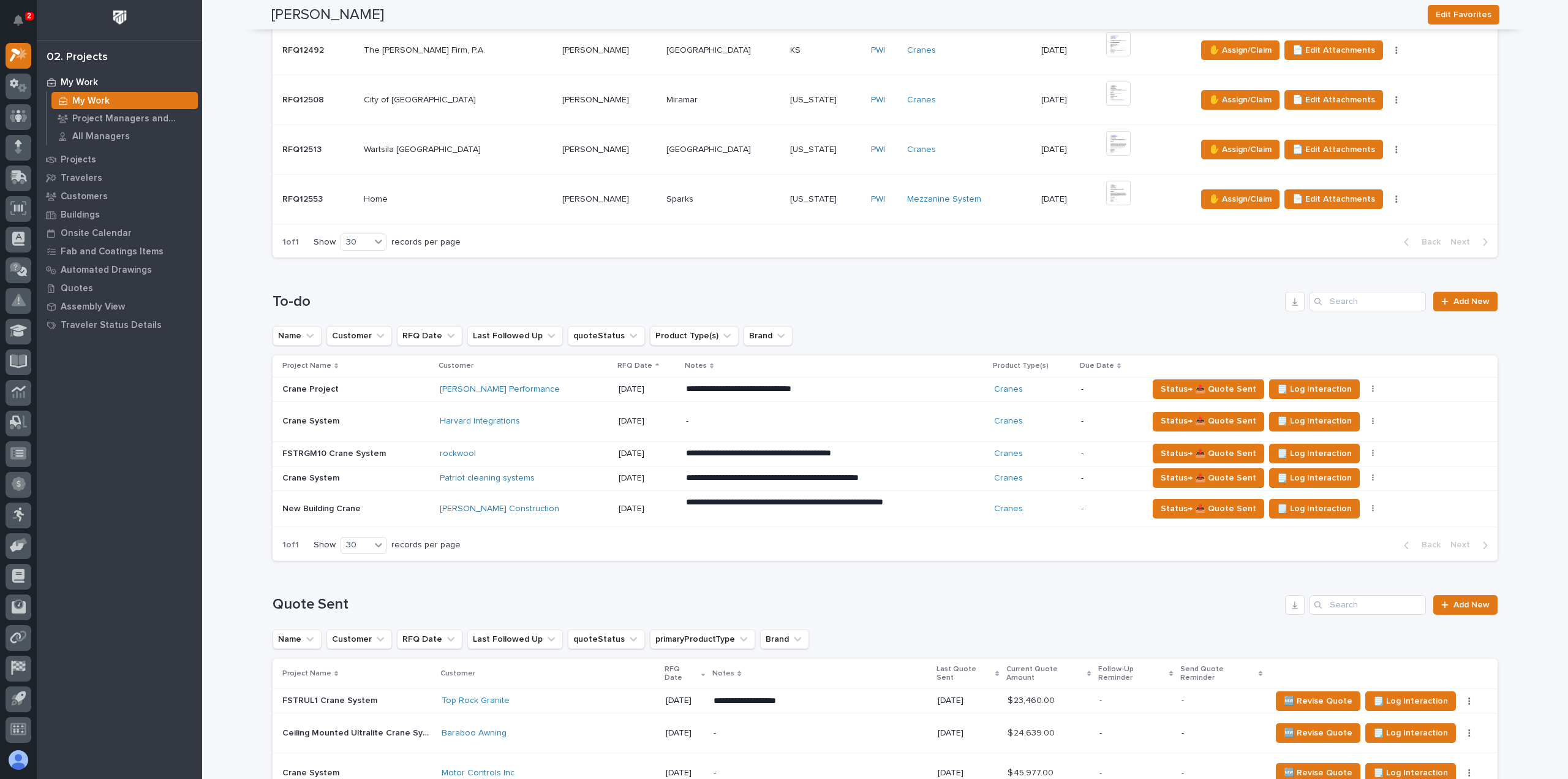
click at [543, 390] on div "[PERSON_NAME] Performance" at bounding box center [524, 389] width 169 height 10
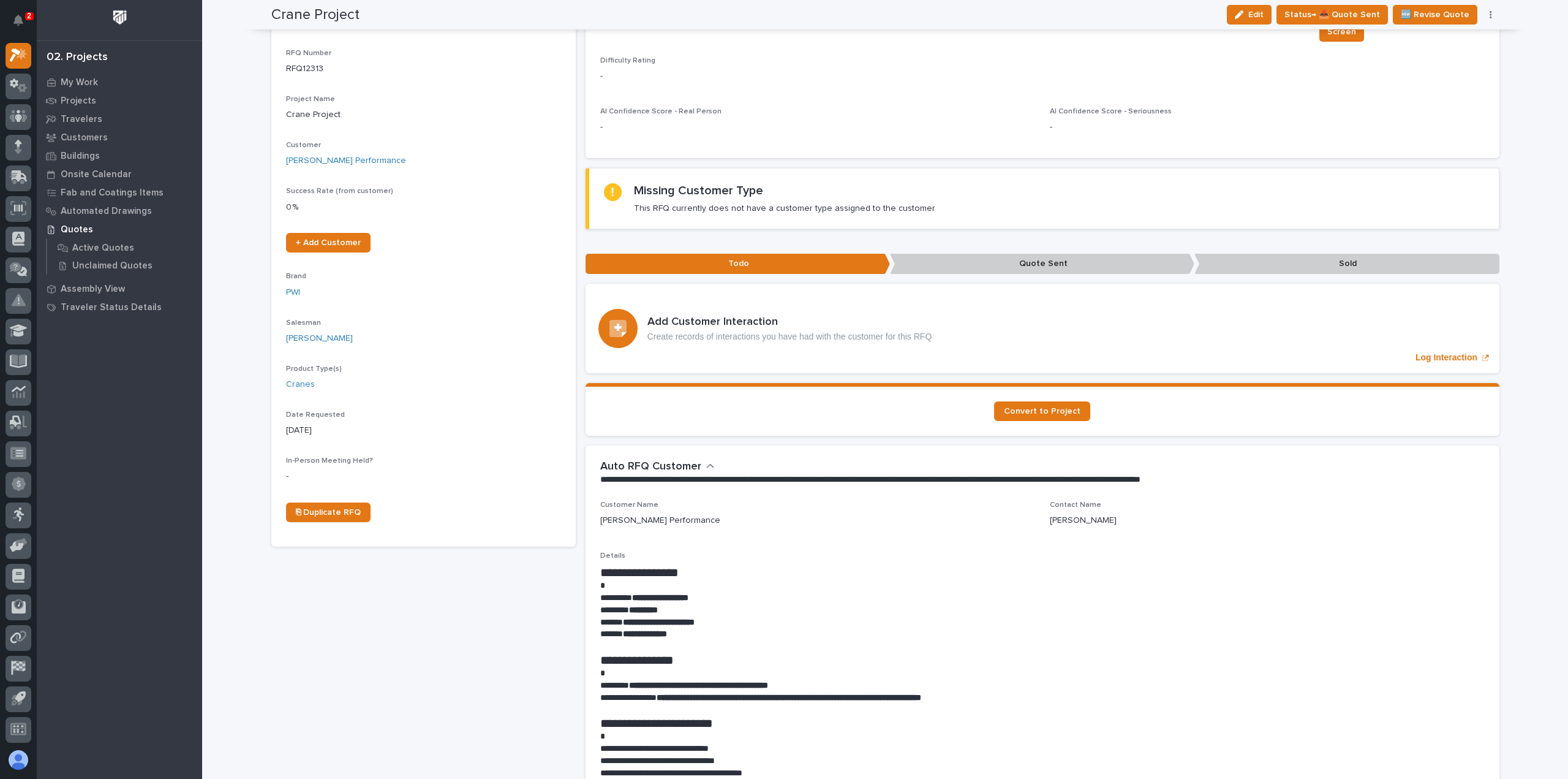
scroll to position [123, 0]
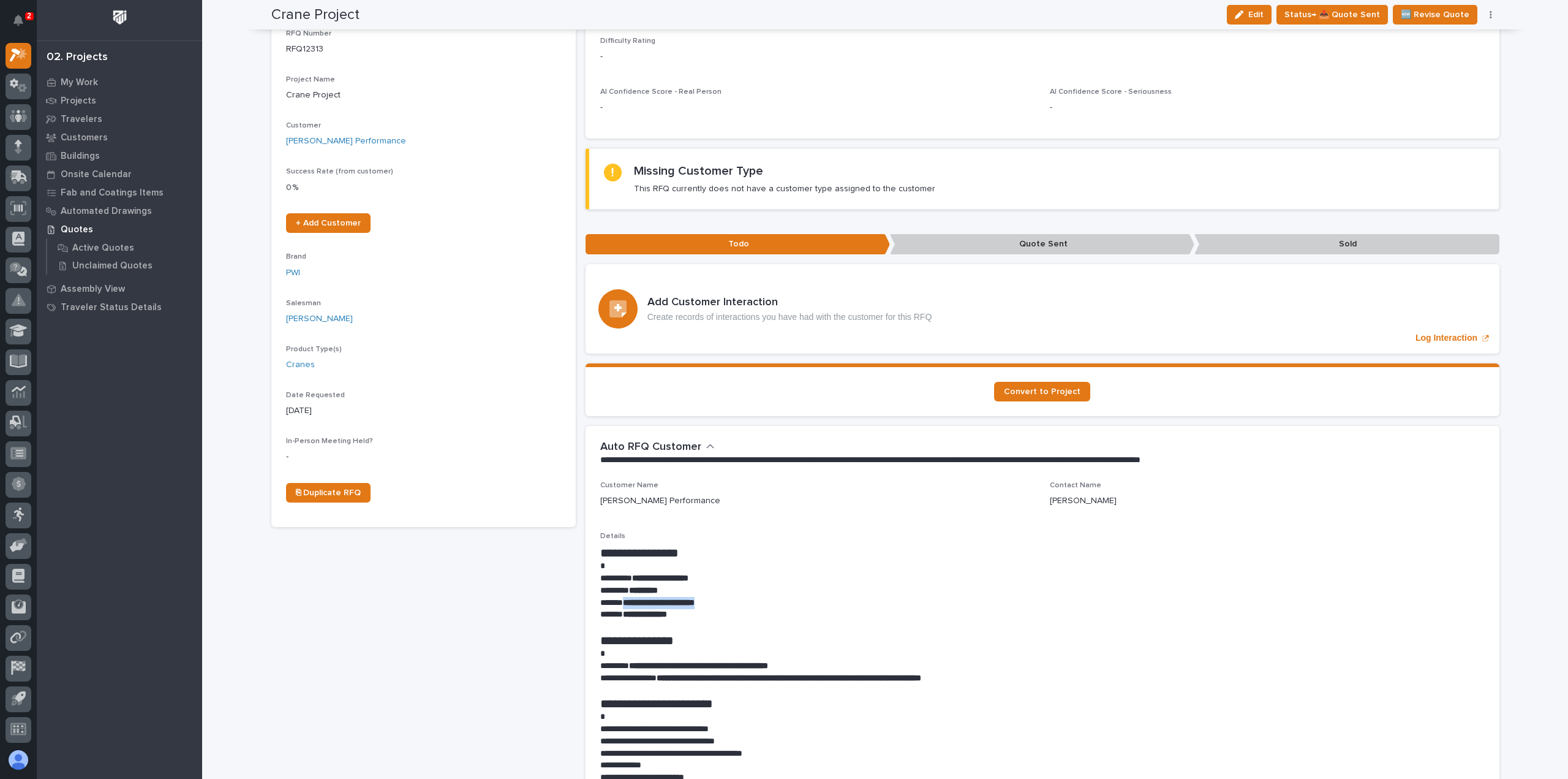
drag, startPoint x: 731, startPoint y: 585, endPoint x: 620, endPoint y: 581, distance: 111.1
click at [620, 597] on p "**********" at bounding box center [1043, 603] width 884 height 12
copy strong "**********"
click at [821, 531] on p "Details" at bounding box center [1043, 536] width 884 height 9
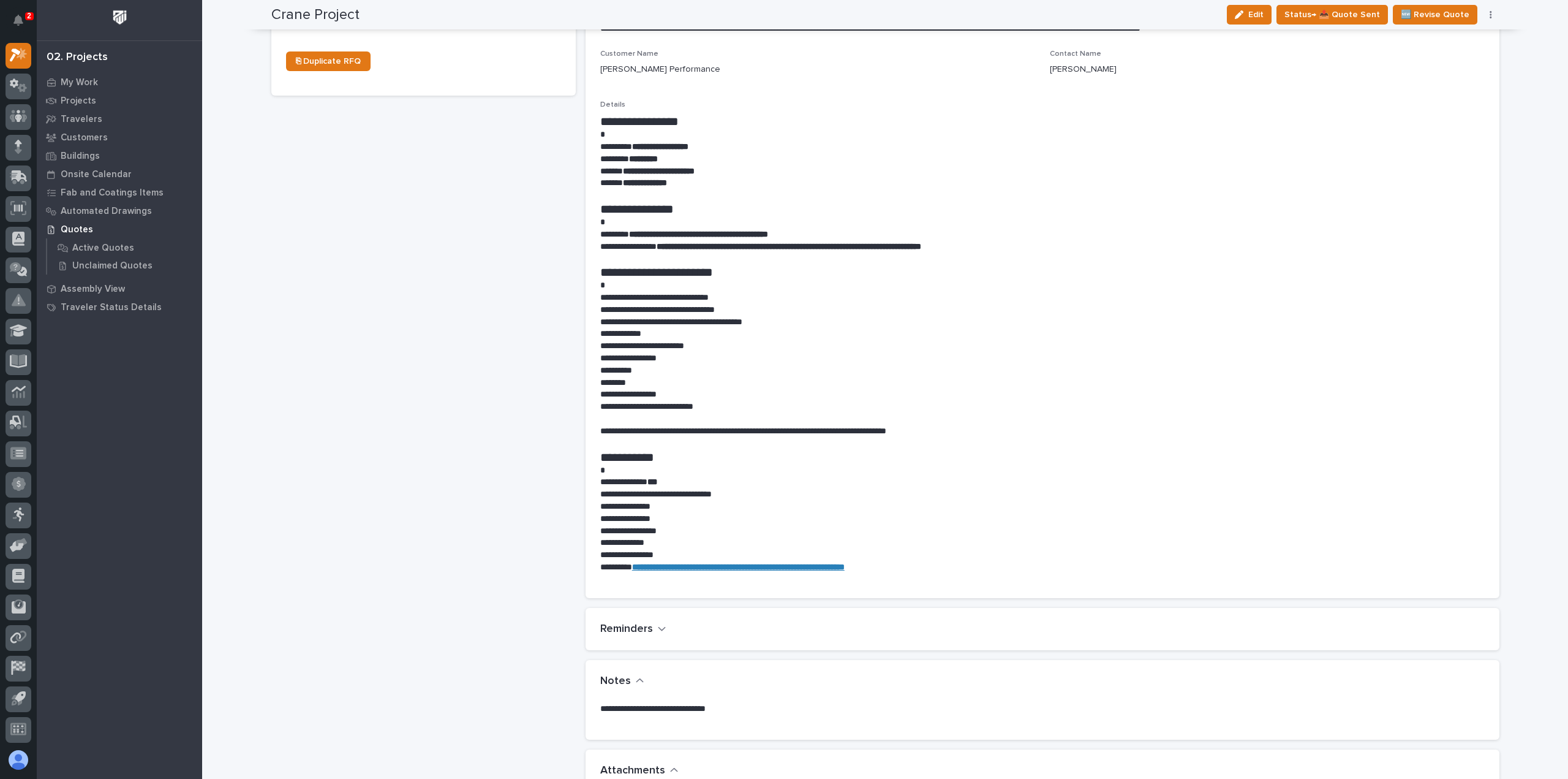
scroll to position [612, 0]
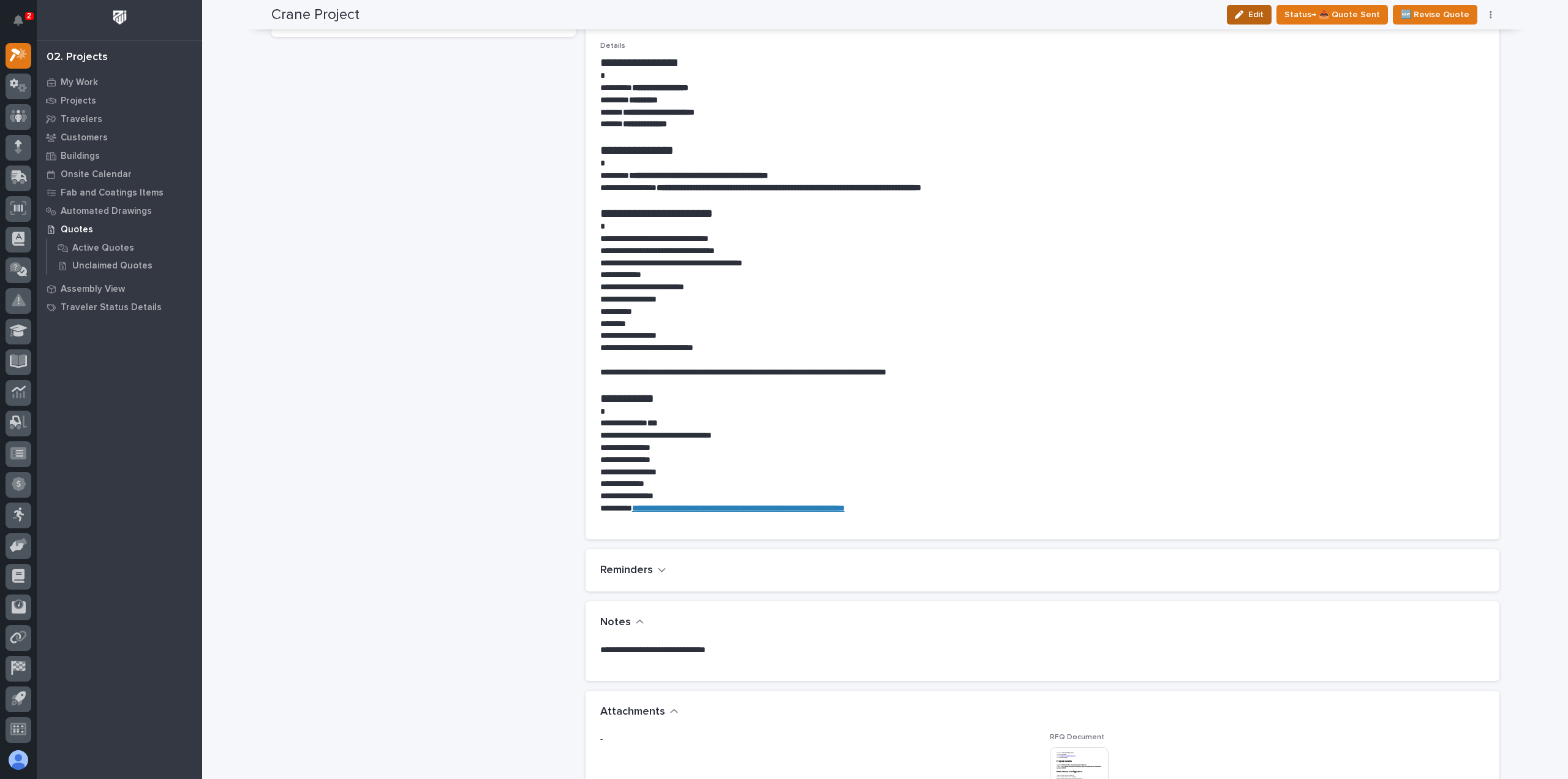
click at [1264, 16] on span "Edit" at bounding box center [1256, 14] width 15 height 11
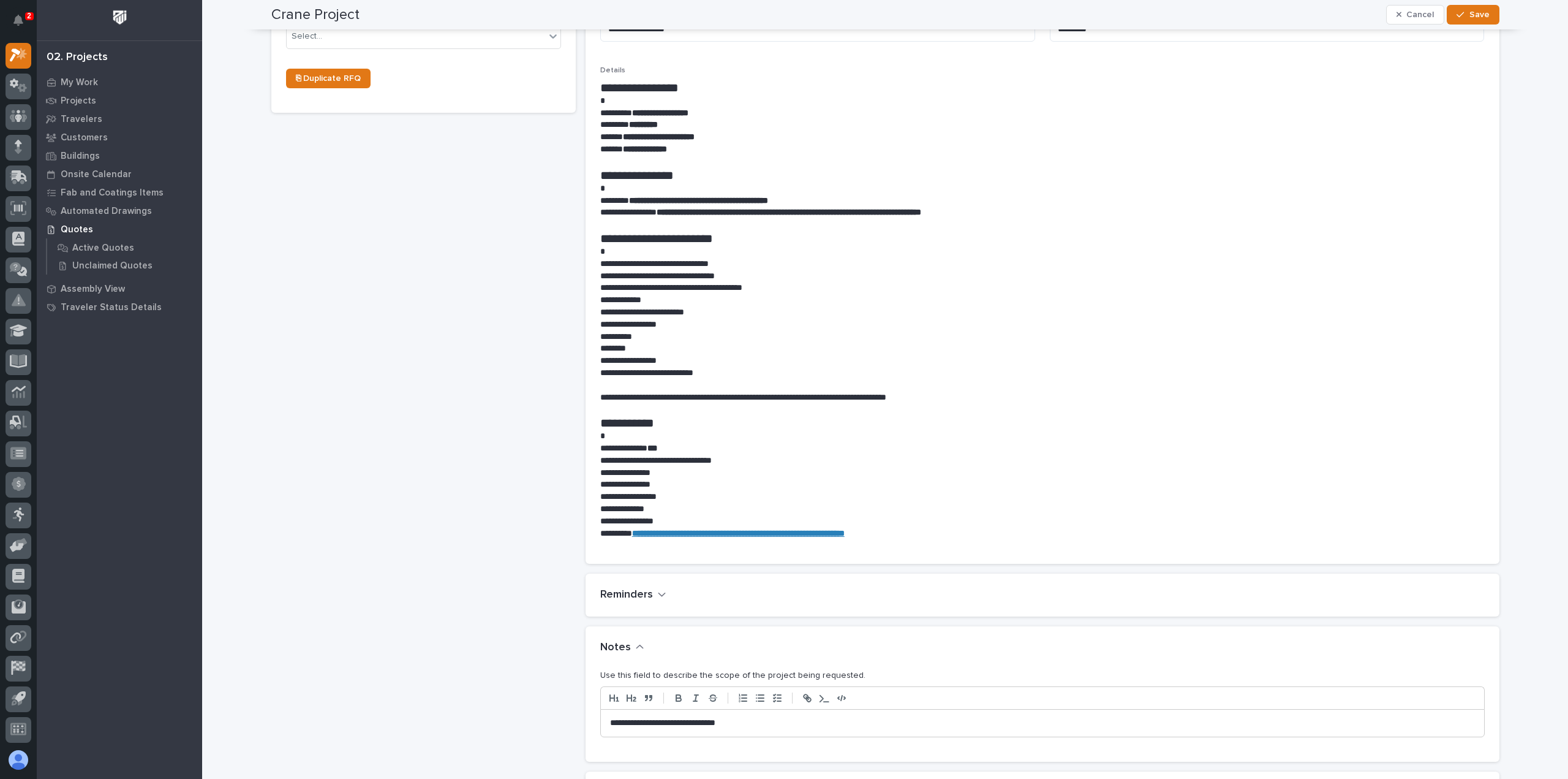
scroll to position [665, 0]
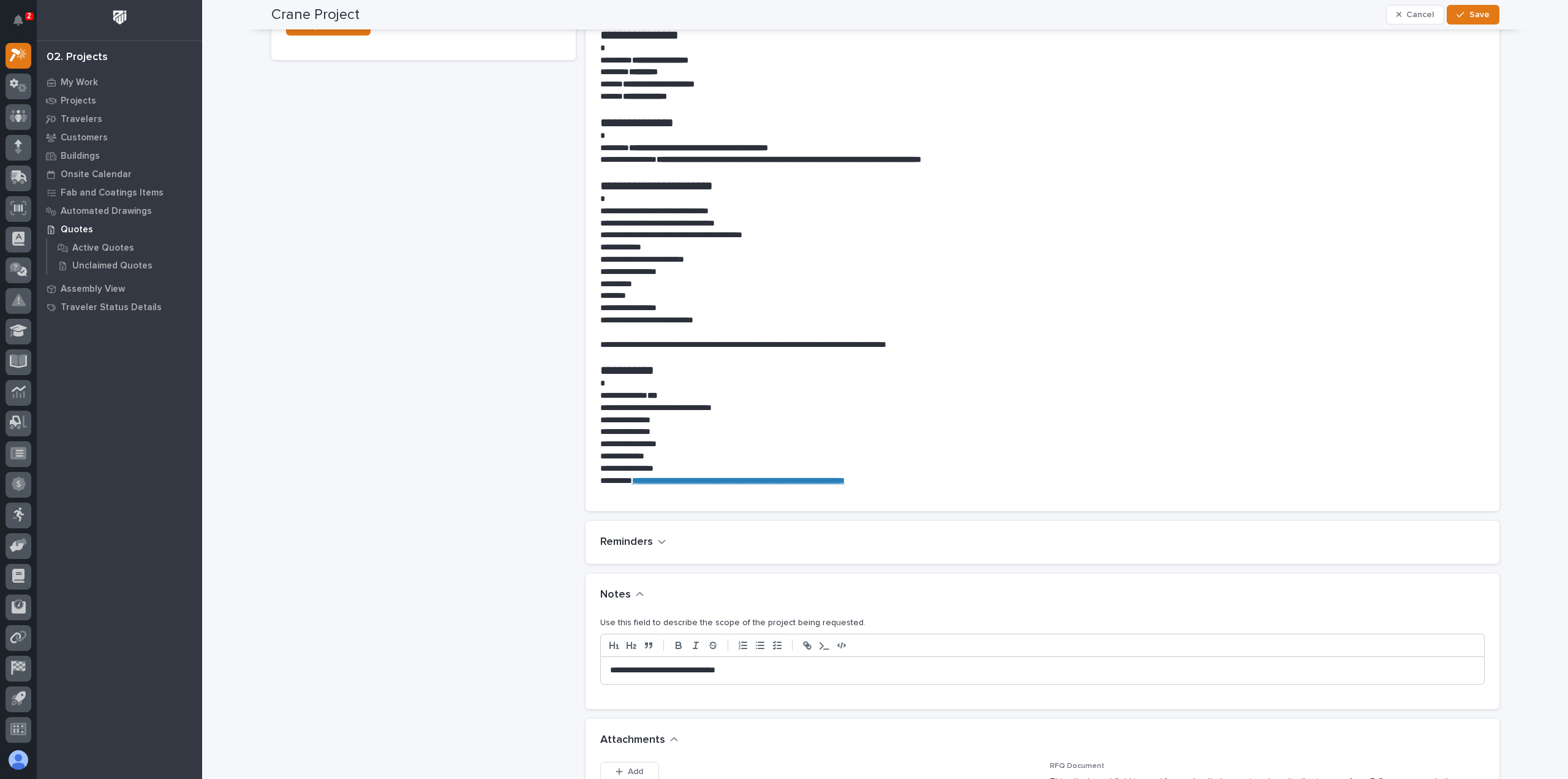
click at [782, 664] on p "**********" at bounding box center [1042, 670] width 865 height 12
click at [1451, 12] on button "Save" at bounding box center [1473, 14] width 52 height 20
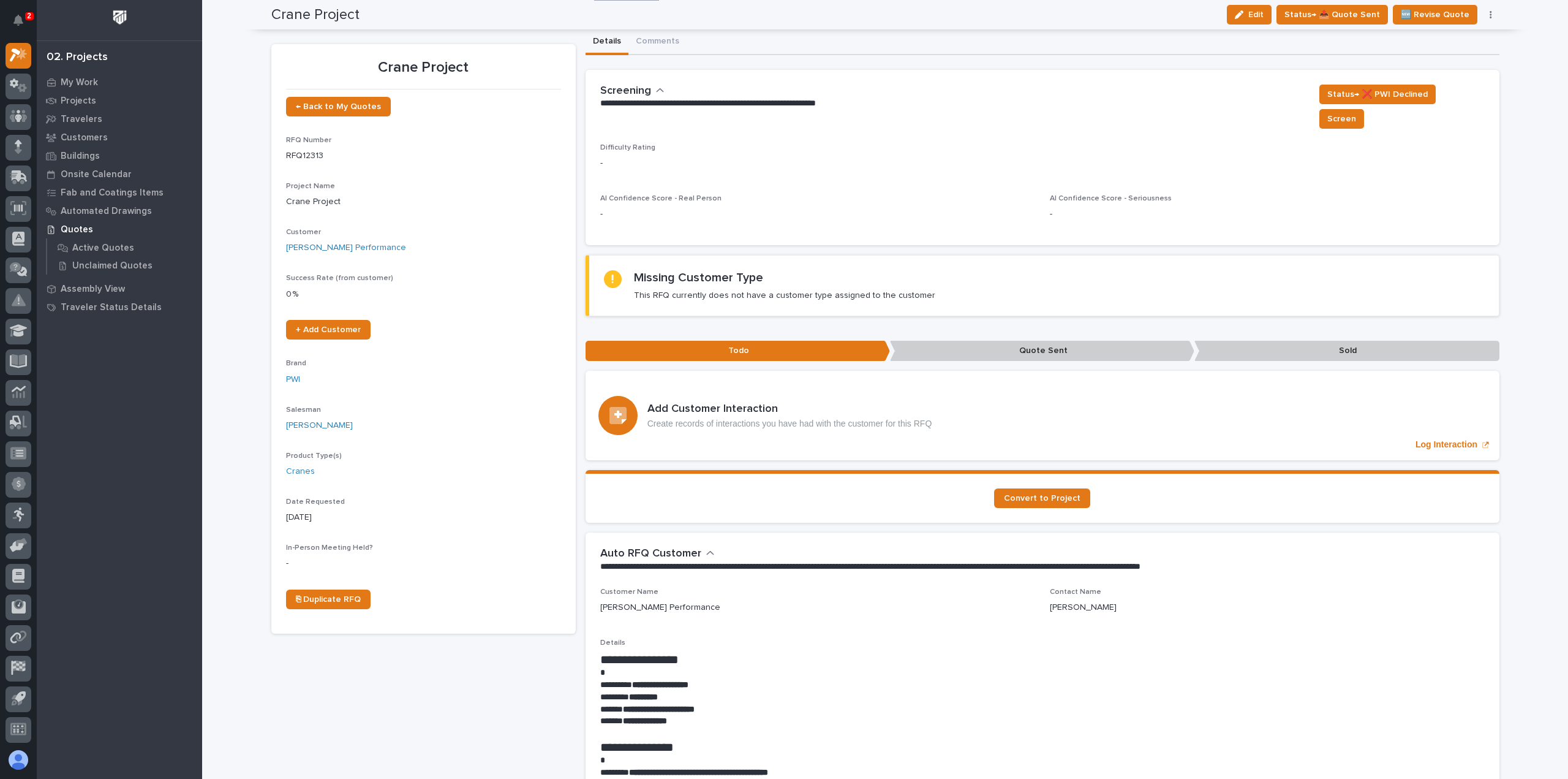
scroll to position [0, 0]
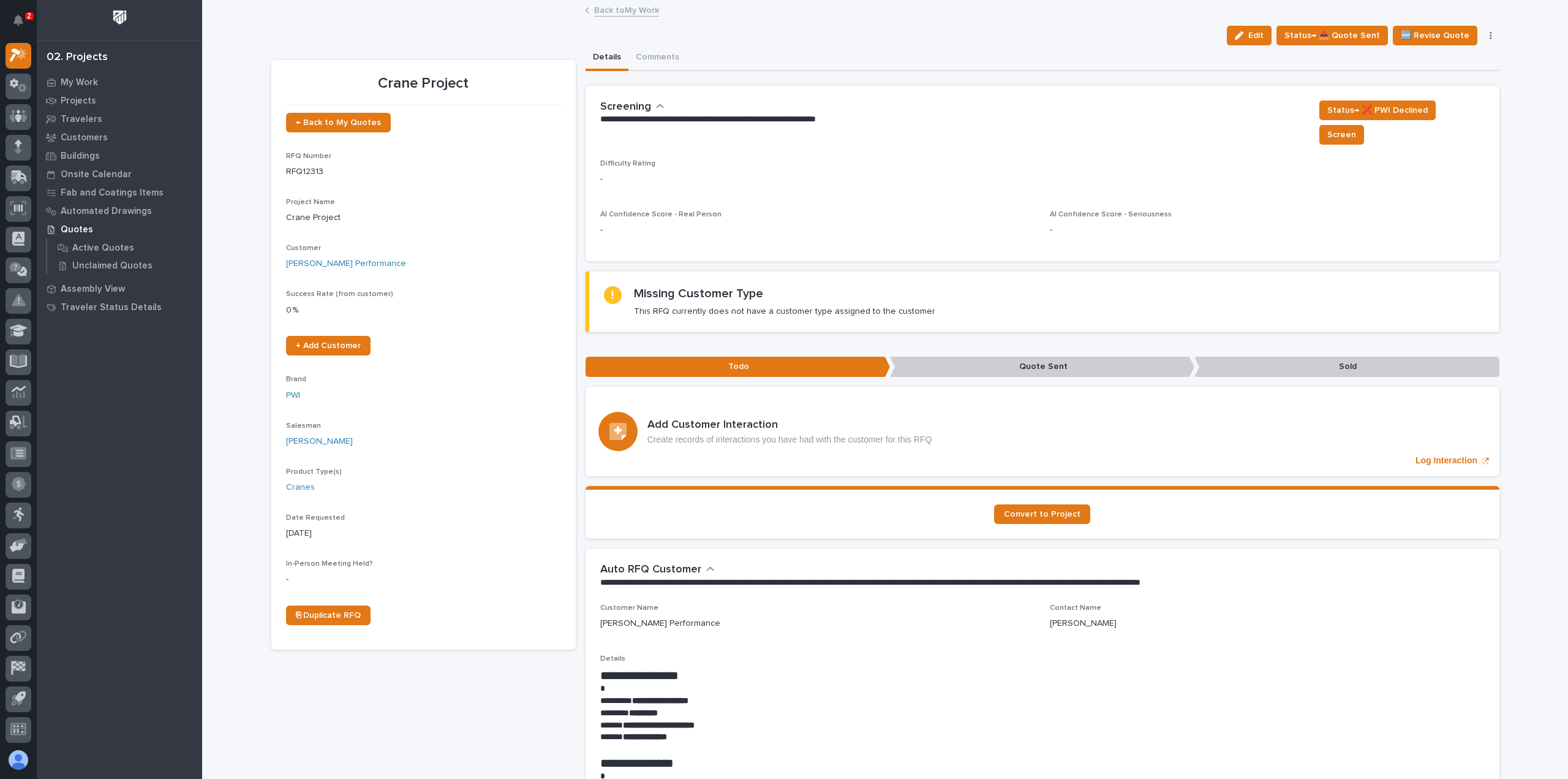
click at [625, 6] on link "Back to My Work" at bounding box center [627, 10] width 65 height 14
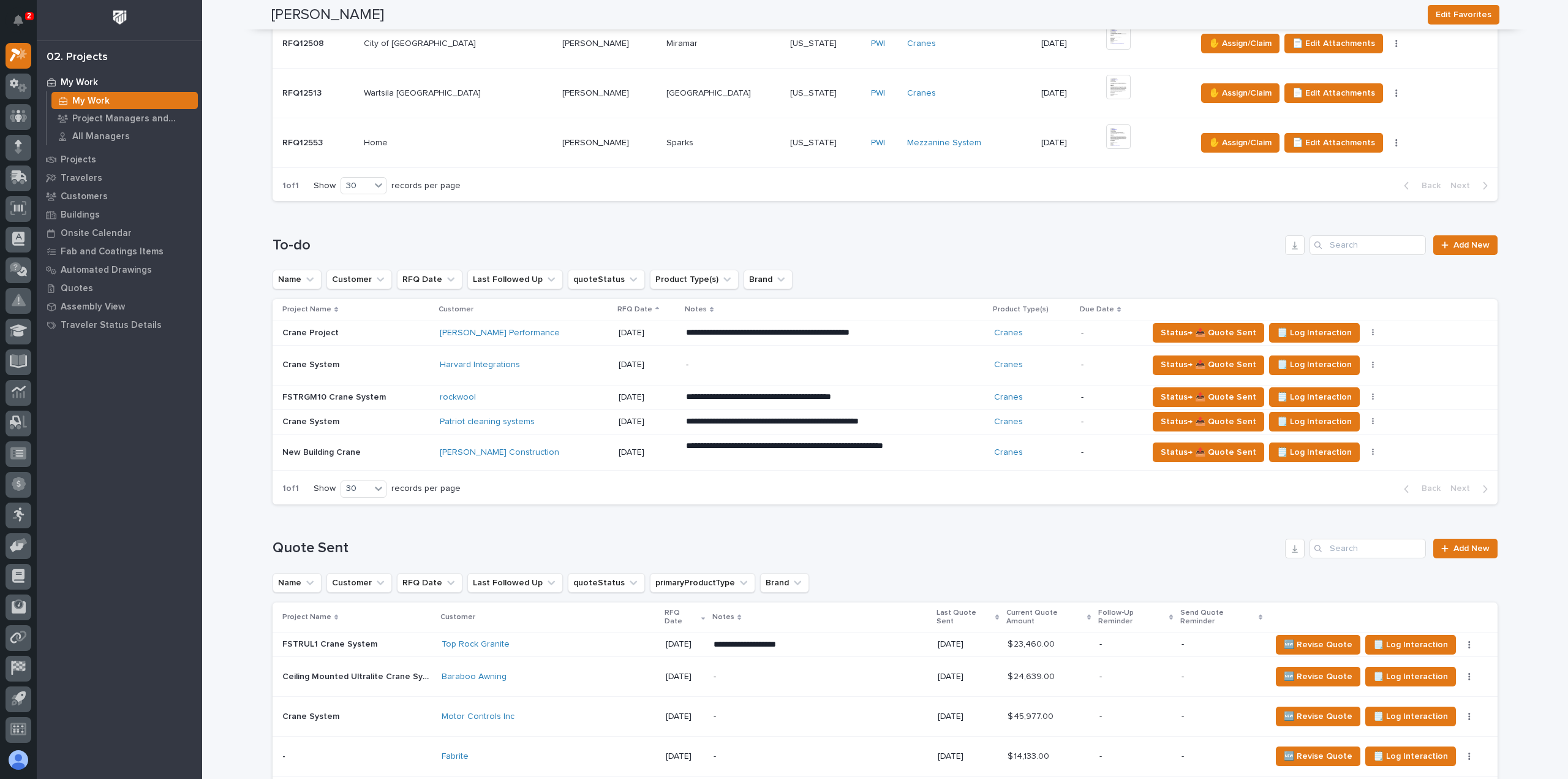
scroll to position [980, 0]
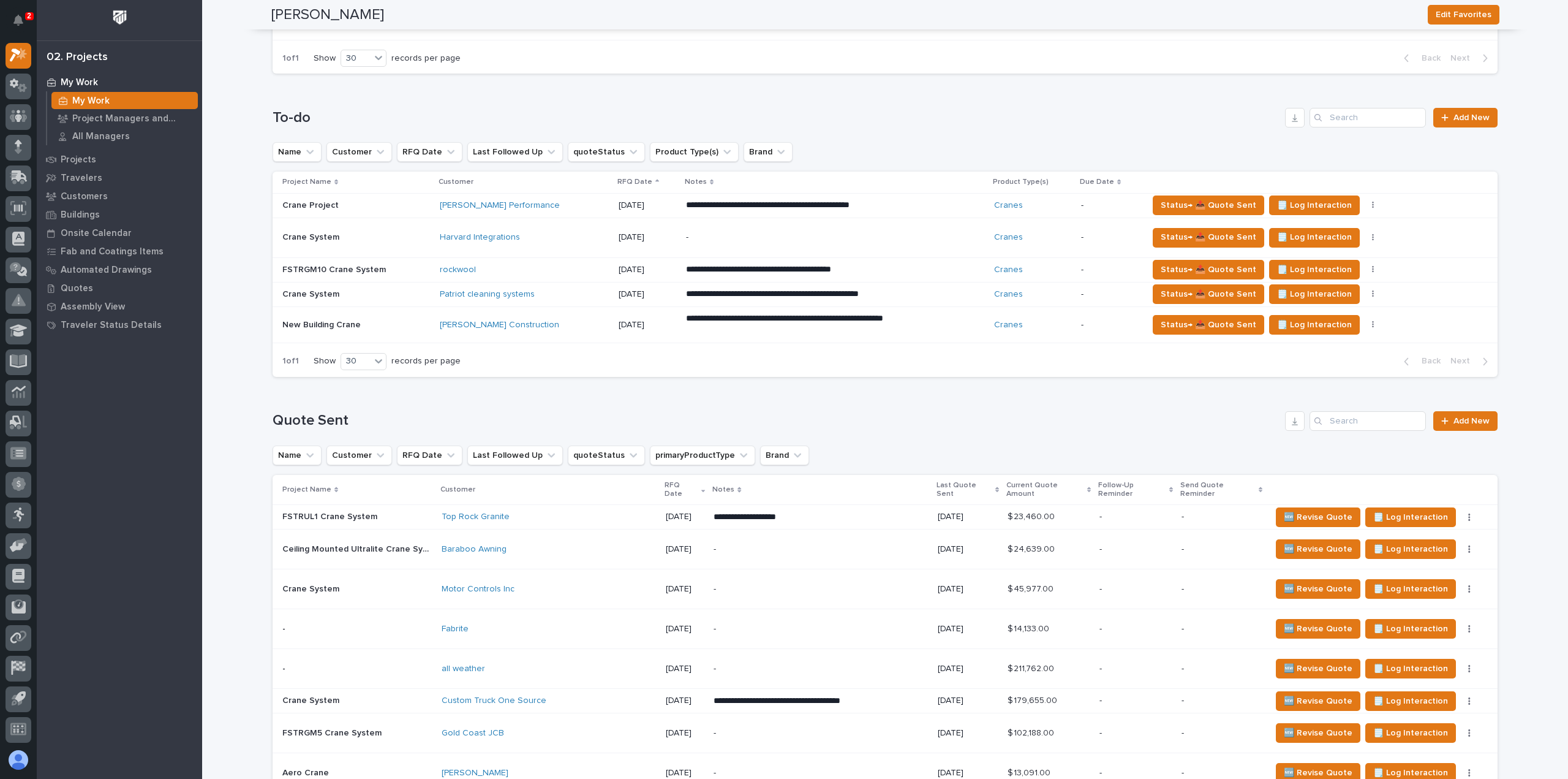
click at [723, 584] on p "-" at bounding box center [821, 588] width 215 height 10
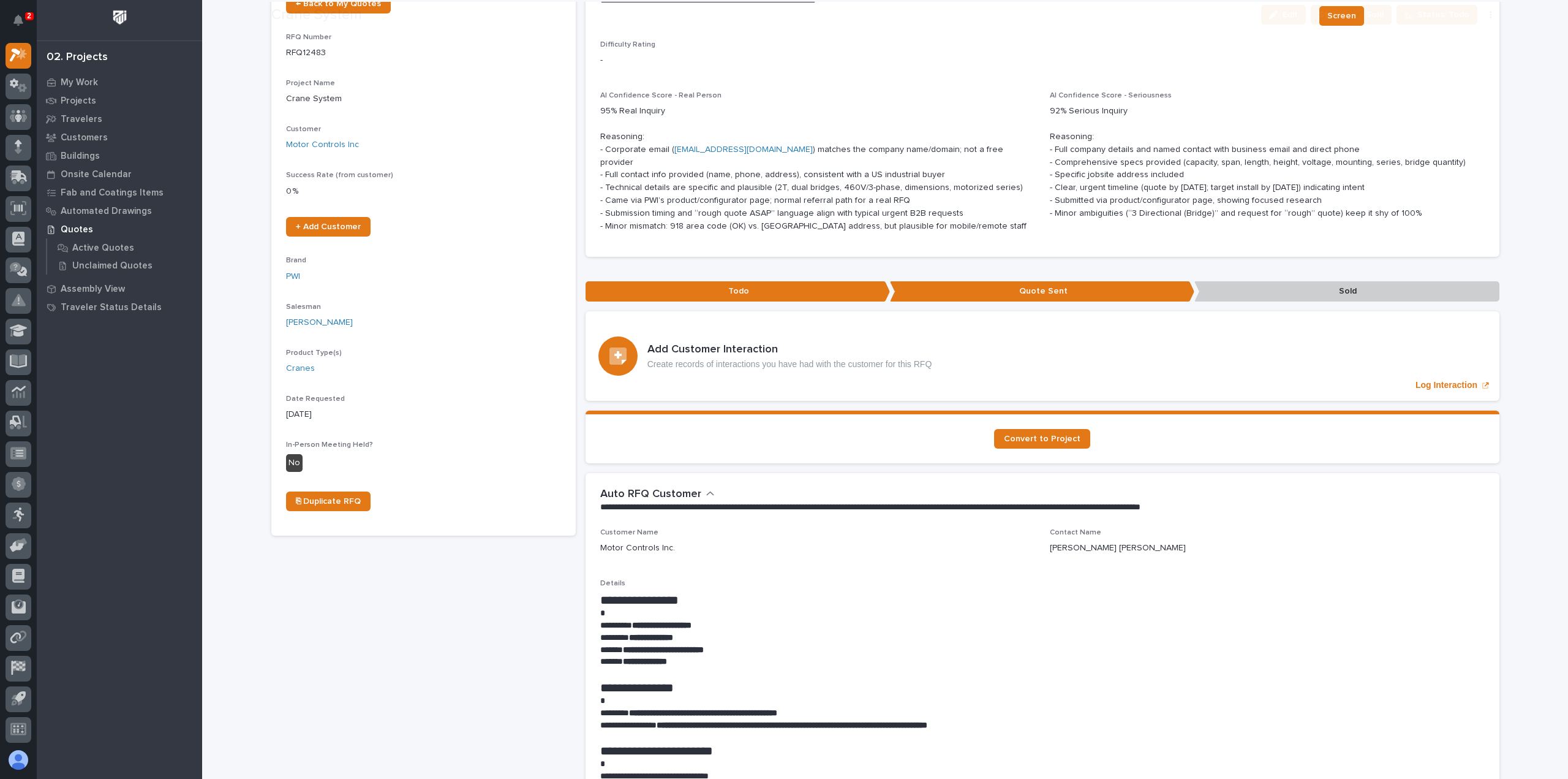
scroll to position [123, 0]
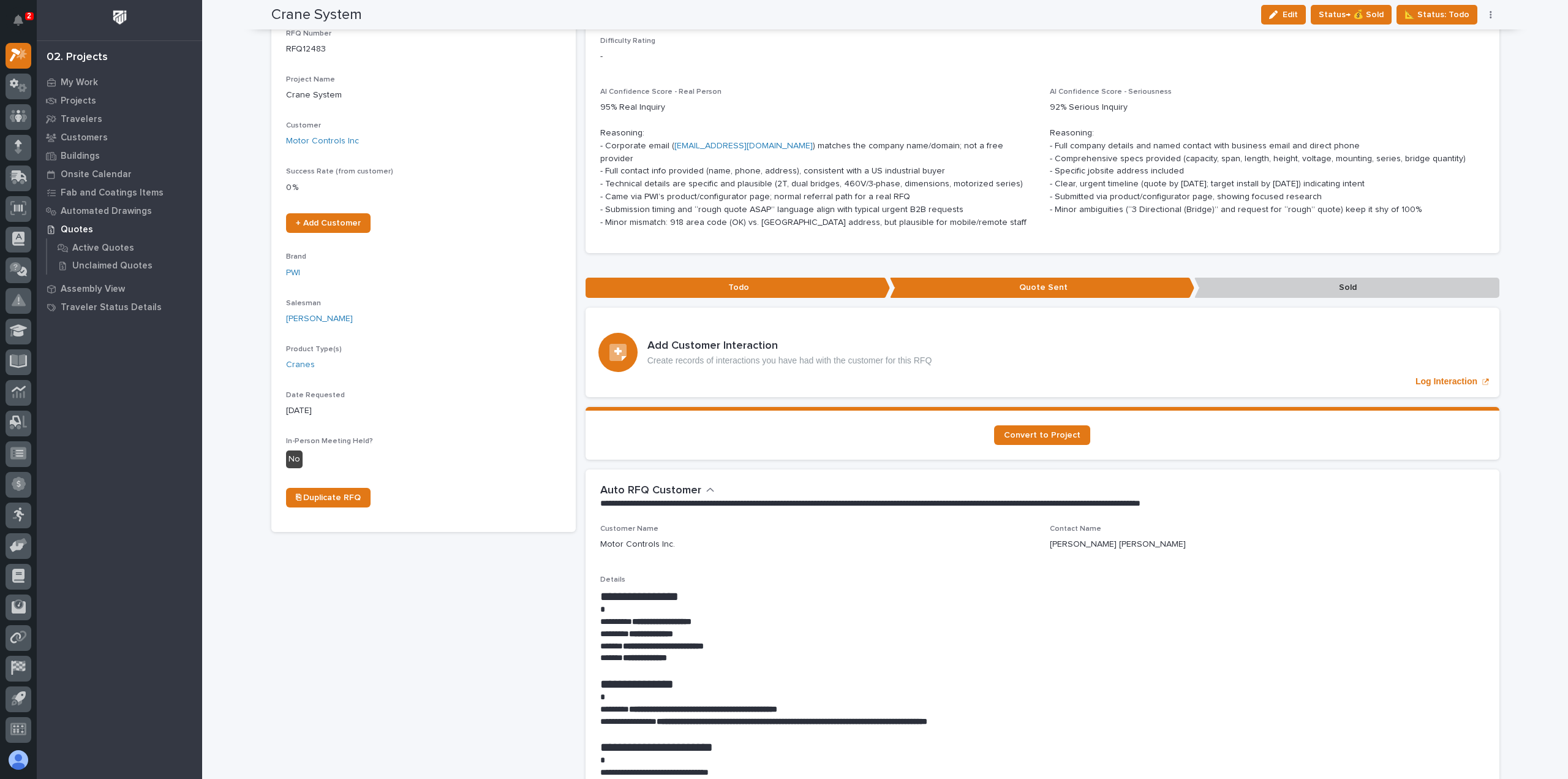
drag, startPoint x: 649, startPoint y: 165, endPoint x: 684, endPoint y: 169, distance: 35.2
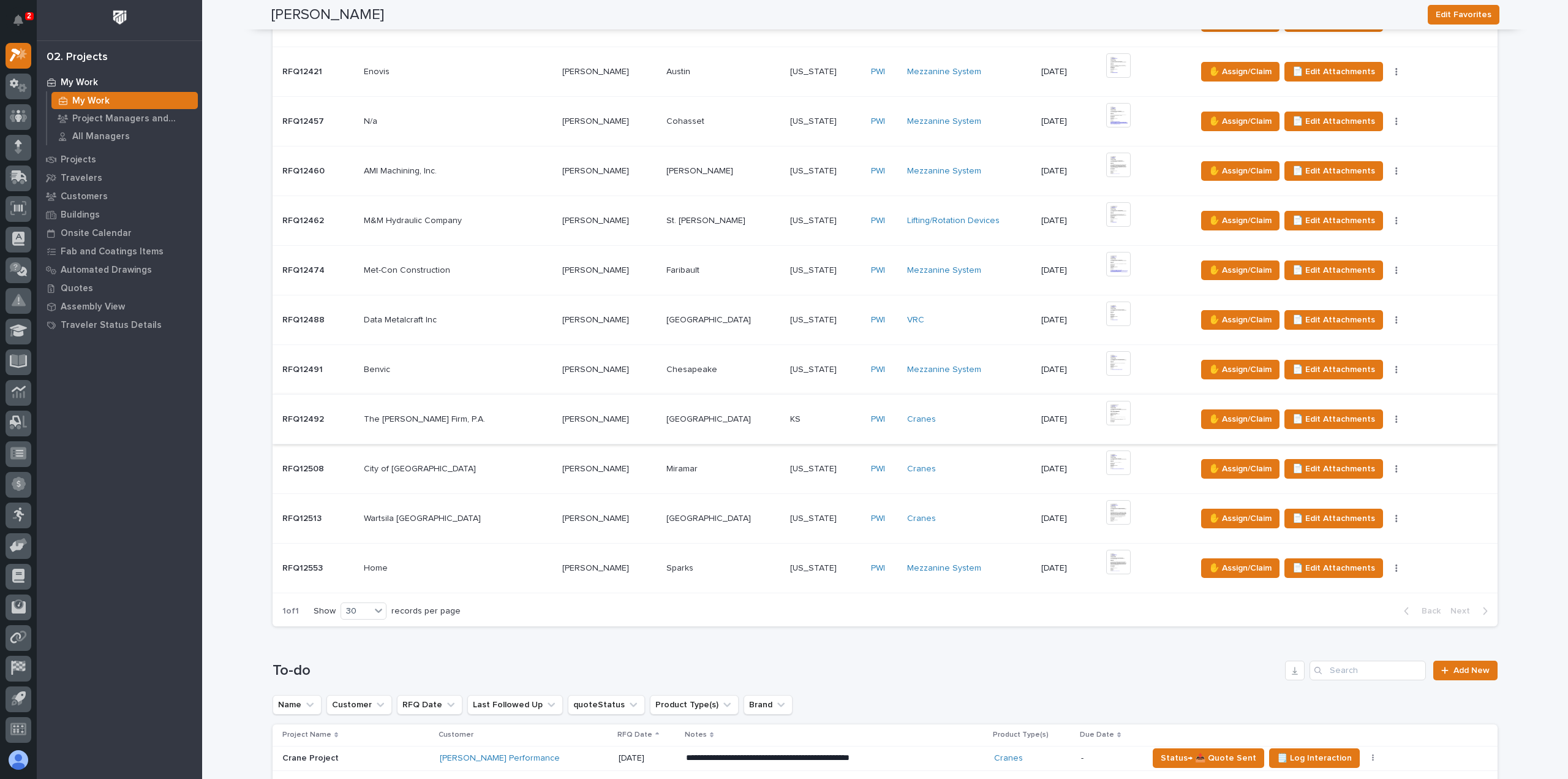
scroll to position [429, 0]
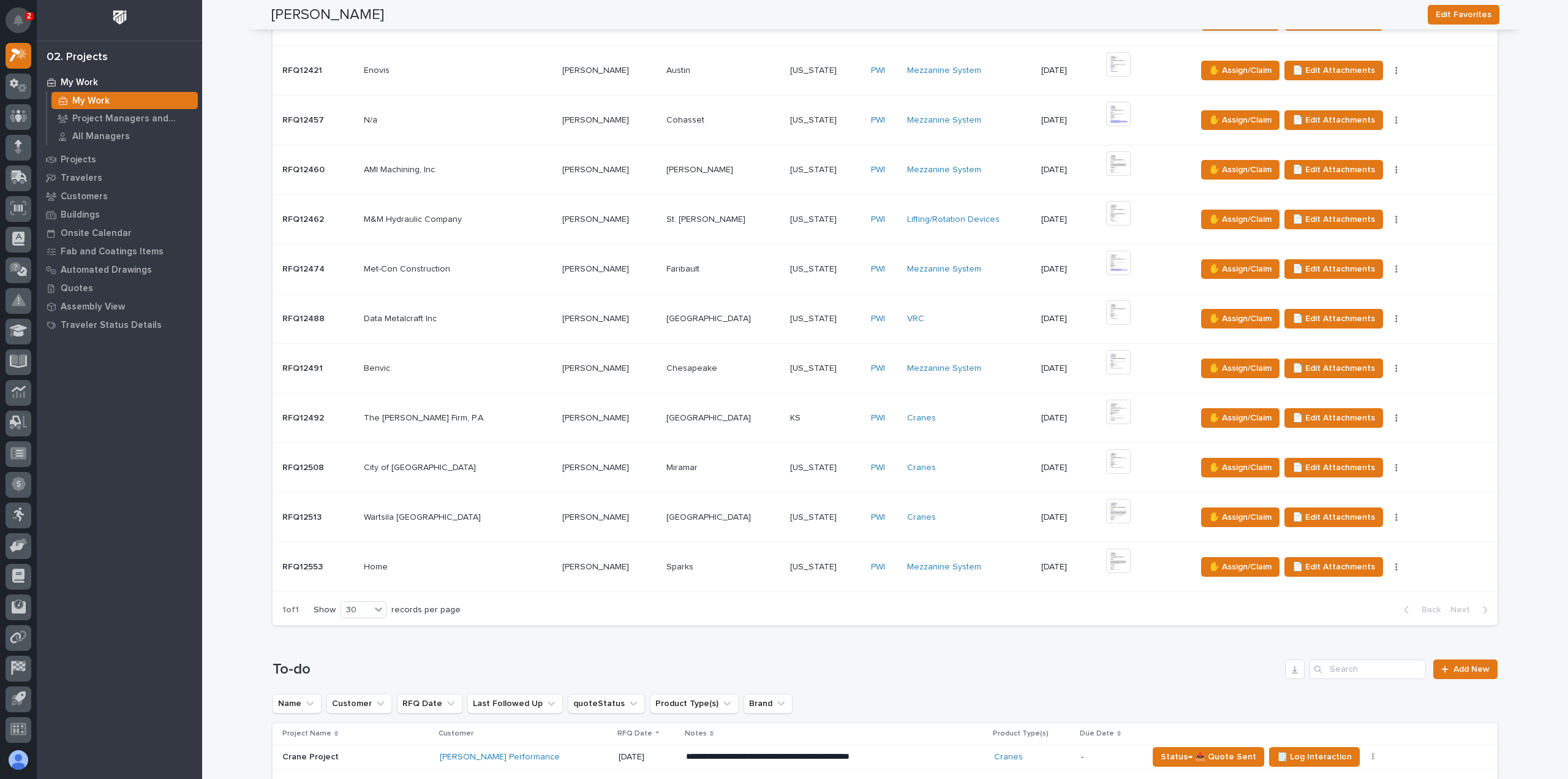
click at [20, 23] on icon "Notifications" at bounding box center [19, 20] width 10 height 11
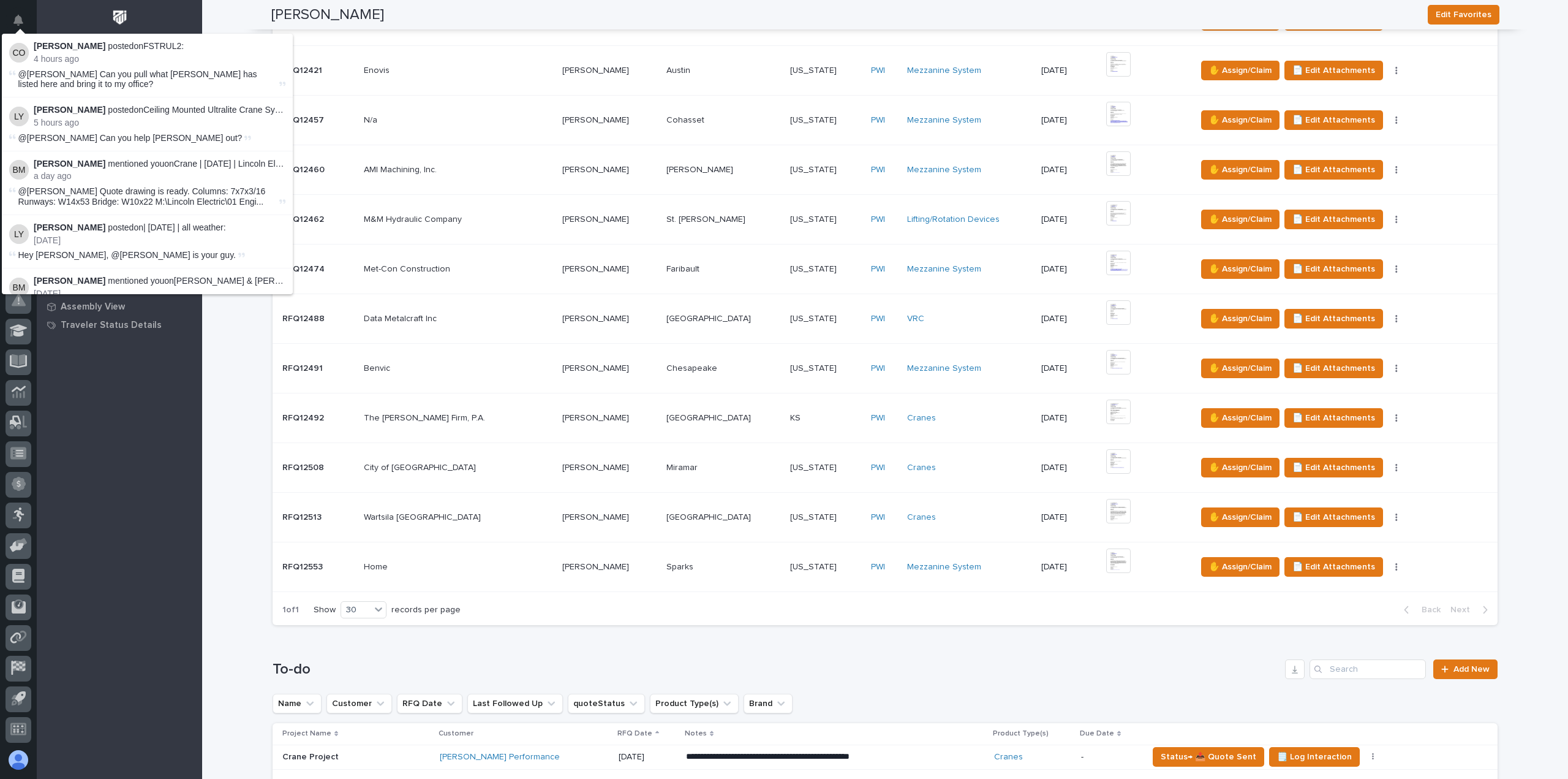
drag, startPoint x: 497, startPoint y: 624, endPoint x: 498, endPoint y: 616, distance: 8.1
click at [497, 624] on div "Loading... Saving… Unclaimed RFQ's Name customer RFQ Date Last Followed Up quot…" at bounding box center [885, 261] width 1225 height 748
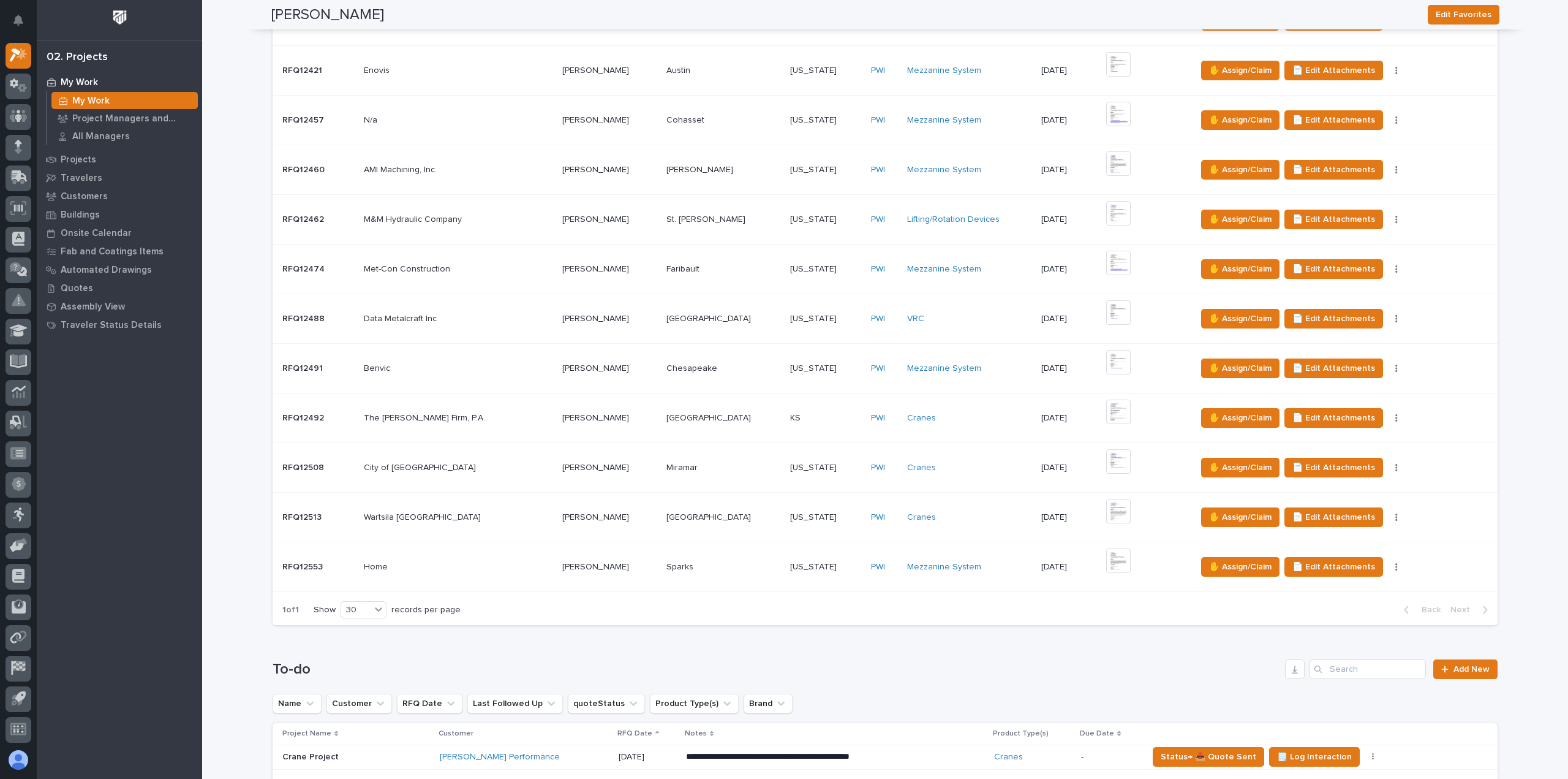
scroll to position [674, 0]
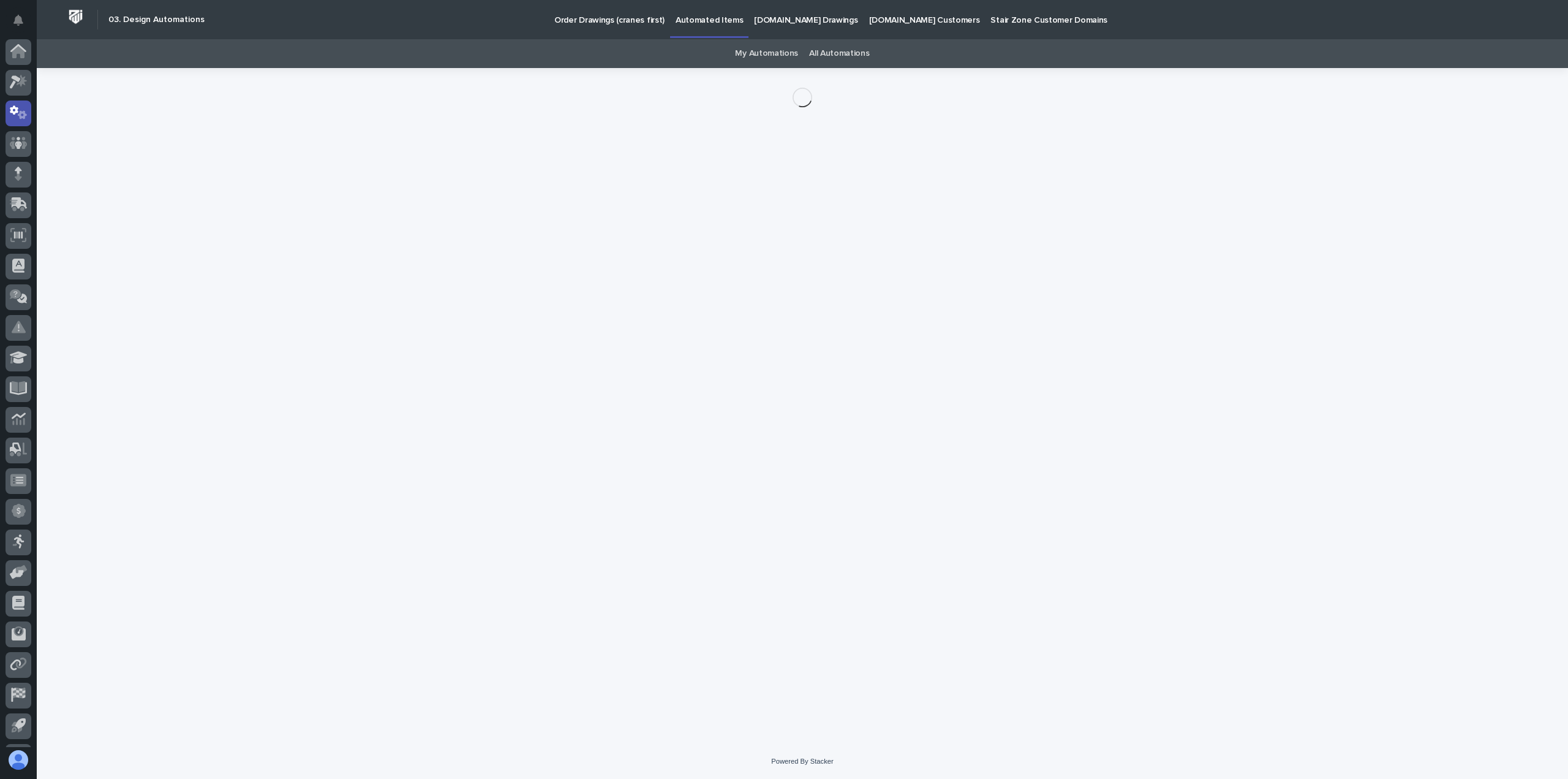
scroll to position [27, 0]
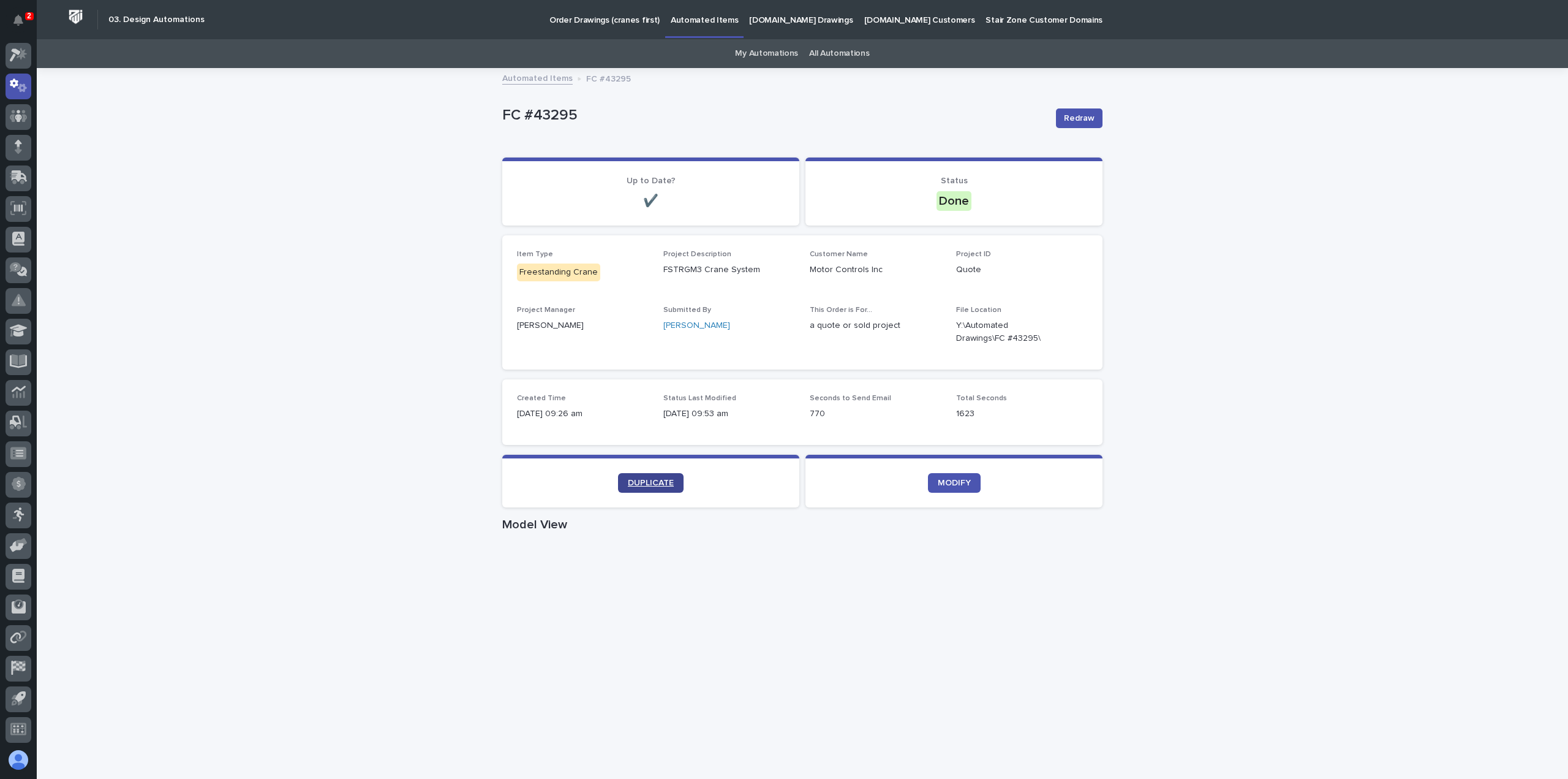
click at [638, 476] on link "DUPLICATE" at bounding box center [651, 483] width 66 height 20
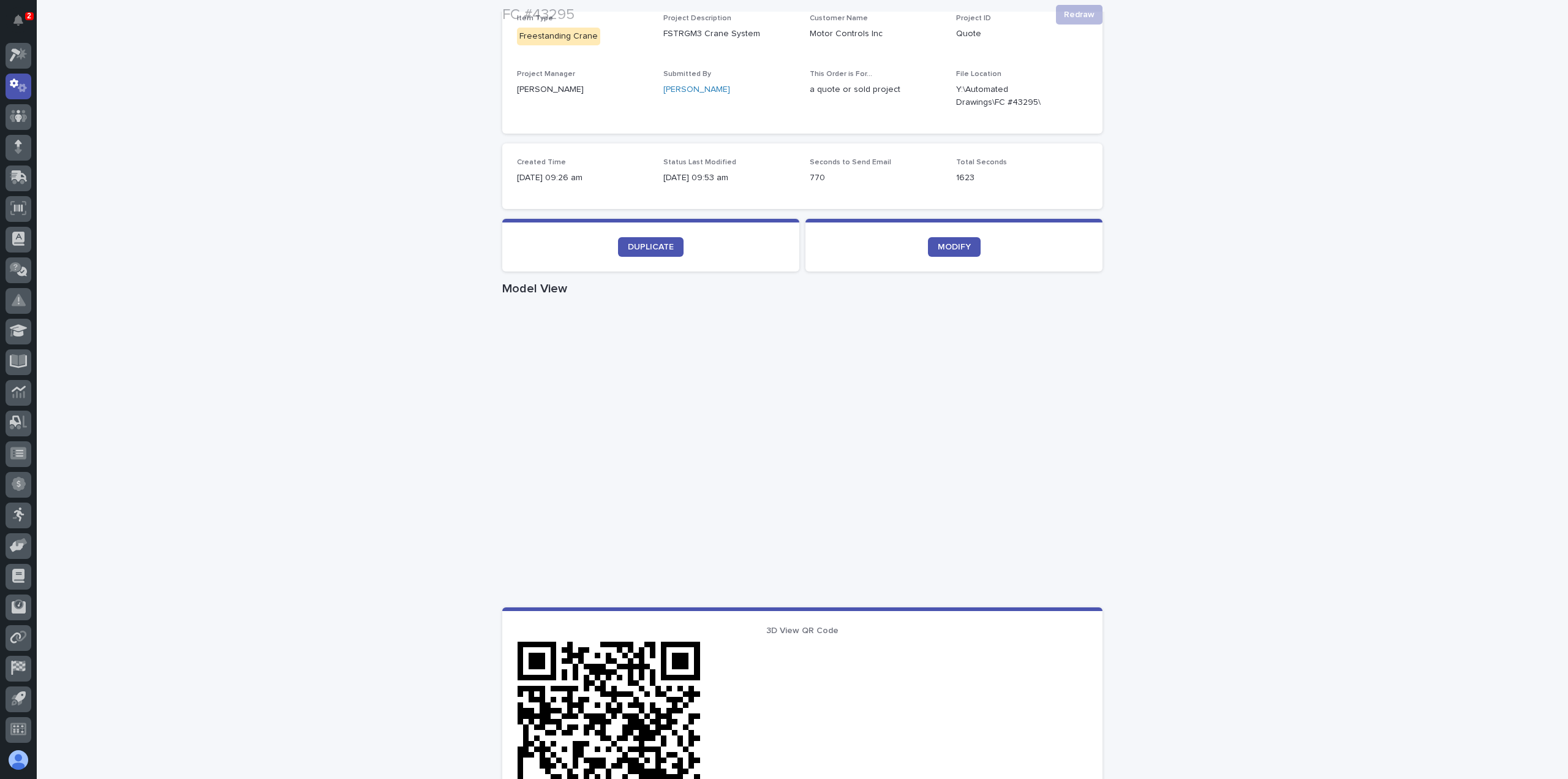
scroll to position [245, 0]
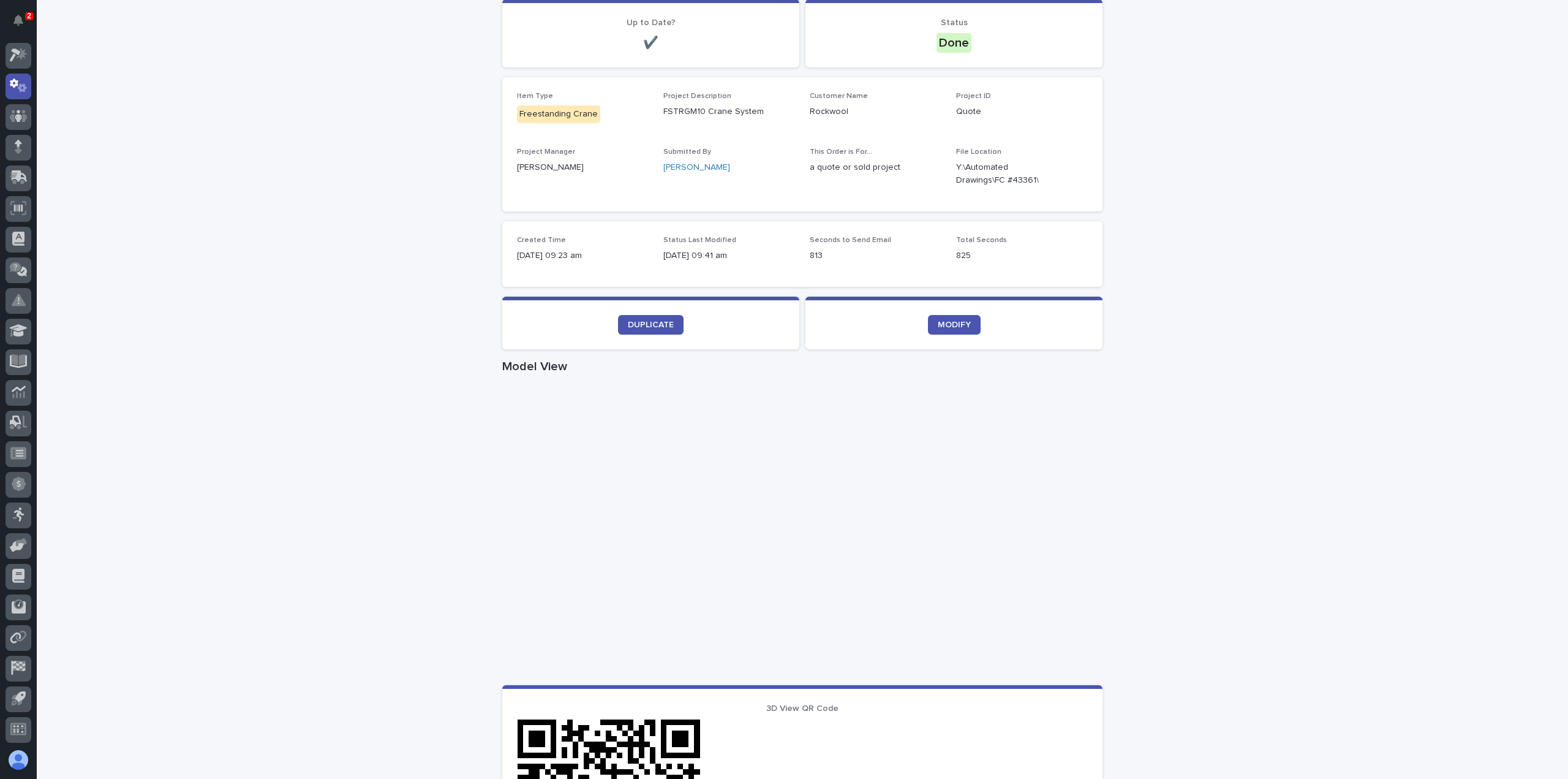
scroll to position [184, 0]
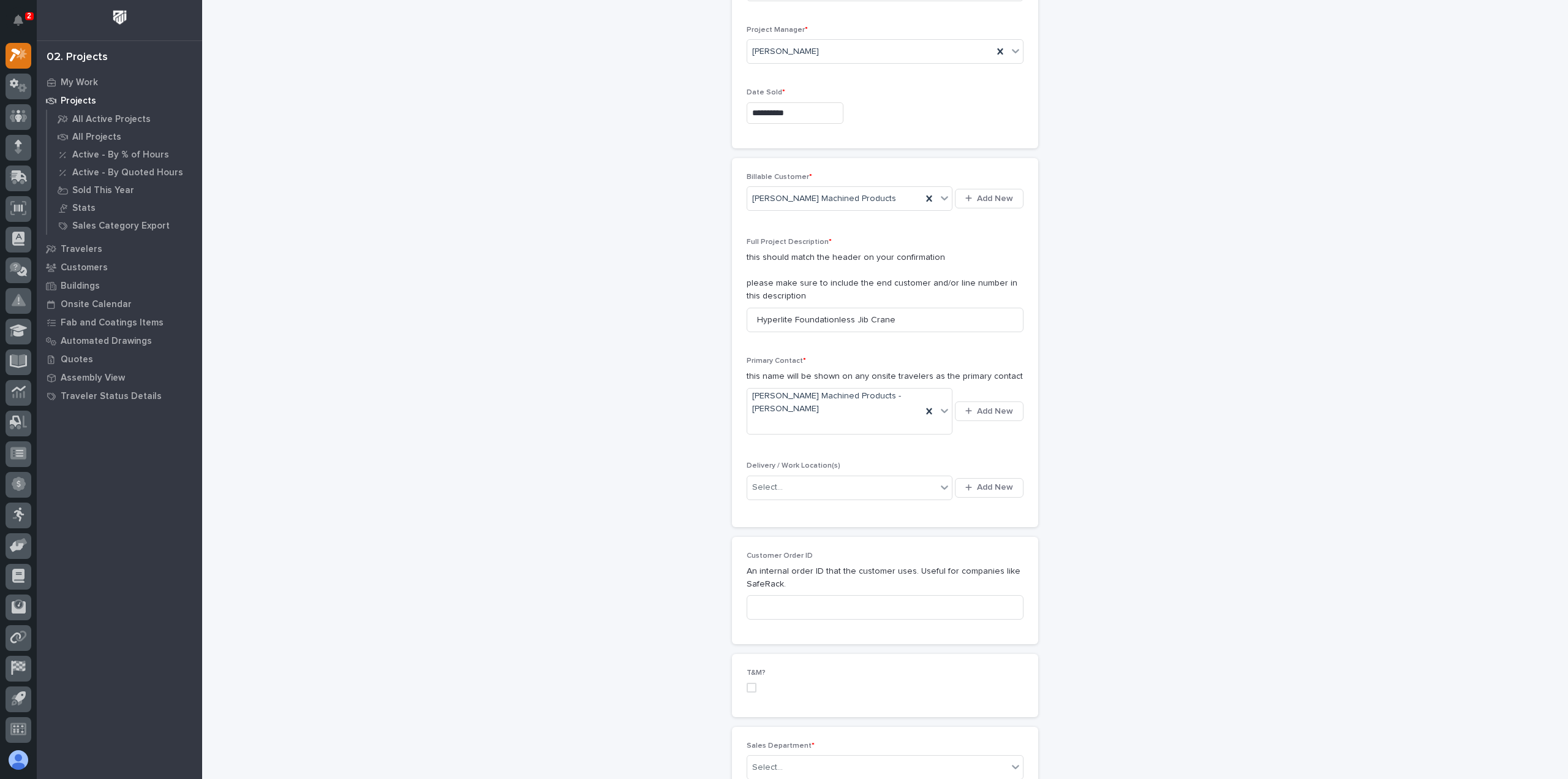
scroll to position [123, 0]
click at [823, 487] on div "Select..." at bounding box center [842, 486] width 189 height 20
type input "****"
click at [836, 505] on div "[PERSON_NAME] Machined Products" at bounding box center [845, 507] width 206 height 21
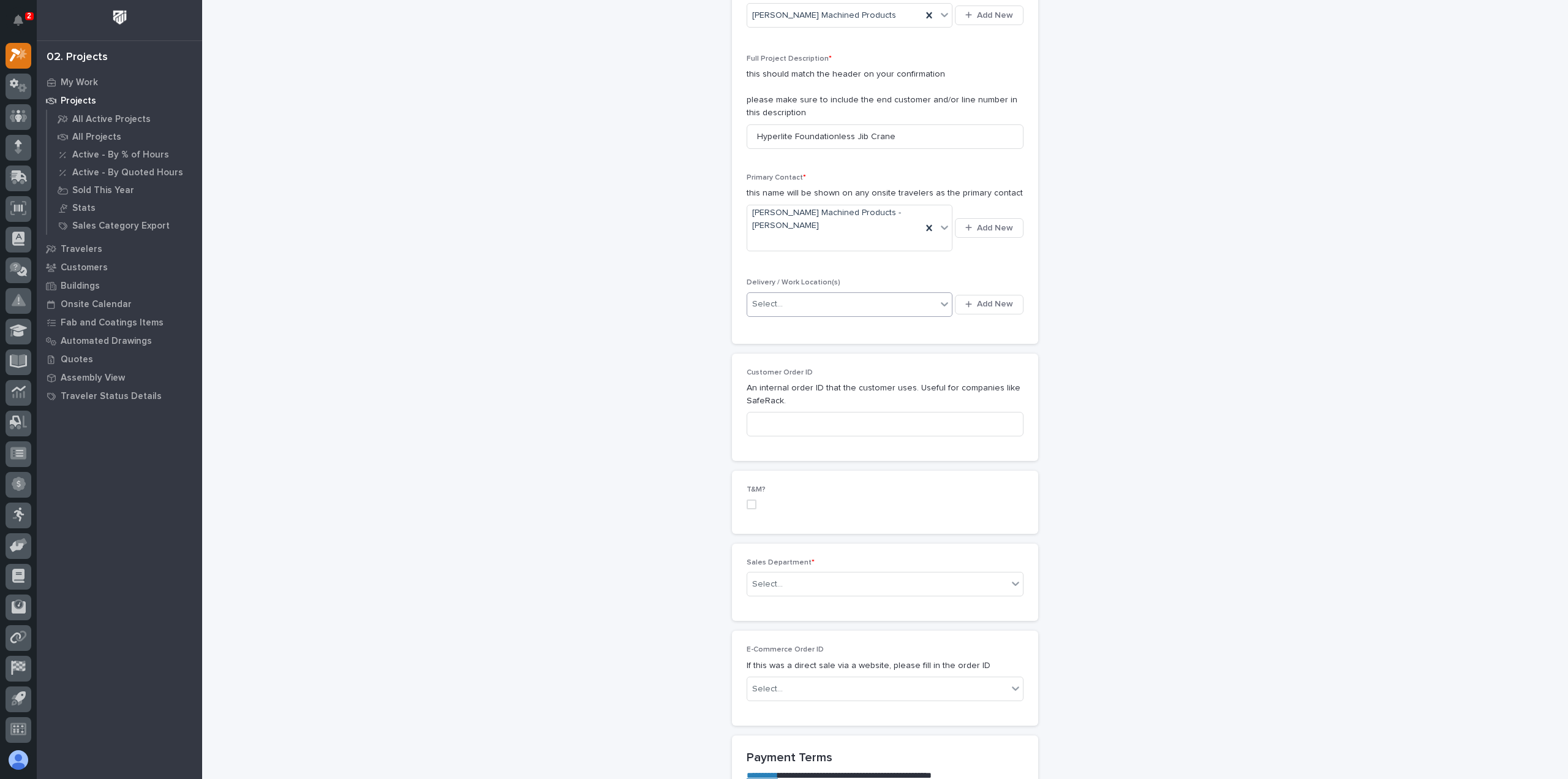
scroll to position [307, 0]
click at [804, 579] on div "Select..." at bounding box center [878, 582] width 261 height 20
click at [800, 601] on span "National Sales" at bounding box center [778, 602] width 62 height 14
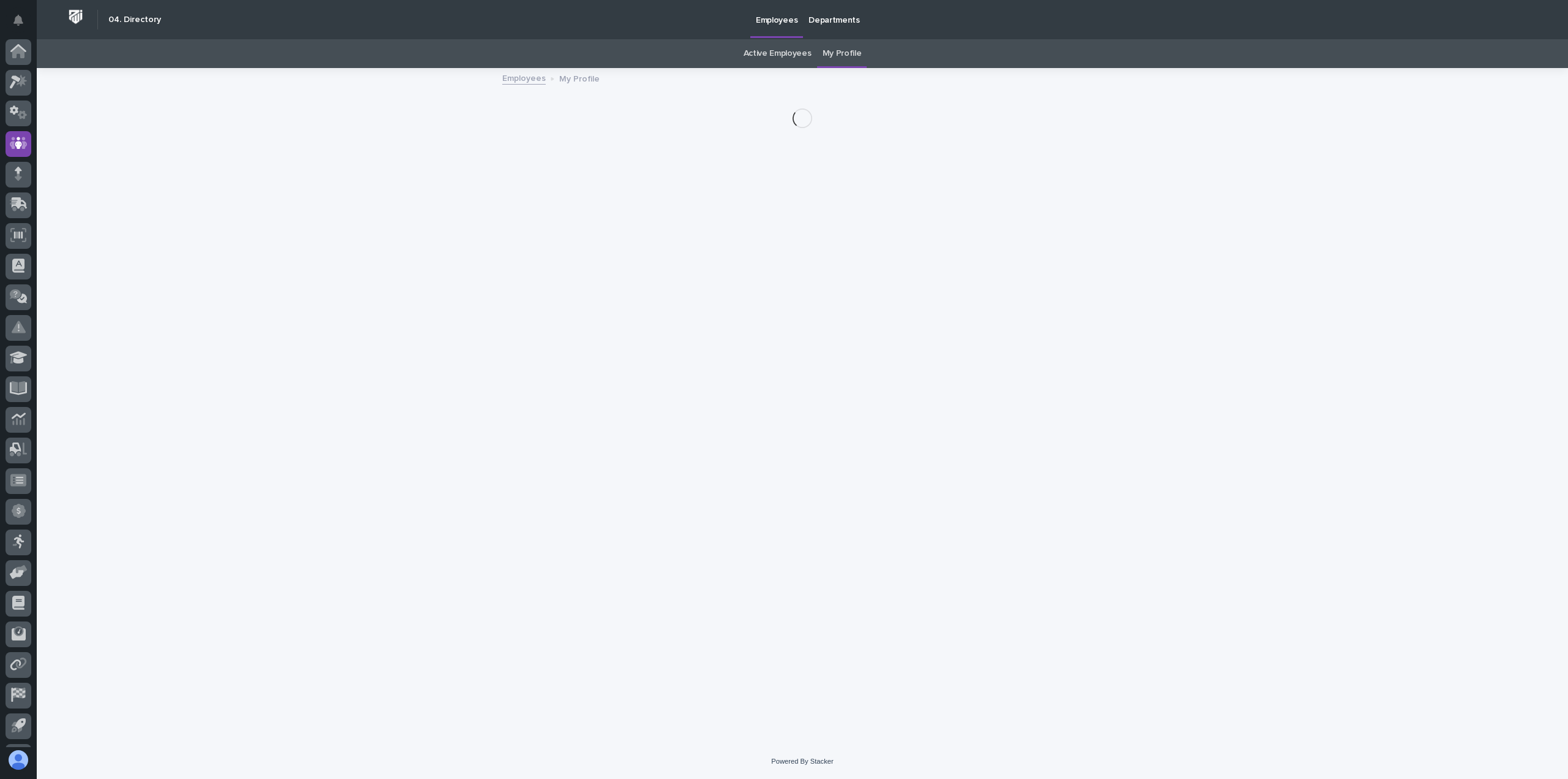
scroll to position [27, 0]
click at [25, 83] on icon at bounding box center [19, 85] width 18 height 14
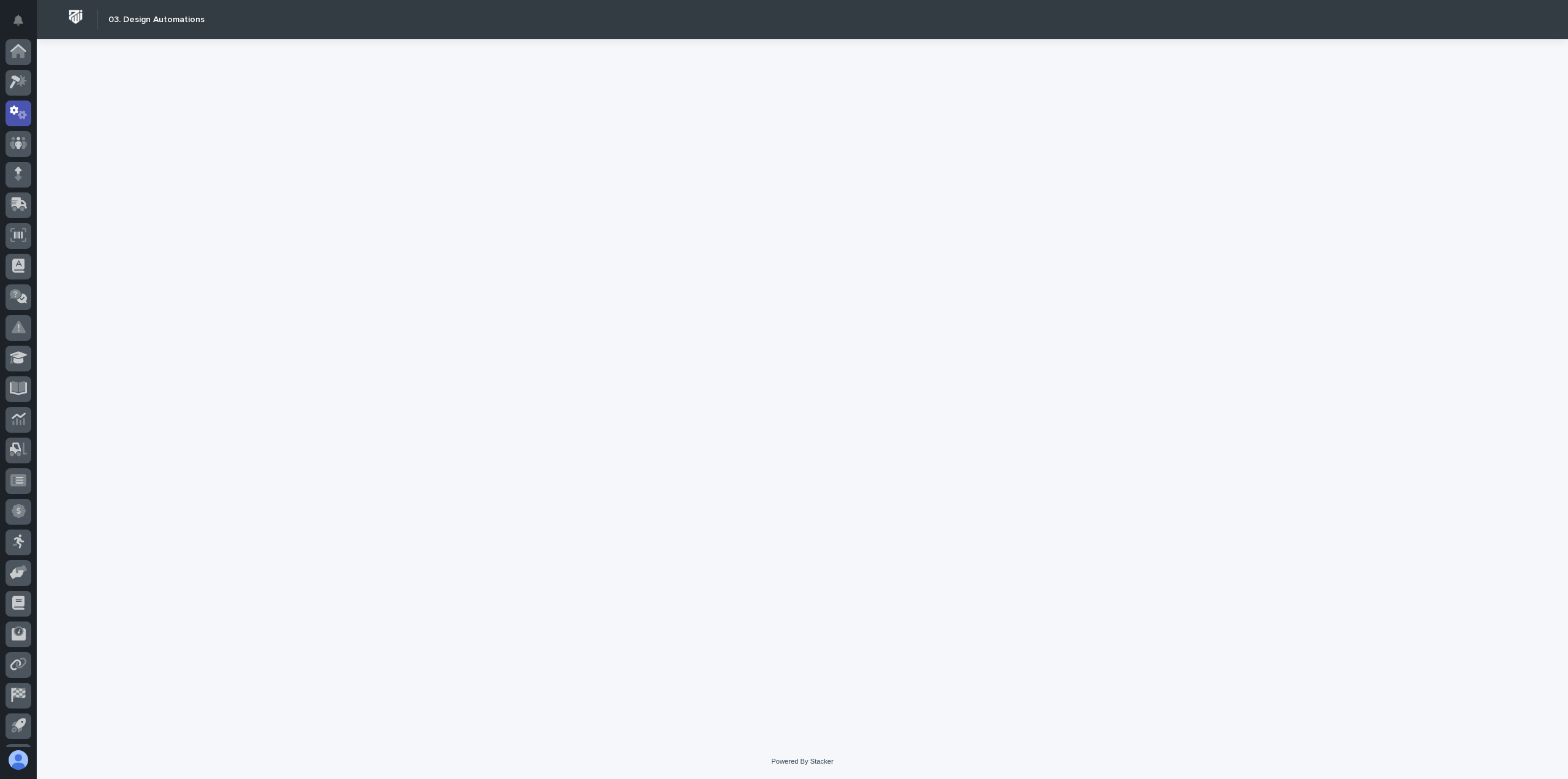
scroll to position [27, 0]
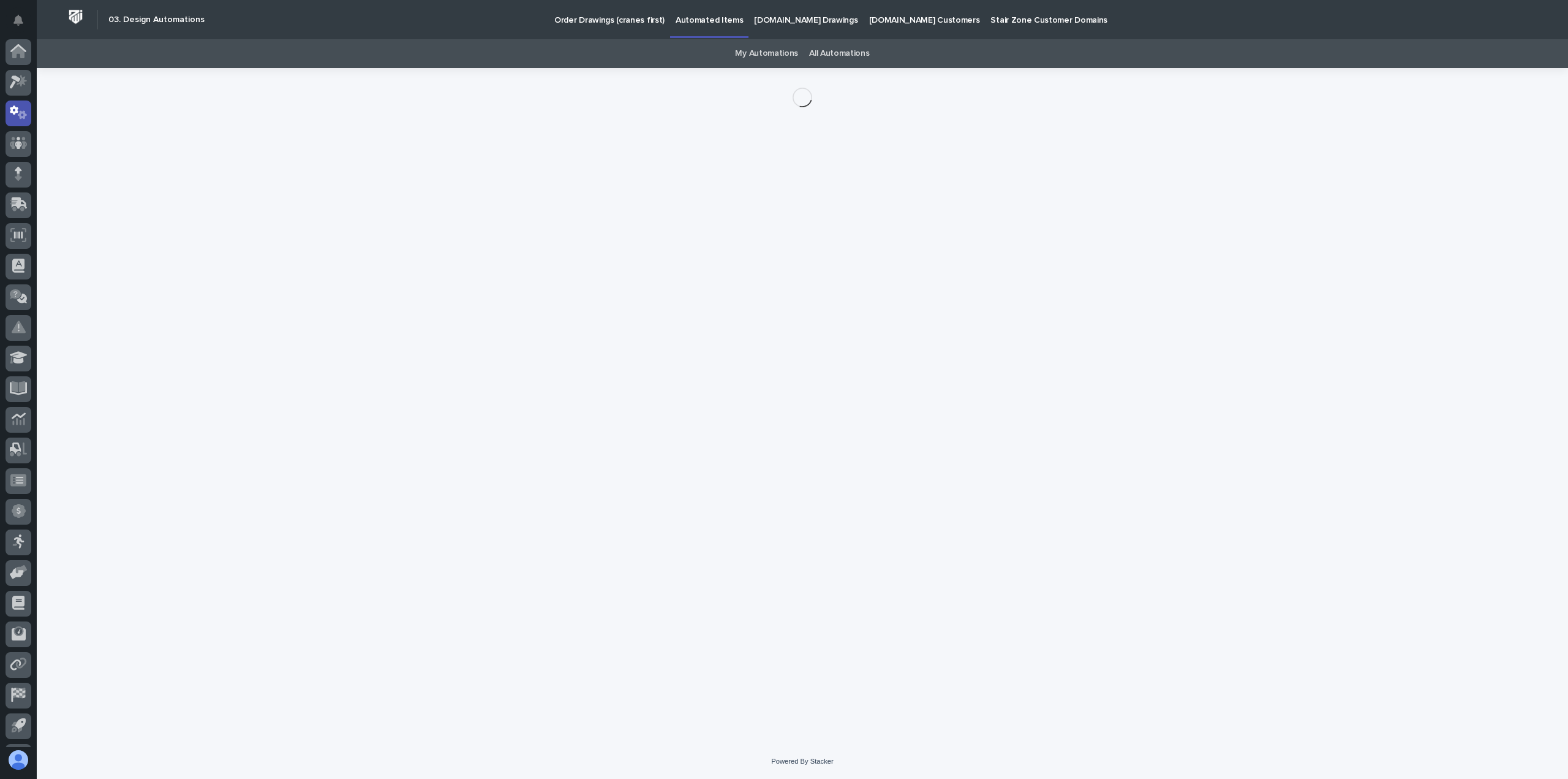
scroll to position [27, 0]
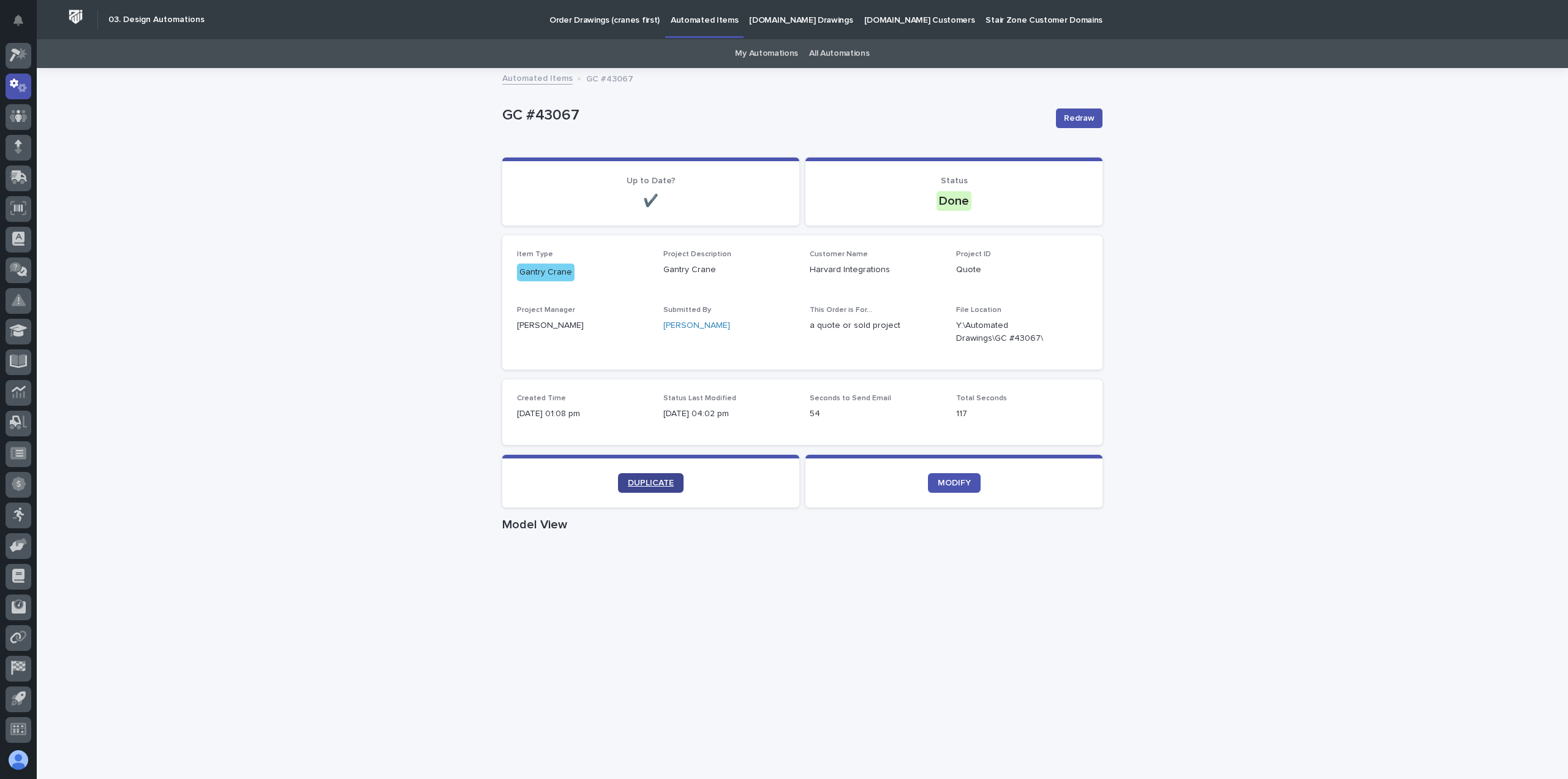
click at [645, 483] on span "DUPLICATE" at bounding box center [651, 483] width 46 height 9
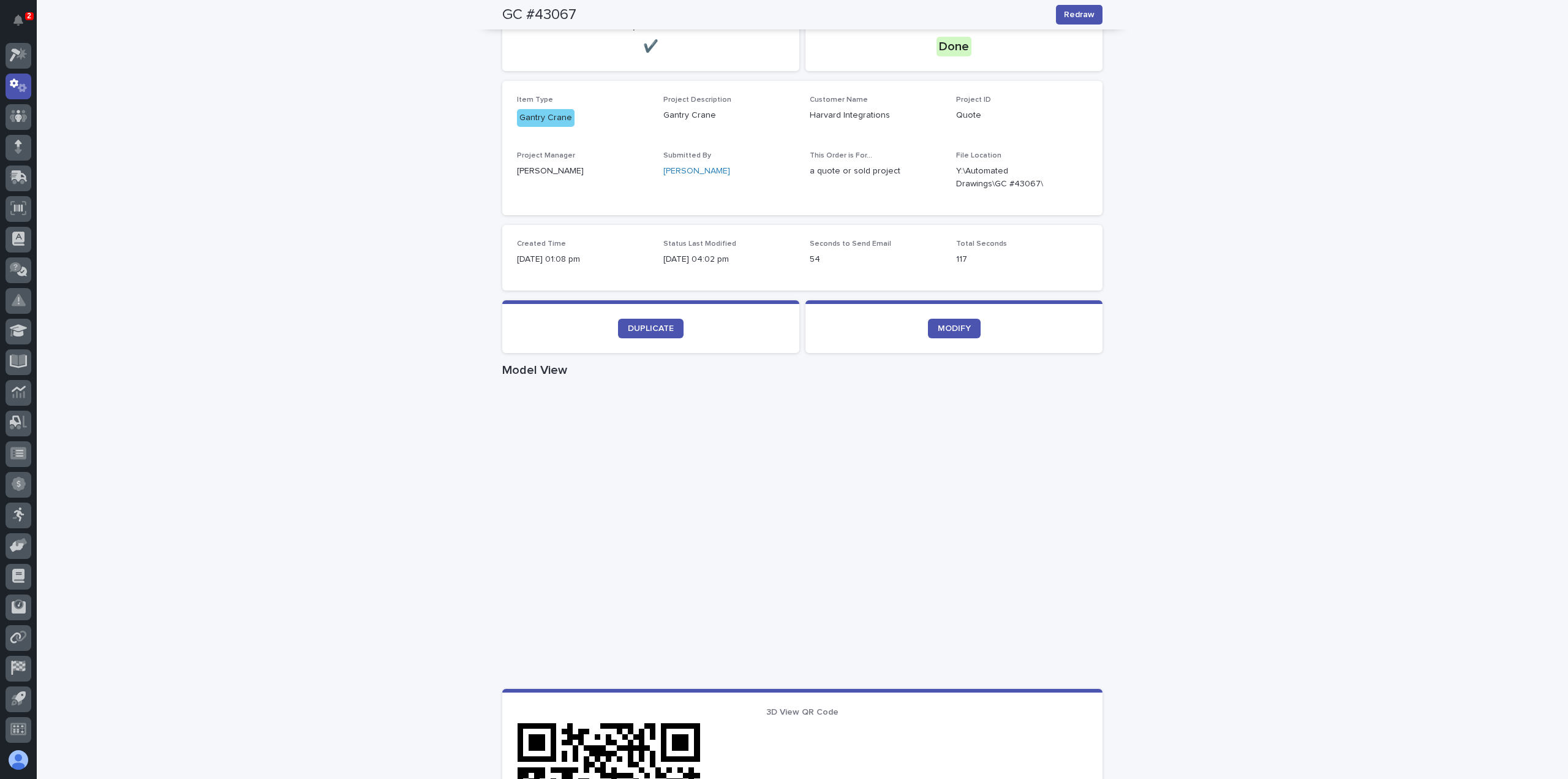
scroll to position [0, 0]
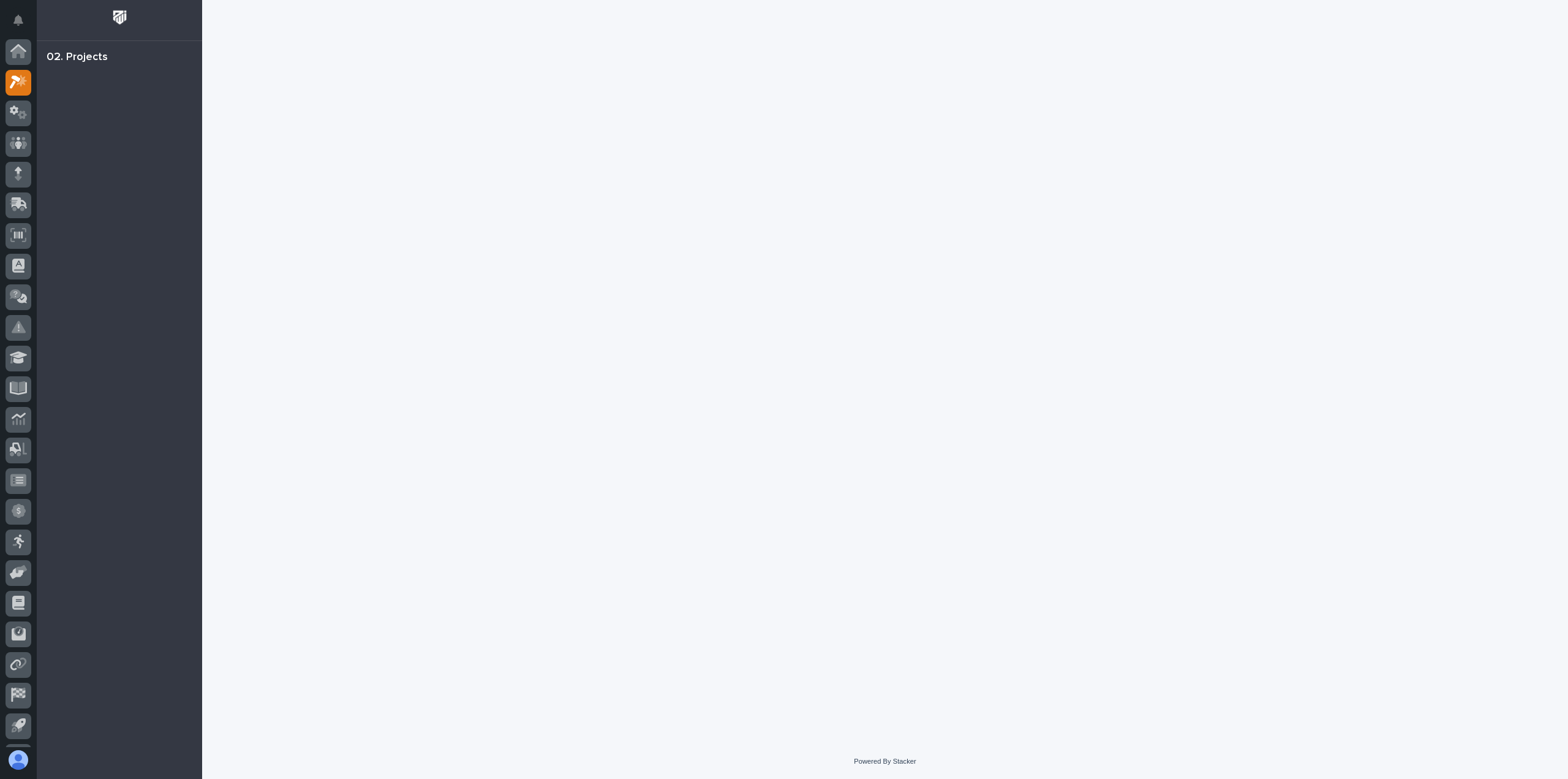
scroll to position [27, 0]
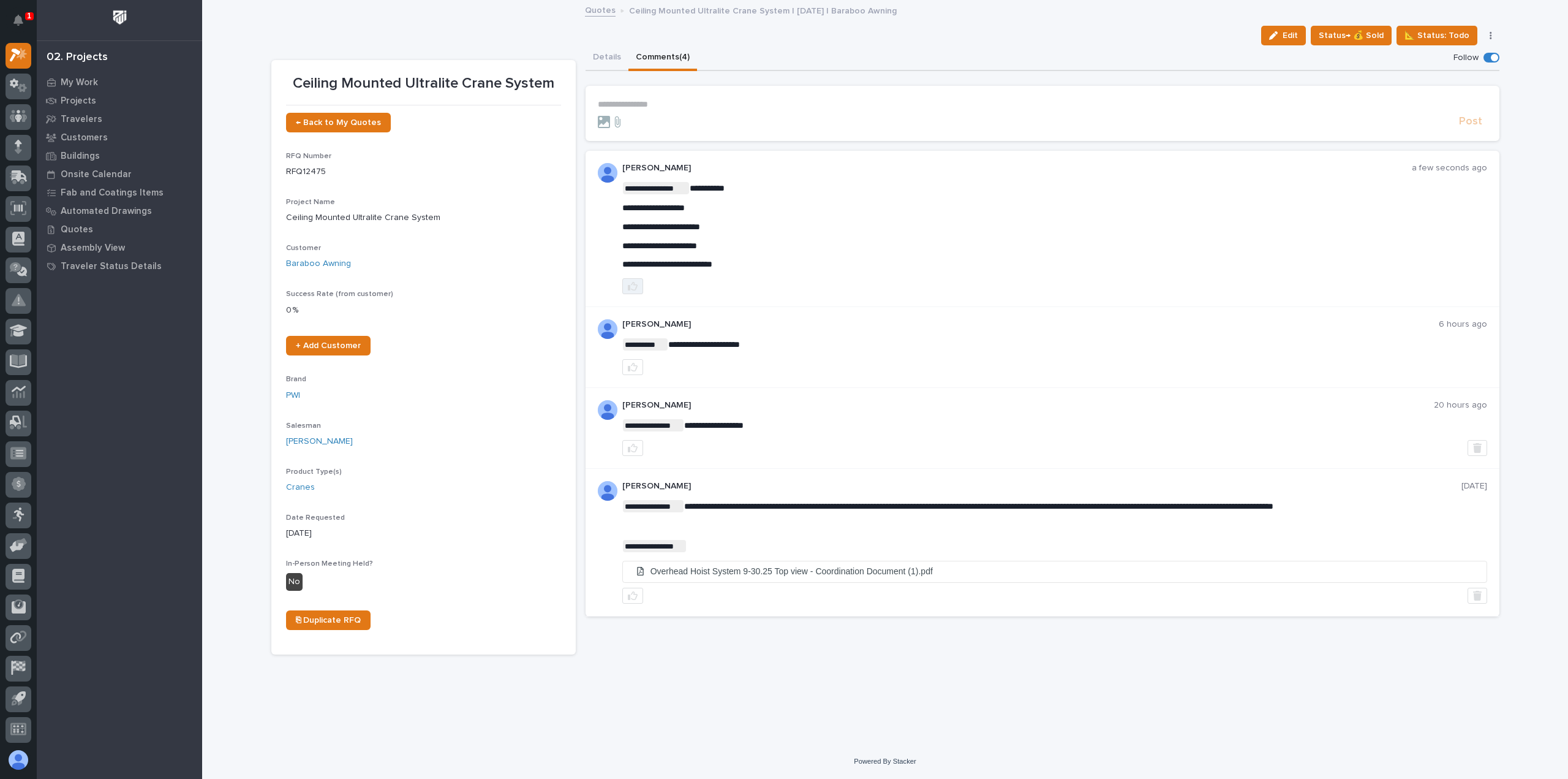
click at [629, 290] on icon "button" at bounding box center [633, 286] width 10 height 9
drag, startPoint x: 743, startPoint y: 267, endPoint x: 629, endPoint y: 224, distance: 121.8
click at [871, 253] on div "**********" at bounding box center [1054, 226] width 865 height 88
drag, startPoint x: 623, startPoint y: 208, endPoint x: 746, endPoint y: 255, distance: 131.7
click at [746, 255] on div "**********" at bounding box center [1054, 226] width 865 height 88
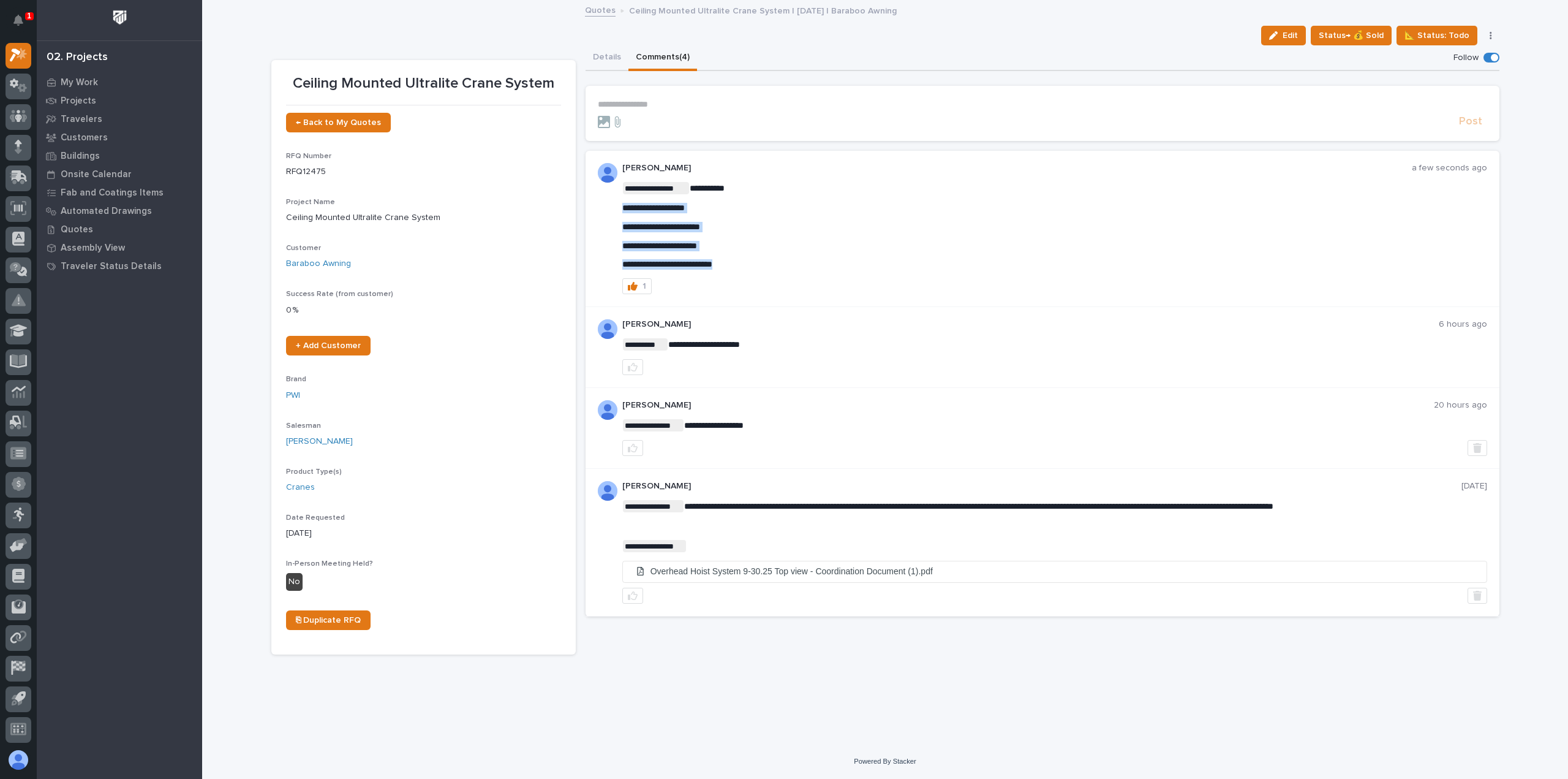
copy div "**********"
click at [805, 223] on p "**********" at bounding box center [1054, 226] width 865 height 10
